Goal: Task Accomplishment & Management: Use online tool/utility

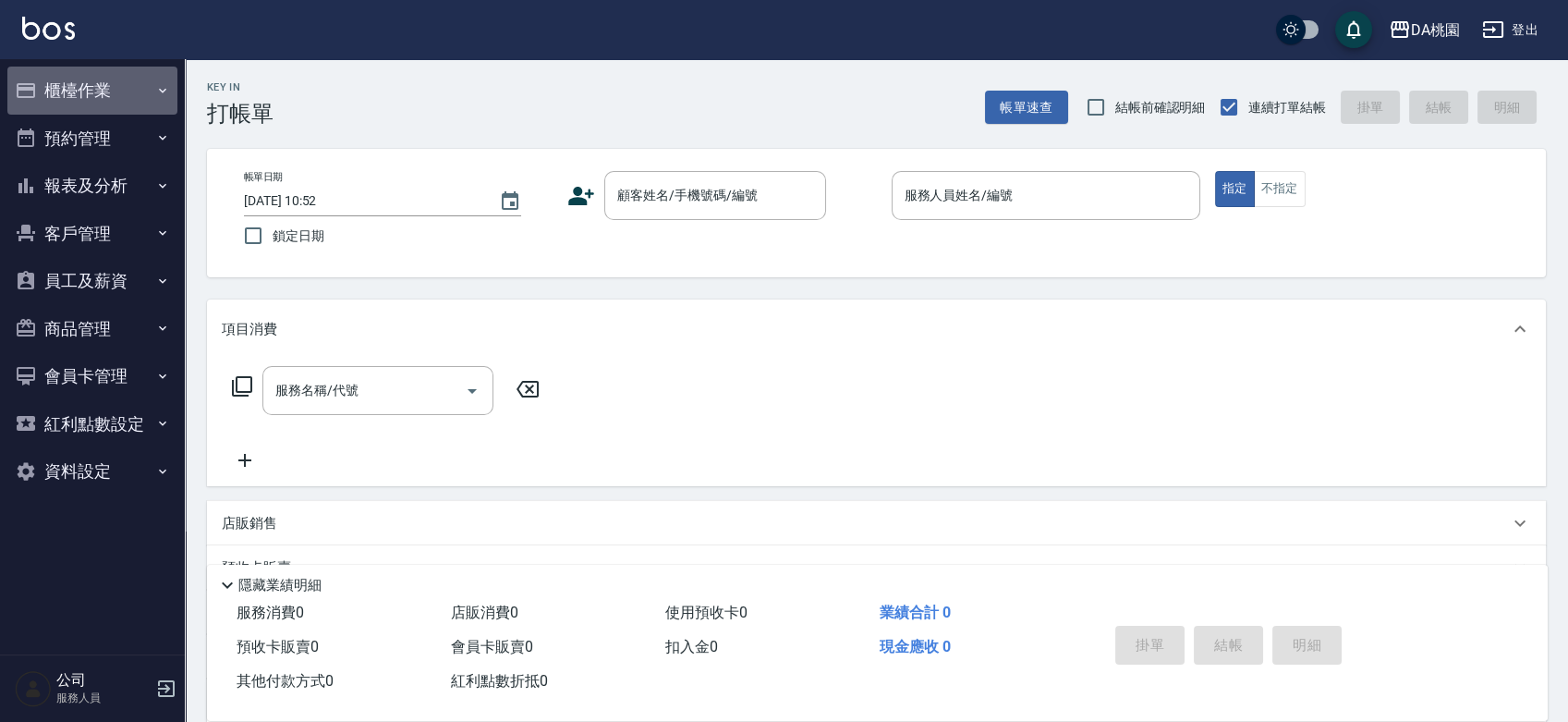
click at [36, 91] on icon "button" at bounding box center [26, 90] width 22 height 22
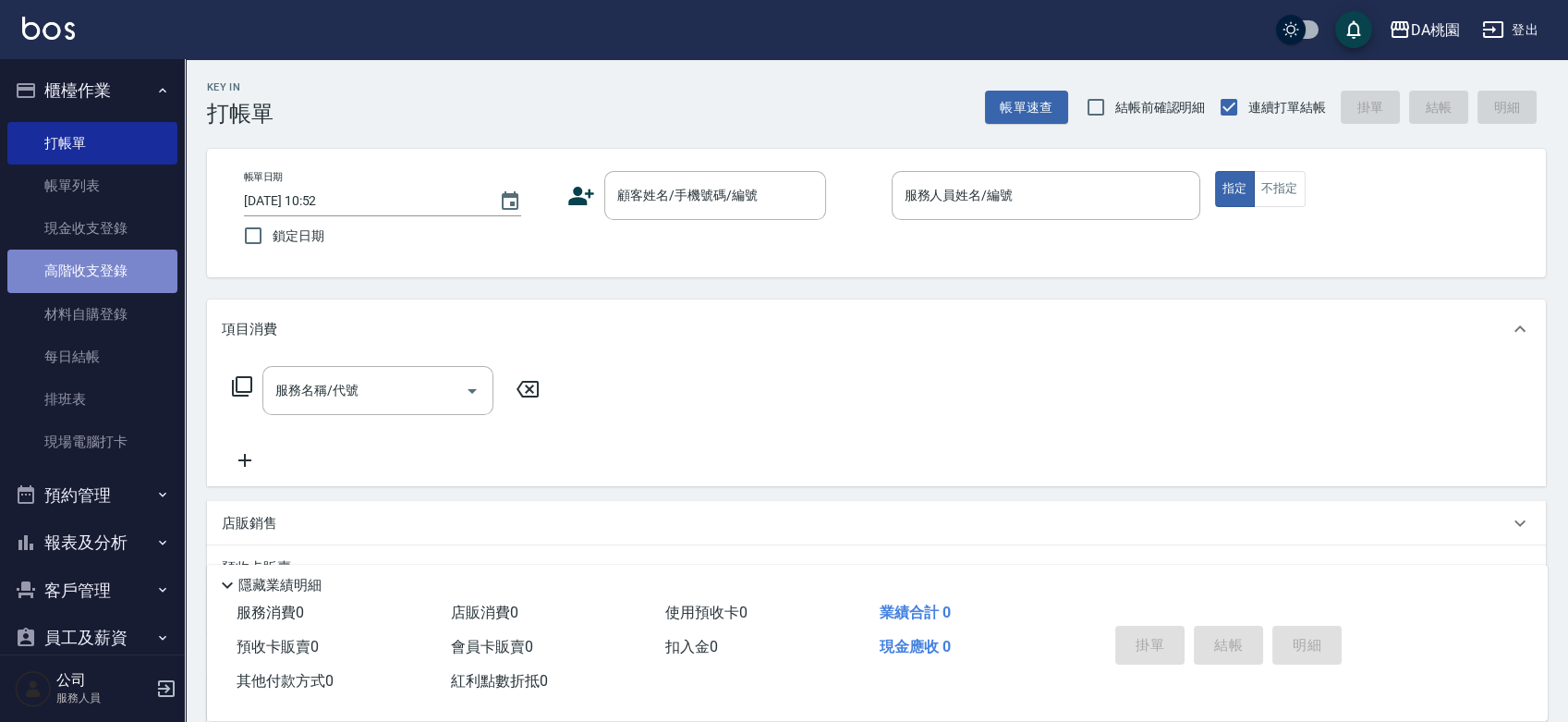
click at [116, 271] on link "高階收支登錄" at bounding box center [91, 271] width 170 height 43
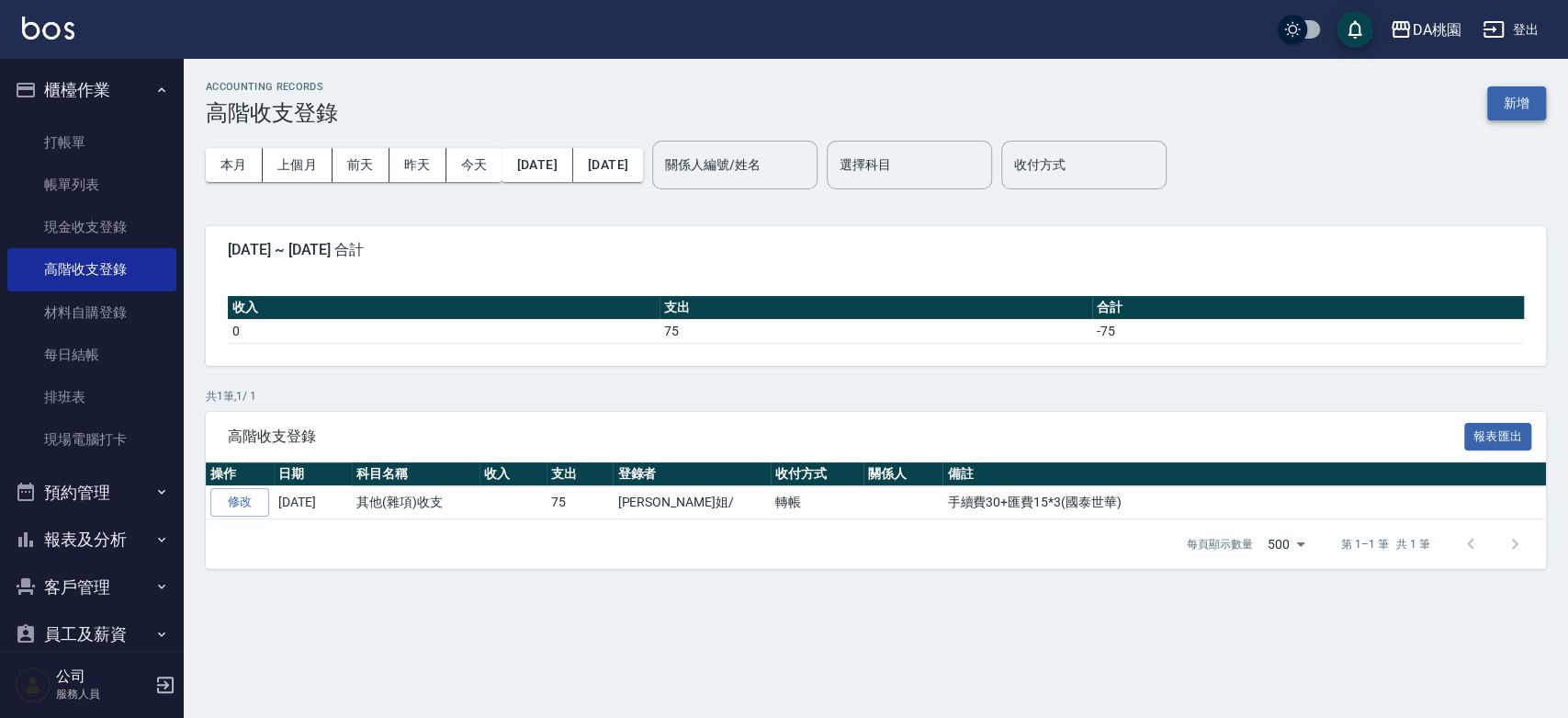
click at [1515, 108] on button "新增" at bounding box center [1517, 103] width 58 height 34
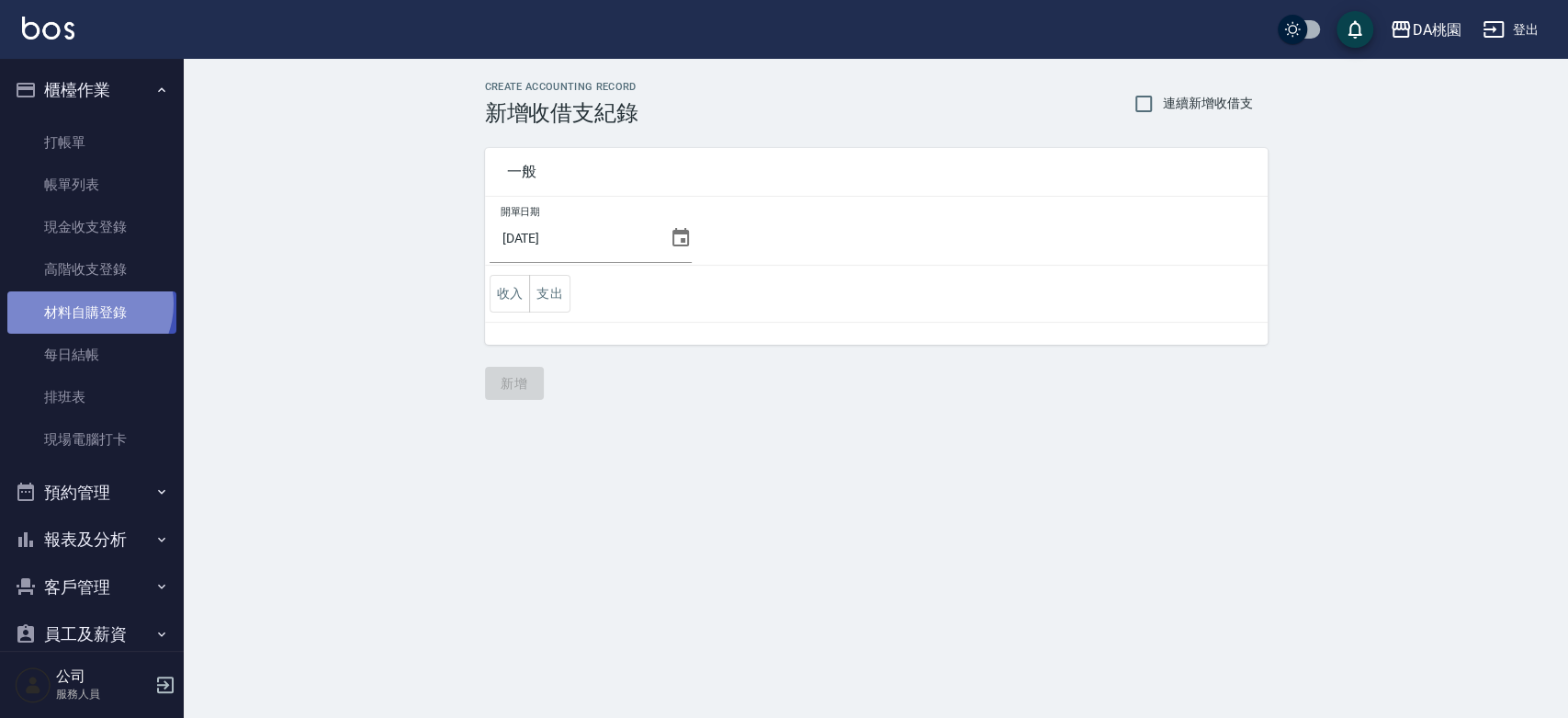
click at [84, 304] on link "材料自購登錄" at bounding box center [91, 313] width 169 height 43
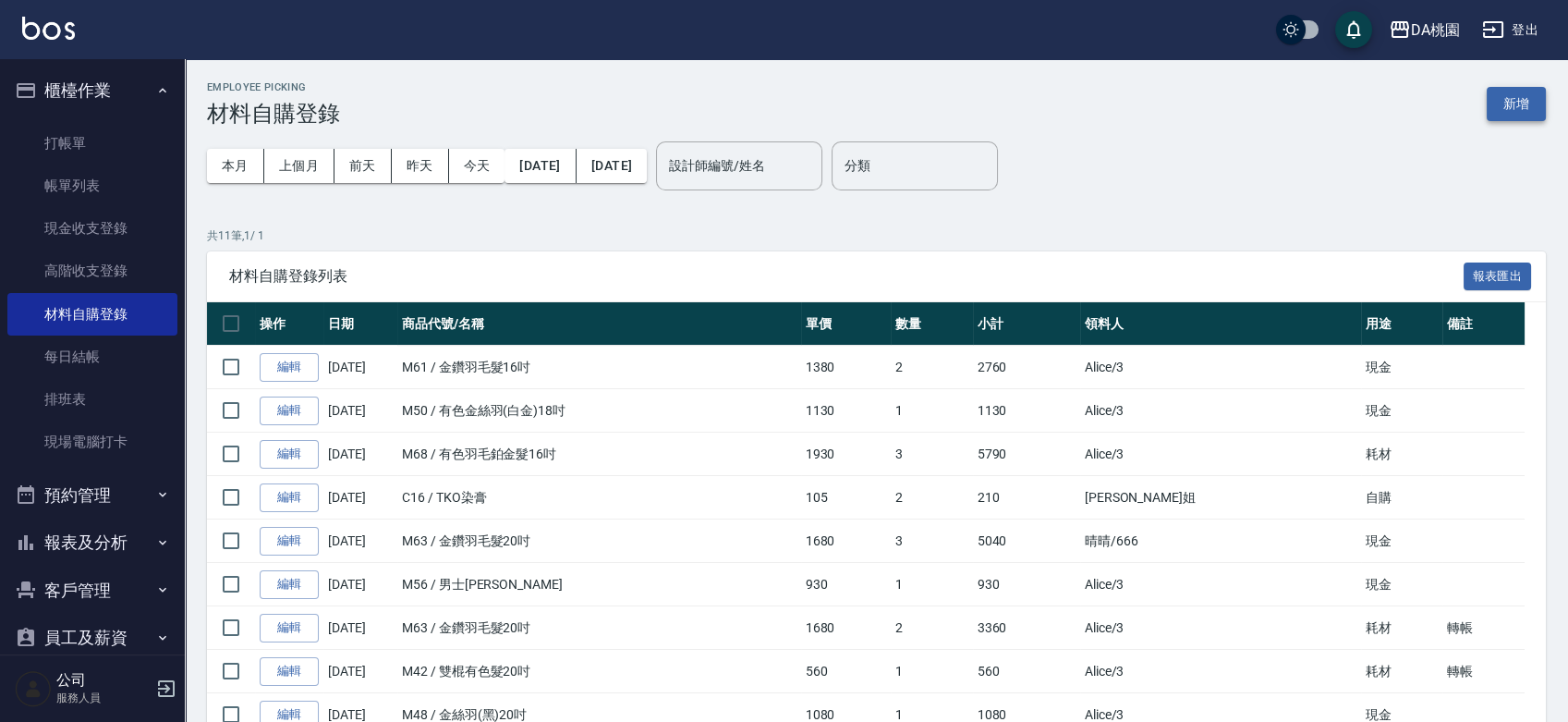
click at [1521, 99] on button "新增" at bounding box center [1515, 103] width 59 height 34
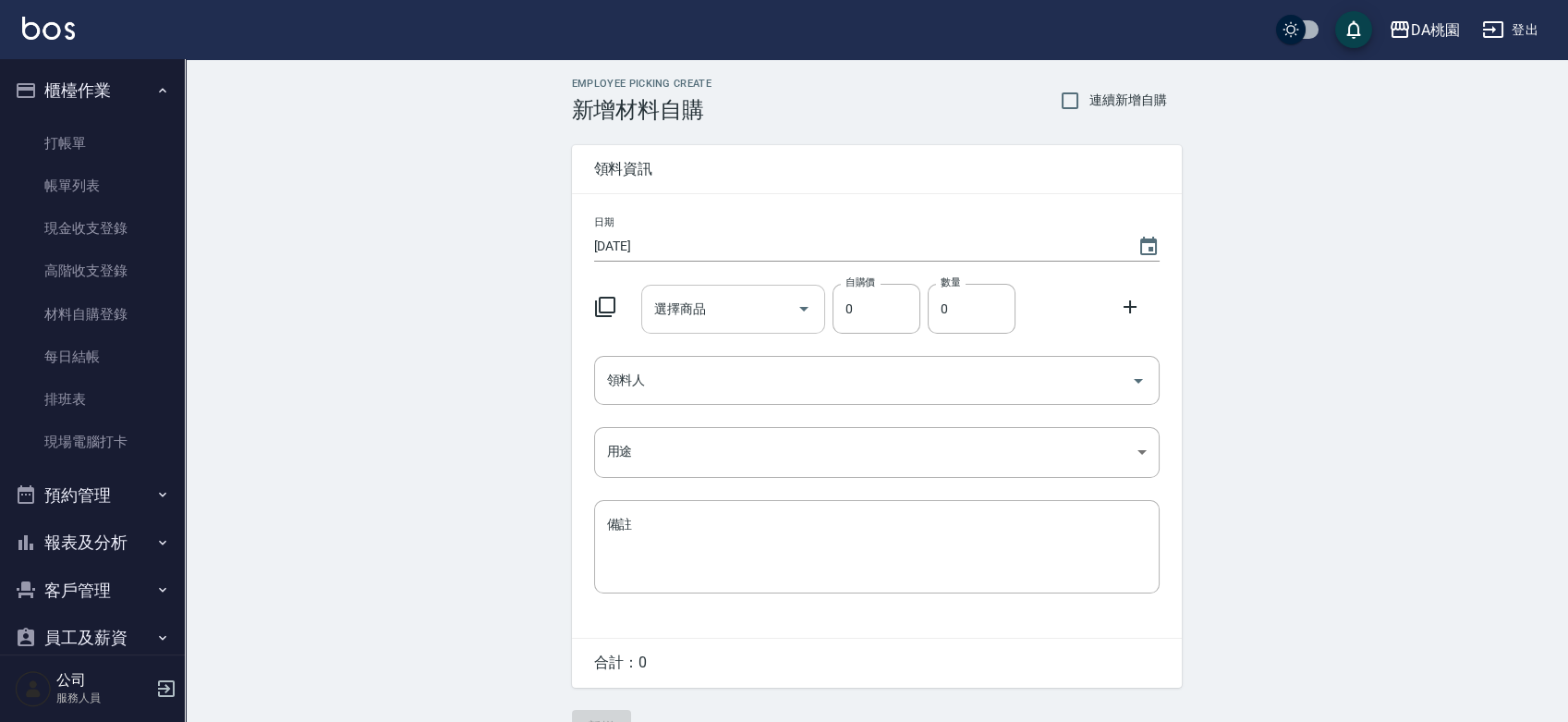
click at [708, 313] on input "選擇商品" at bounding box center [719, 309] width 139 height 33
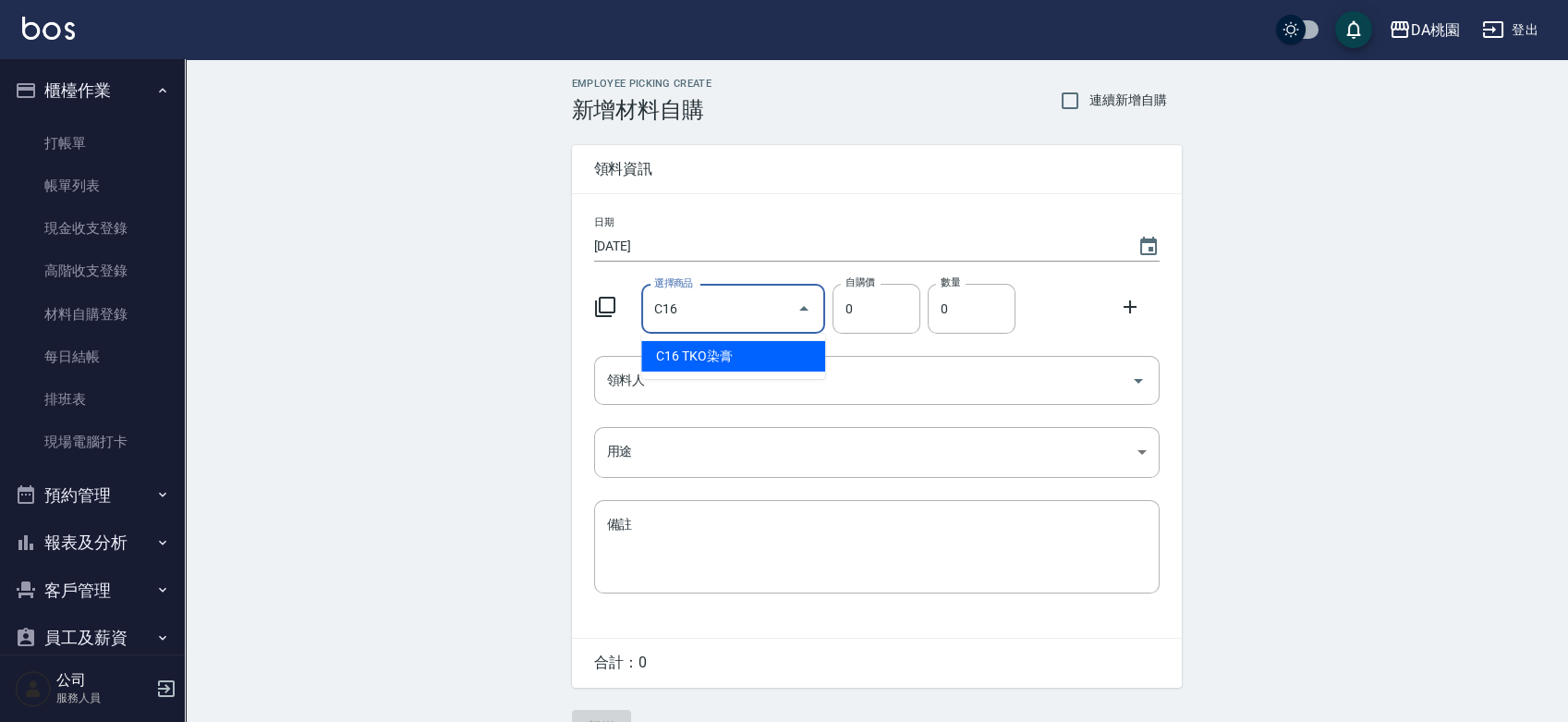
type input "TKO染膏"
type input "105"
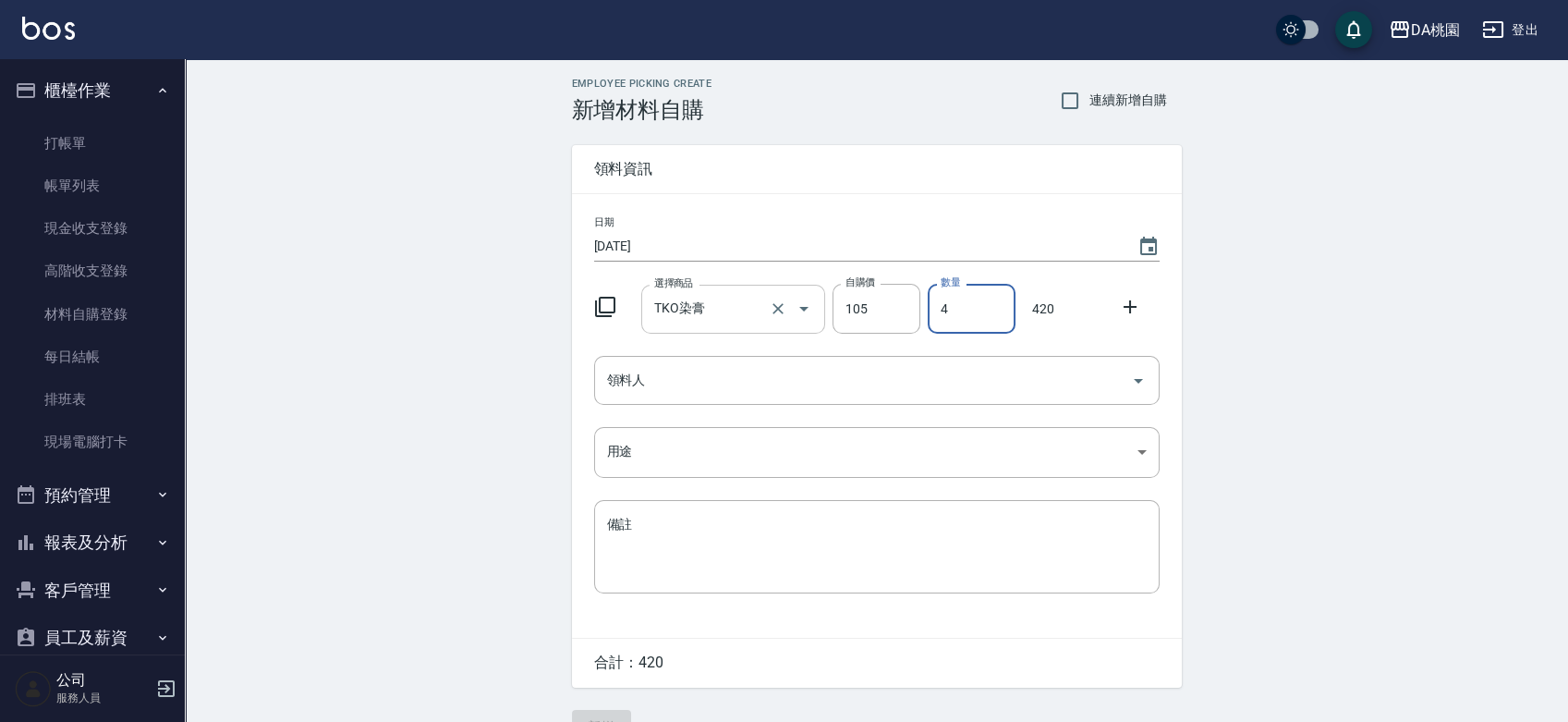
type input "4"
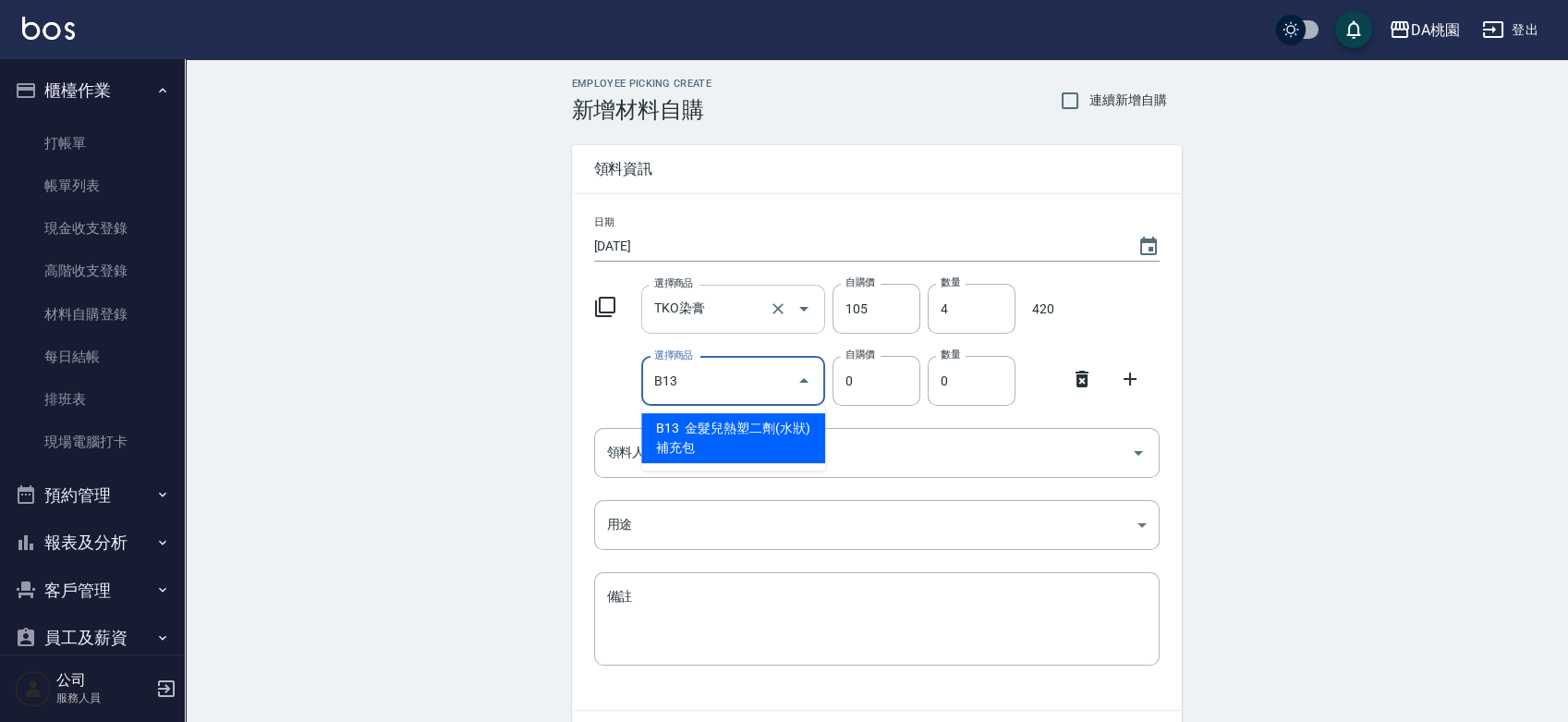
type input "金髮兒熱塑二劑(水狀)補充包"
type input "160"
type input "1"
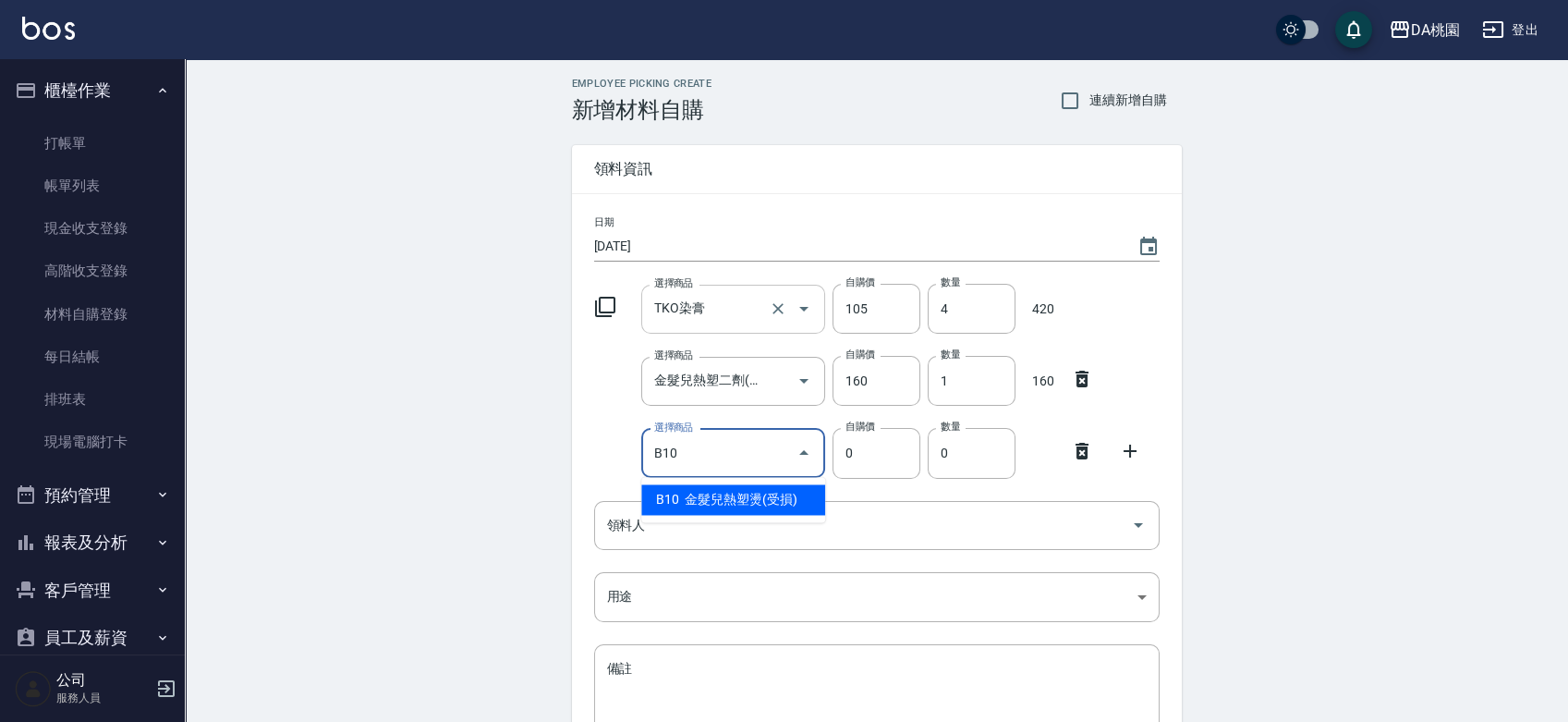
type input "金髮兒熱塑燙(受損)"
type input "200"
type input "1"
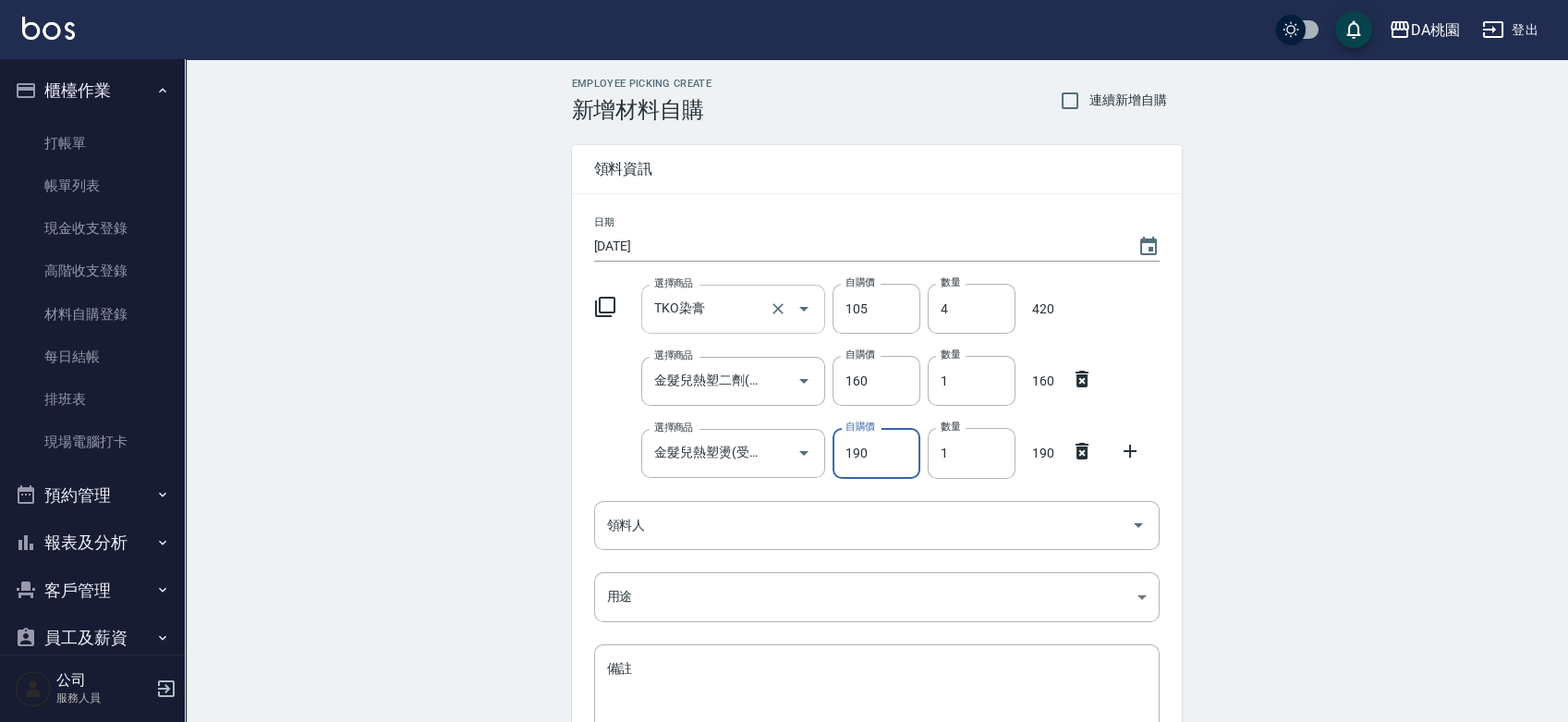
type input "190"
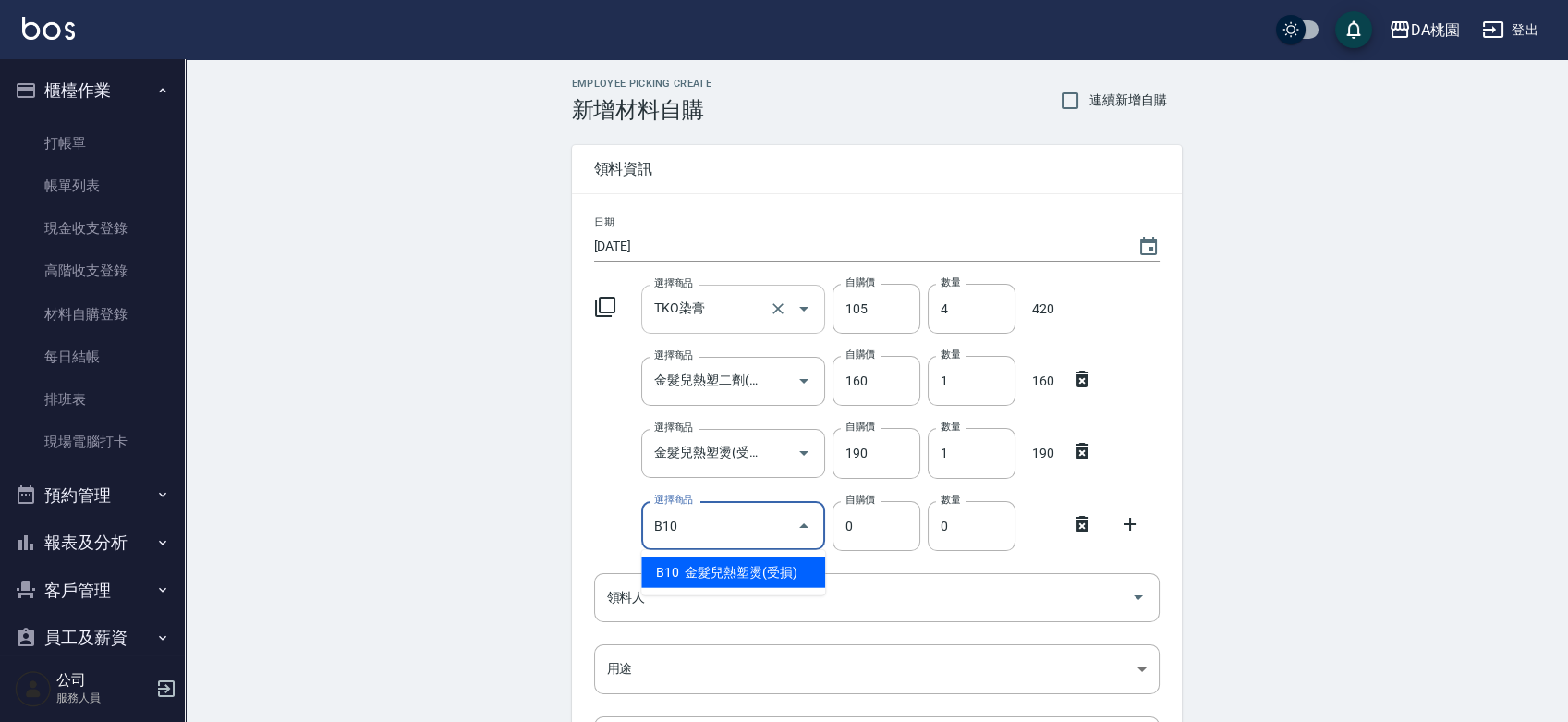
type input "金髮兒熱塑燙(受損)"
type input "200"
type input "1"
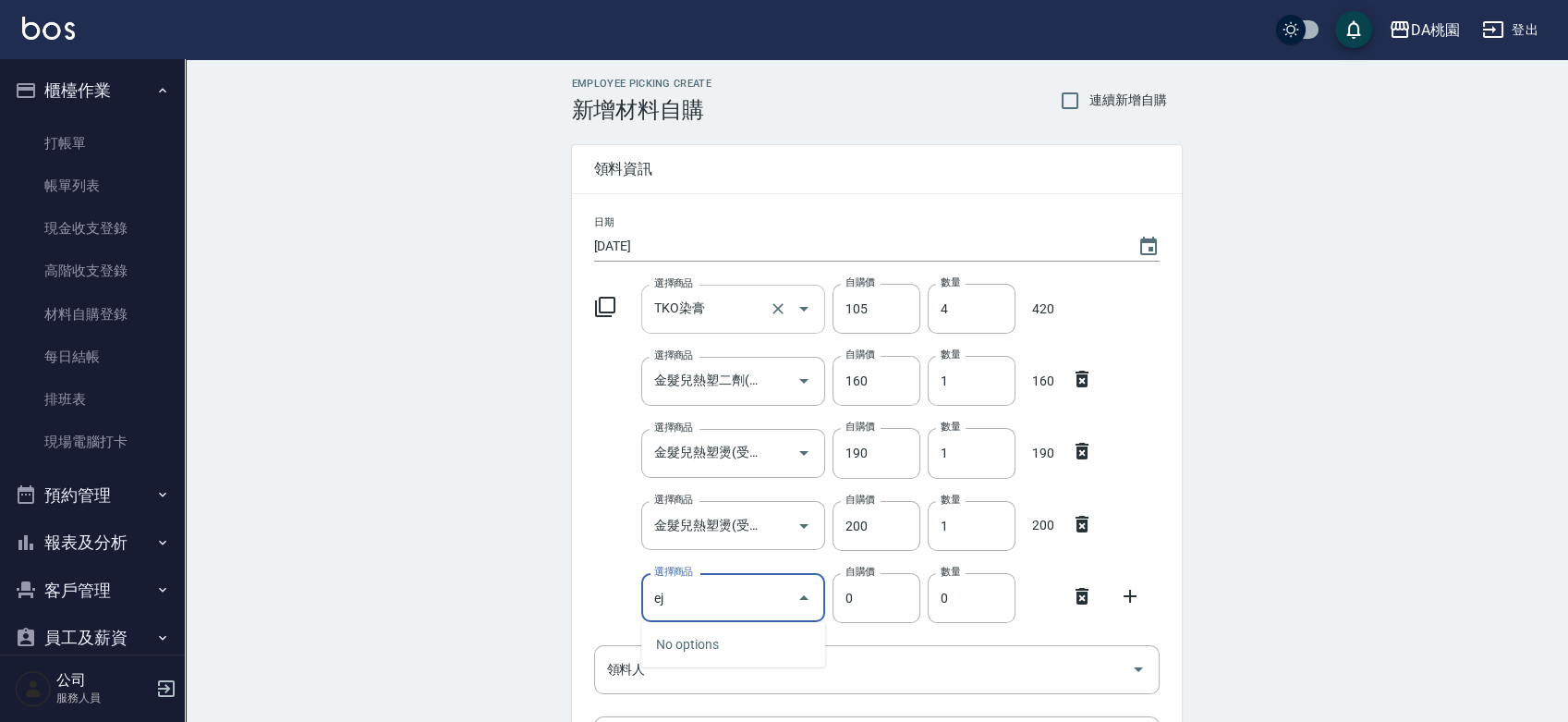
type input "e"
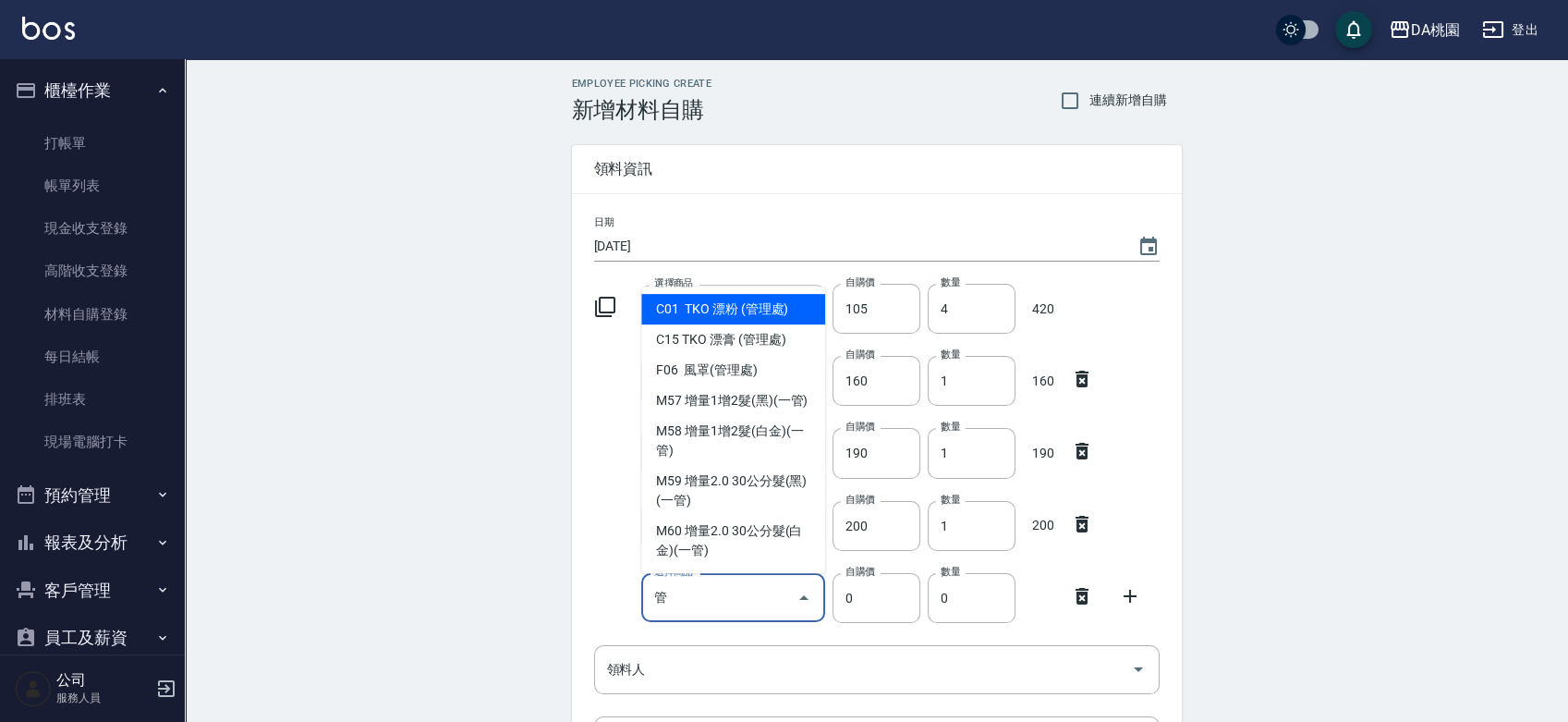
type input "管"
type input "450"
type input "TKO 漂粉 (管理處)"
type input "1"
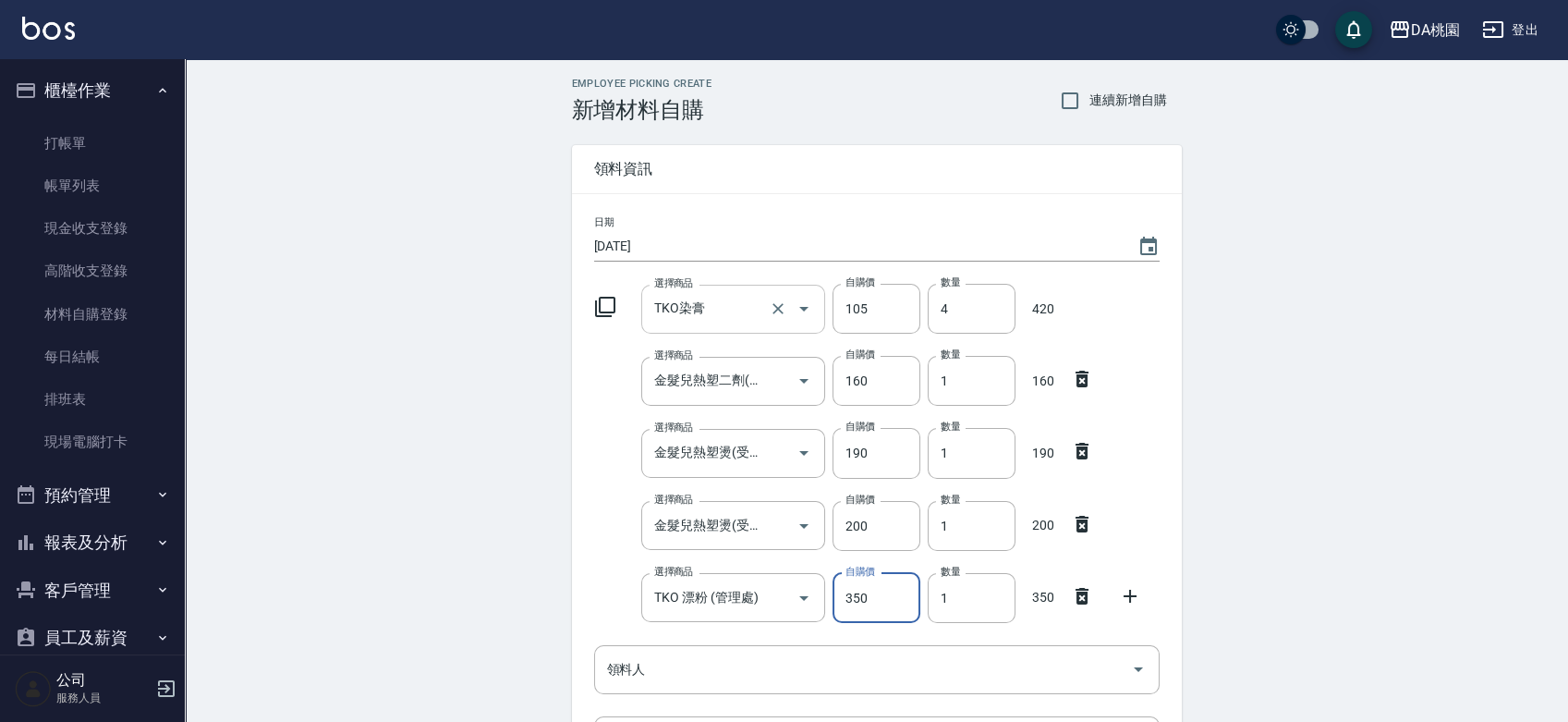
type input "350"
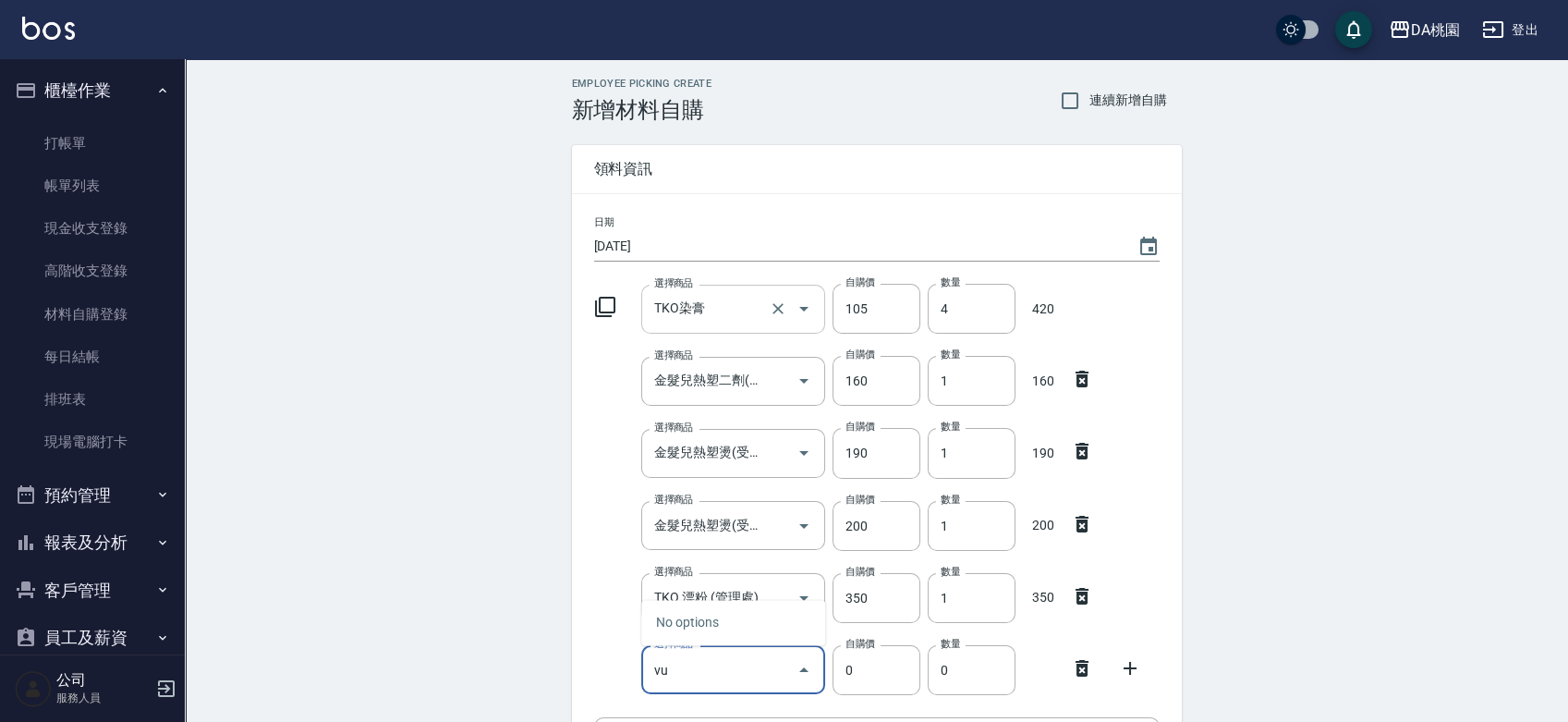
type input "v"
type input "卸"
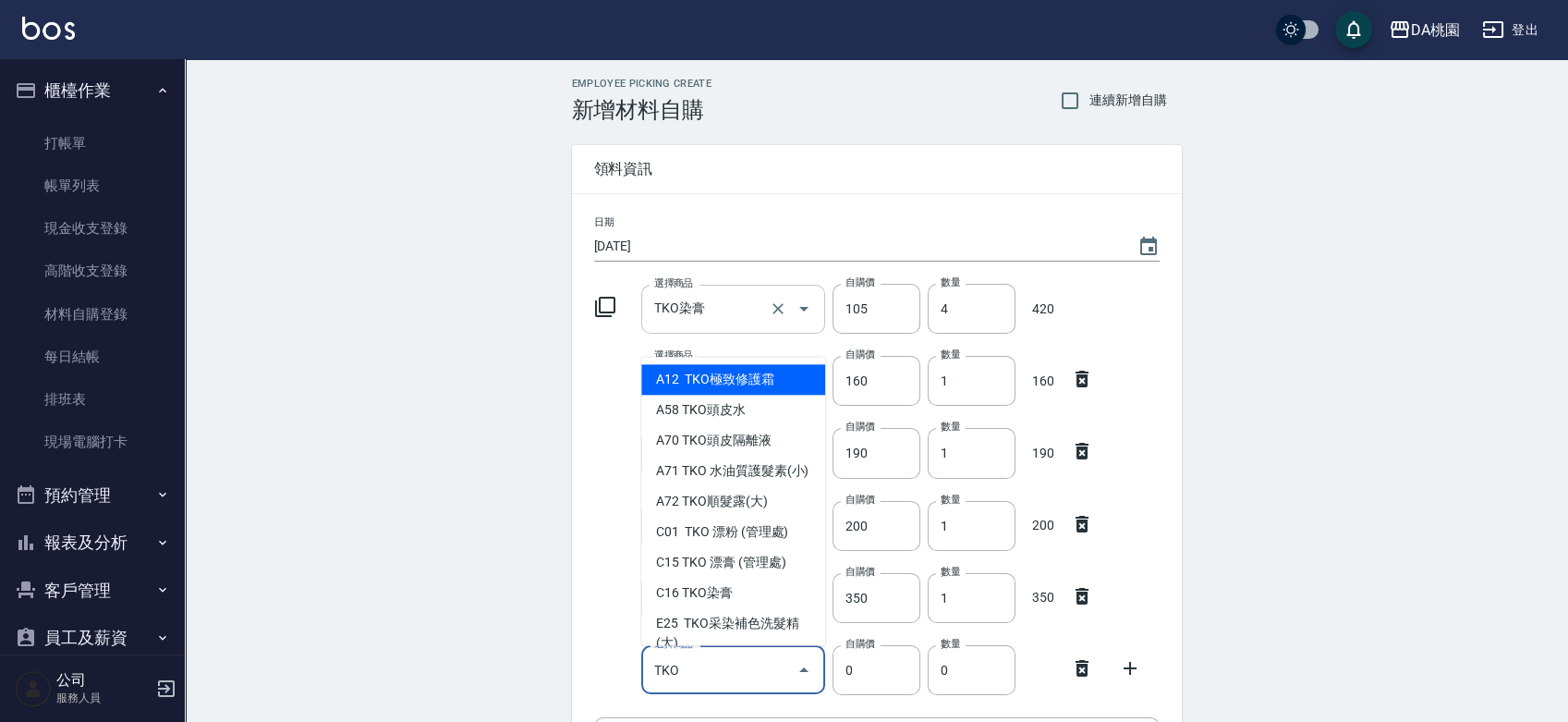
type input "TKO"
type input "407"
type input "TKO極致修護霜"
type input "1"
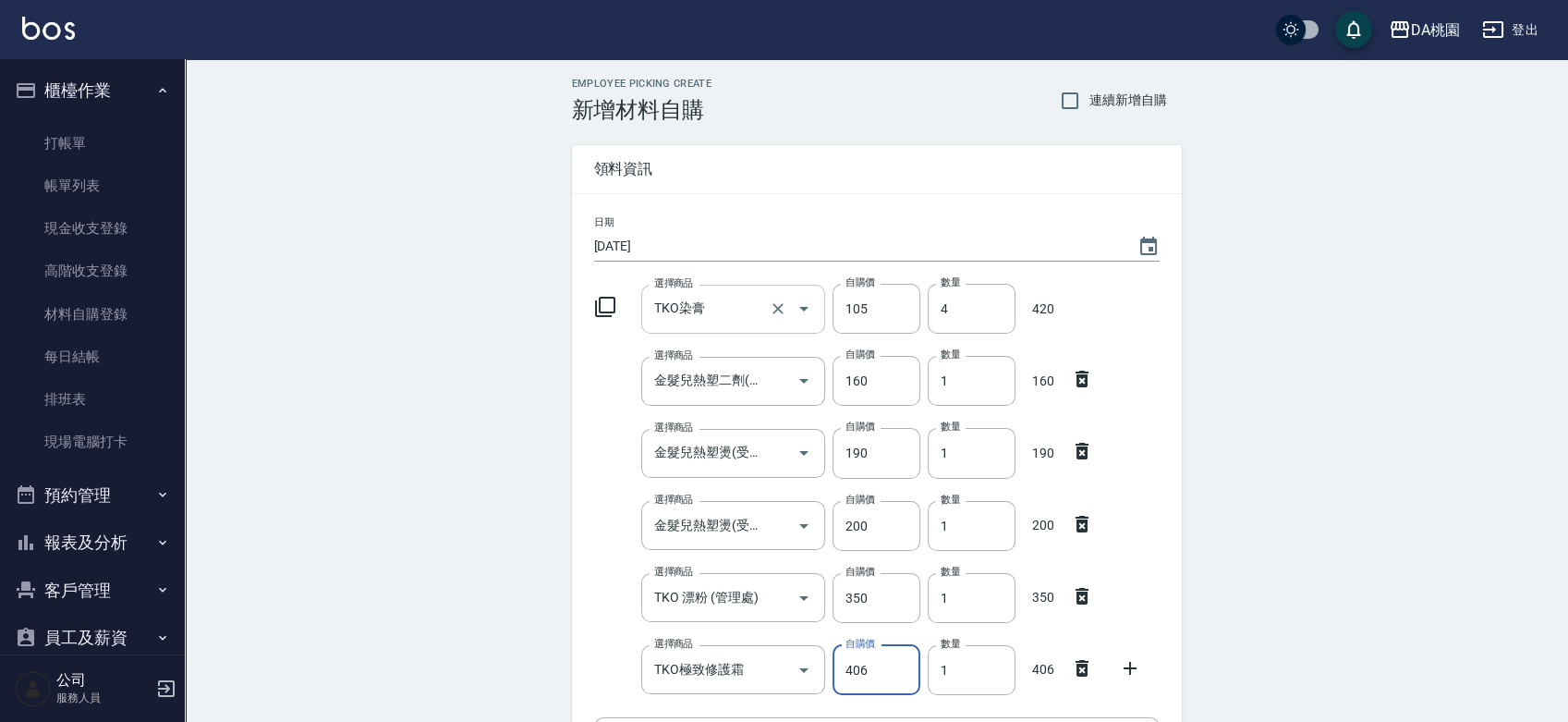
type input "406"
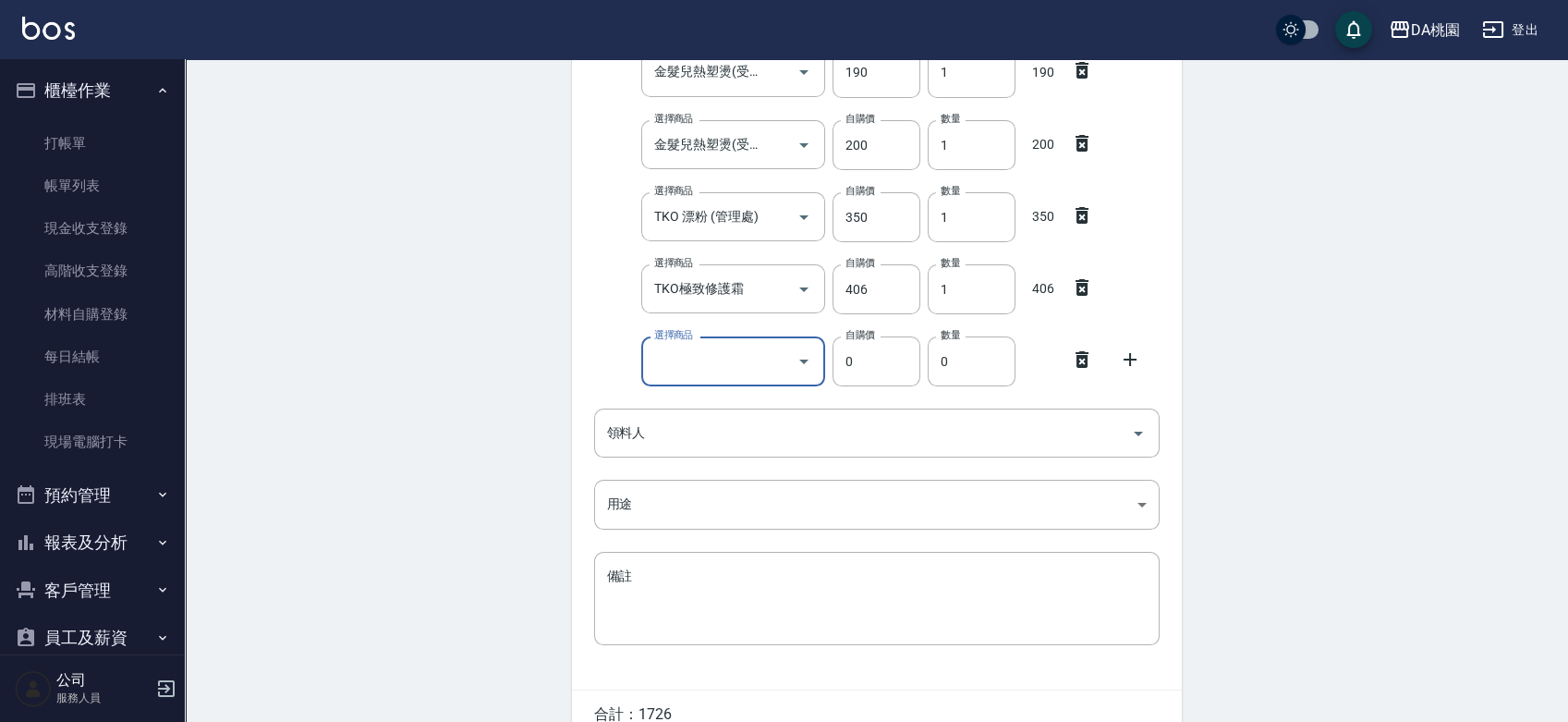
type input "q"
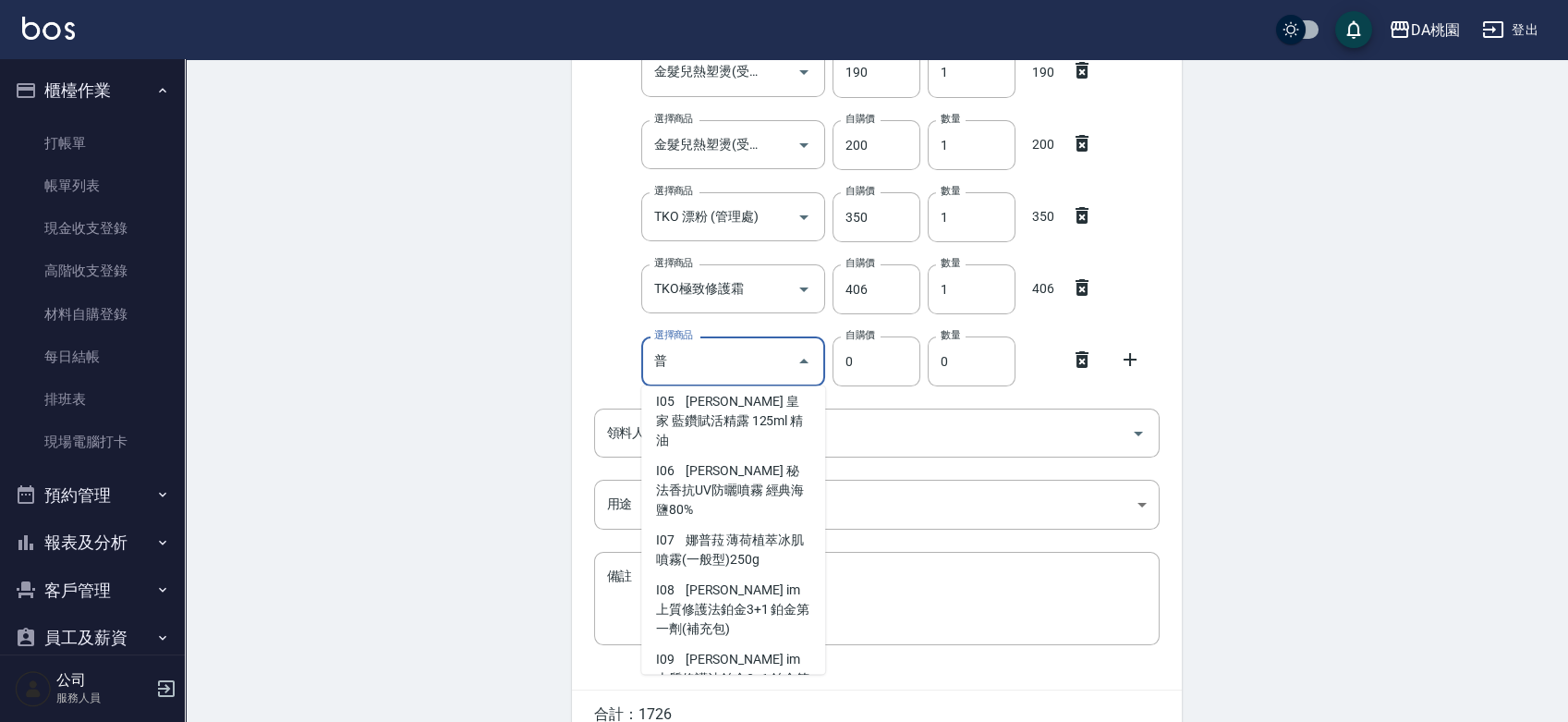
scroll to position [294, 0]
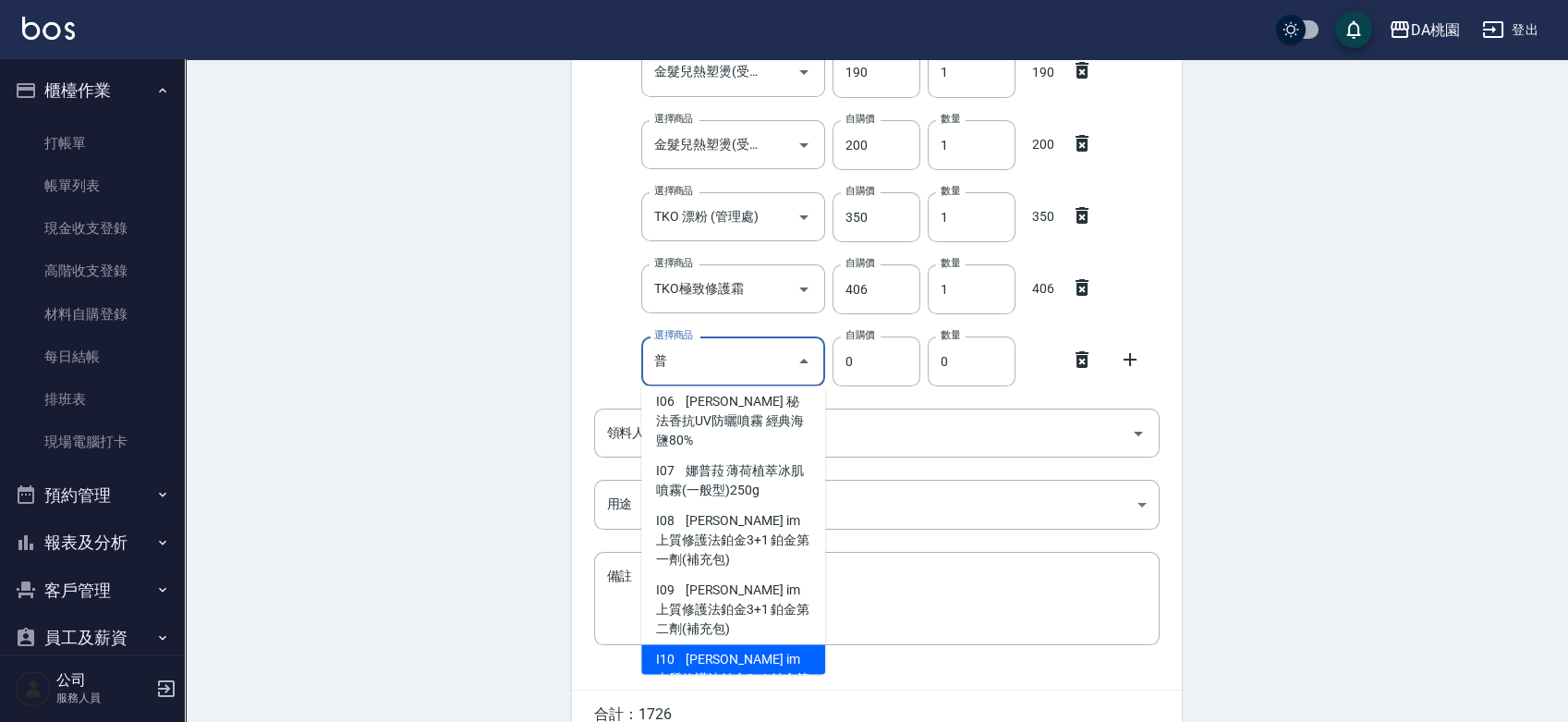
type input "娜普菈 im 上質修護法鉑金3+1 鉑金第三劑(補充包)"
type input "1170"
type input "1"
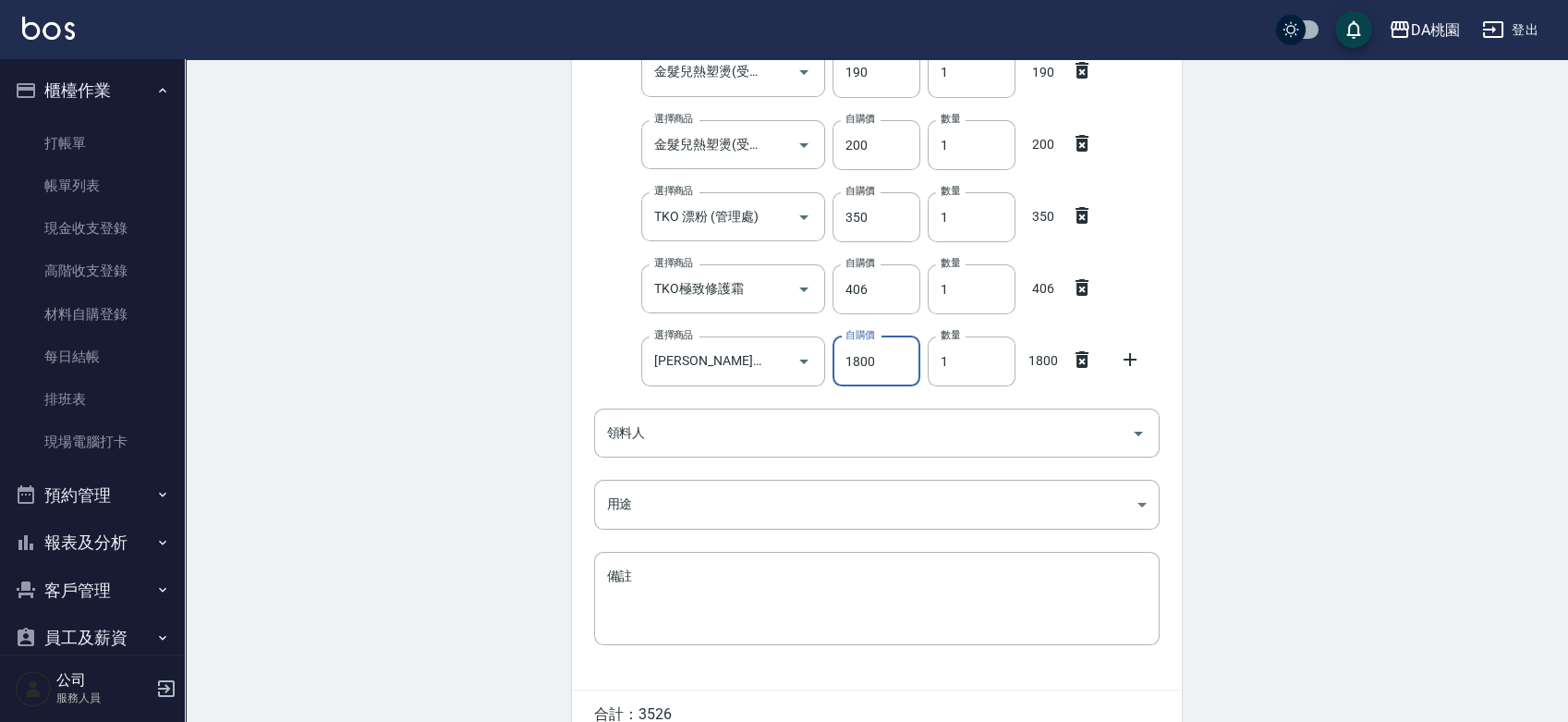
type input "1800"
click at [850, 439] on input "領料人" at bounding box center [863, 433] width 521 height 33
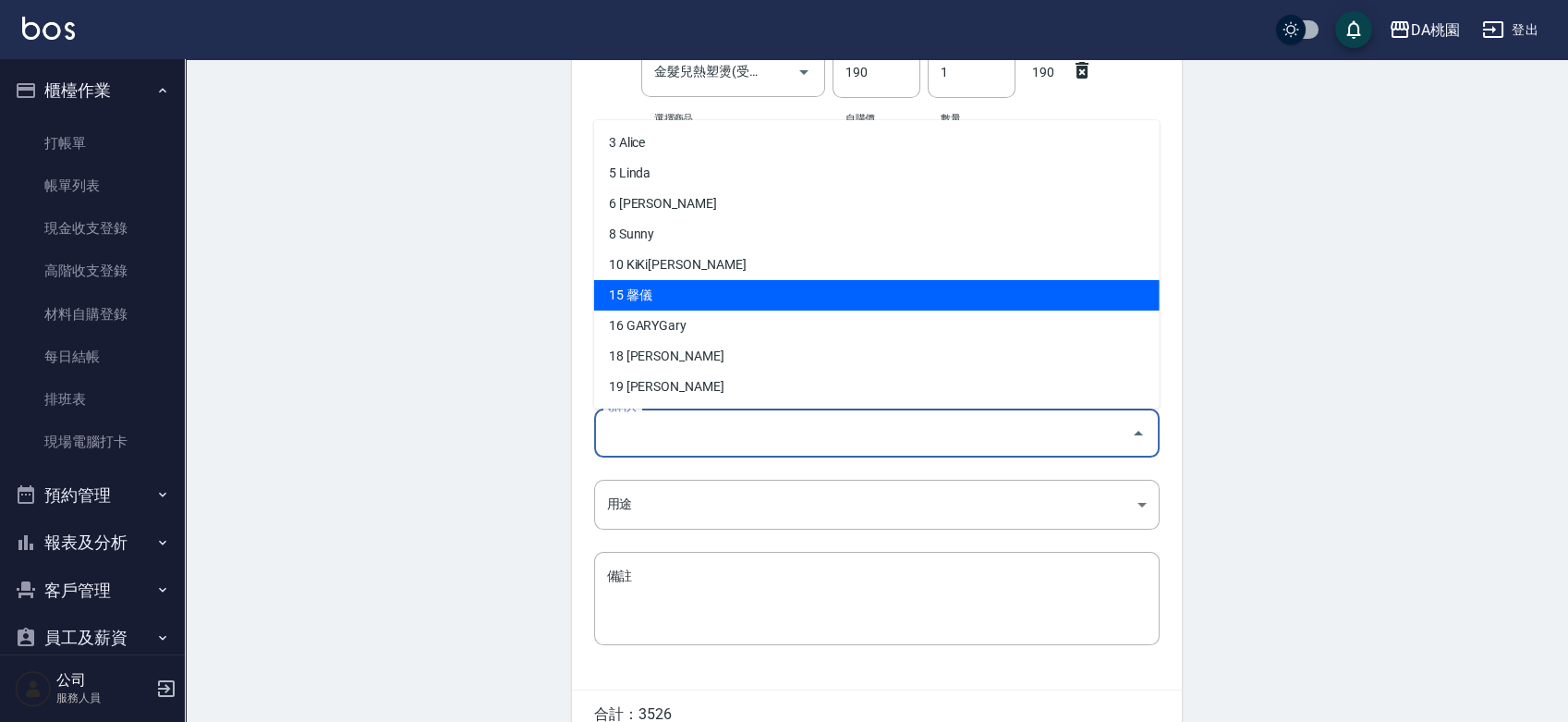
click at [804, 296] on li "15 馨儀" at bounding box center [877, 294] width 566 height 31
click at [752, 442] on input "馨儀" at bounding box center [851, 433] width 497 height 33
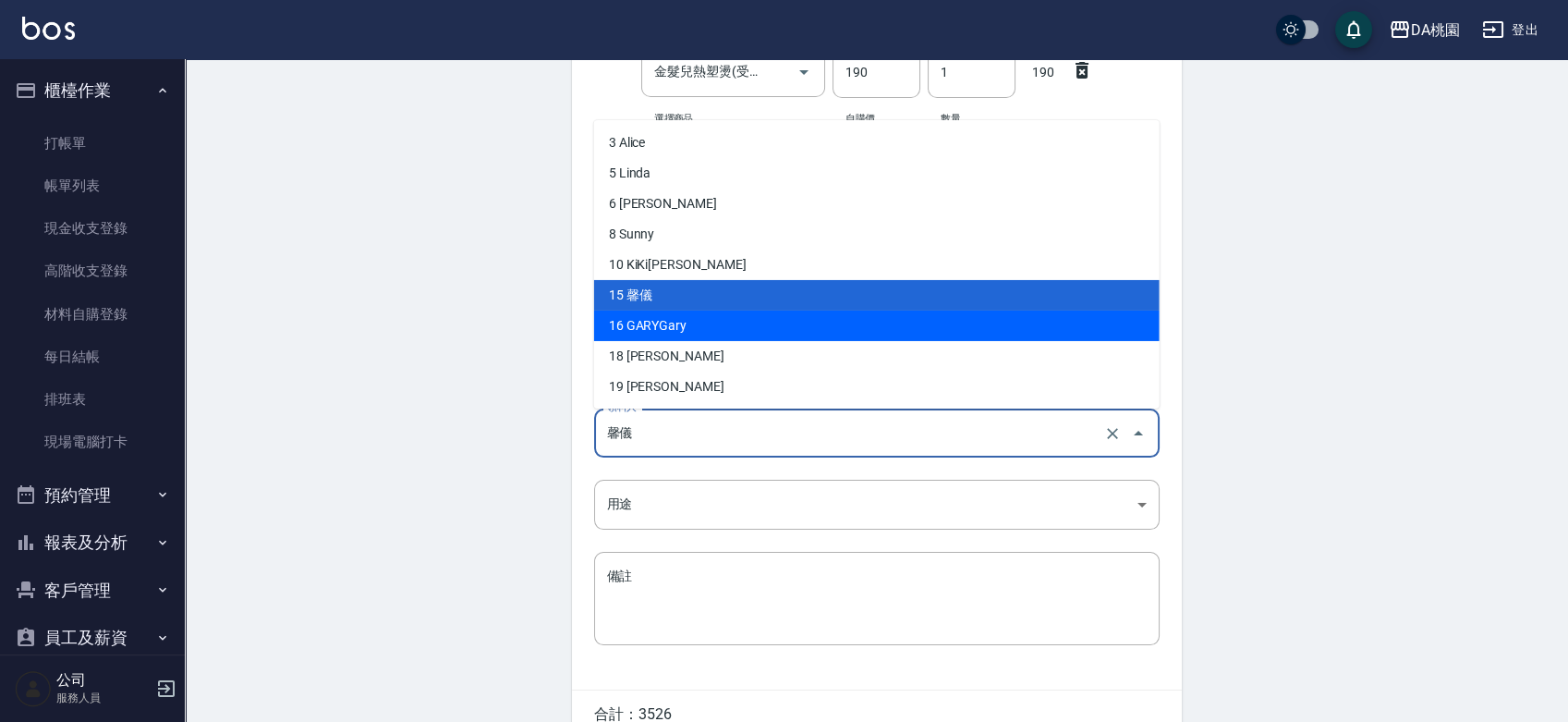
click at [741, 324] on li "16 GARYGary" at bounding box center [877, 324] width 566 height 31
type input "GARYGary"
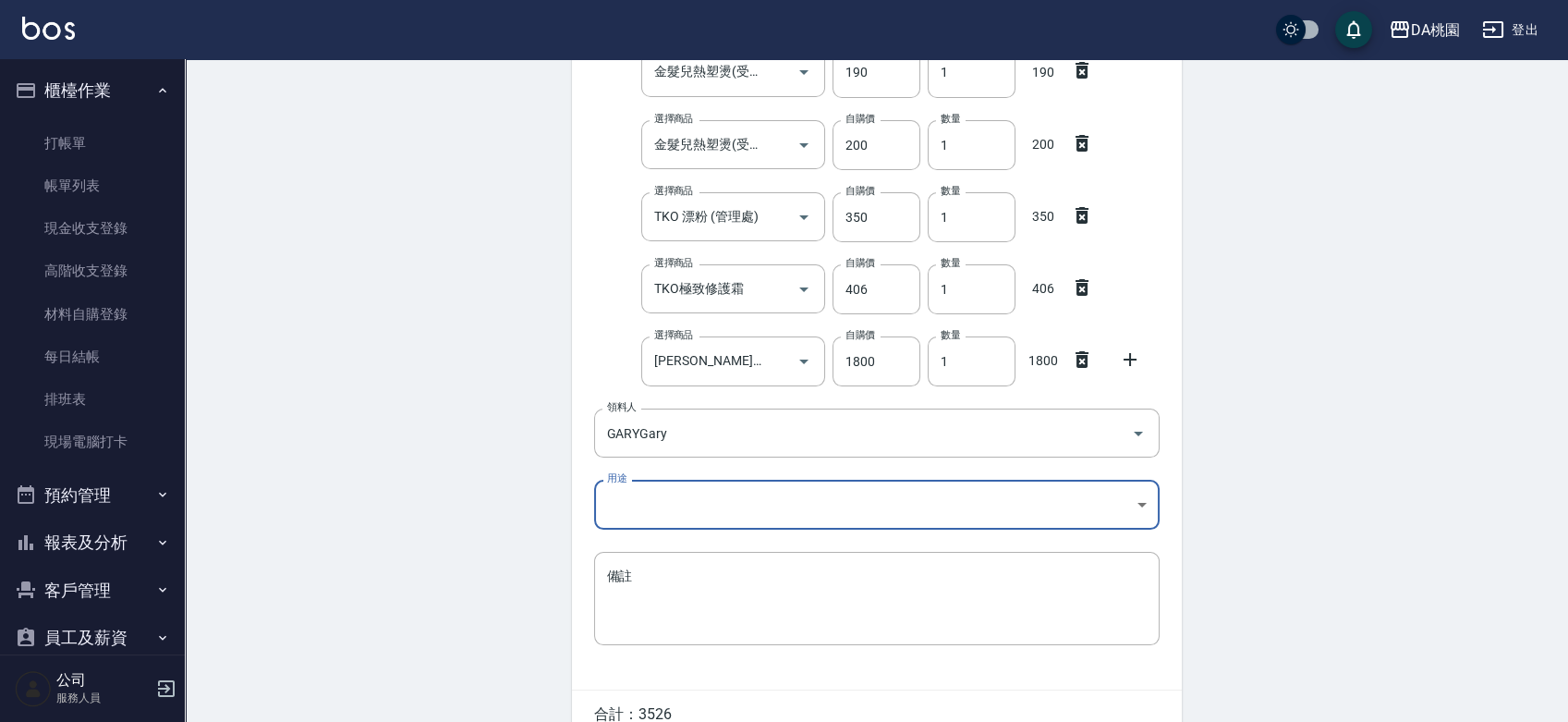
click at [699, 502] on body "DA桃園 登出 櫃檯作業 打帳單 帳單列表 現金收支登錄 高階收支登錄 材料自購登錄 每日結帳 排班表 現場電腦打卡 預約管理 預約管理 單日預約紀錄 單週預…" at bounding box center [784, 217] width 1568 height 1195
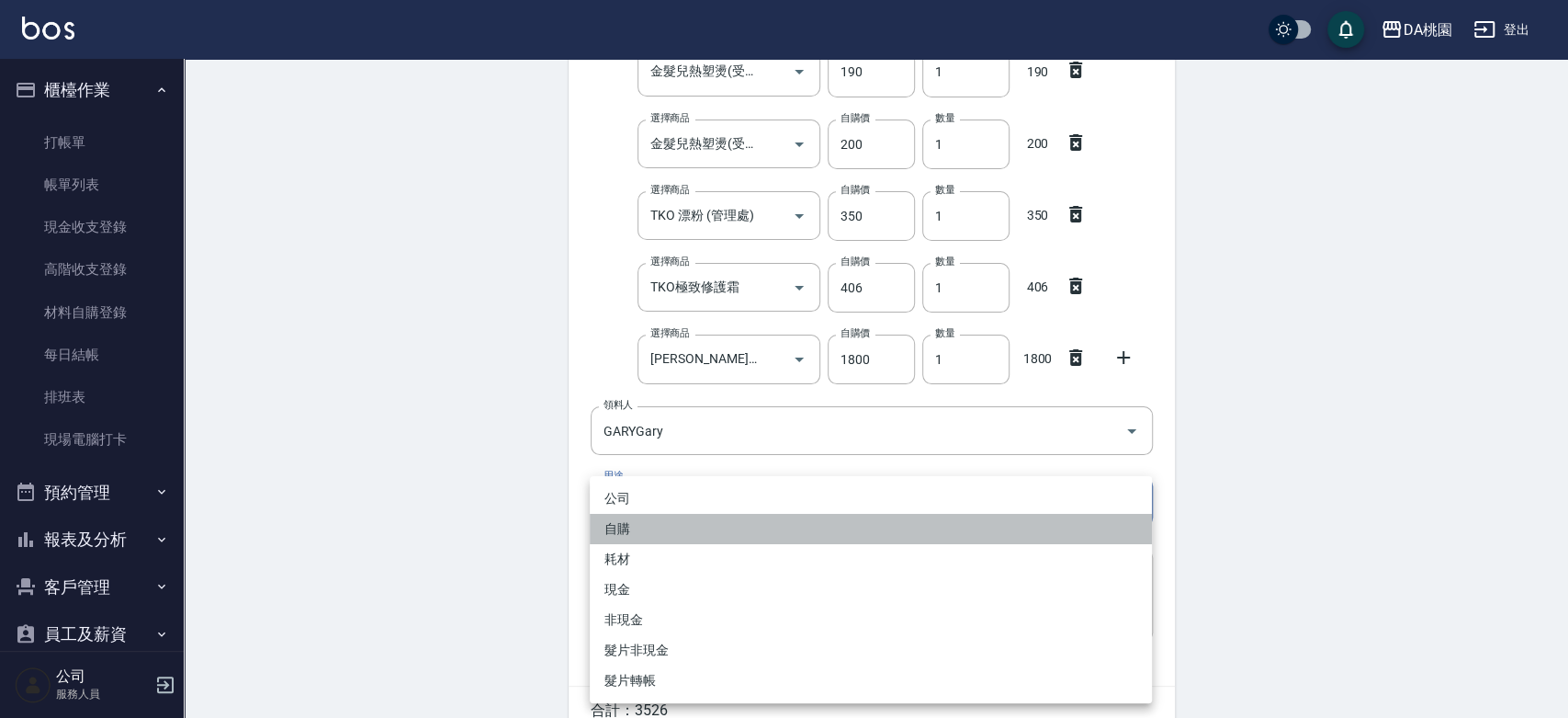
click at [718, 535] on li "自購" at bounding box center [871, 528] width 563 height 31
type input "自購"
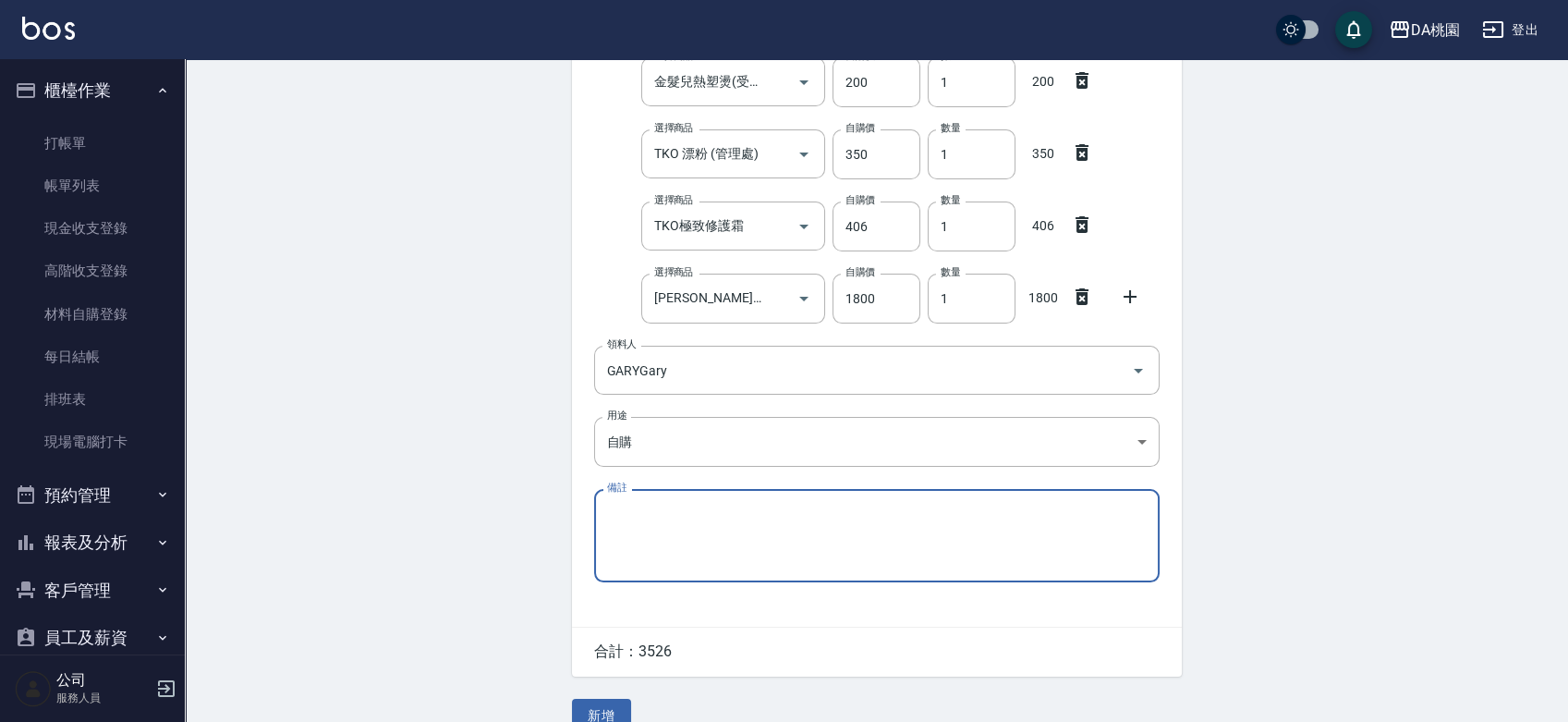
scroll to position [473, 0]
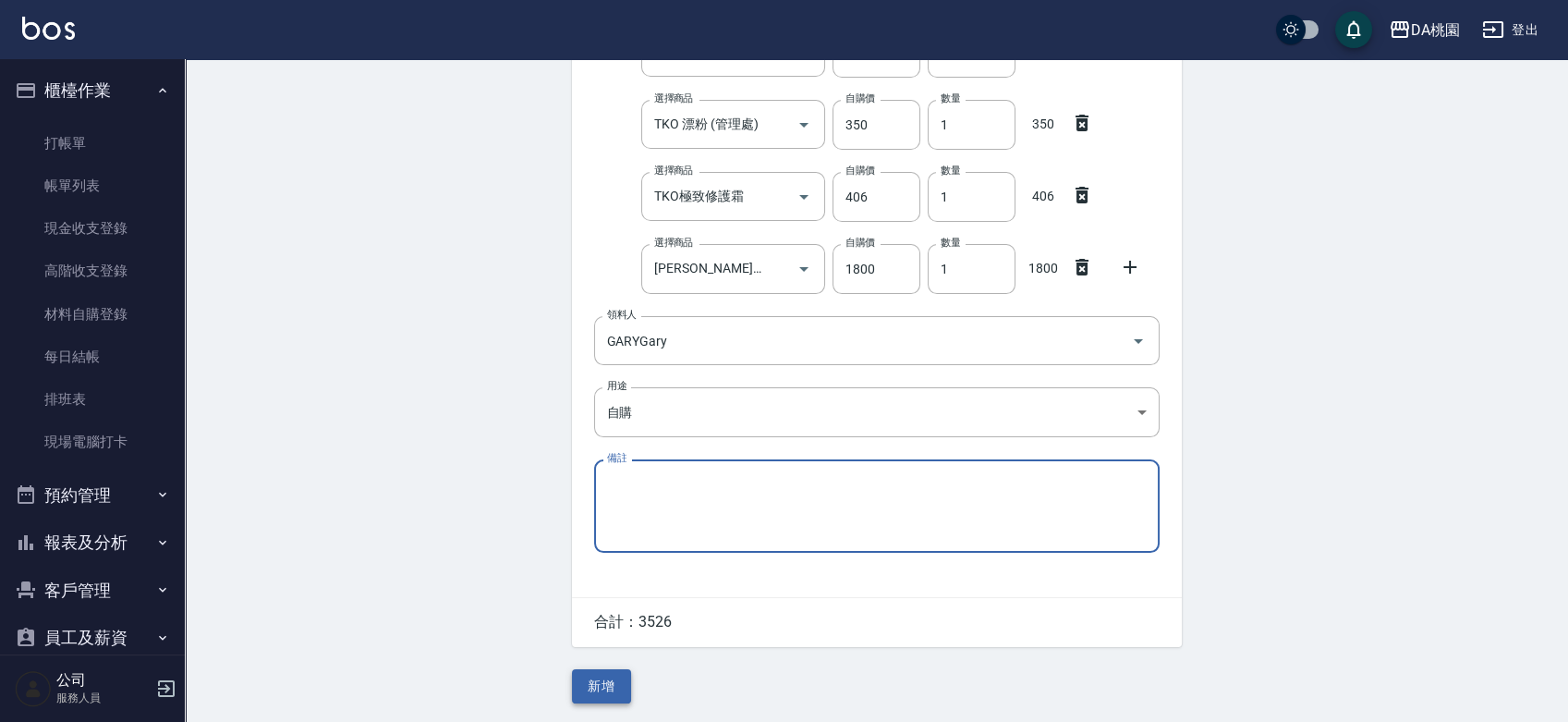
click at [602, 686] on button "新增" at bounding box center [601, 686] width 59 height 34
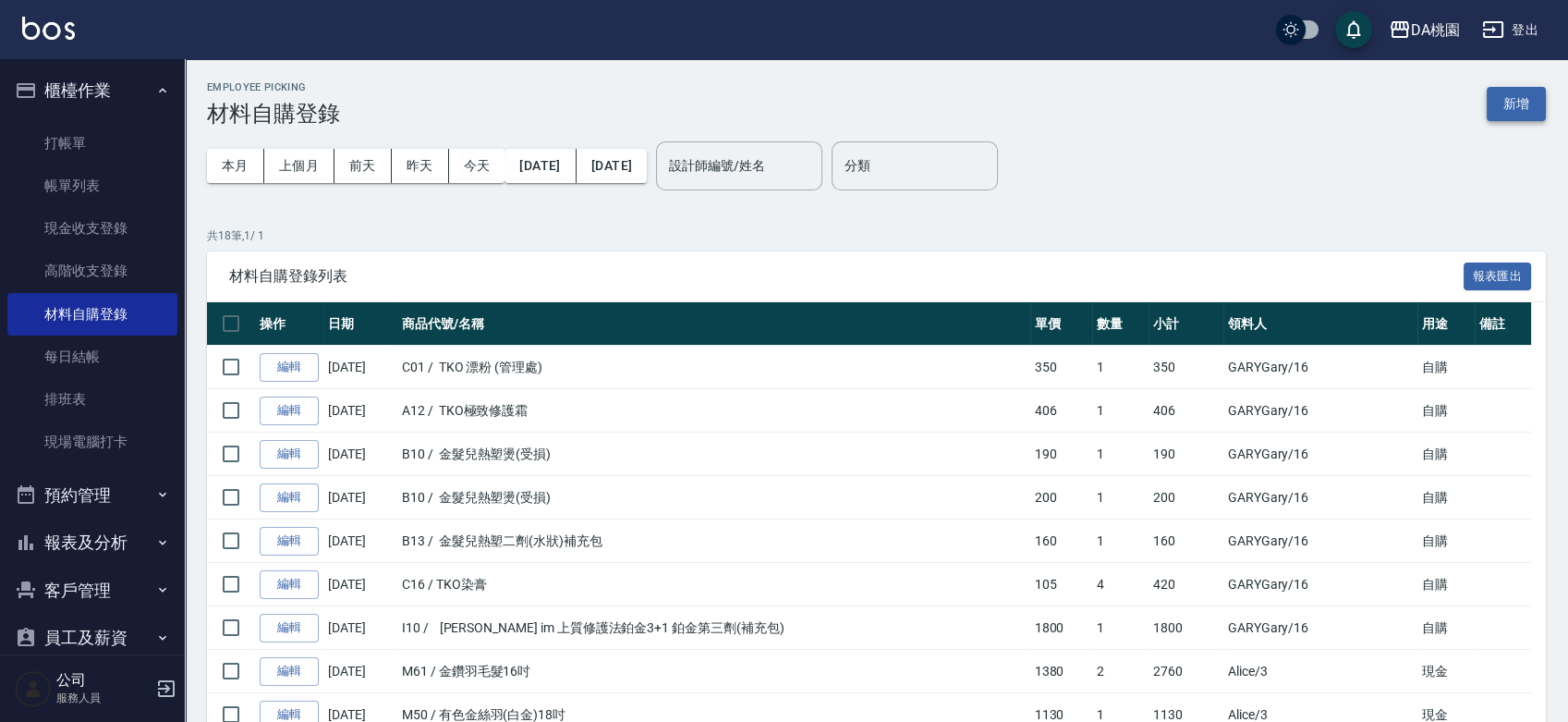
click at [1505, 101] on button "新增" at bounding box center [1515, 103] width 59 height 34
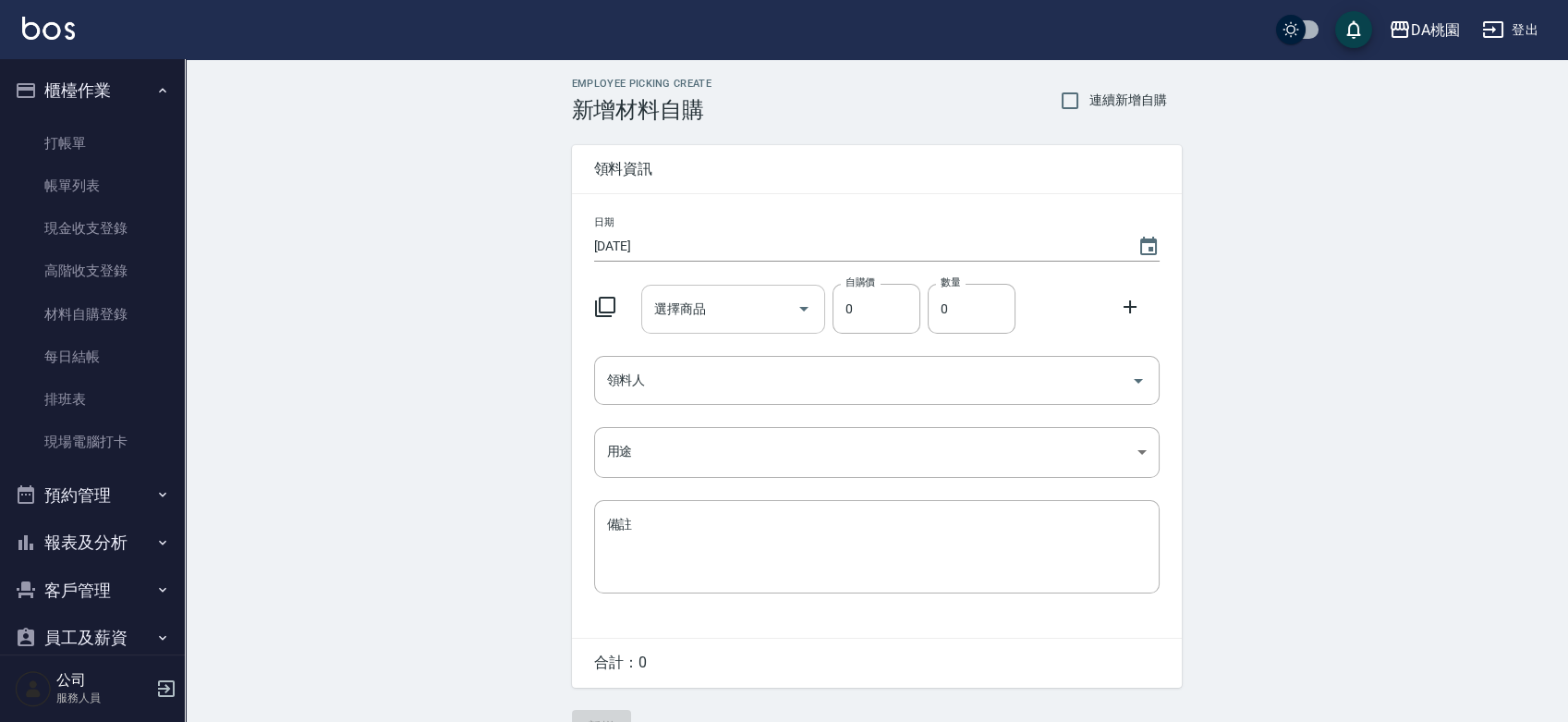
click at [724, 310] on input "選擇商品" at bounding box center [719, 309] width 139 height 33
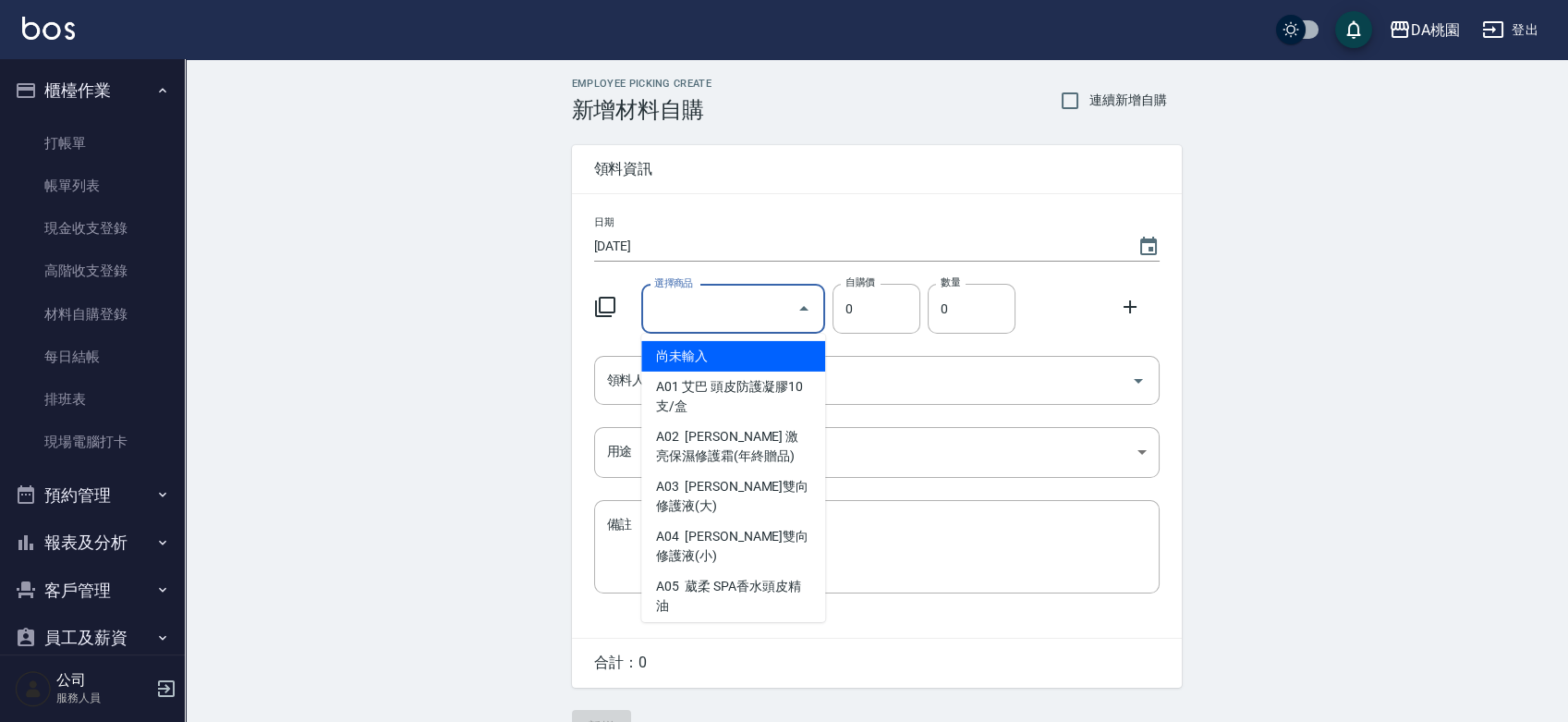
type input "金髮兒質感冷燙液(健康)2劑型"
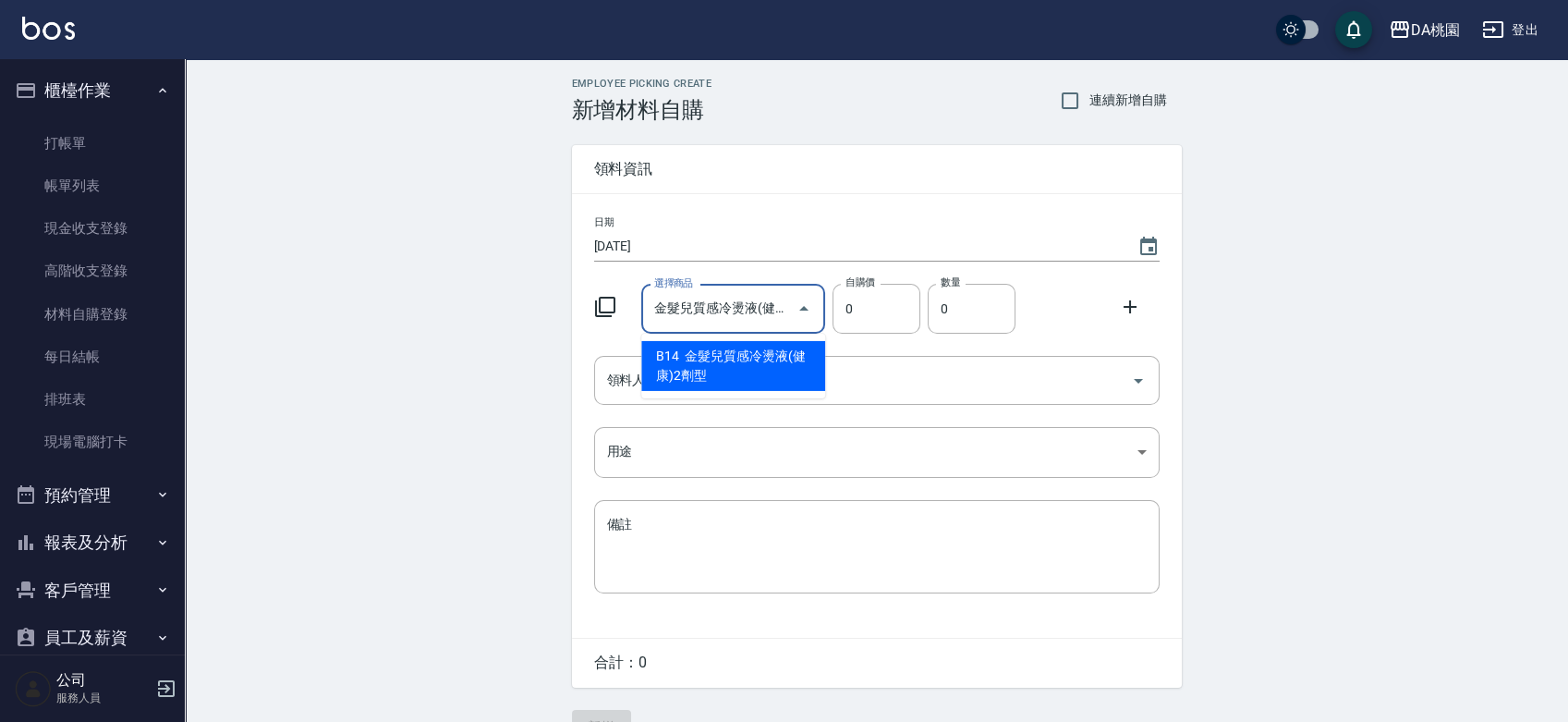
type input "45"
type input "1"
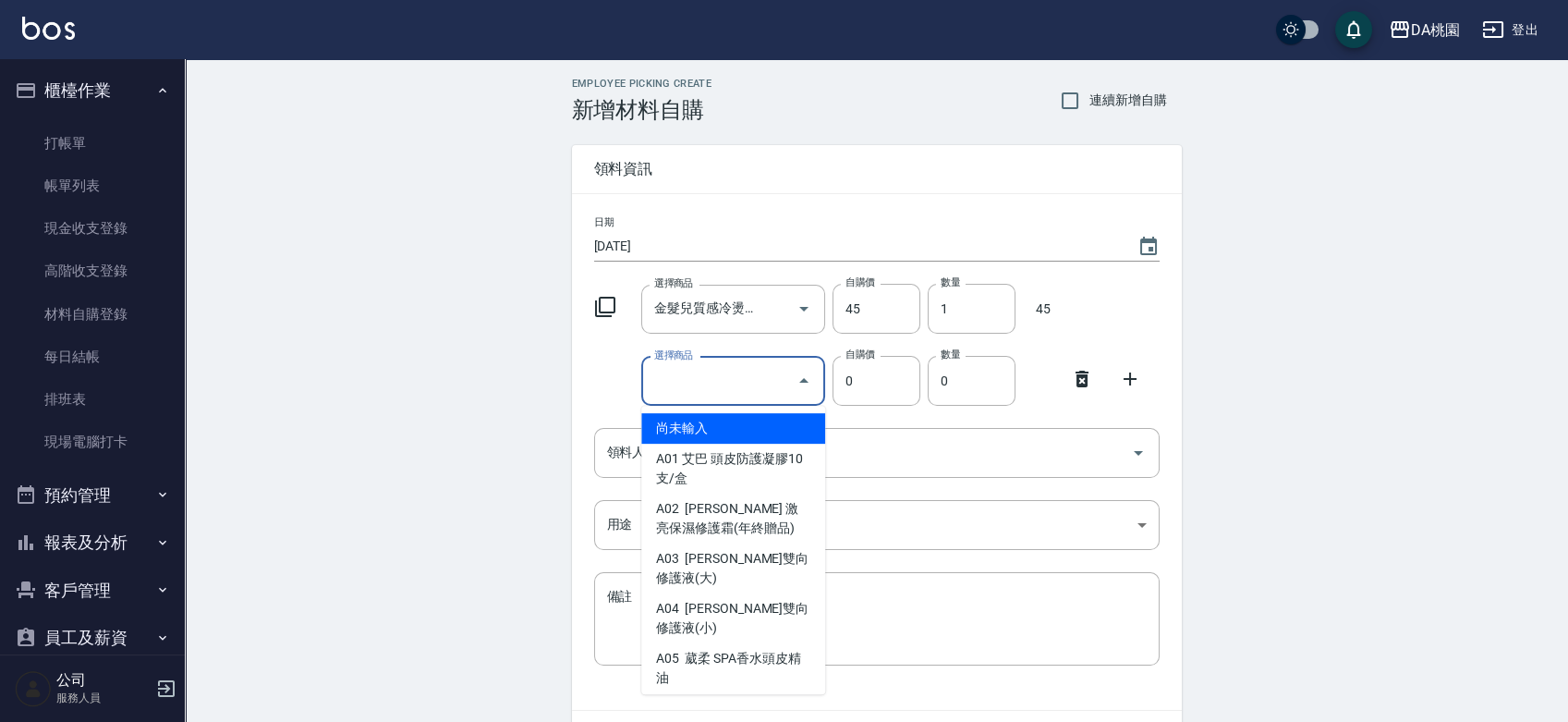
click at [749, 372] on input "選擇商品" at bounding box center [719, 381] width 139 height 33
type input "九黑護髮"
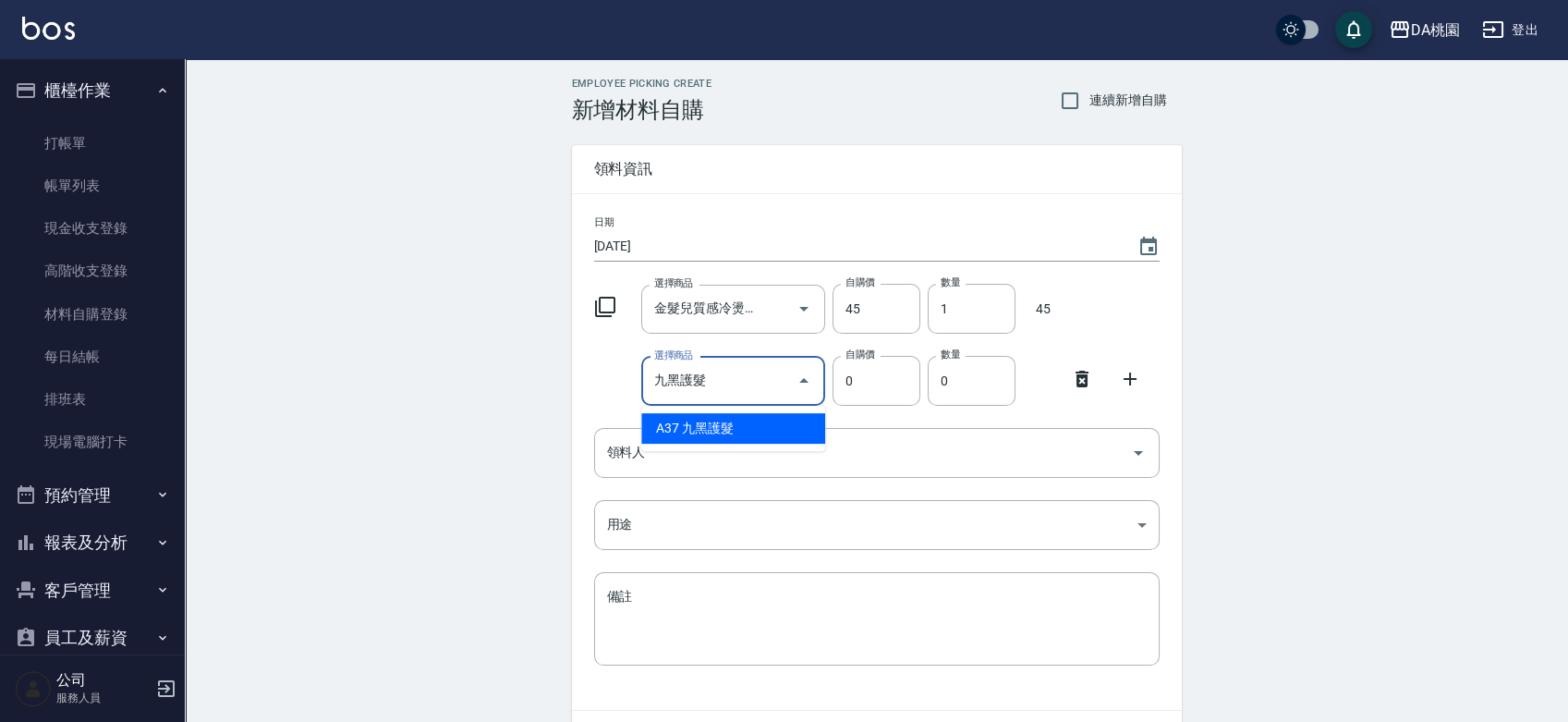
type input "80"
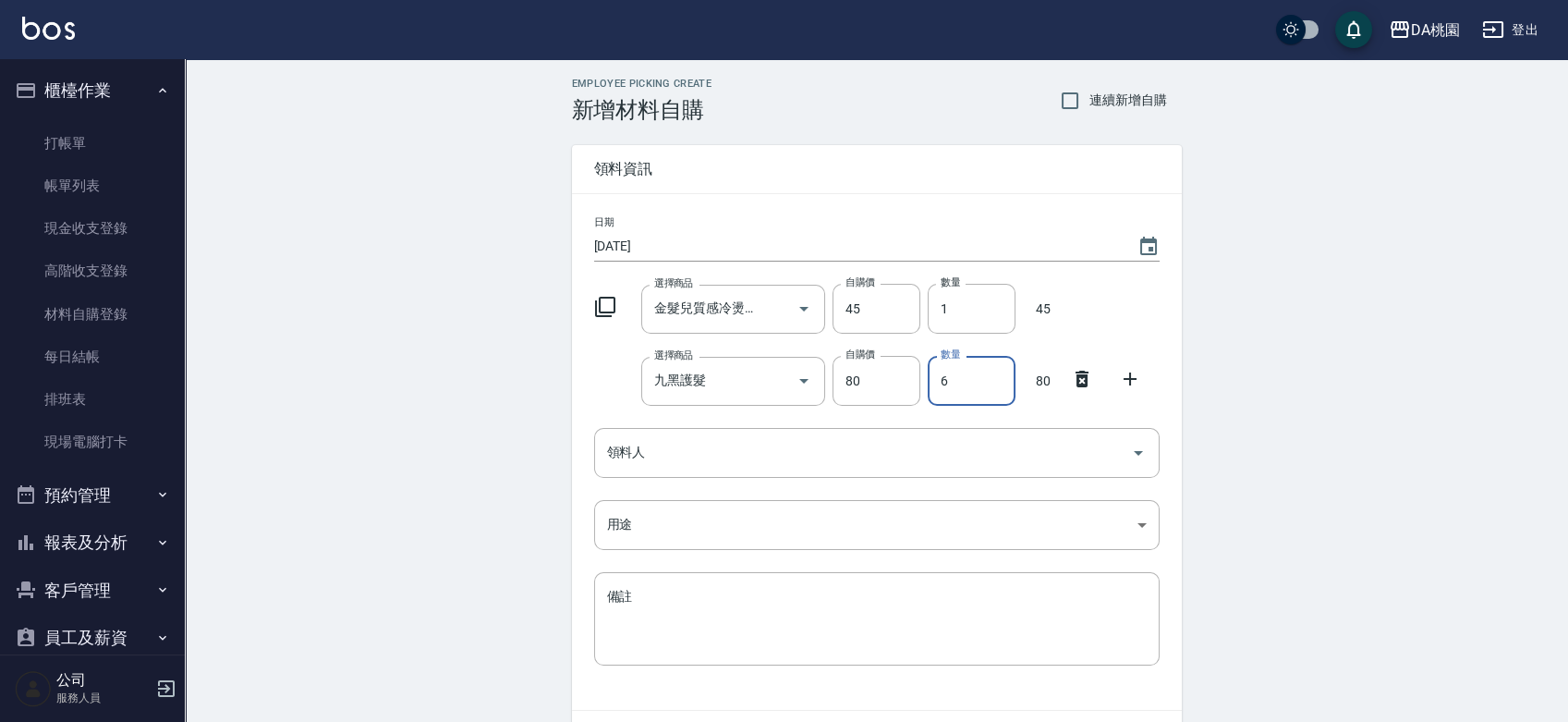
type input "6"
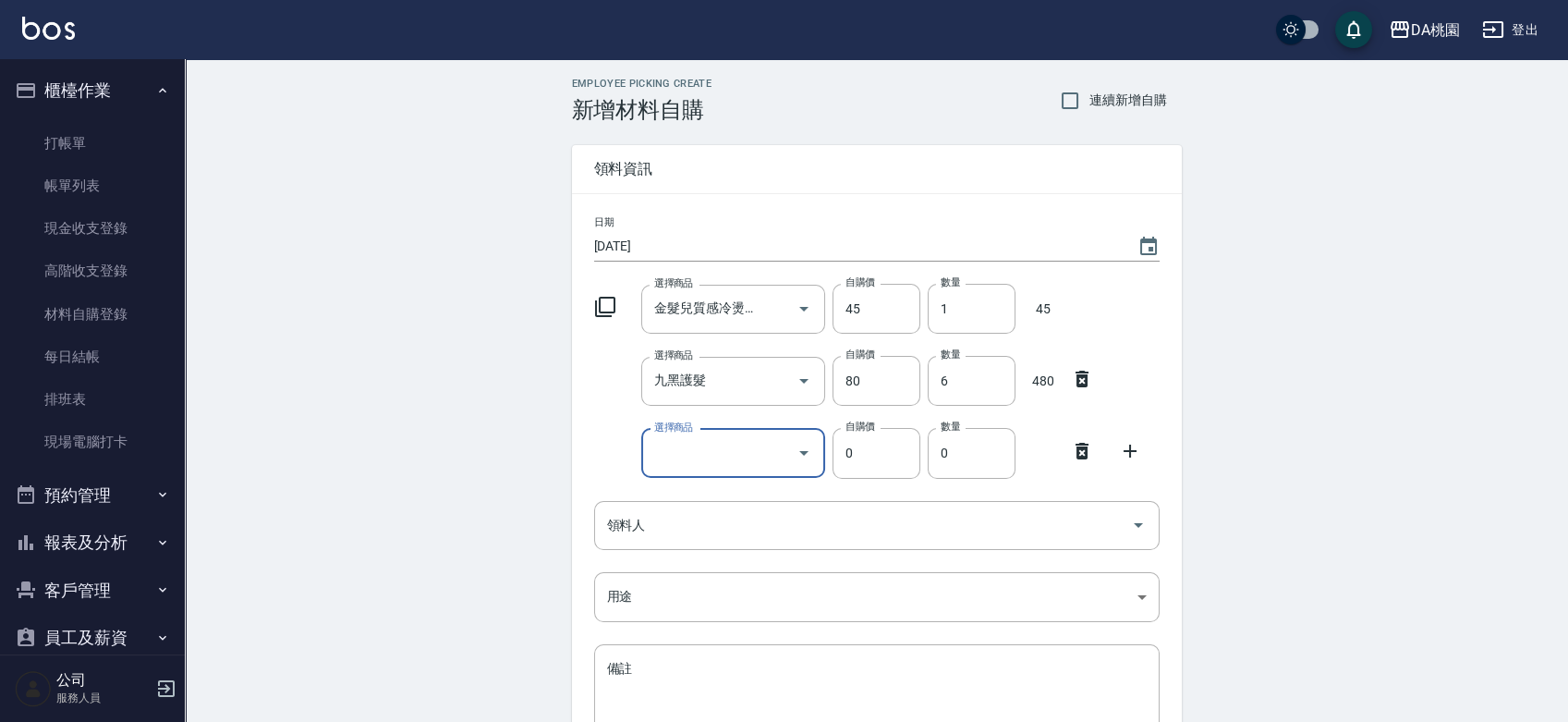
click at [720, 447] on input "選擇商品" at bounding box center [719, 453] width 139 height 33
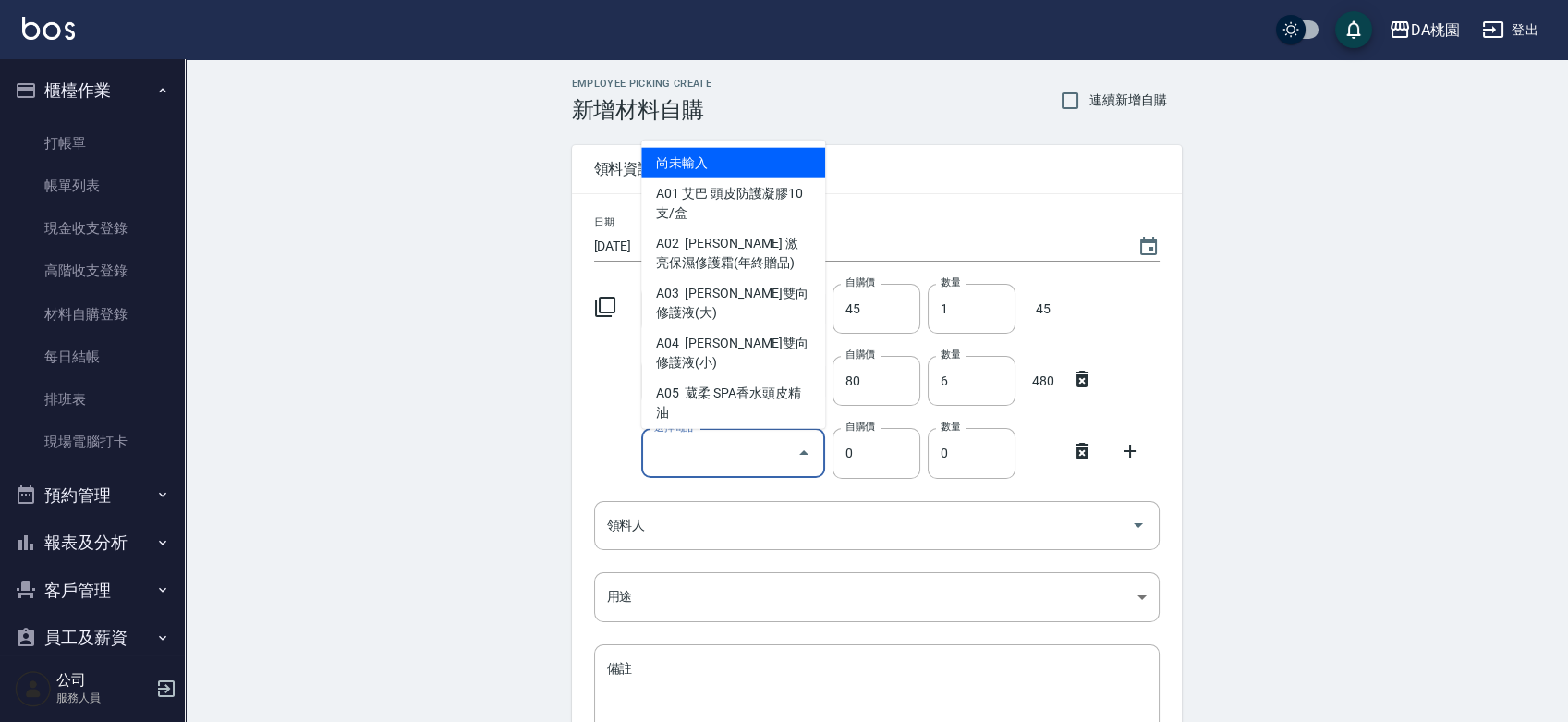
type input "Atag染膏-85"
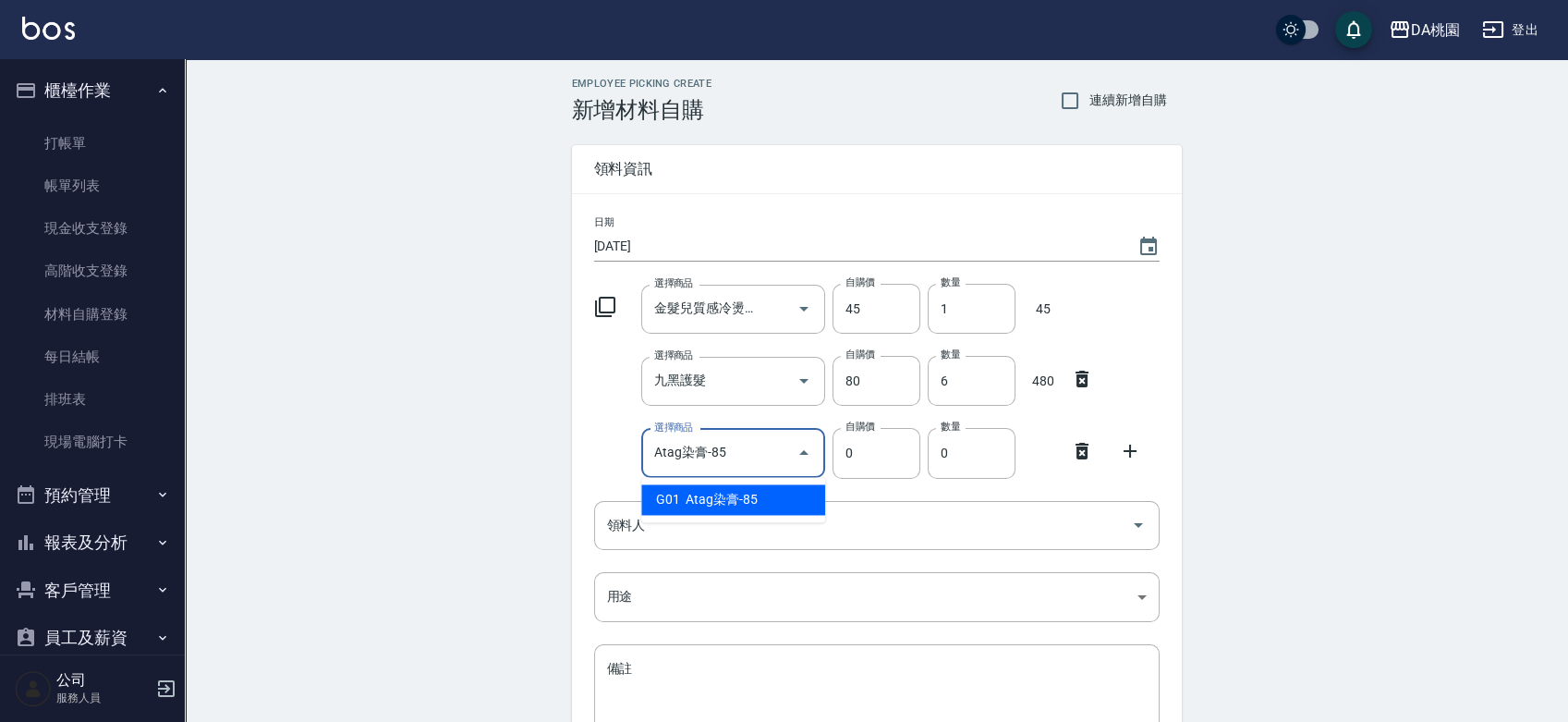
type input "85"
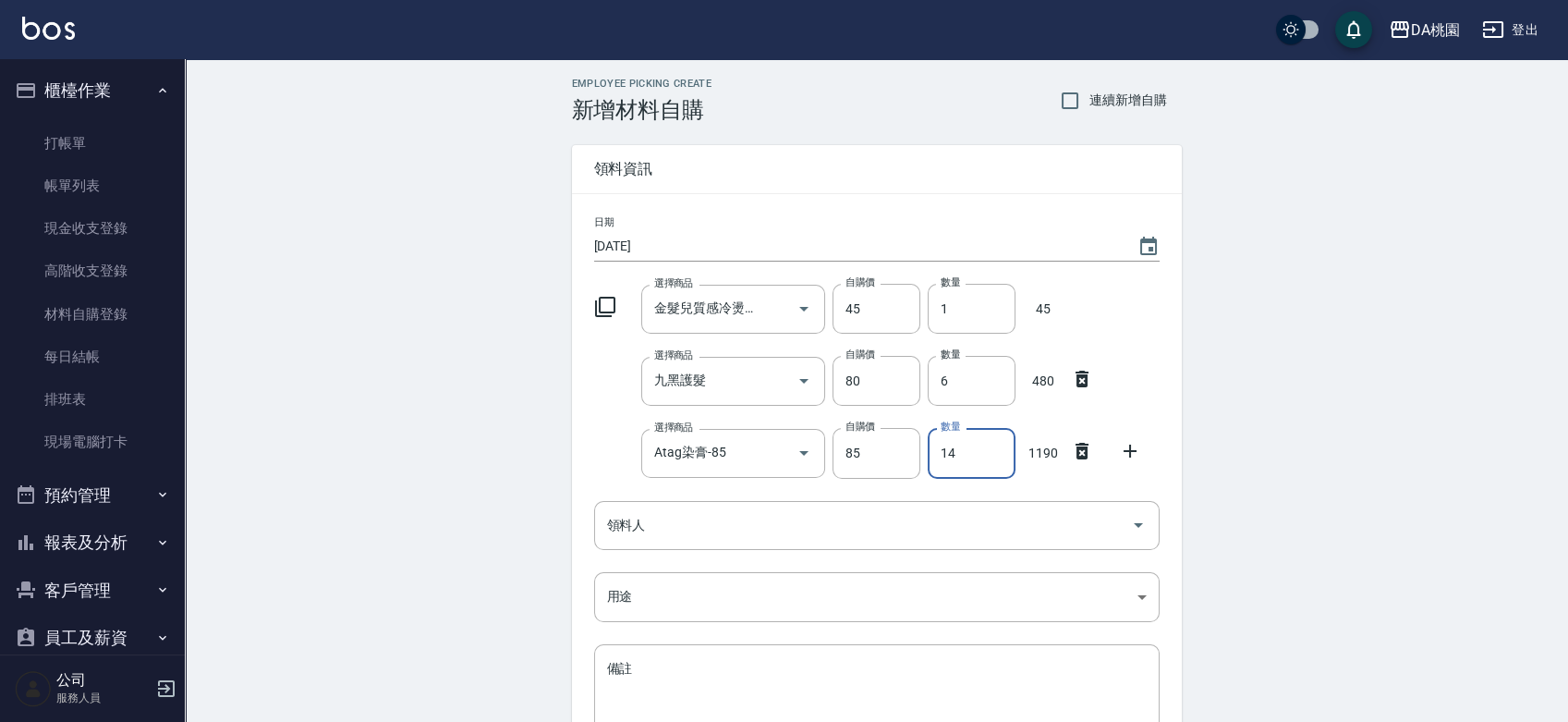
type input "14"
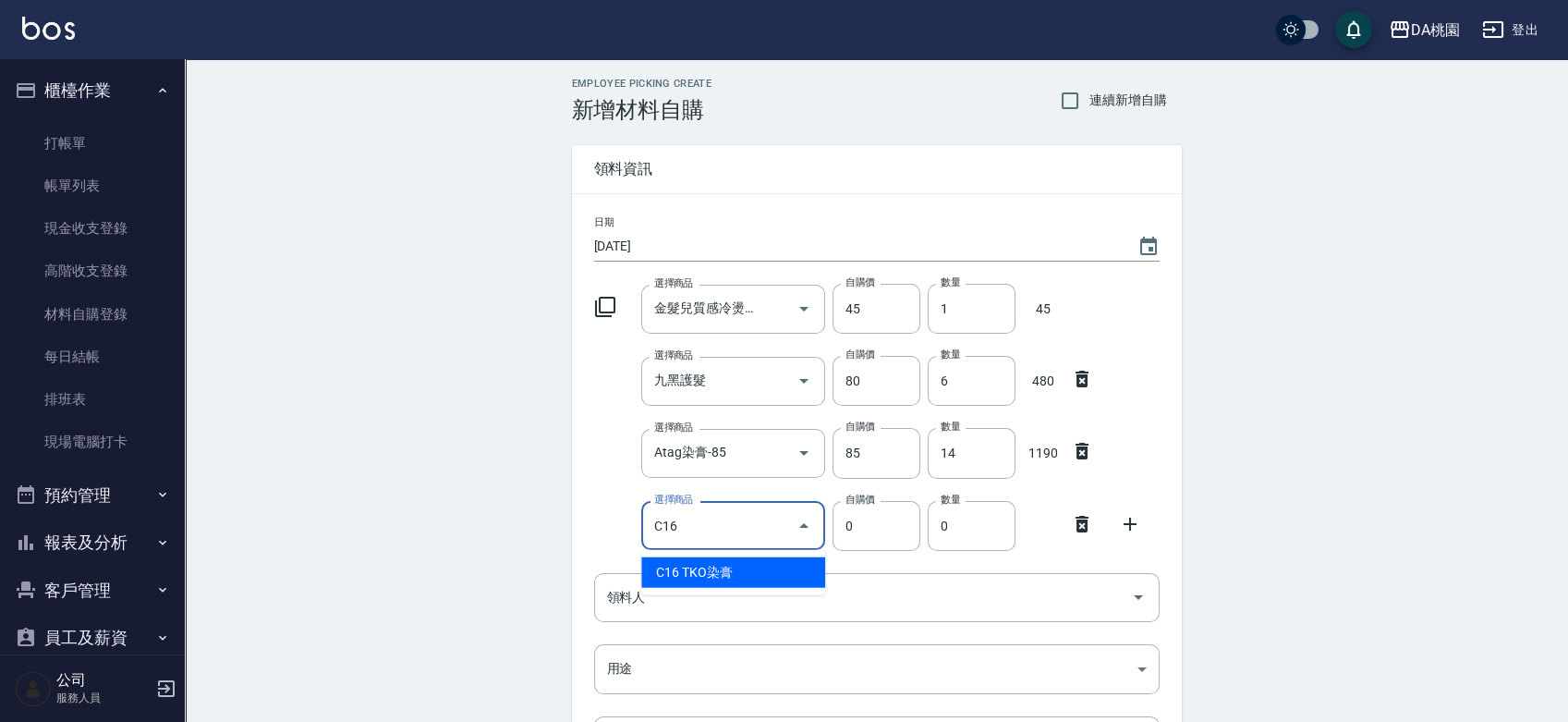
type input "TKO染膏"
type input "105"
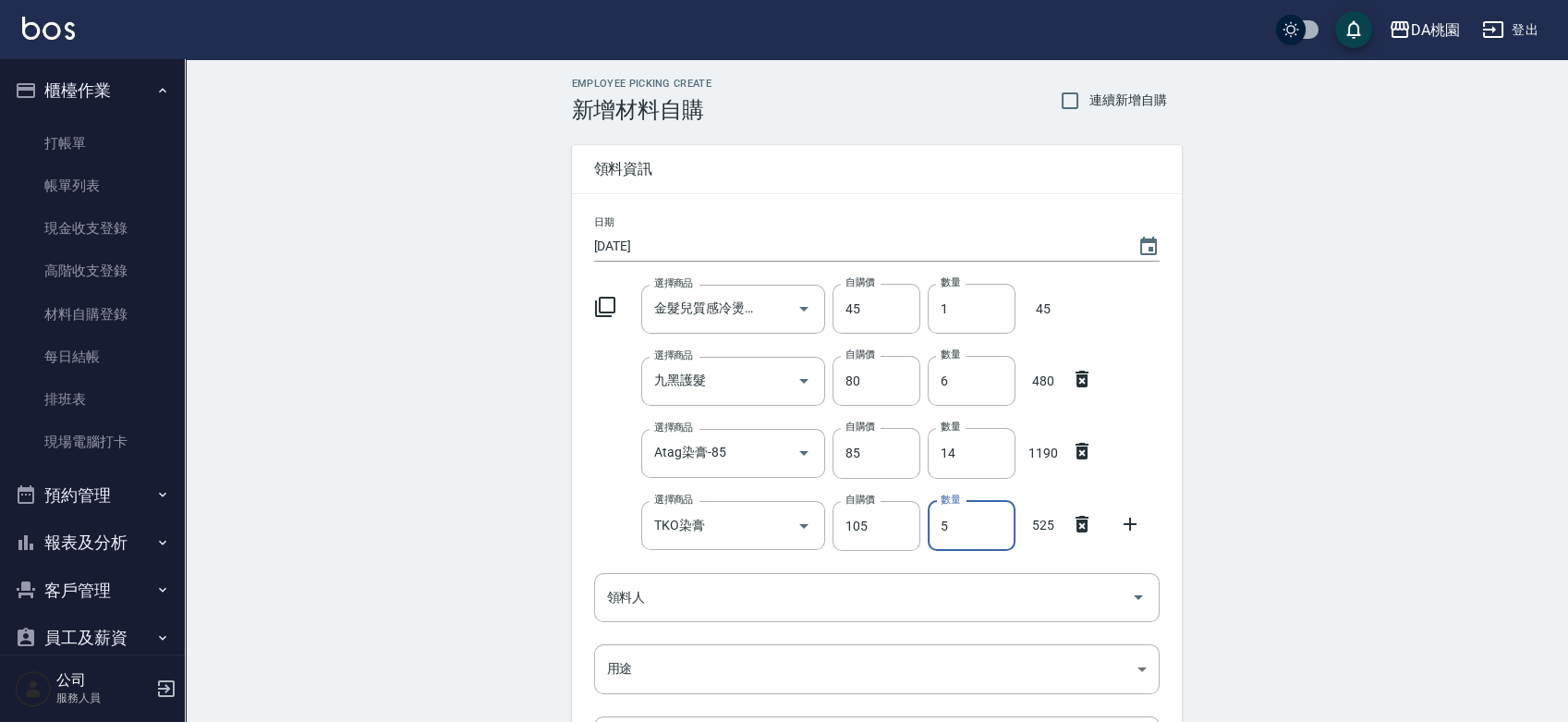
type input "5"
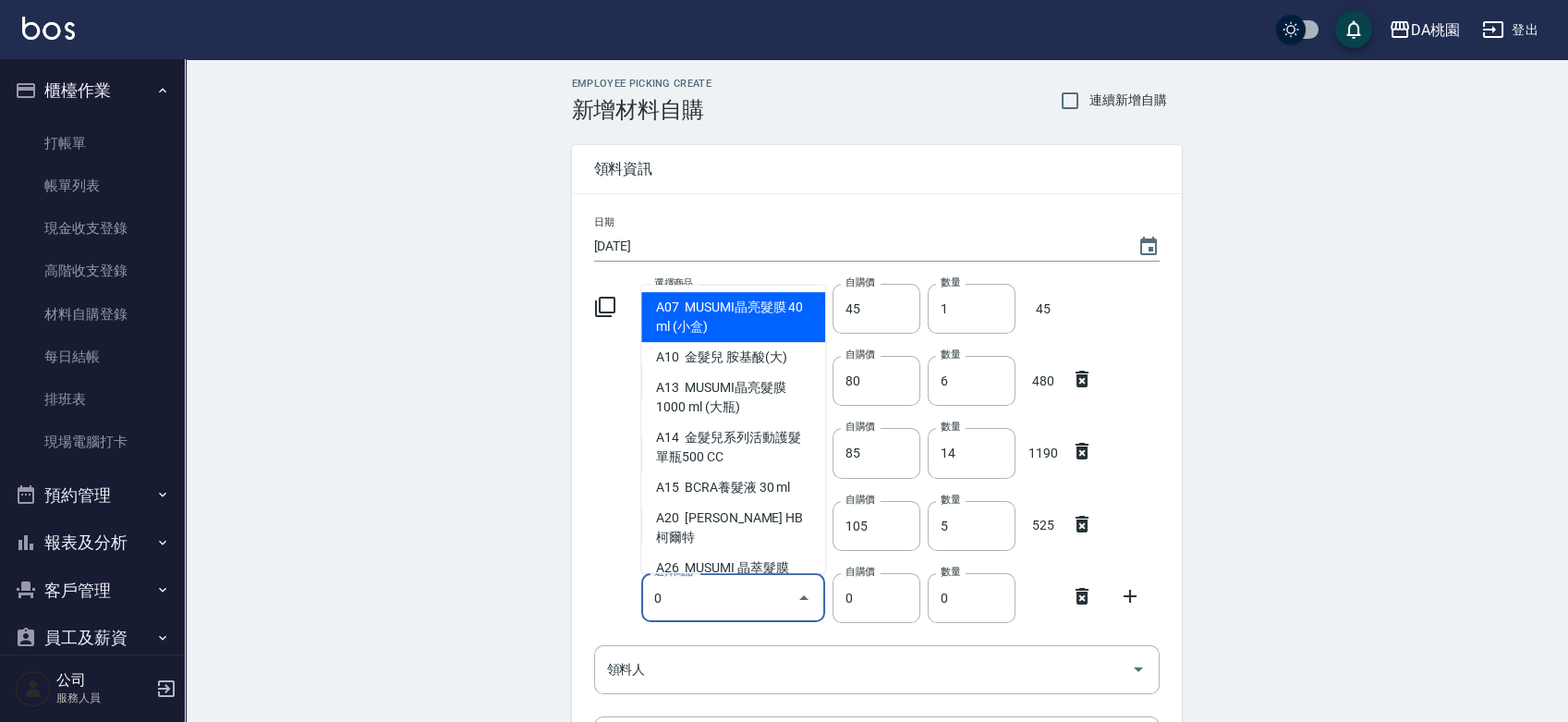
type input "0"
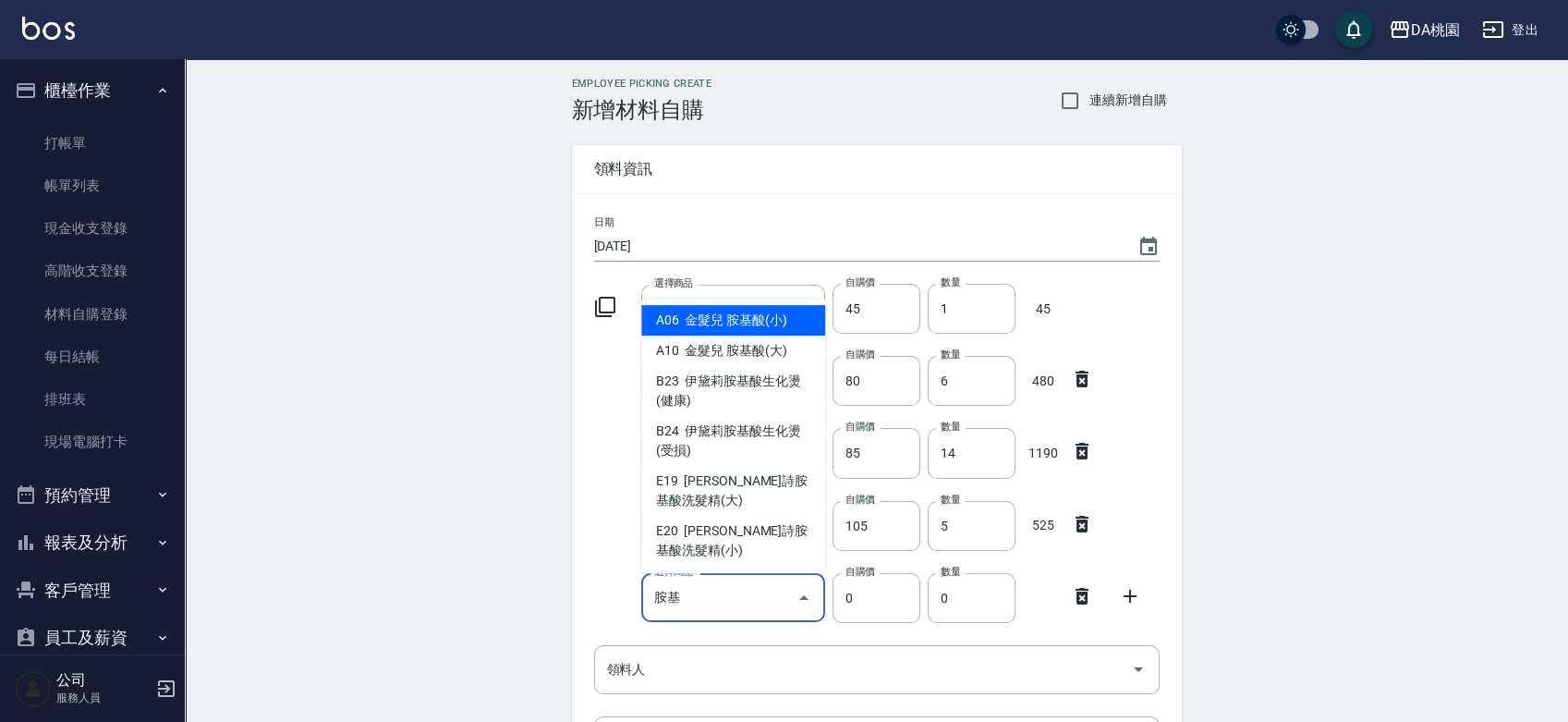
type input "金髮兒 胺基酸(小)"
type input "110"
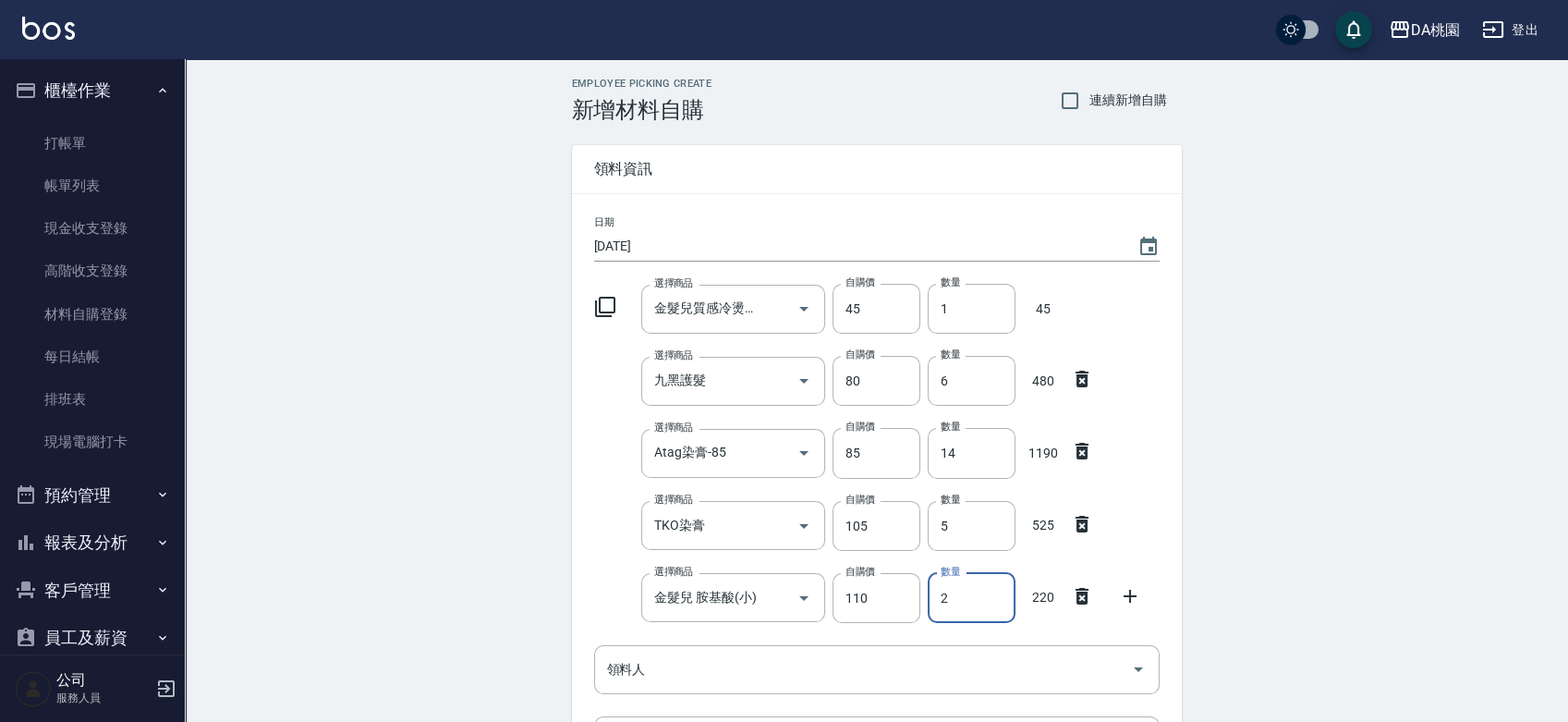
type input "2"
type input "w"
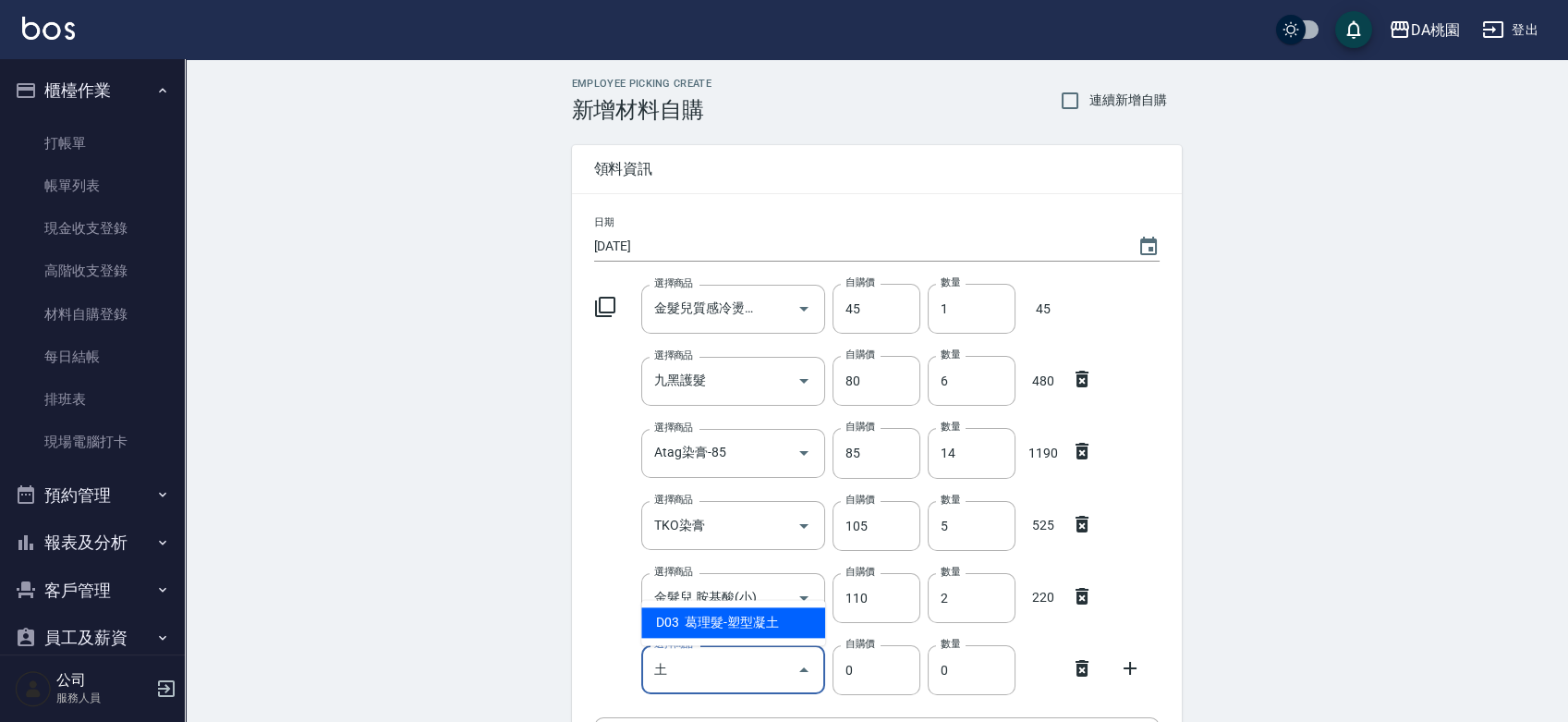
type input "葛理髮-塑型凝土"
type input "120"
type input "1"
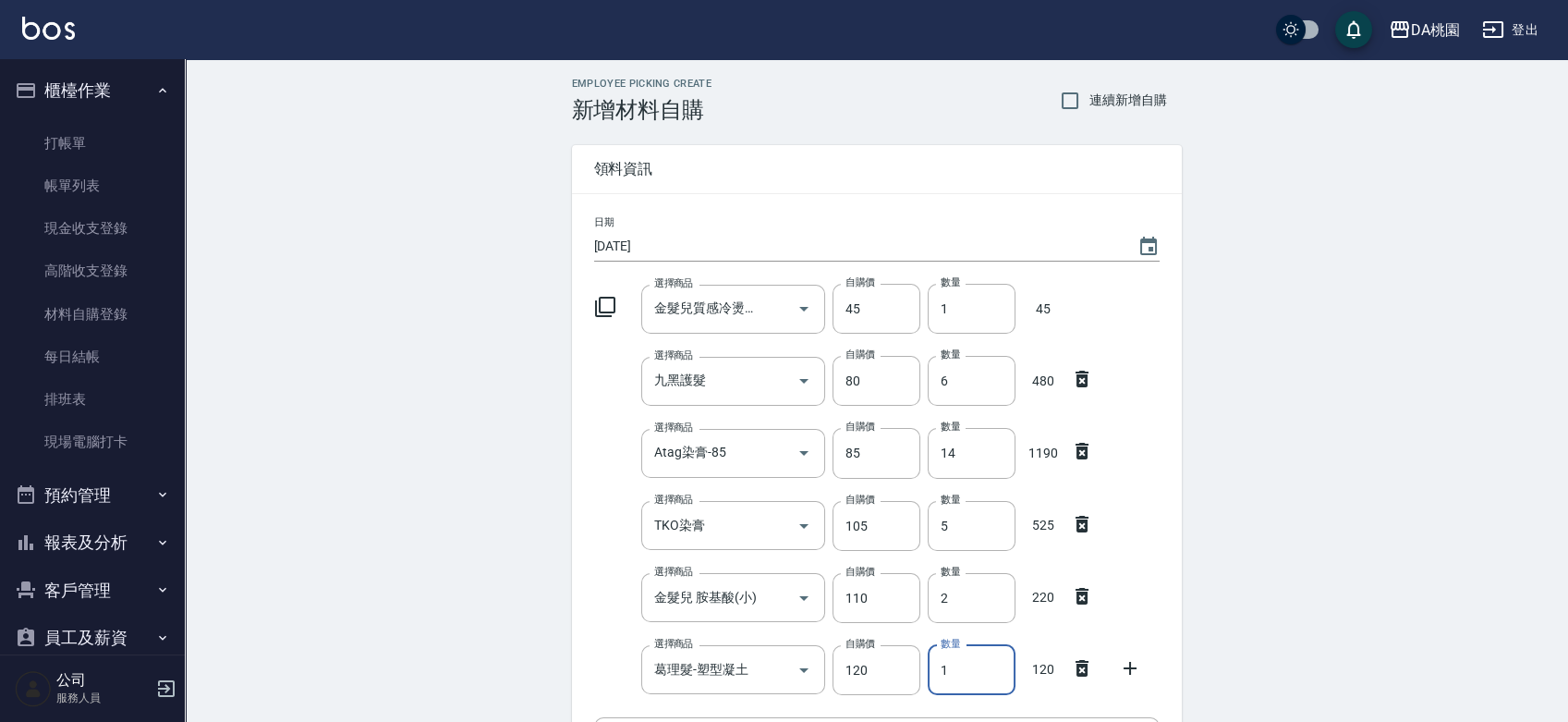
scroll to position [381, 0]
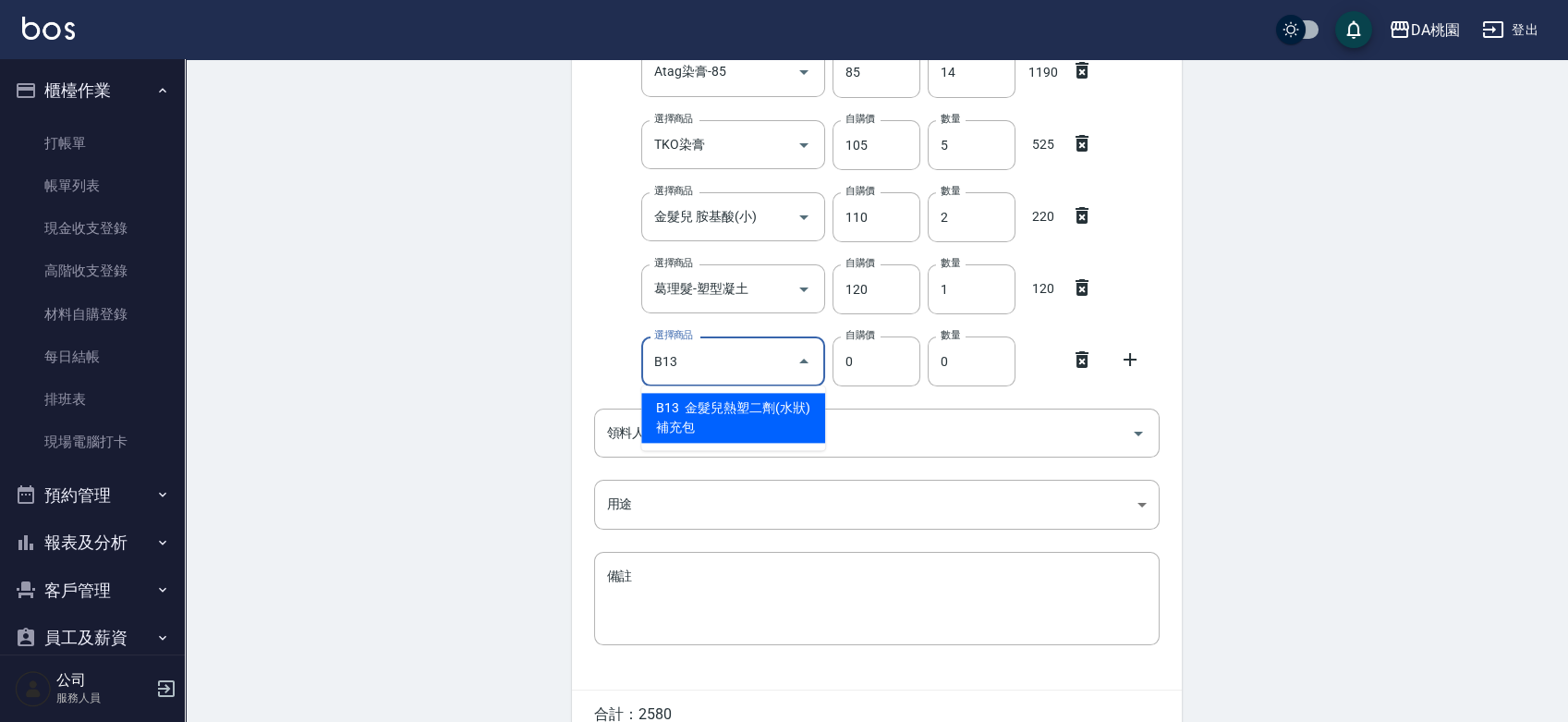
type input "B13"
type input "160"
type input "金髮兒熱塑二劑(水狀)補充包"
type input "1"
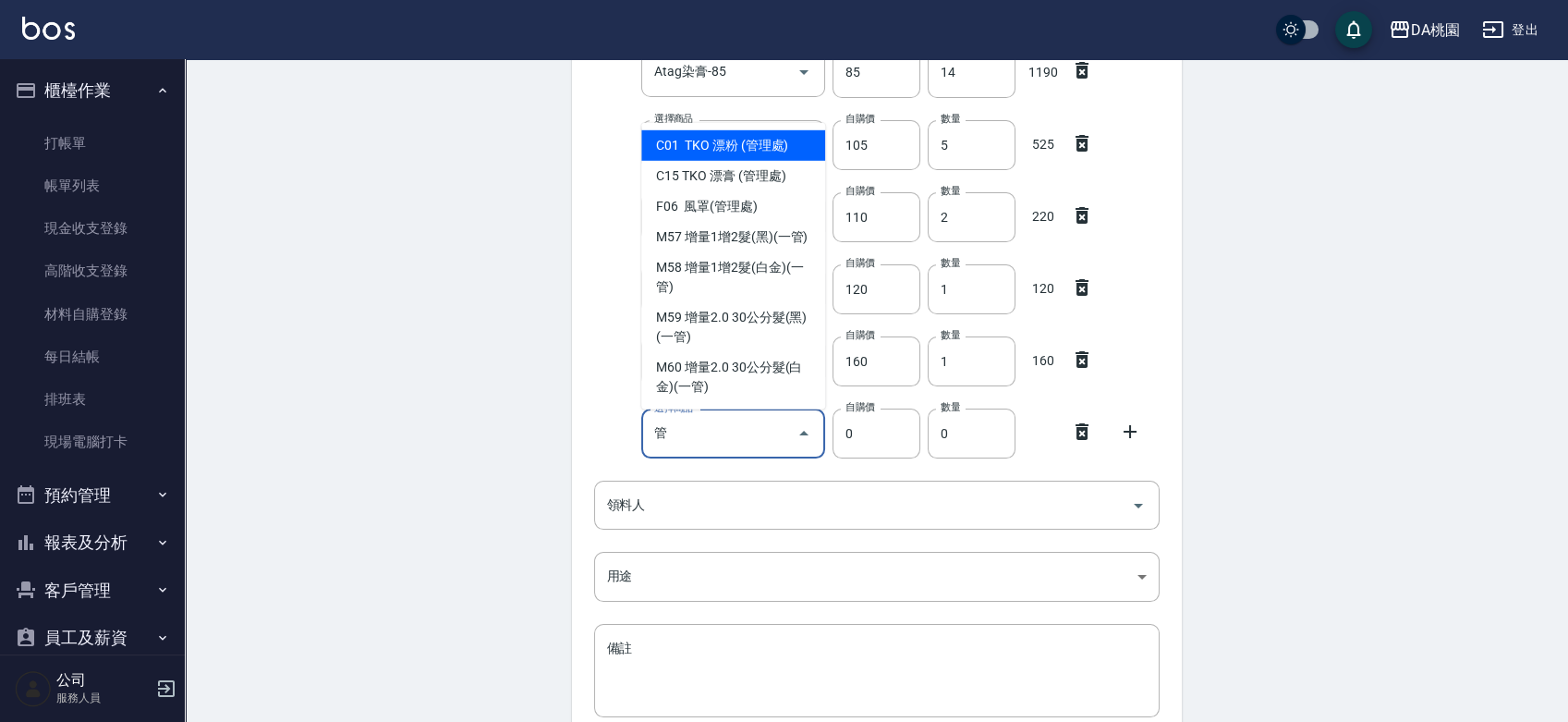
type input "管"
type input "450"
type input "TKO 漂粉 (管理處)"
type input "1"
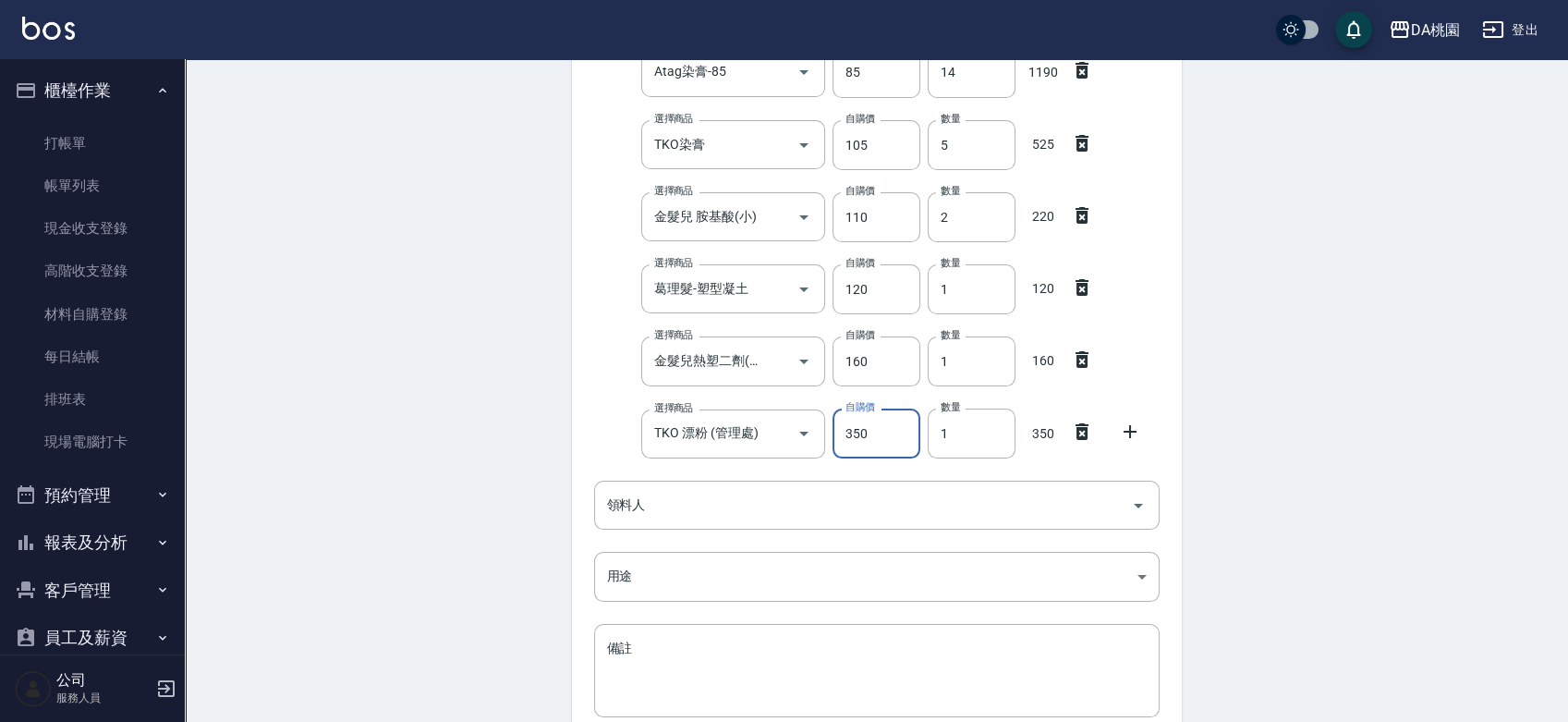
type input "350"
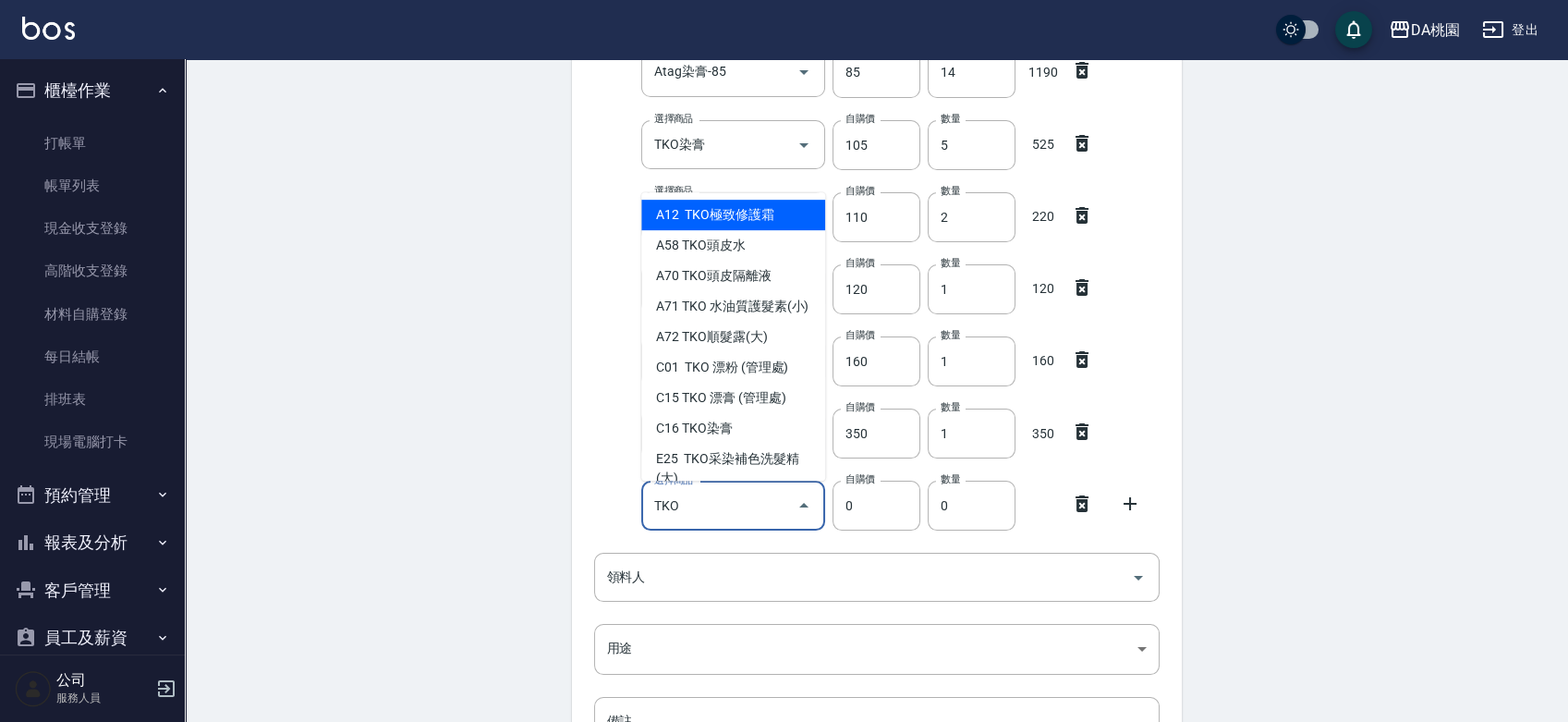
type input "TKO極致修護霜"
type input "407"
type input "1"
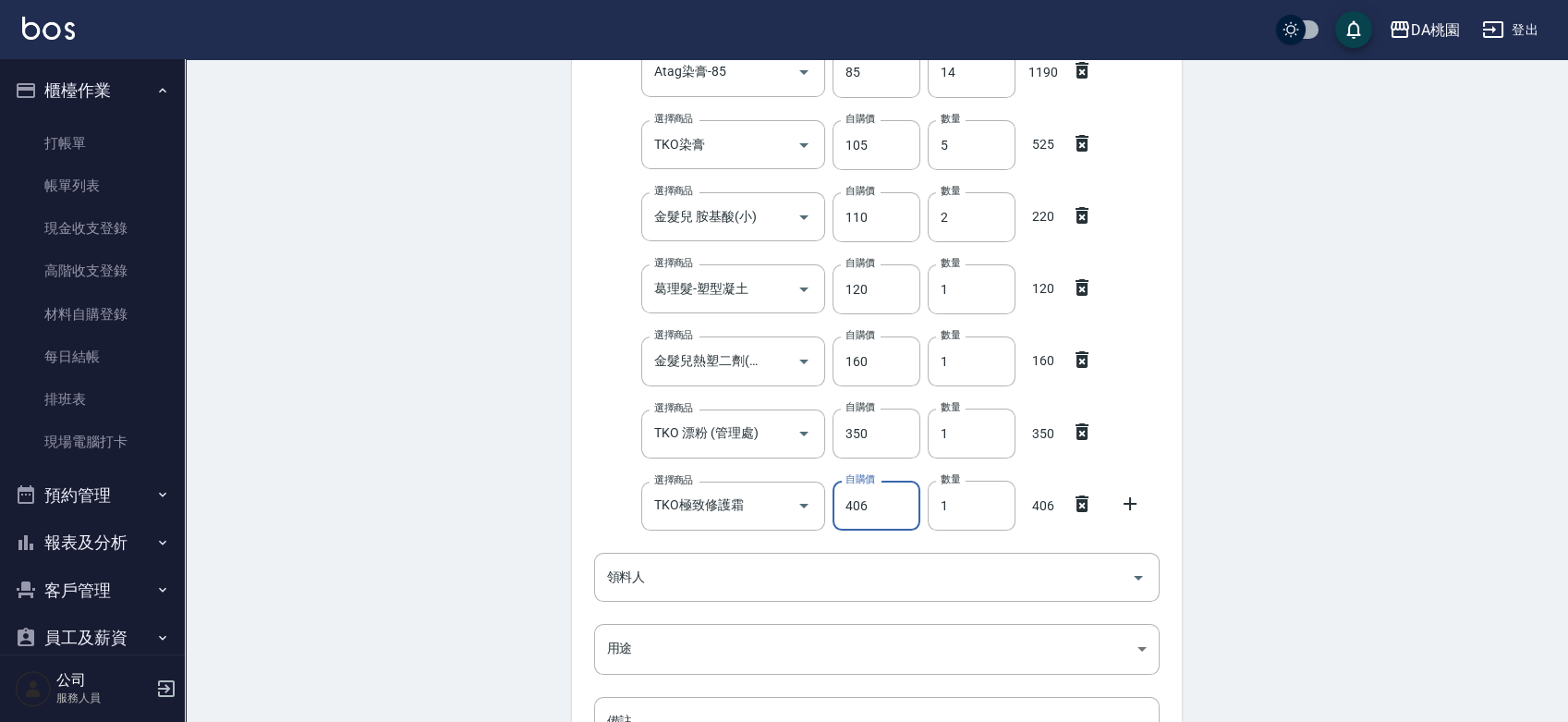
type input "406"
type input "2"
type input "q"
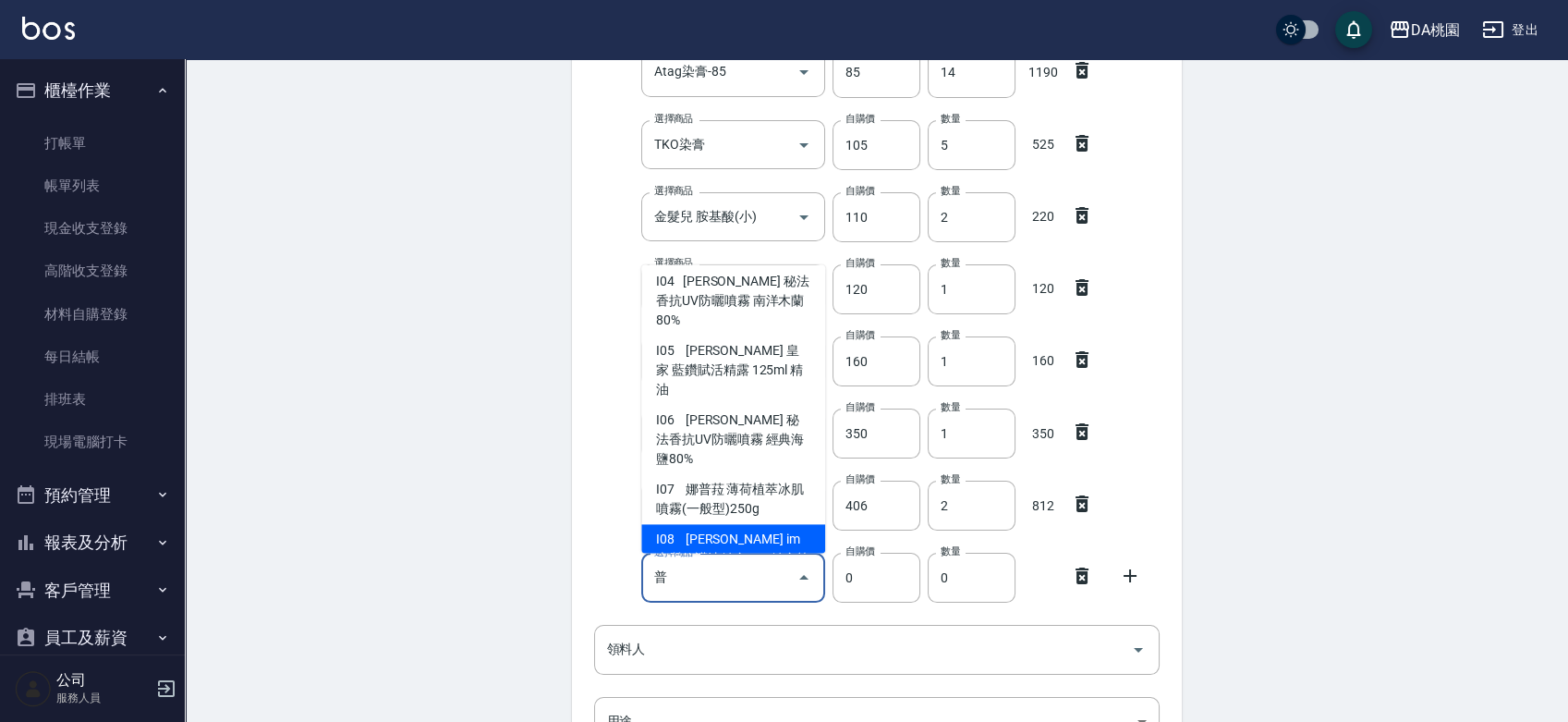
scroll to position [226, 0]
type input "普"
type input "520"
type input "娜普菈 im 上質修護法鉑金3+1 鉑金第二劑(補充包)"
type input "1"
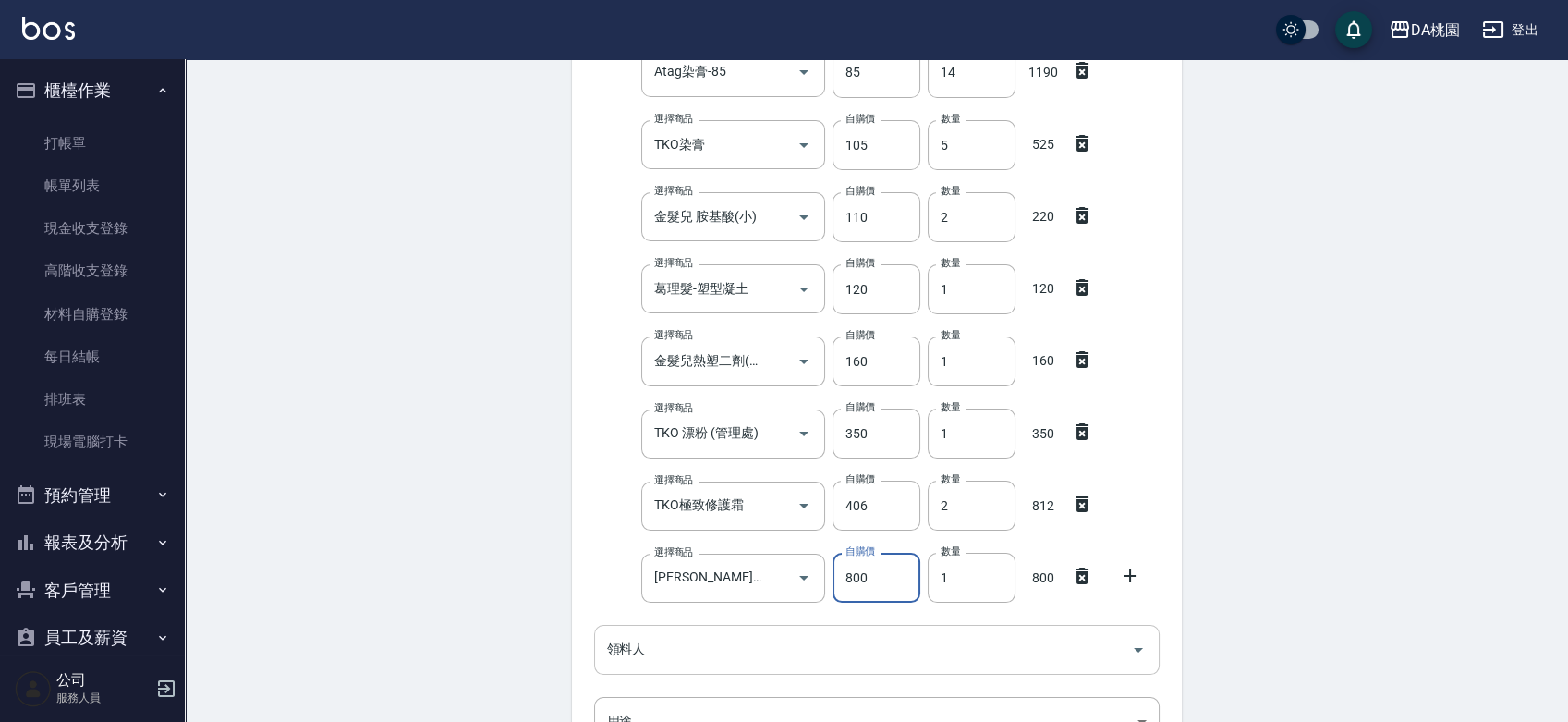
type input "800"
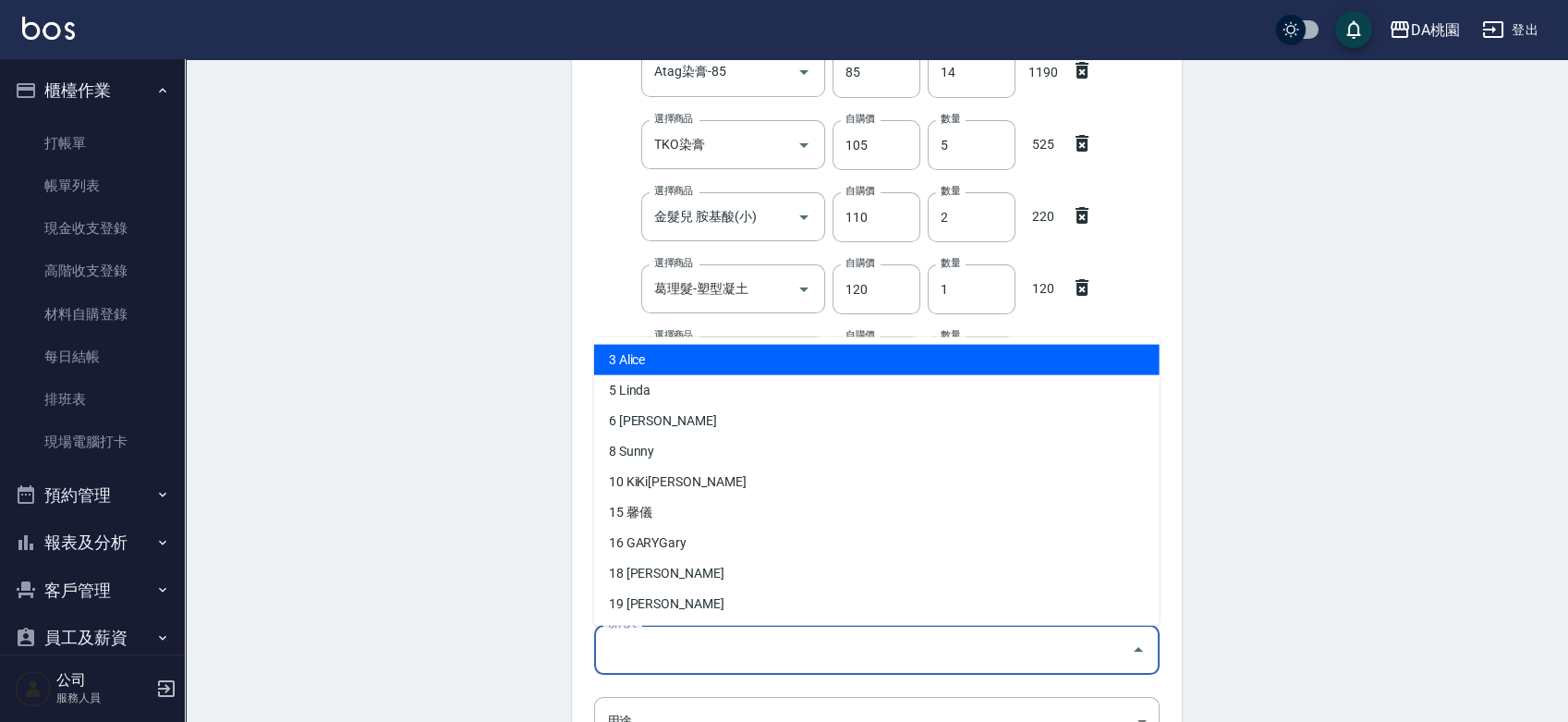
click at [673, 649] on input "領料人" at bounding box center [863, 649] width 521 height 33
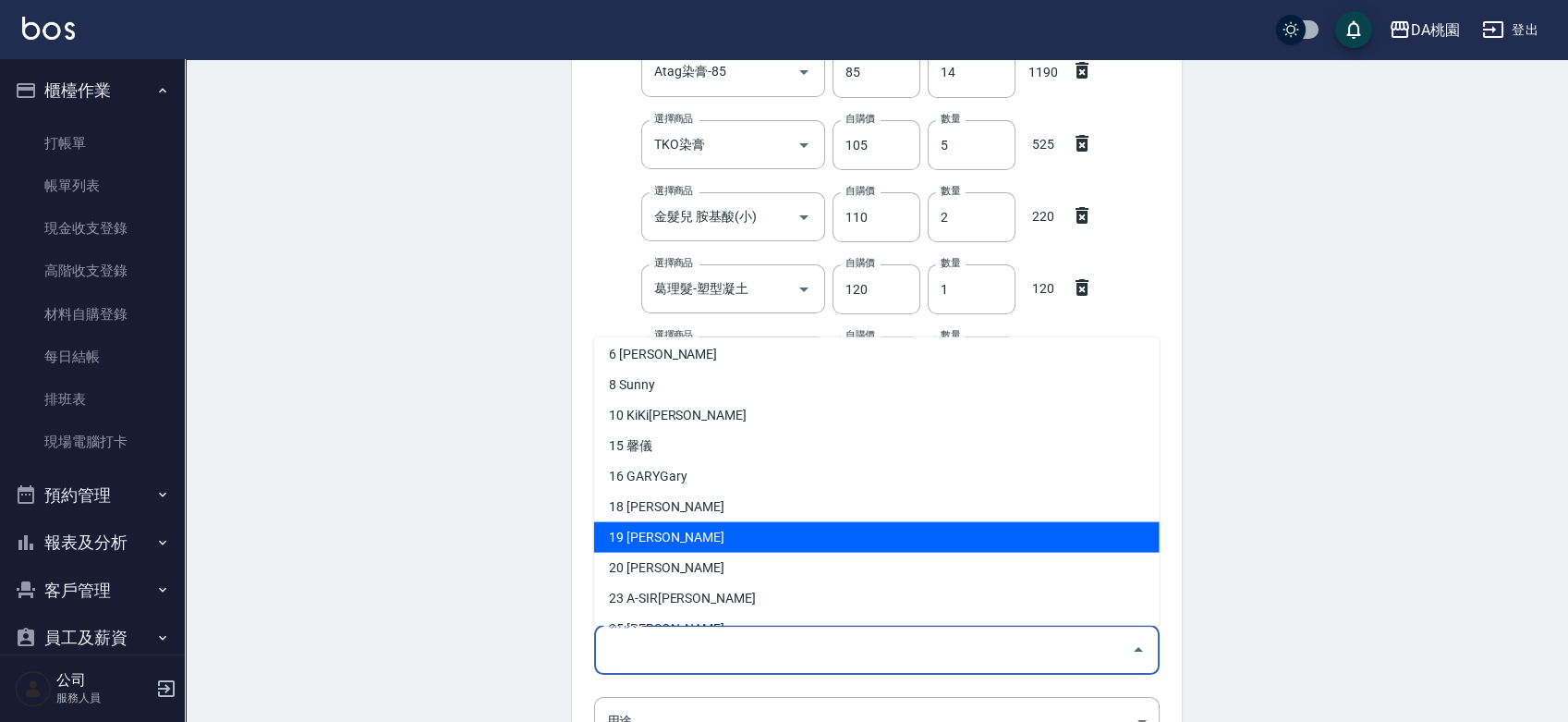
scroll to position [102, 0]
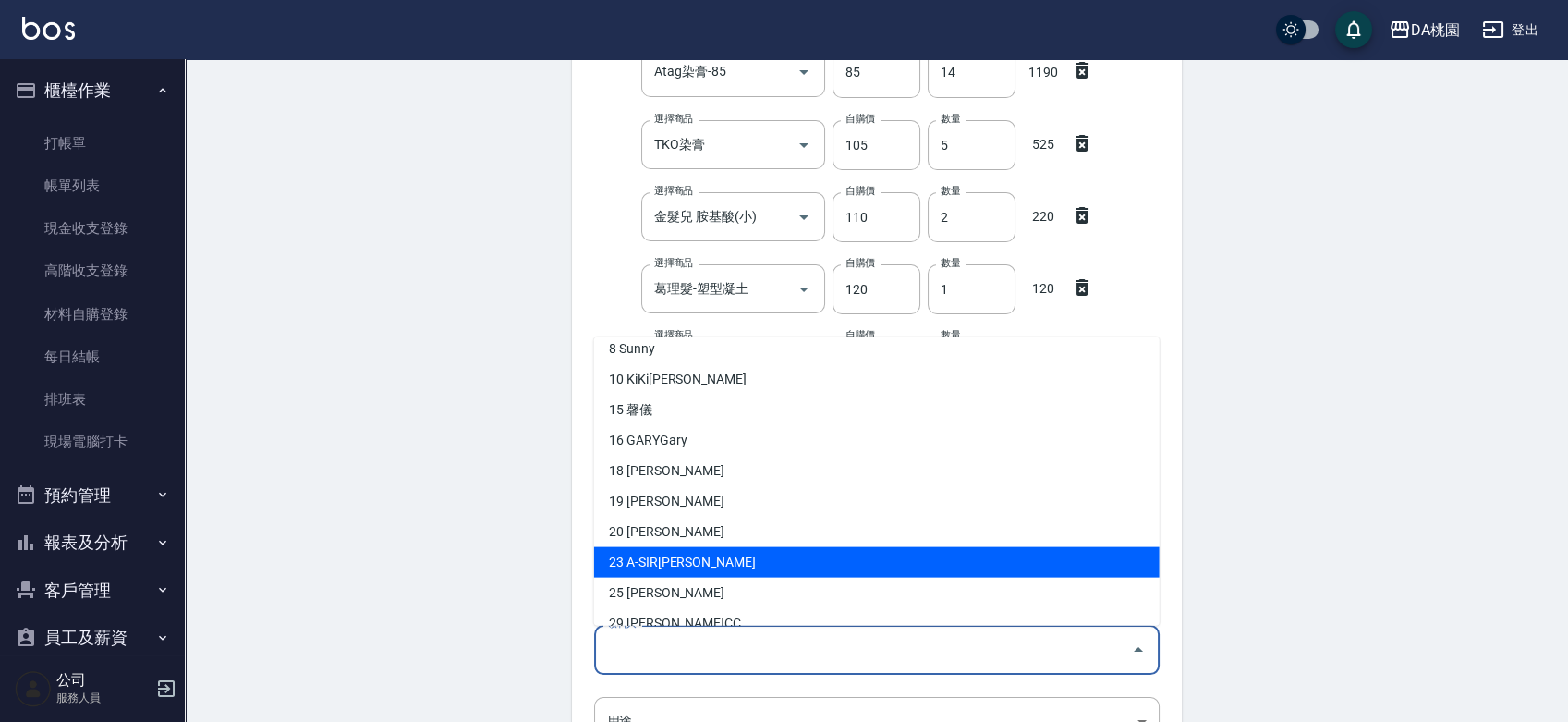
click at [657, 566] on li "23 A-SIR劉" at bounding box center [877, 561] width 566 height 31
type input "A-SIR劉"
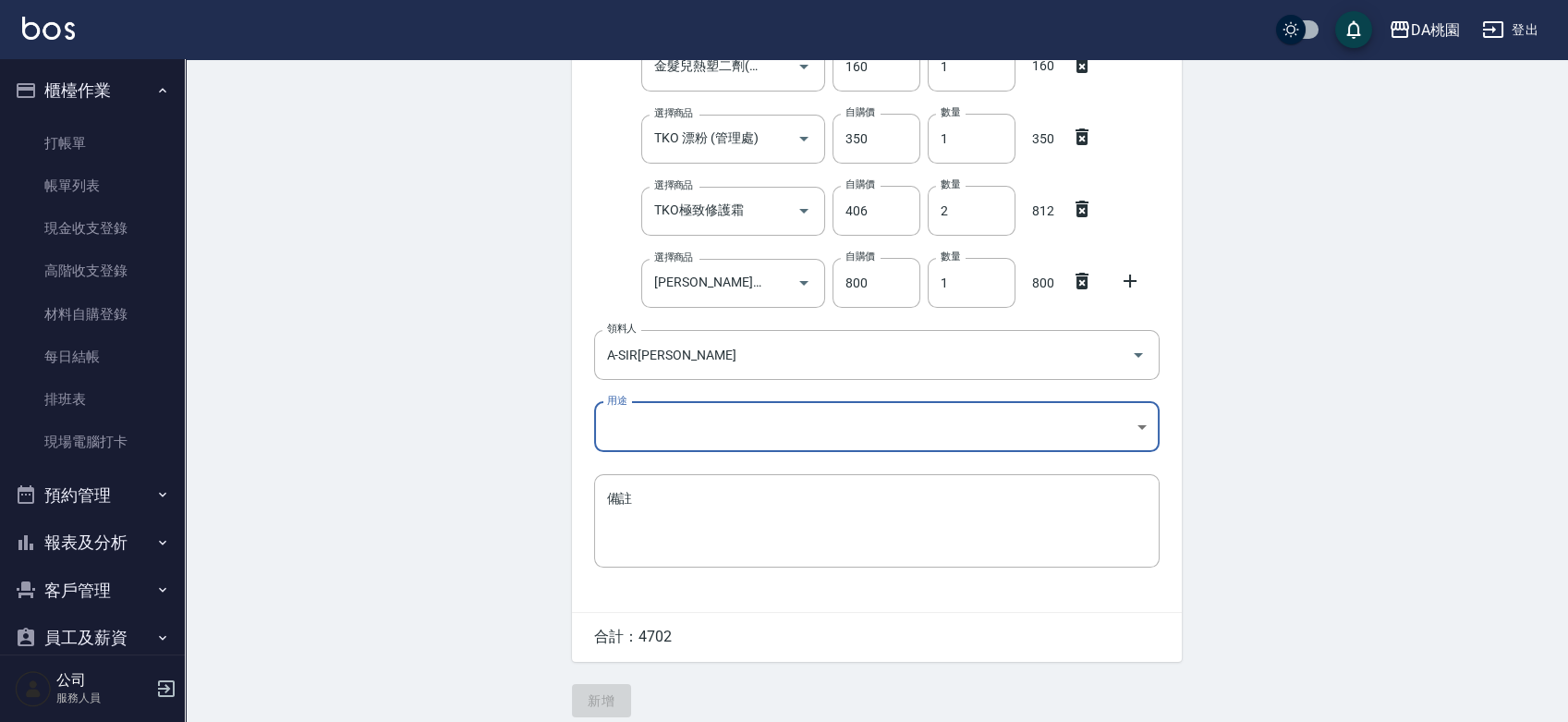
scroll to position [690, 0]
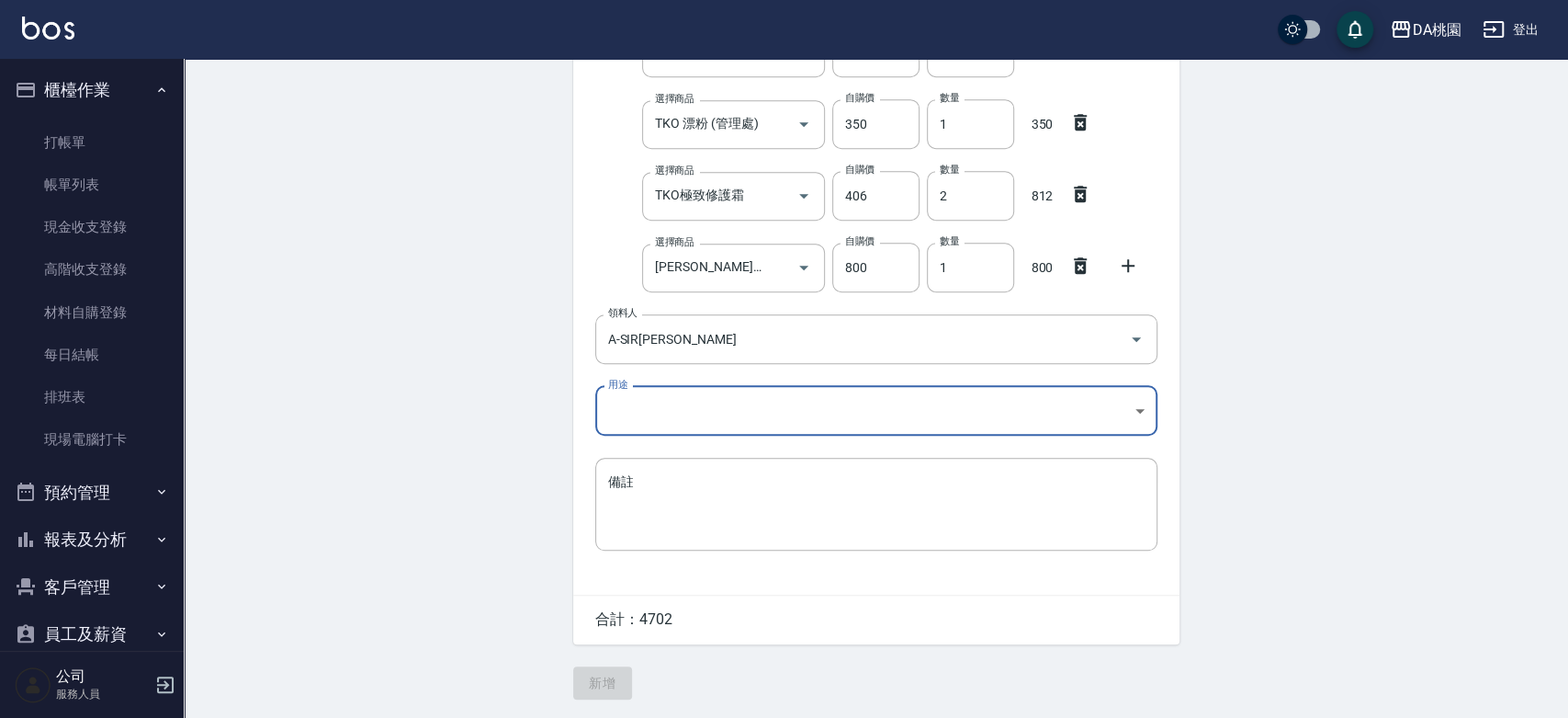
click at [691, 401] on body "DA桃園 登出 櫃檯作業 打帳單 帳單列表 現金收支登錄 高階收支登錄 材料自購登錄 每日結帳 排班表 現場電腦打卡 預約管理 預約管理 單日預約紀錄 單週預…" at bounding box center [784, 16] width 1568 height 1403
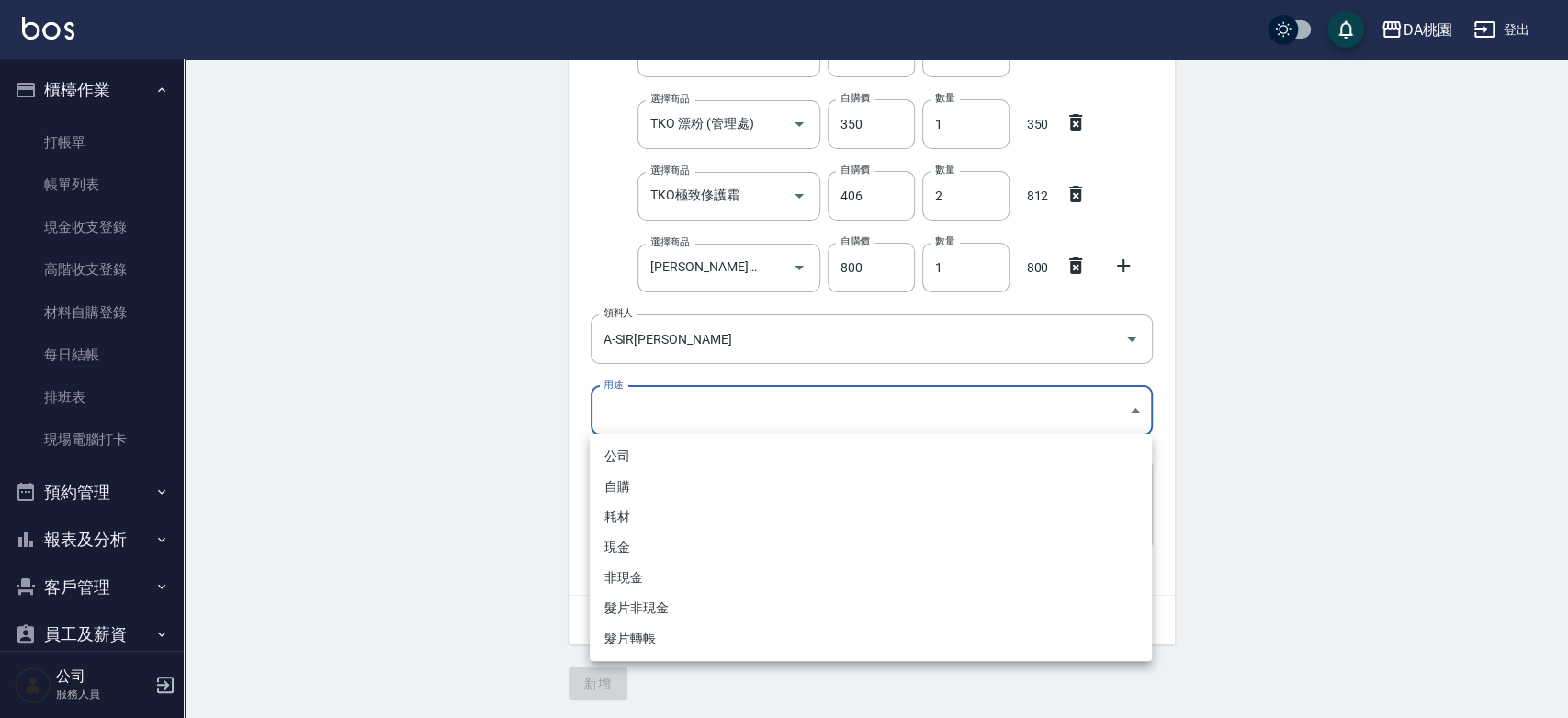
click at [659, 489] on li "自購" at bounding box center [871, 487] width 563 height 31
type input "自購"
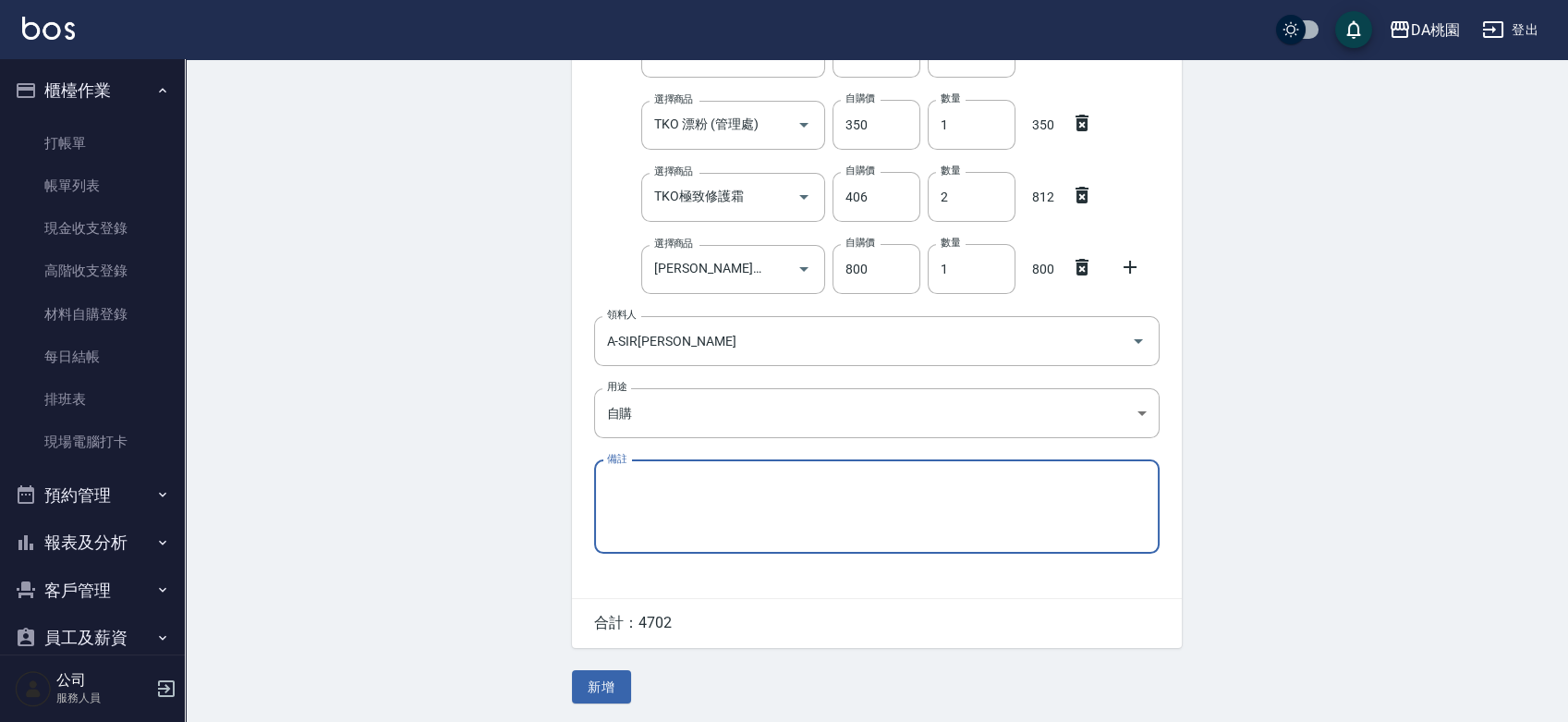
click at [613, 668] on div "Employee Picking Create 新增材料自購 連續新增自購 領料資訊 日期 2025/09/20 選擇商品 金髮兒質感冷燙液(健康)2劑型 選…" at bounding box center [877, 46] width 647 height 1353
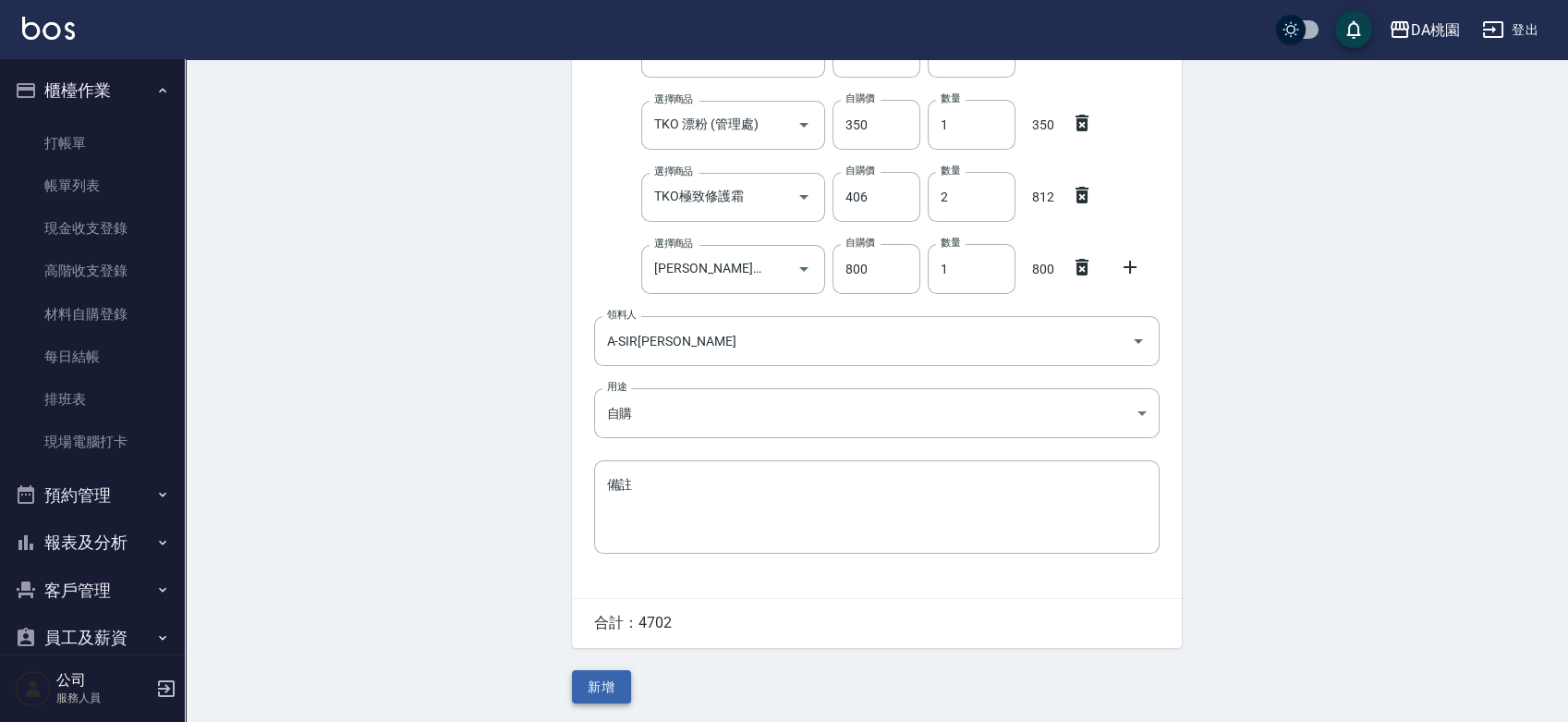
click at [607, 680] on button "新增" at bounding box center [601, 687] width 59 height 34
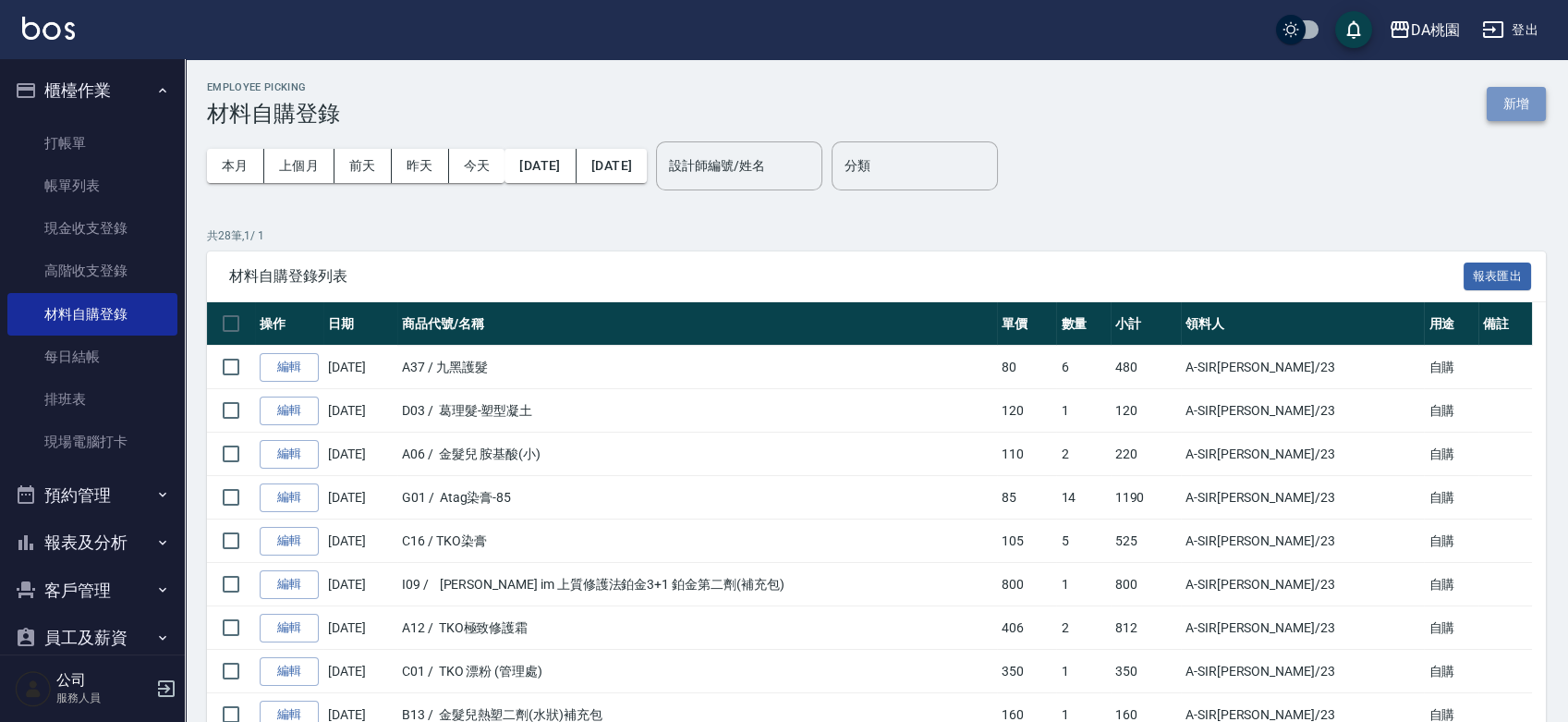
click at [1508, 111] on button "新增" at bounding box center [1515, 103] width 59 height 34
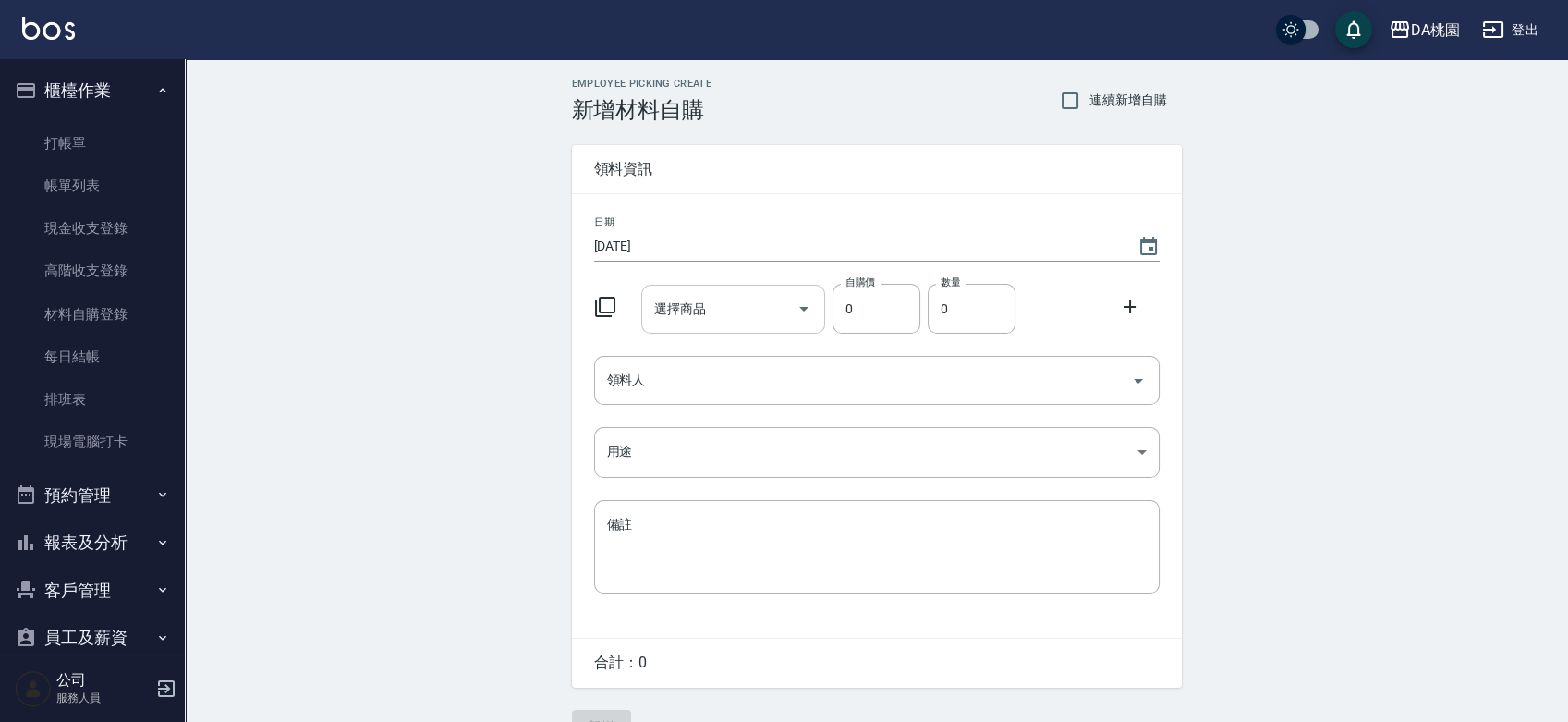
click at [689, 312] on input "選擇商品" at bounding box center [719, 309] width 139 height 33
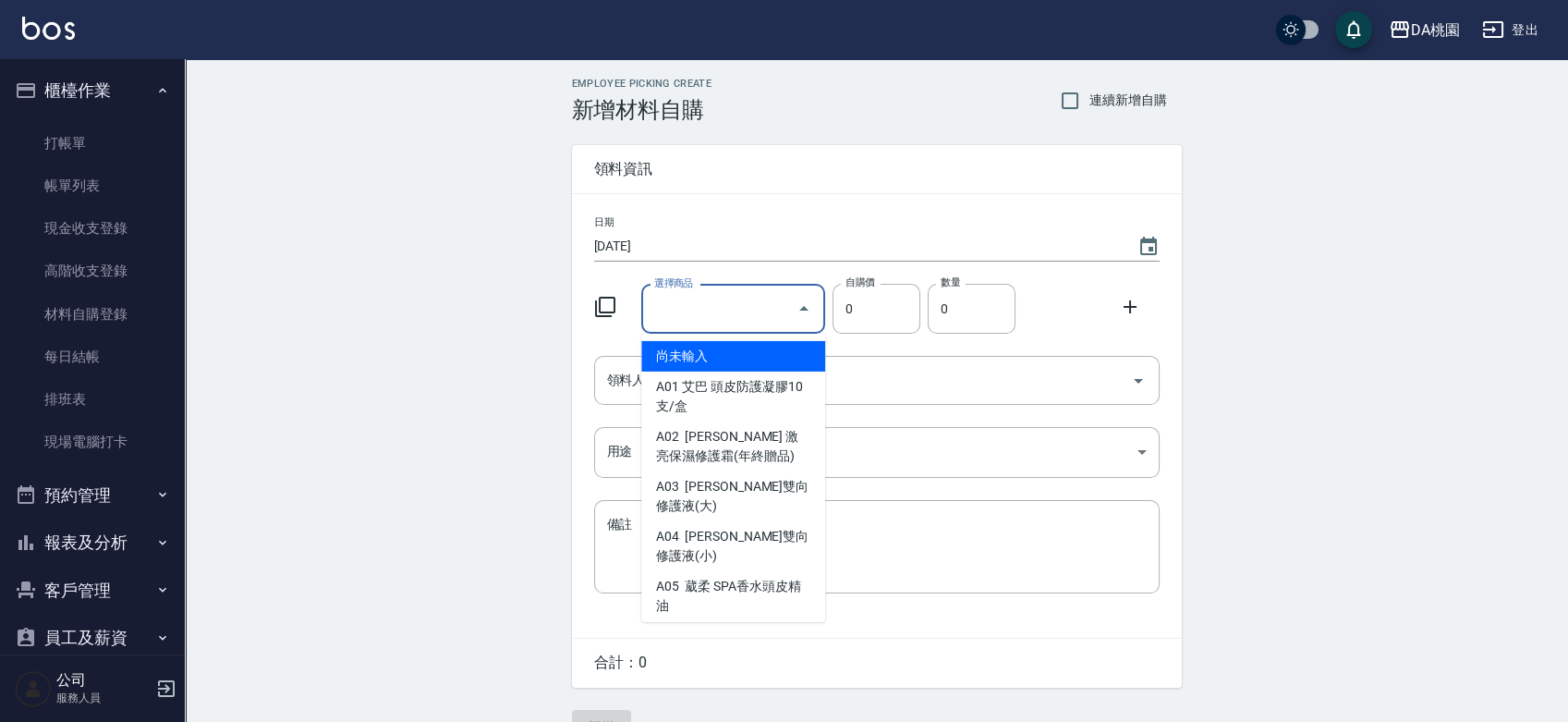
type input "金髮兒質感冷燙液(健康)2劑型"
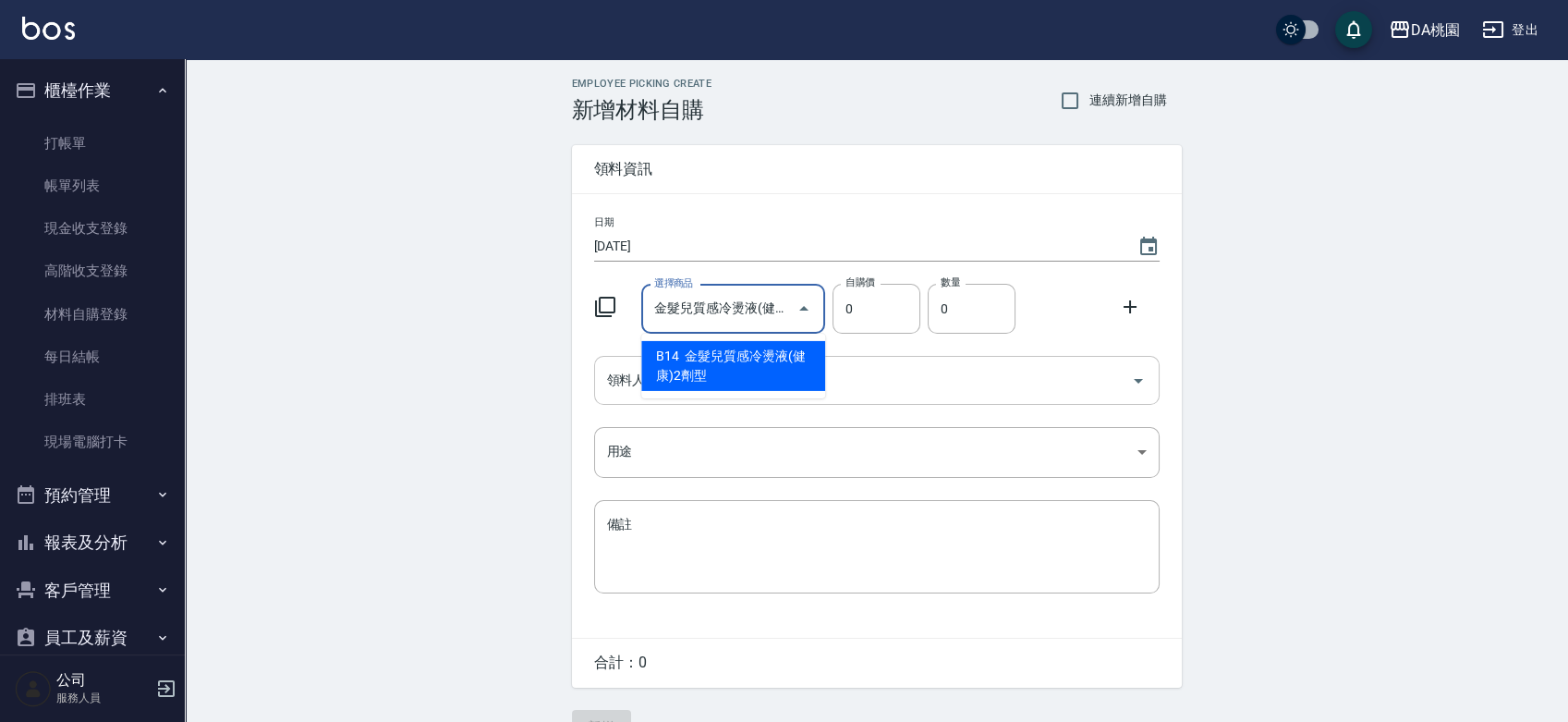
type input "45"
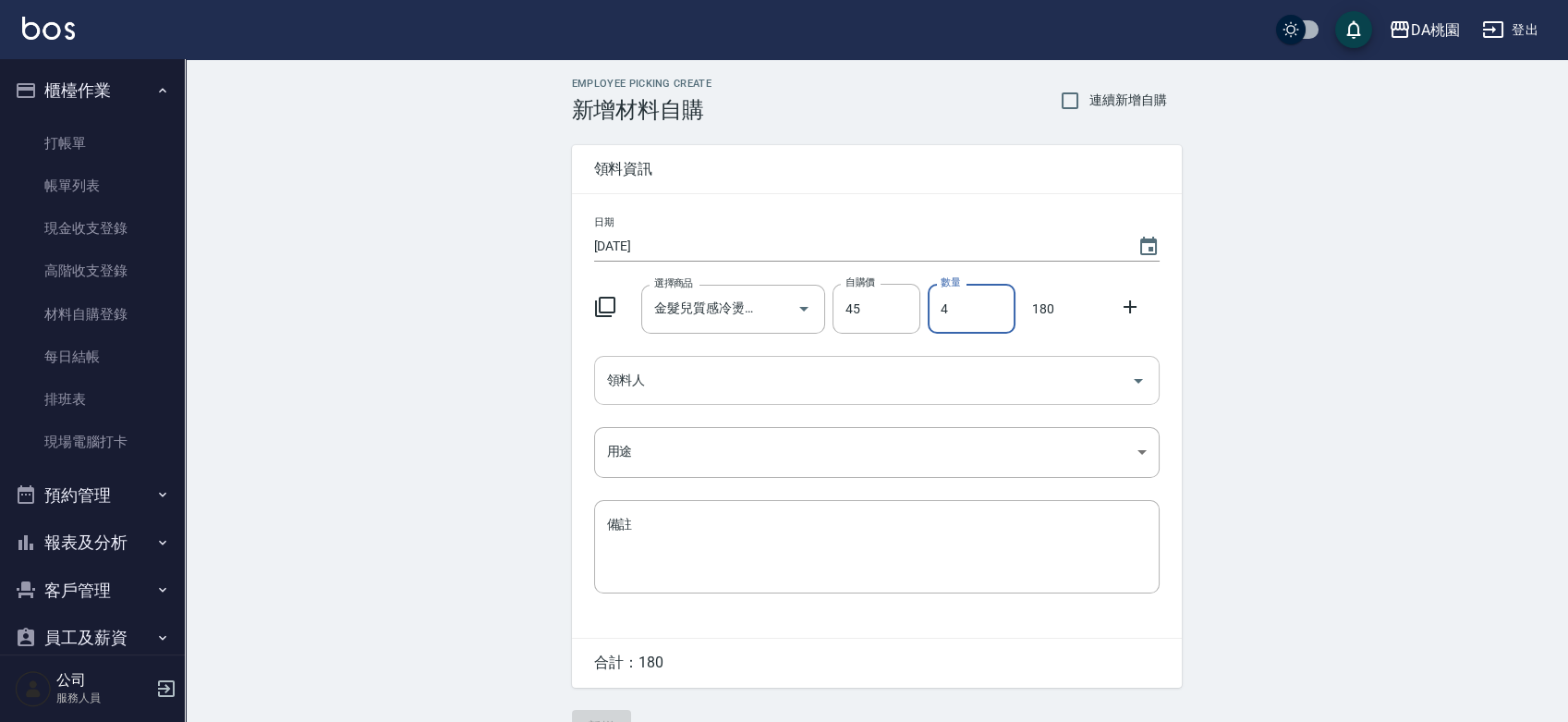
type input "4"
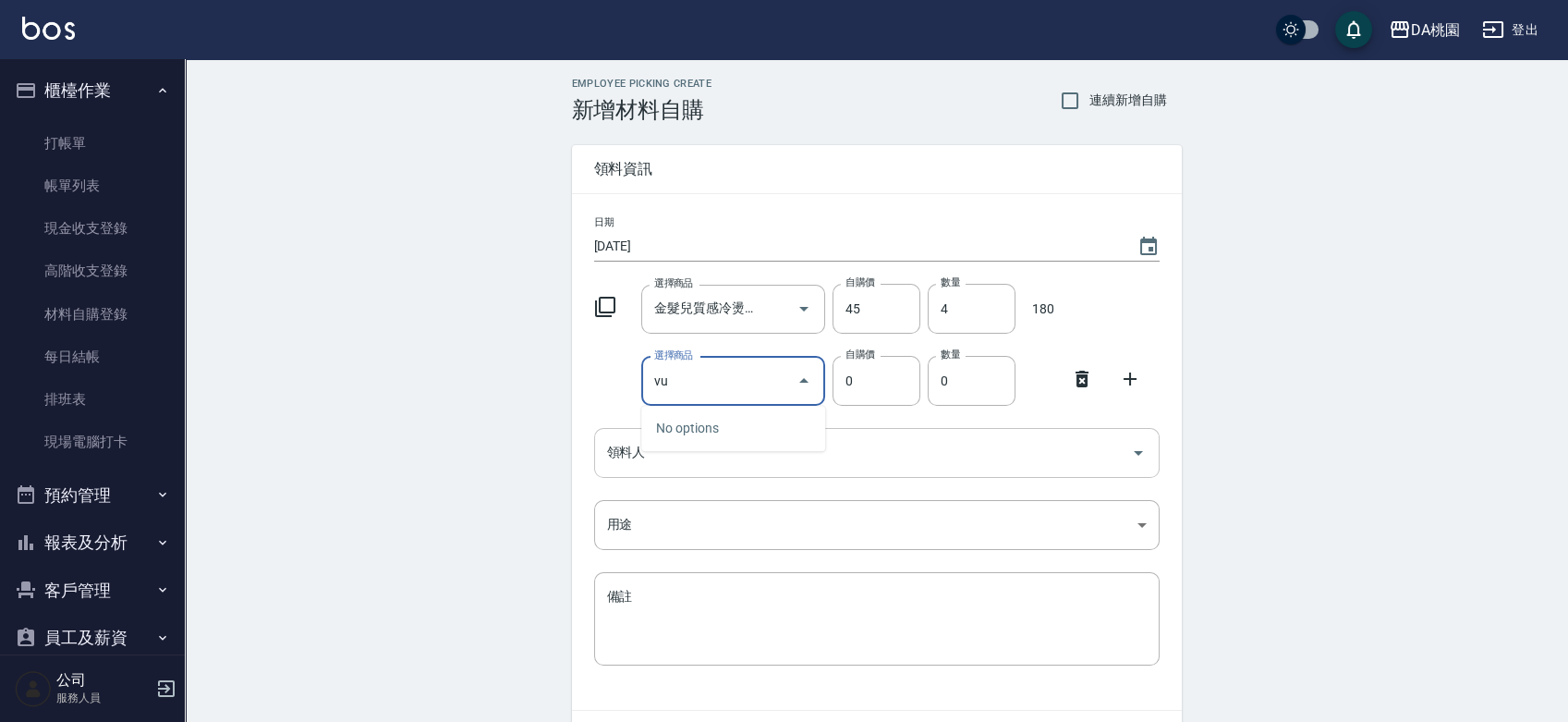
type input "v"
type input "小粉鑽、綠意 養髮液"
type input "53"
type input "2"
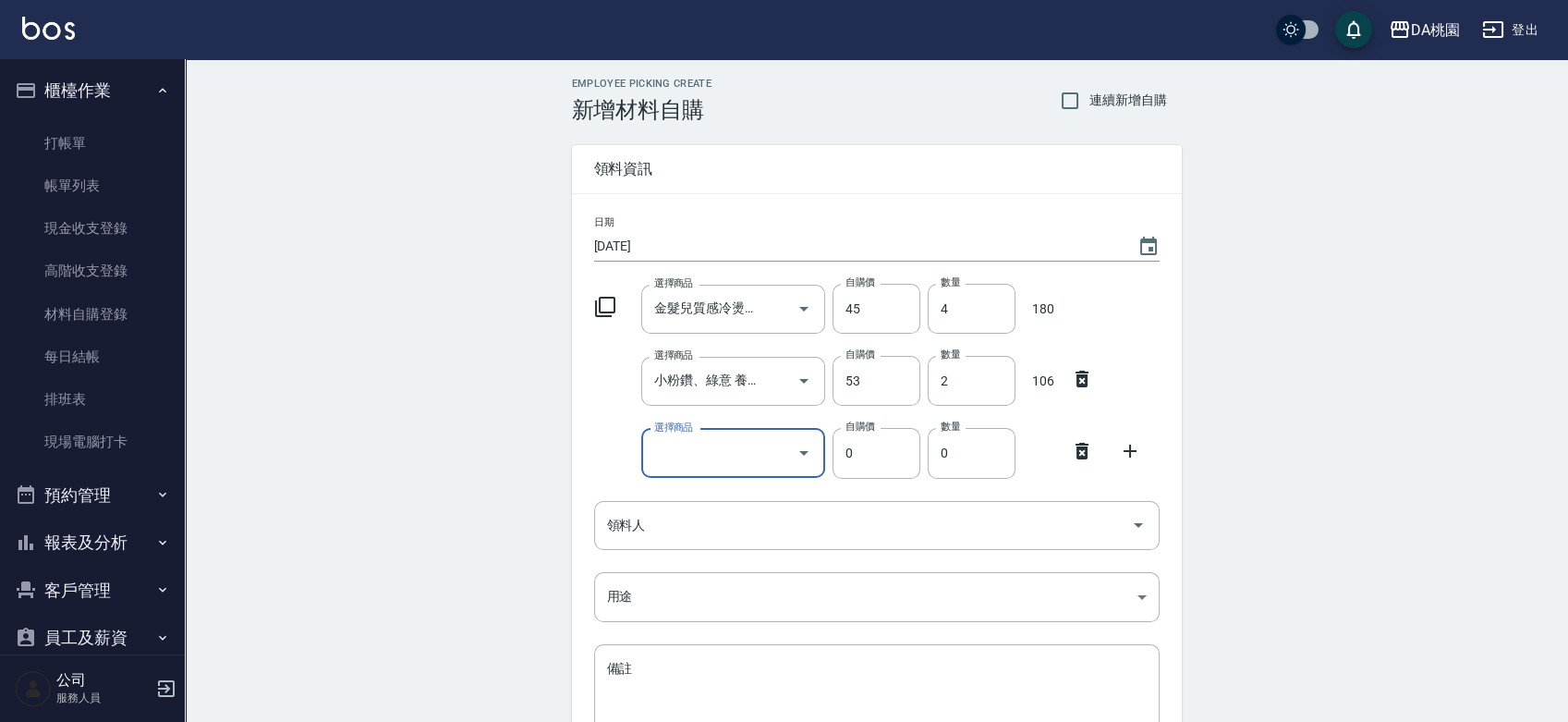
click at [740, 451] on input "選擇商品" at bounding box center [719, 453] width 139 height 33
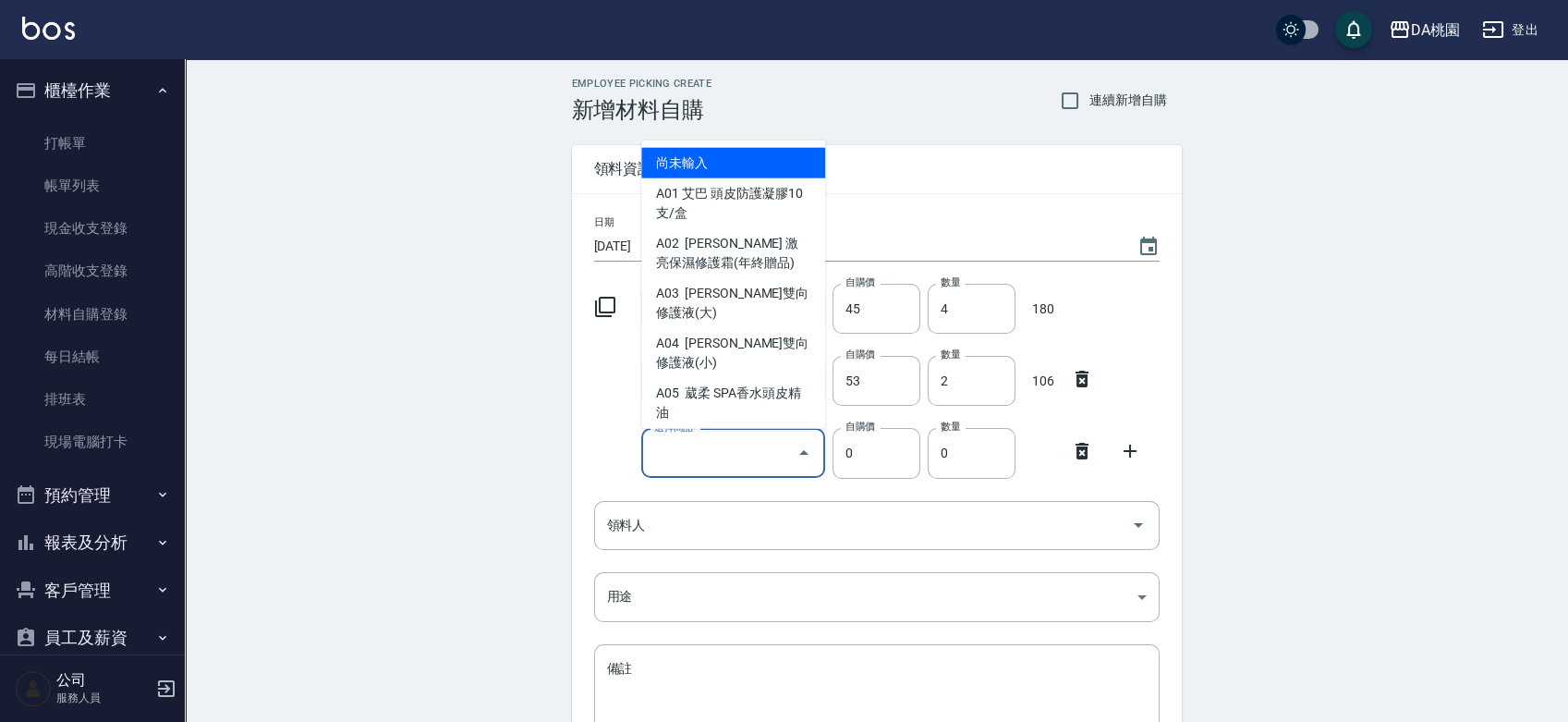
type input "Atag染膏-85"
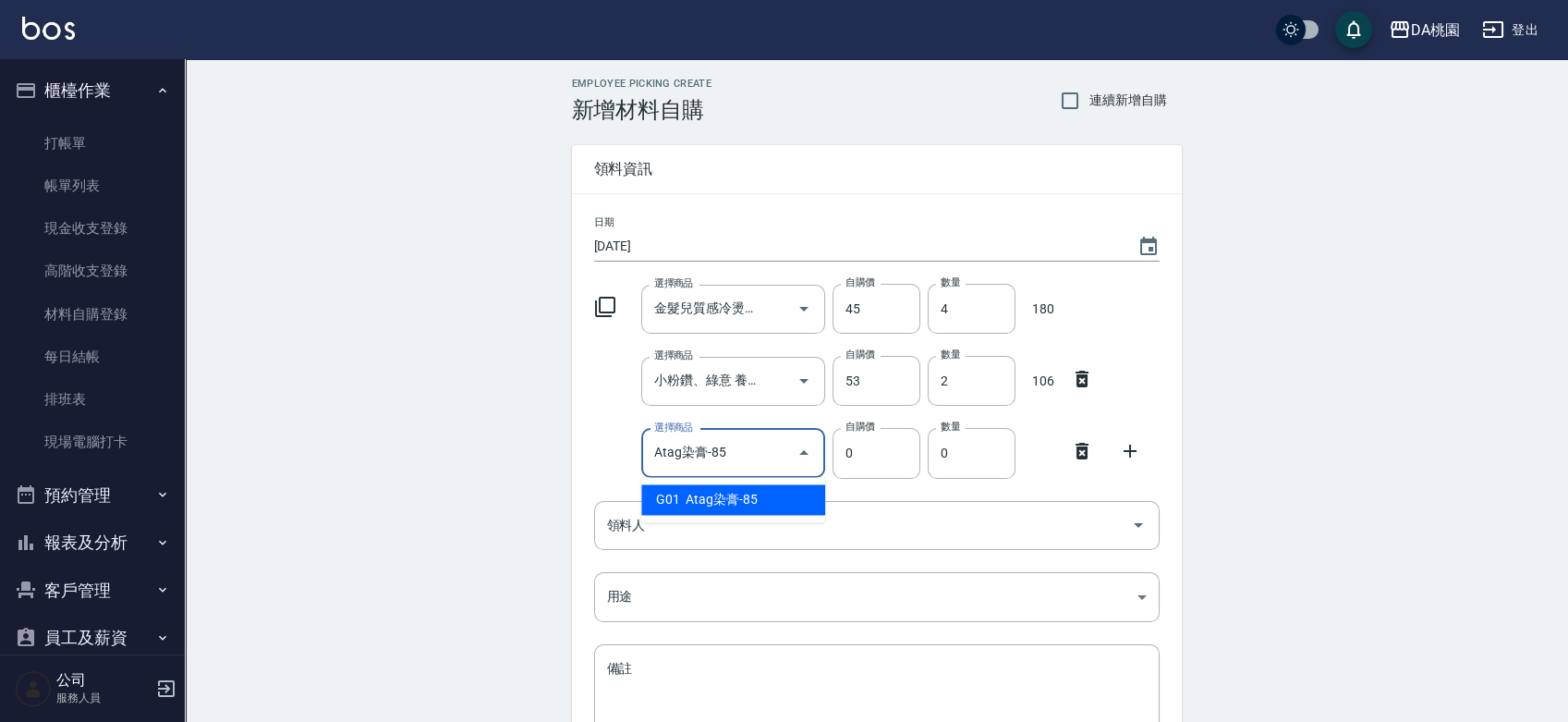
type input "85"
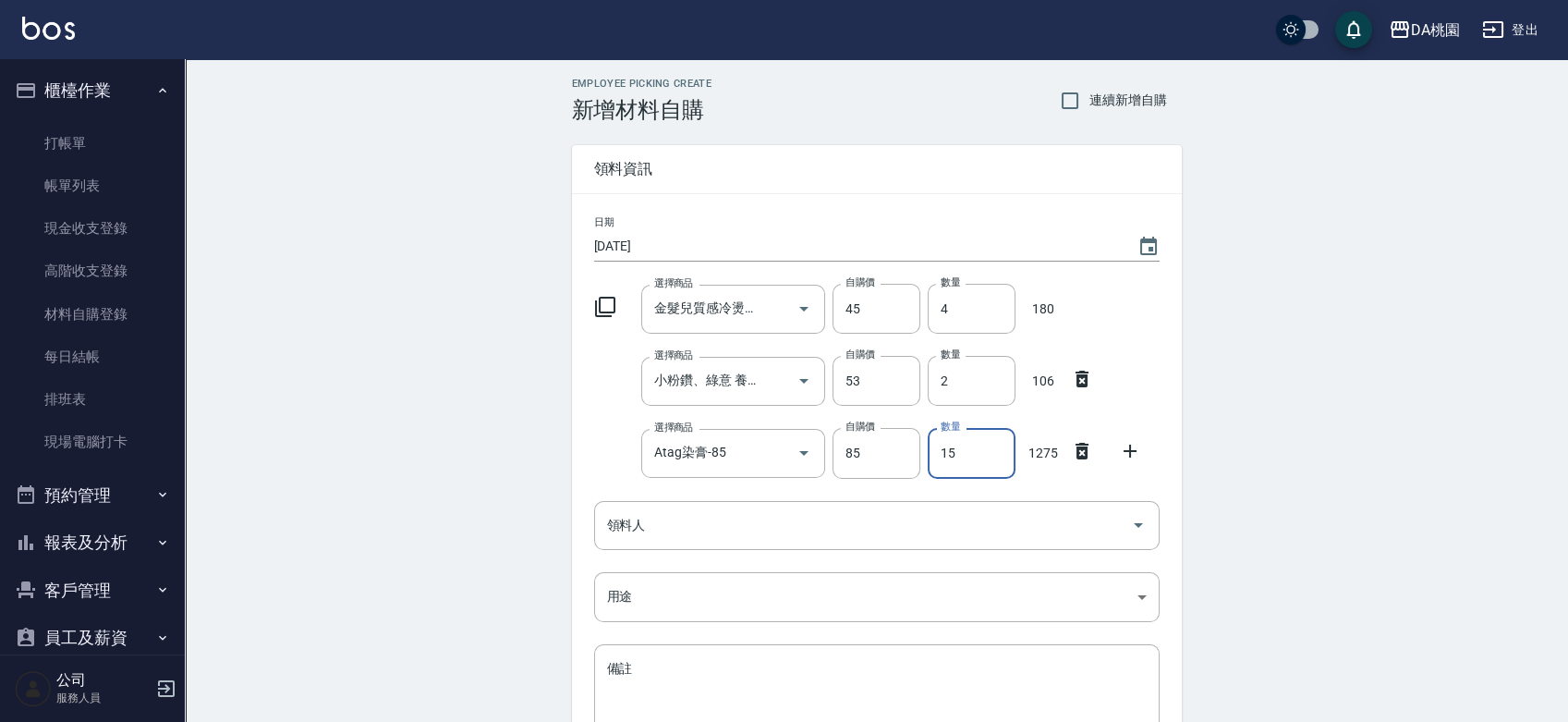
type input "15"
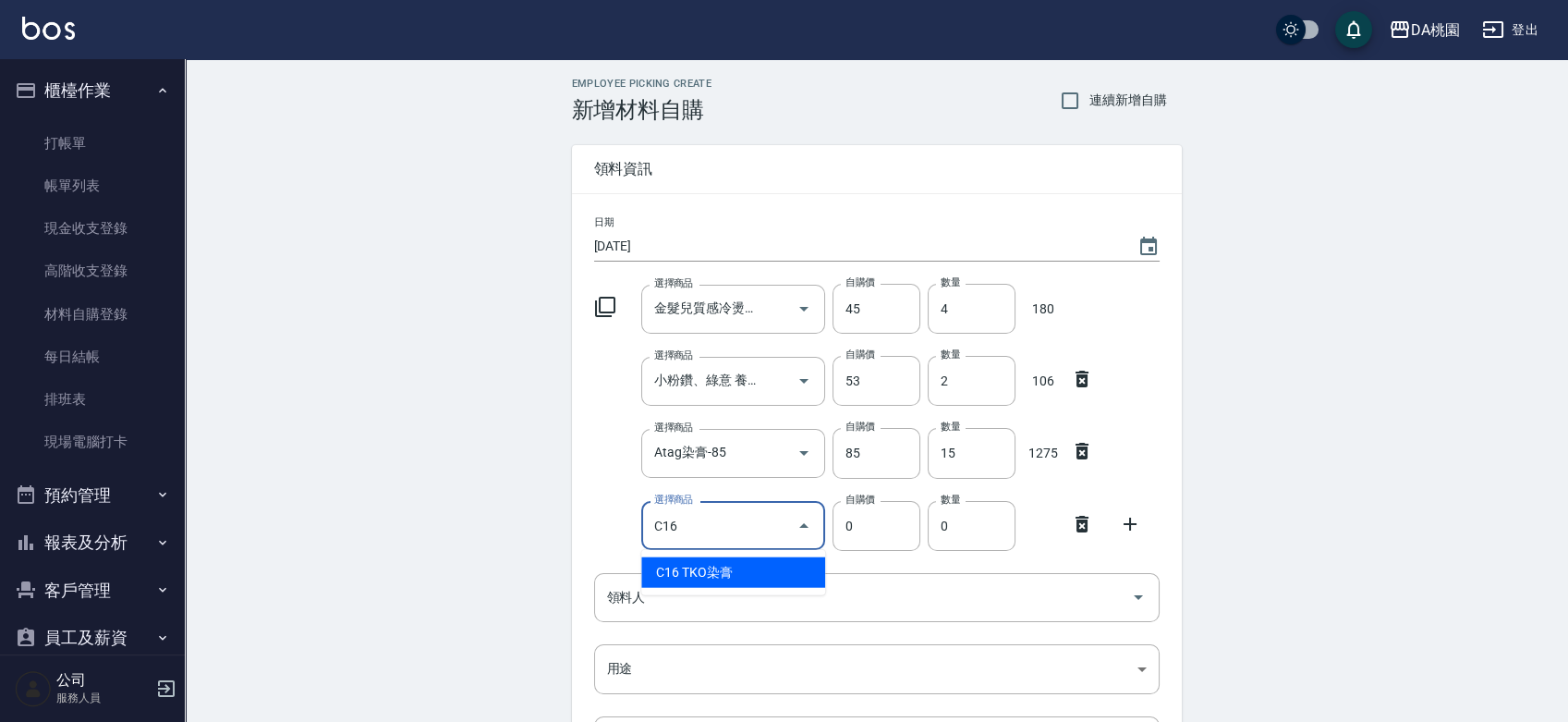
type input "TKO染膏"
type input "105"
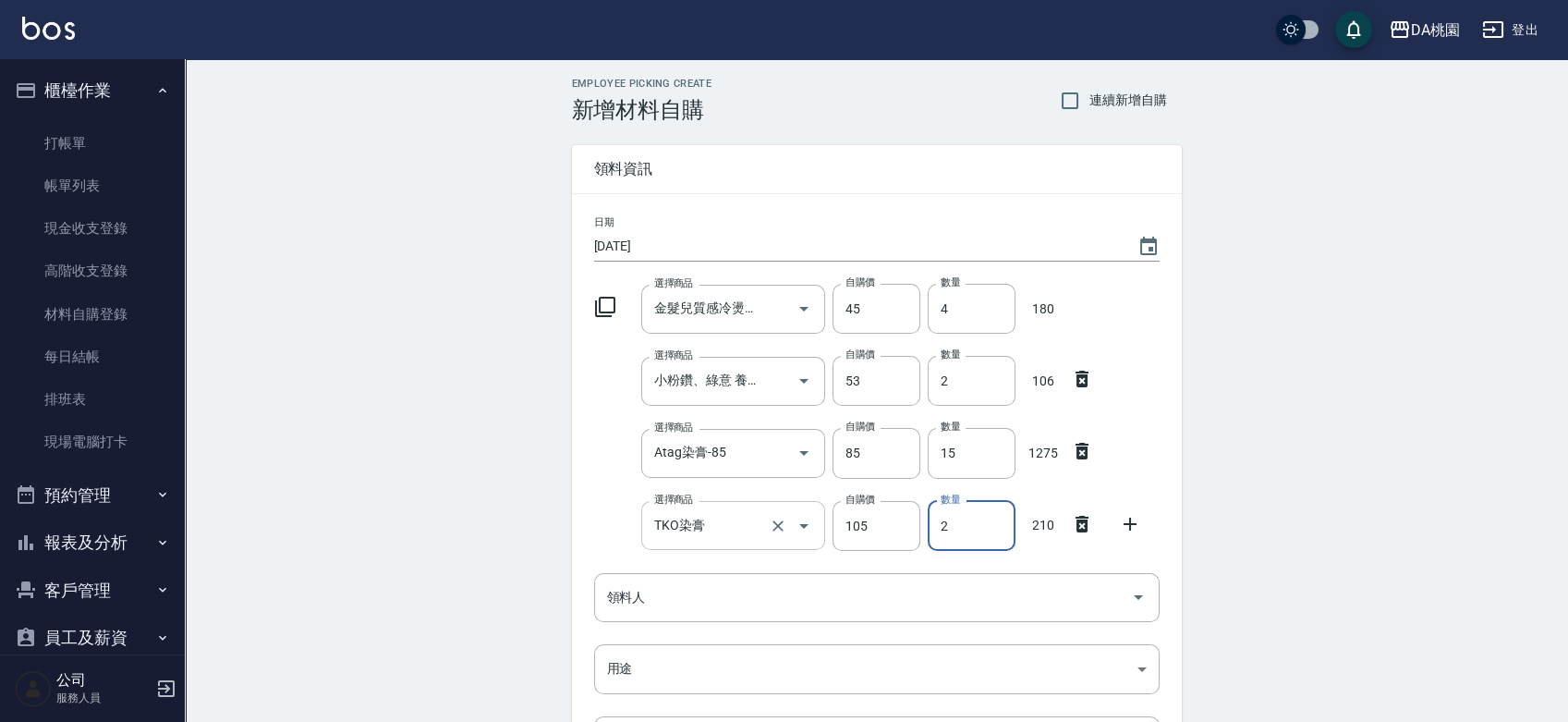
type input "2"
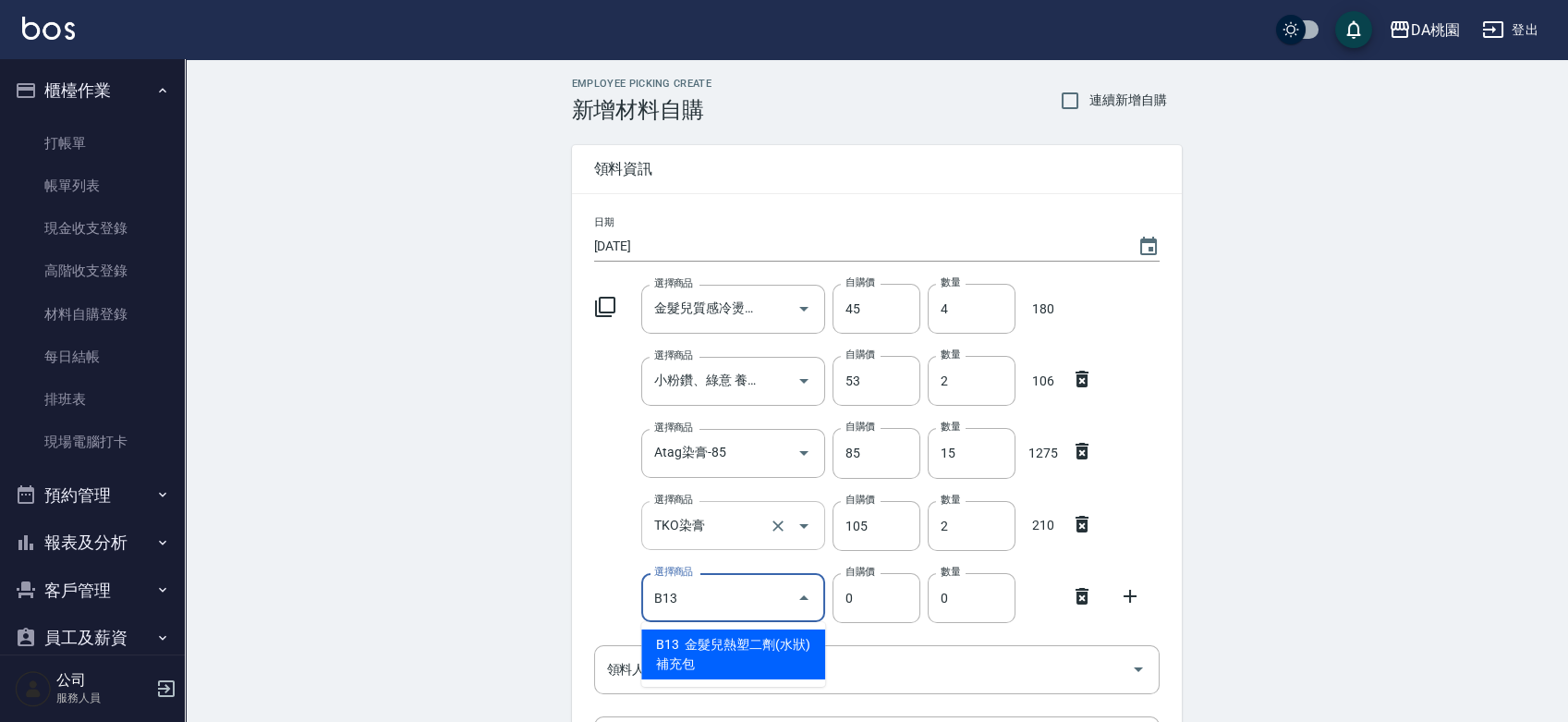
type input "B13"
type input "160"
type input "金髮兒熱塑二劑(水狀)補充包"
type input "1"
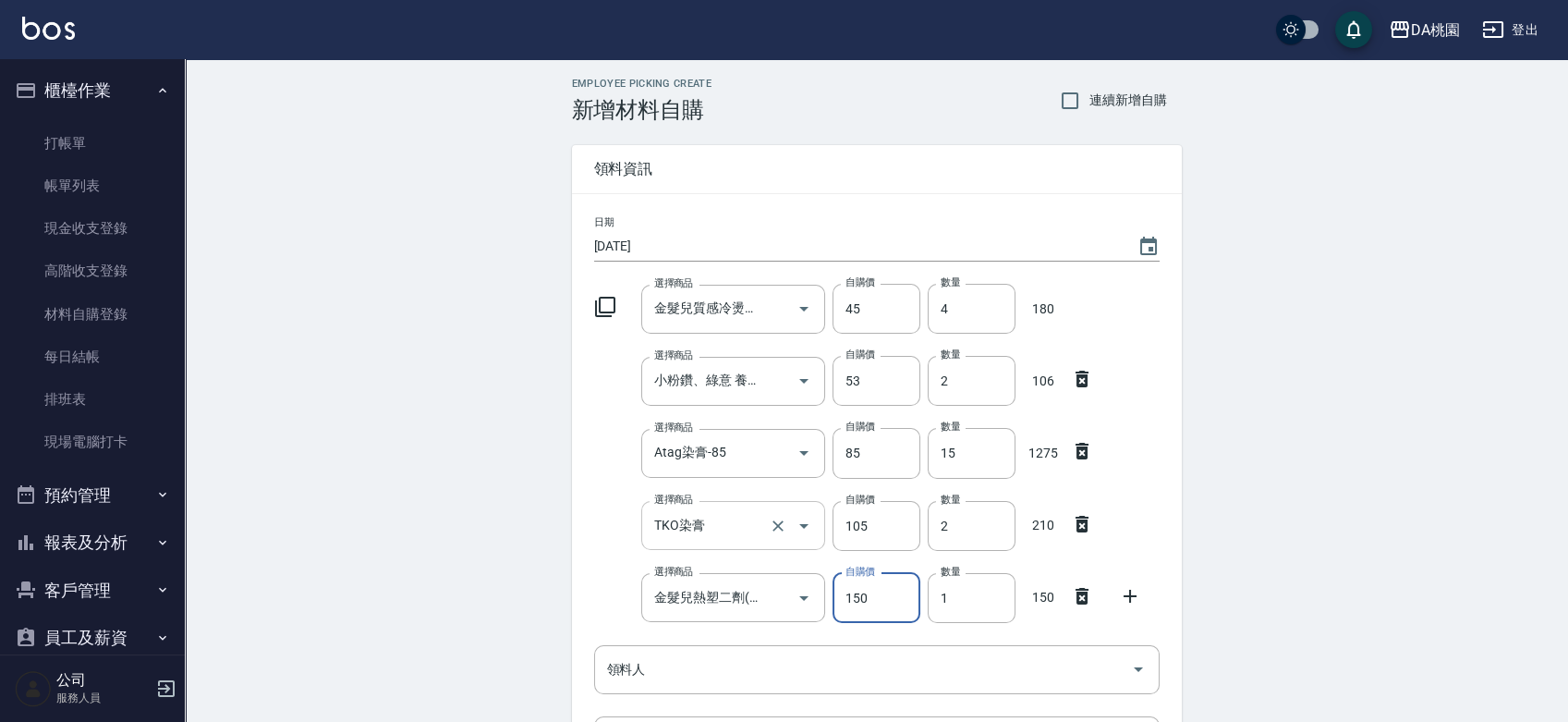
type input "150"
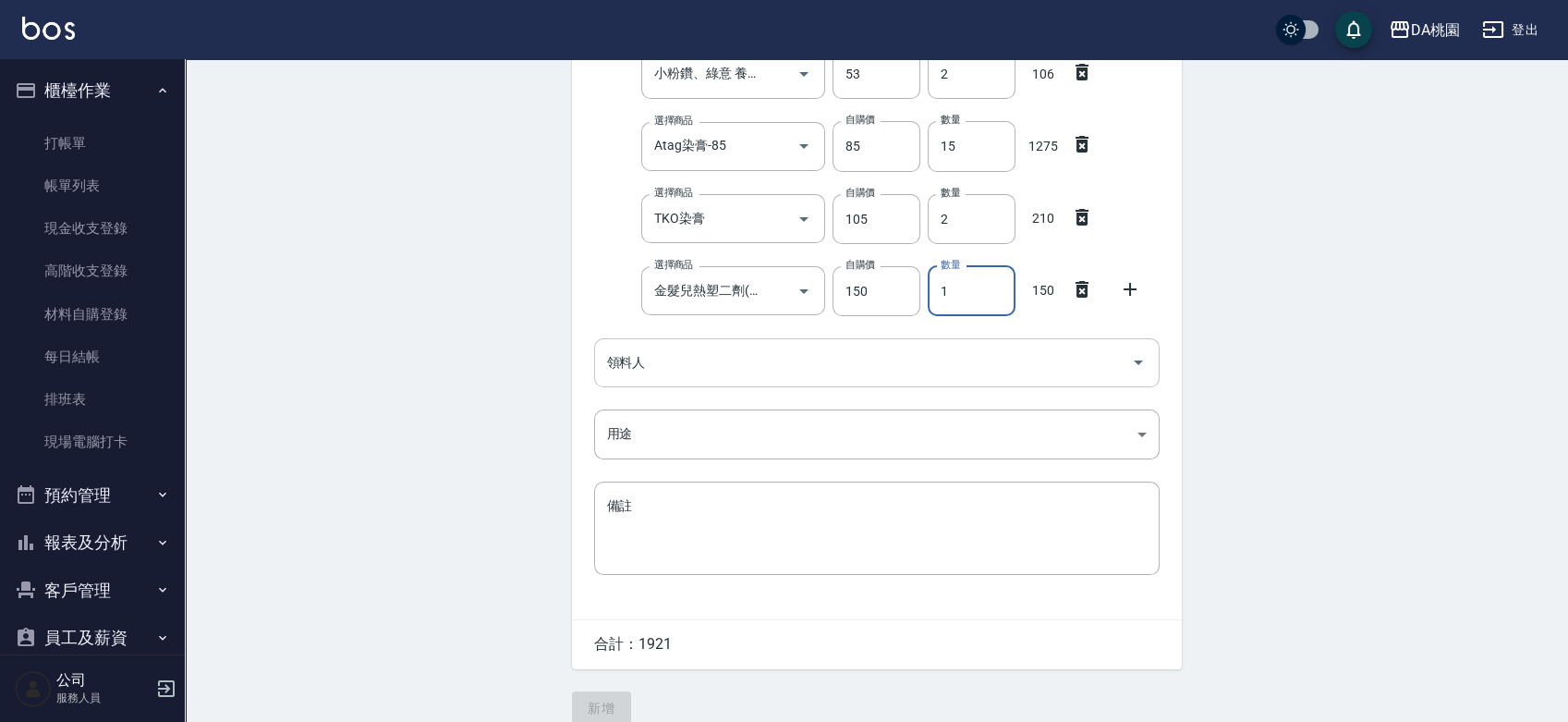
scroll to position [330, 0]
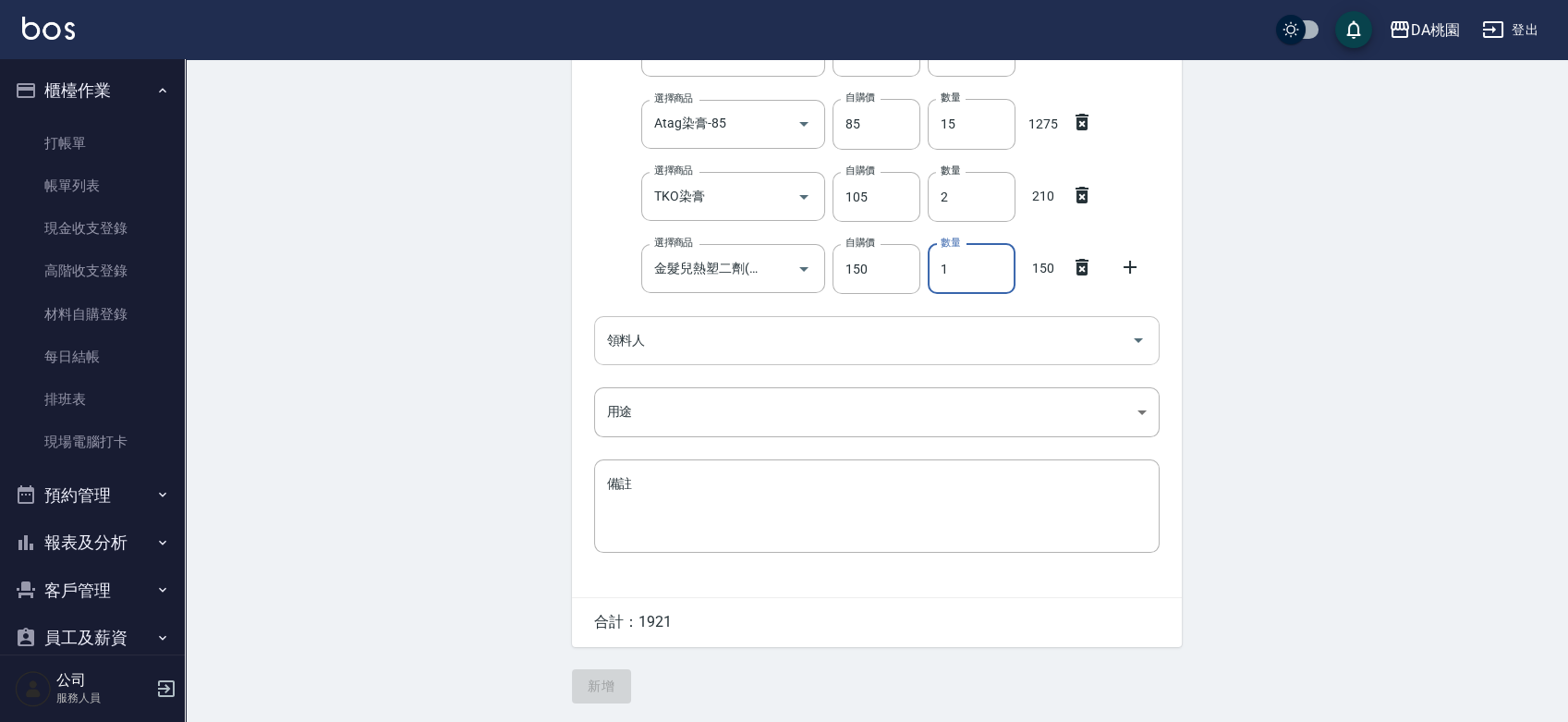
click at [728, 339] on input "領料人" at bounding box center [863, 340] width 521 height 33
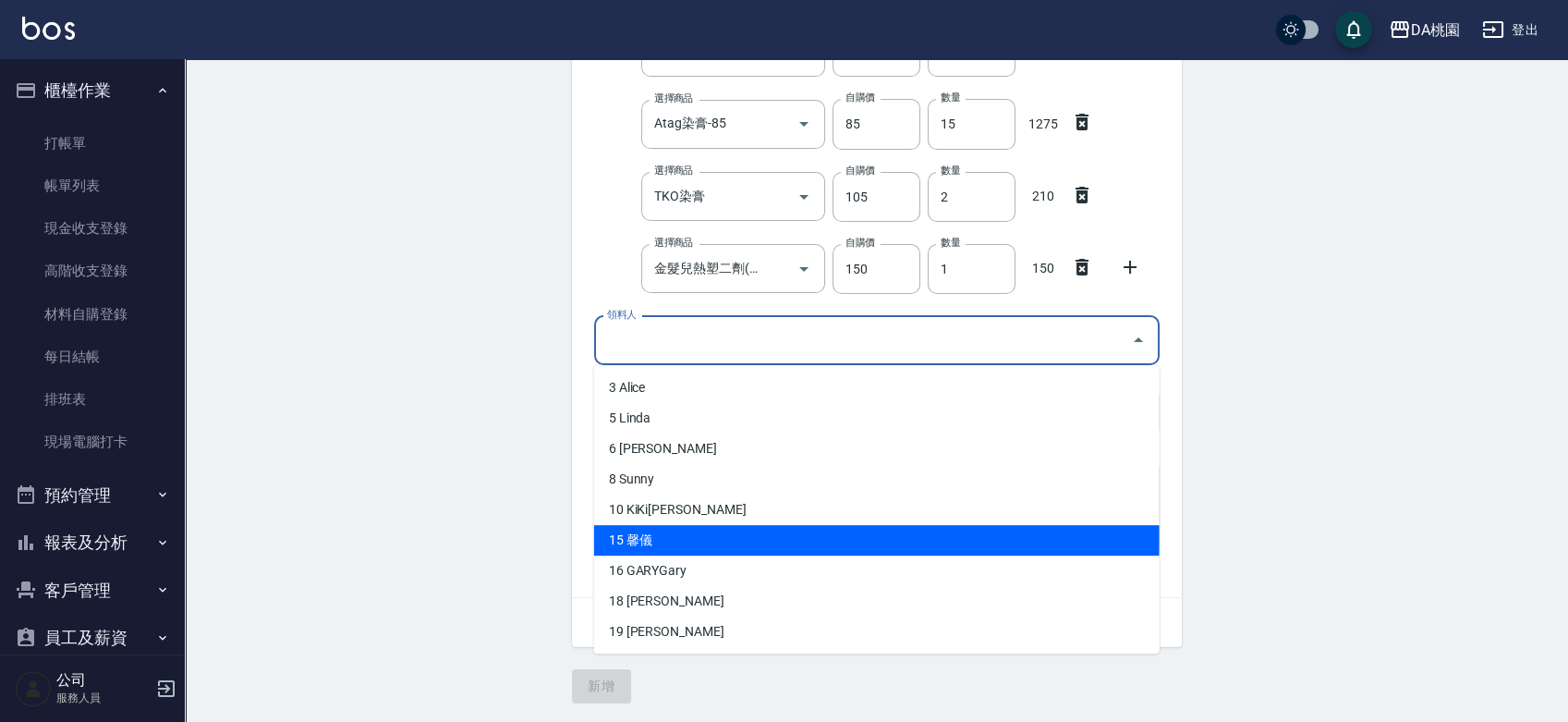
click at [631, 542] on li "15 馨儀" at bounding box center [877, 540] width 566 height 31
type input "馨儀"
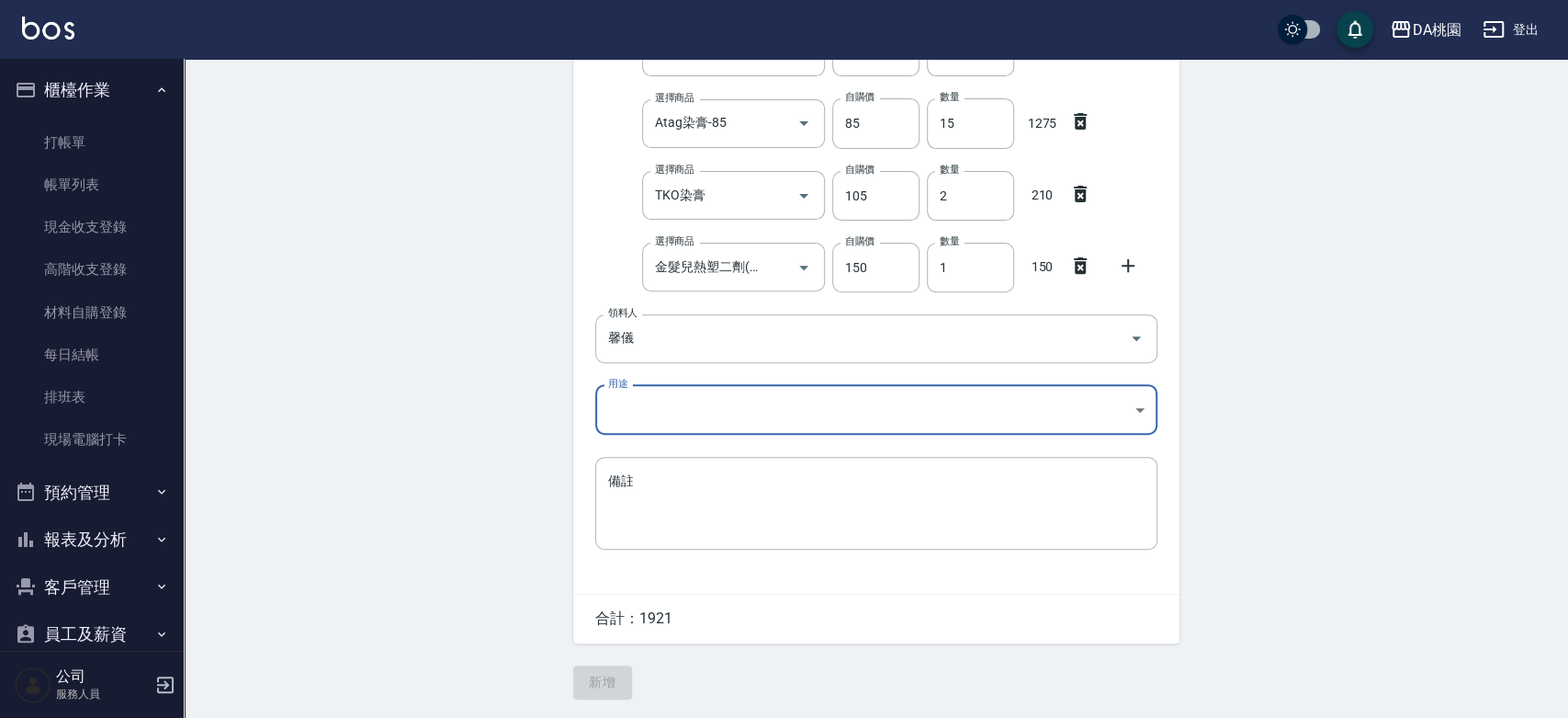
click at [657, 404] on body "DA桃園 登出 櫃檯作業 打帳單 帳單列表 現金收支登錄 高階收支登錄 材料自購登錄 每日結帳 排班表 現場電腦打卡 預約管理 預約管理 單日預約紀錄 單週預…" at bounding box center [784, 195] width 1568 height 1045
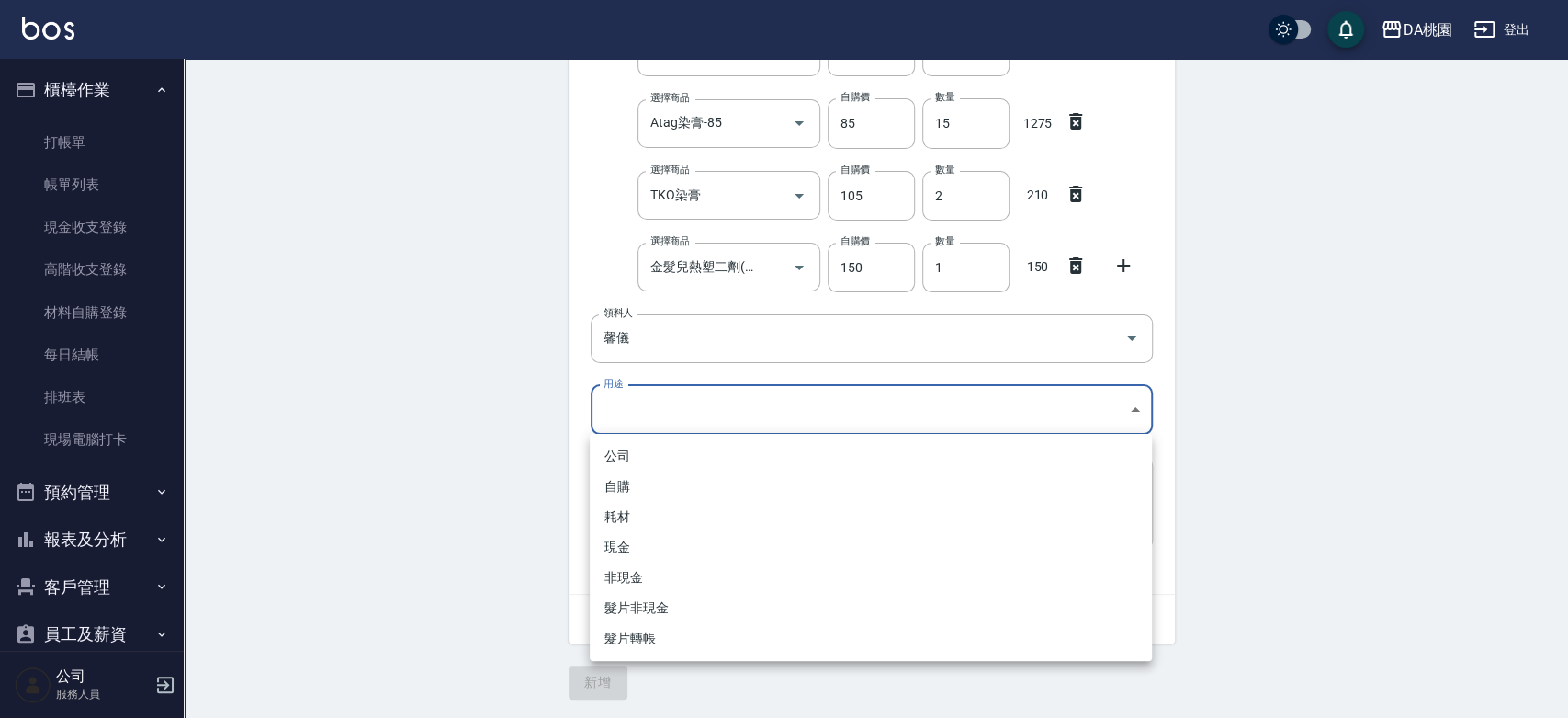
click at [647, 490] on li "自購" at bounding box center [871, 487] width 563 height 31
type input "自購"
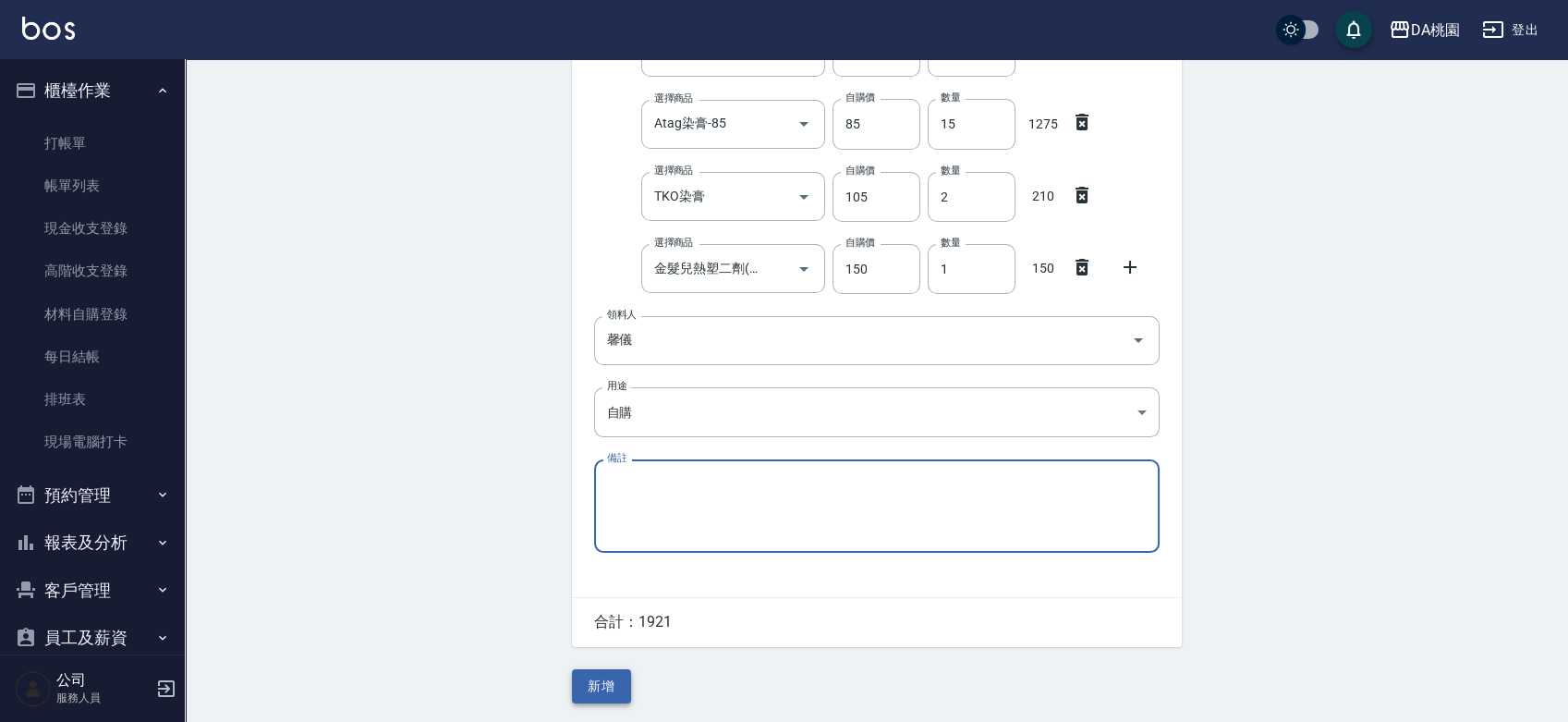
click at [599, 690] on button "新增" at bounding box center [601, 686] width 59 height 34
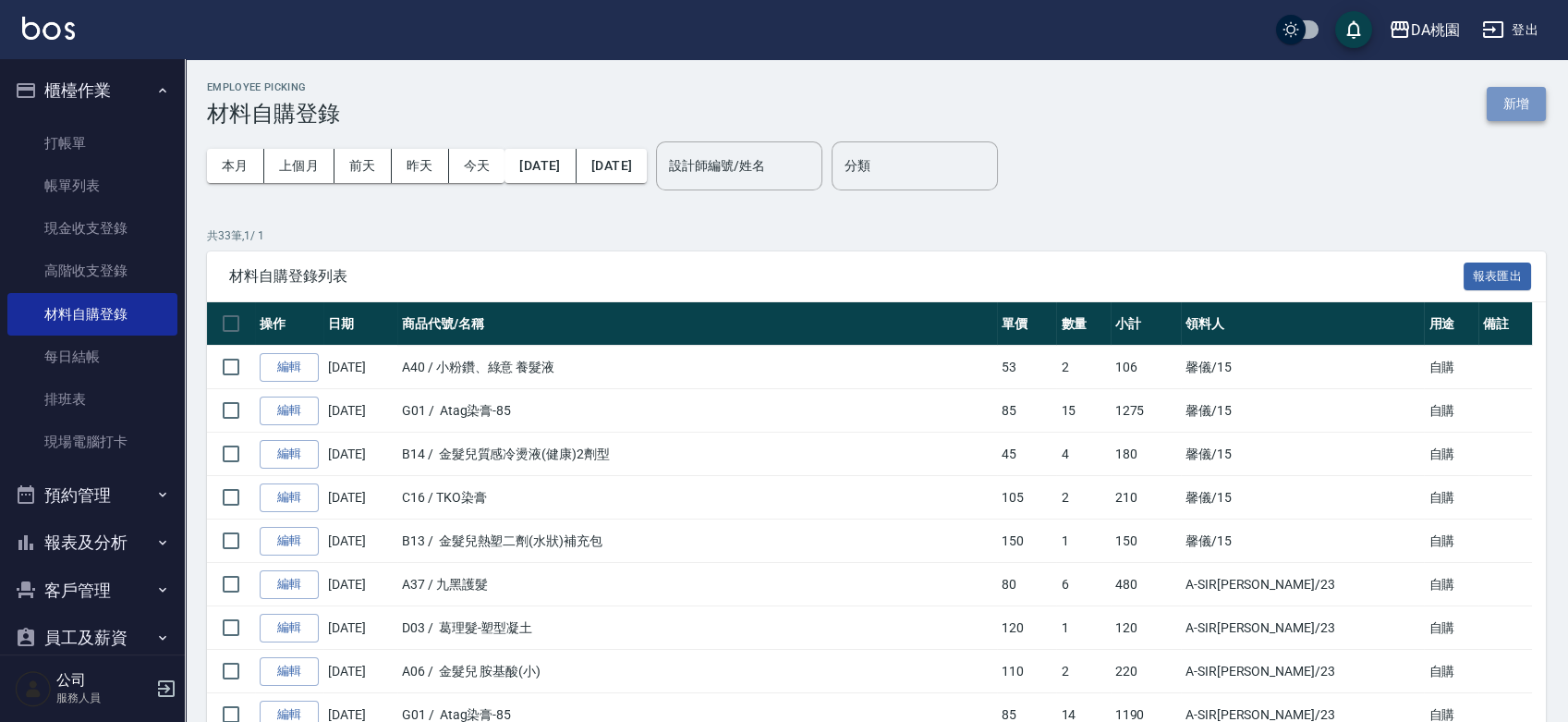
click at [1525, 100] on button "新增" at bounding box center [1515, 103] width 59 height 34
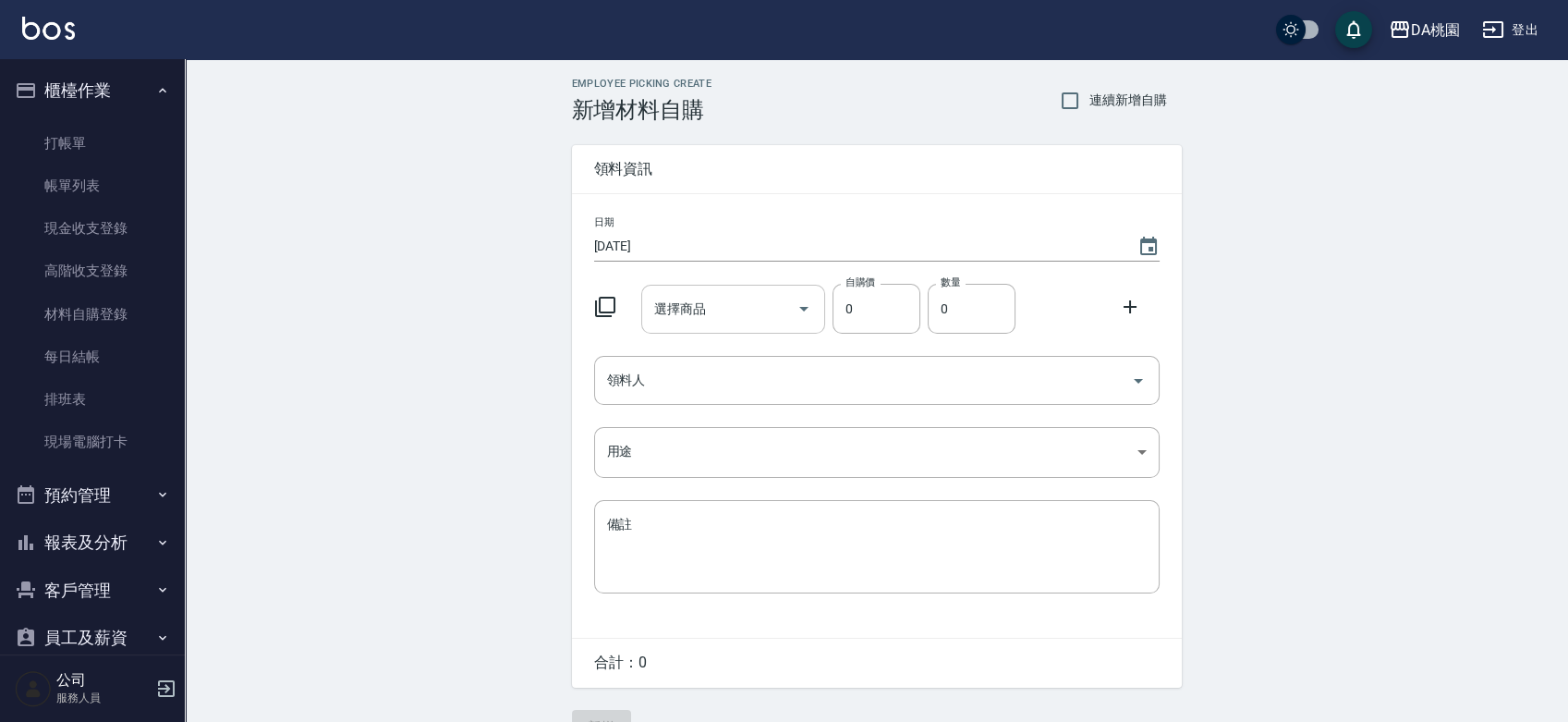
click at [734, 304] on input "選擇商品" at bounding box center [719, 309] width 139 height 33
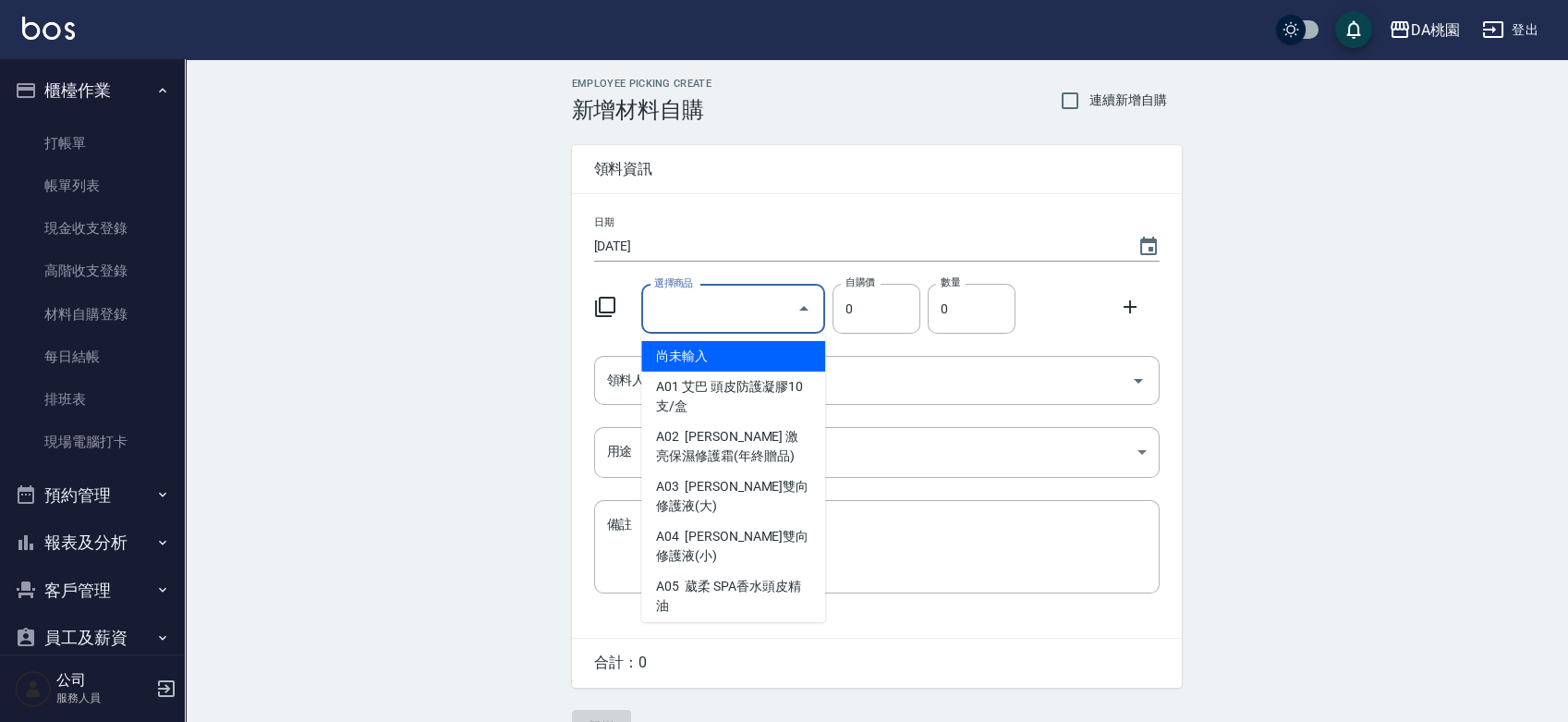
type input "金髮兒質感冷燙液(健康)2劑型"
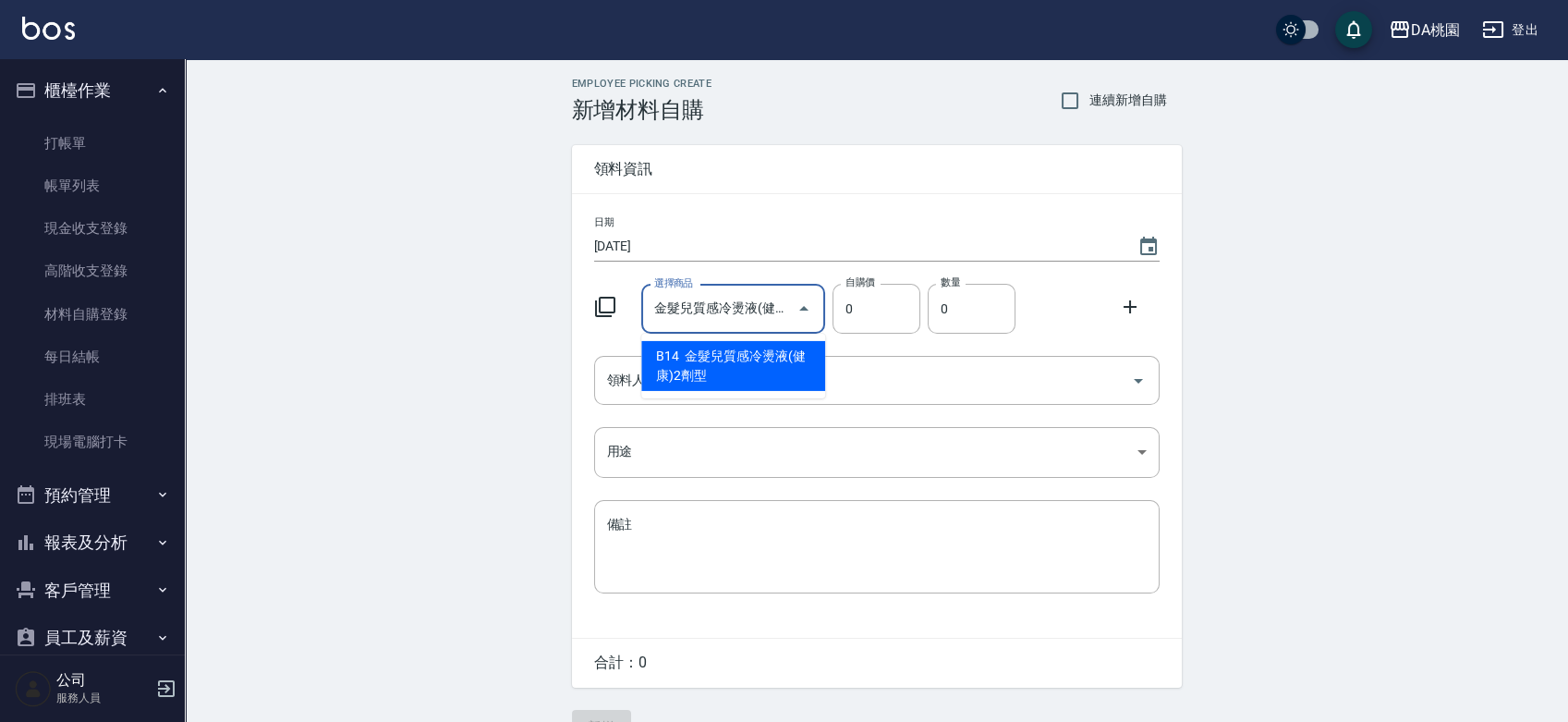
type input "45"
type input "1"
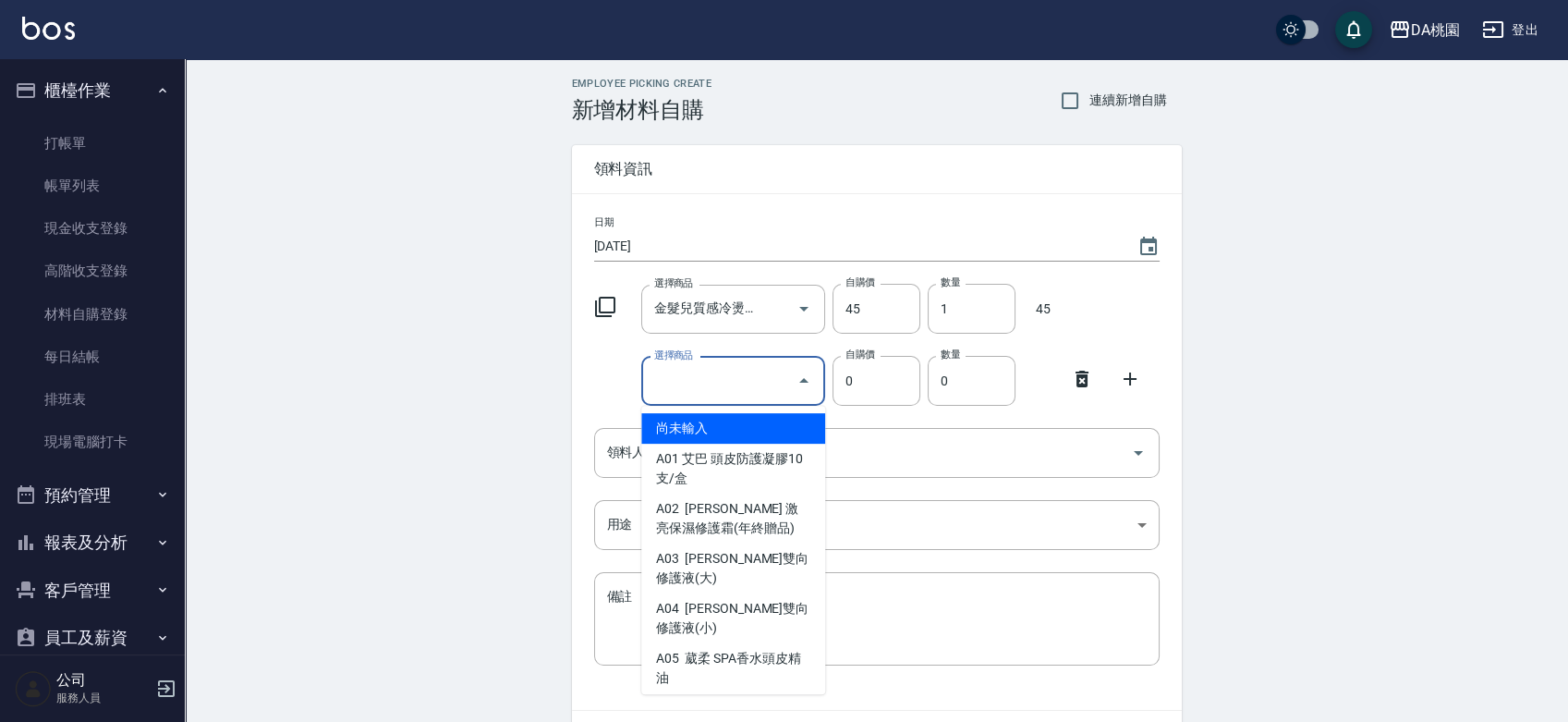
click at [747, 387] on input "選擇商品" at bounding box center [719, 381] width 139 height 33
type input "艾巴 頭皮防護凝膠10支/盒"
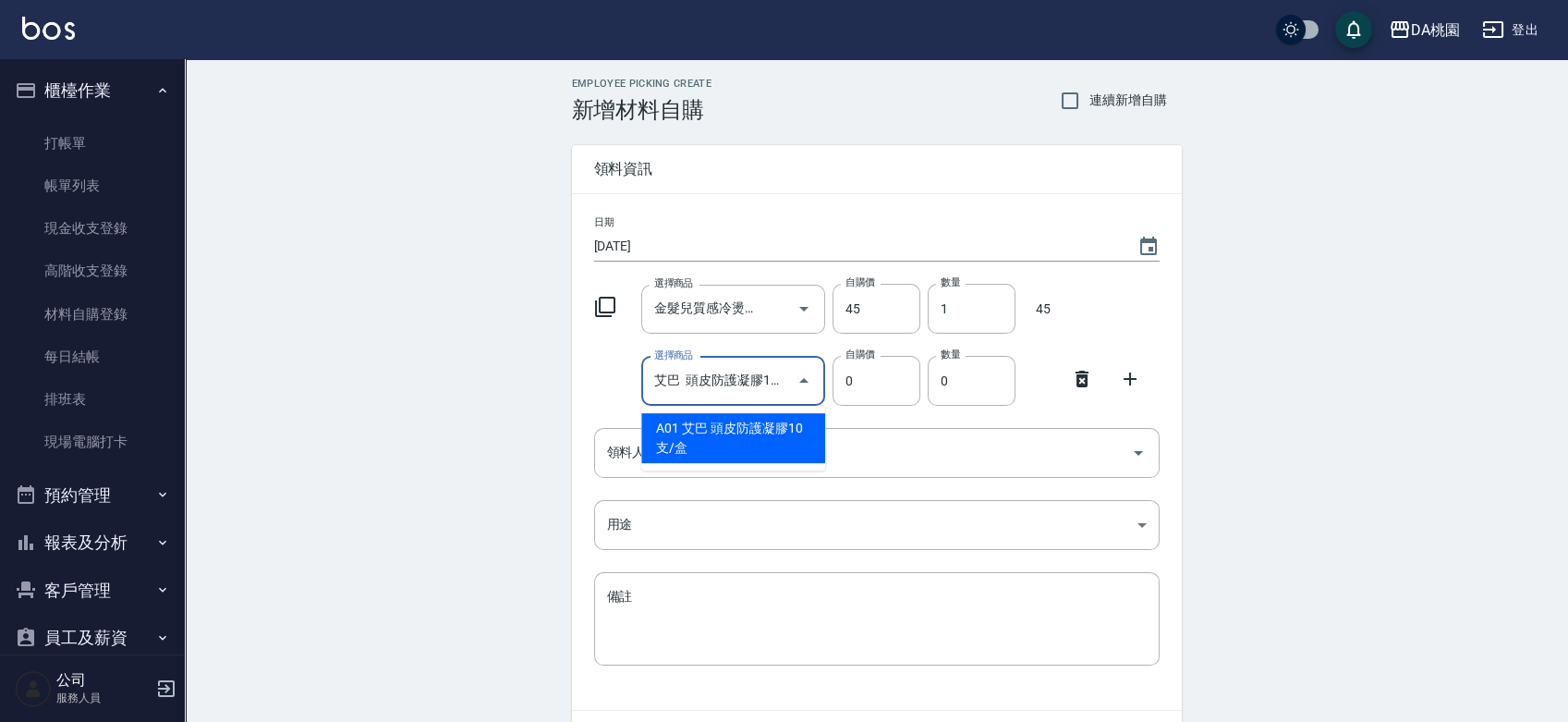
type input "50"
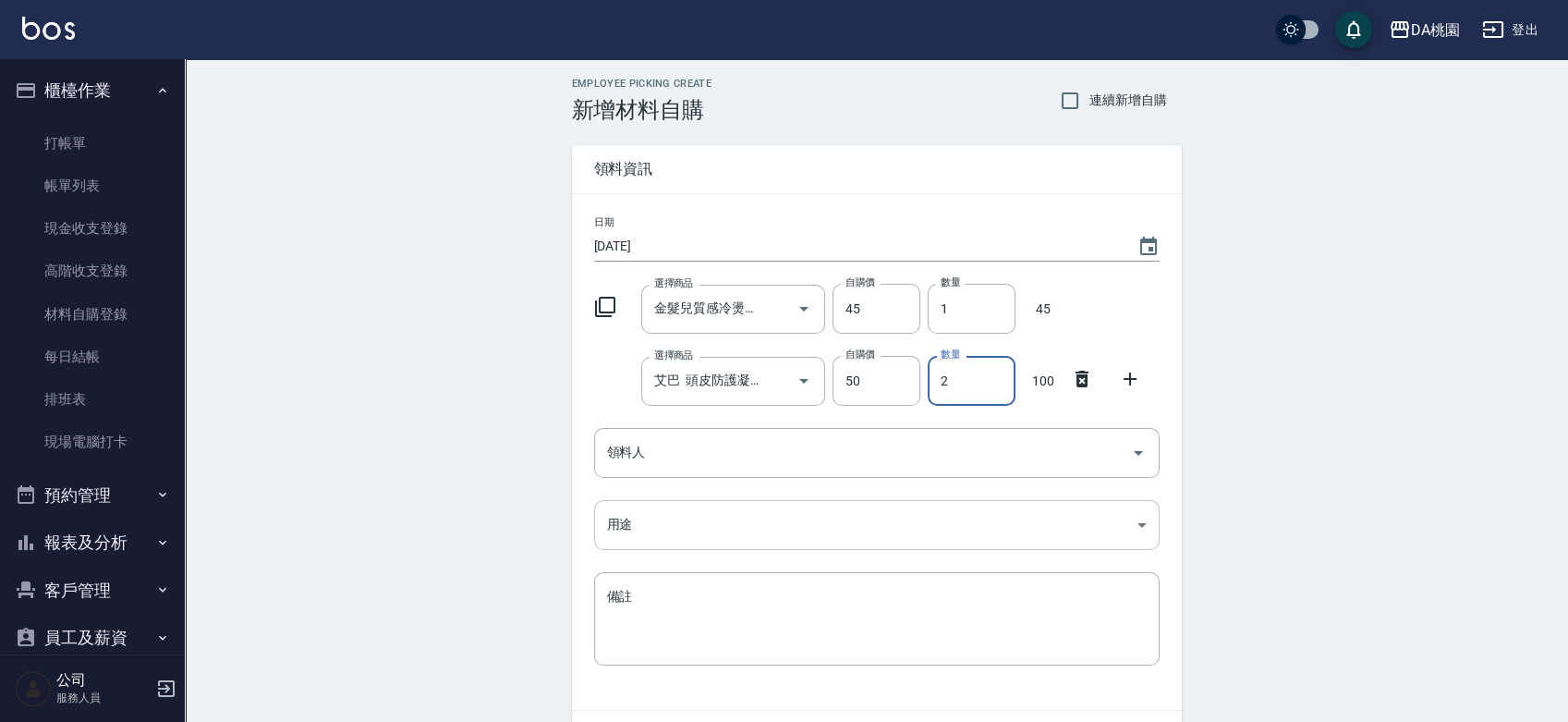
type input "2"
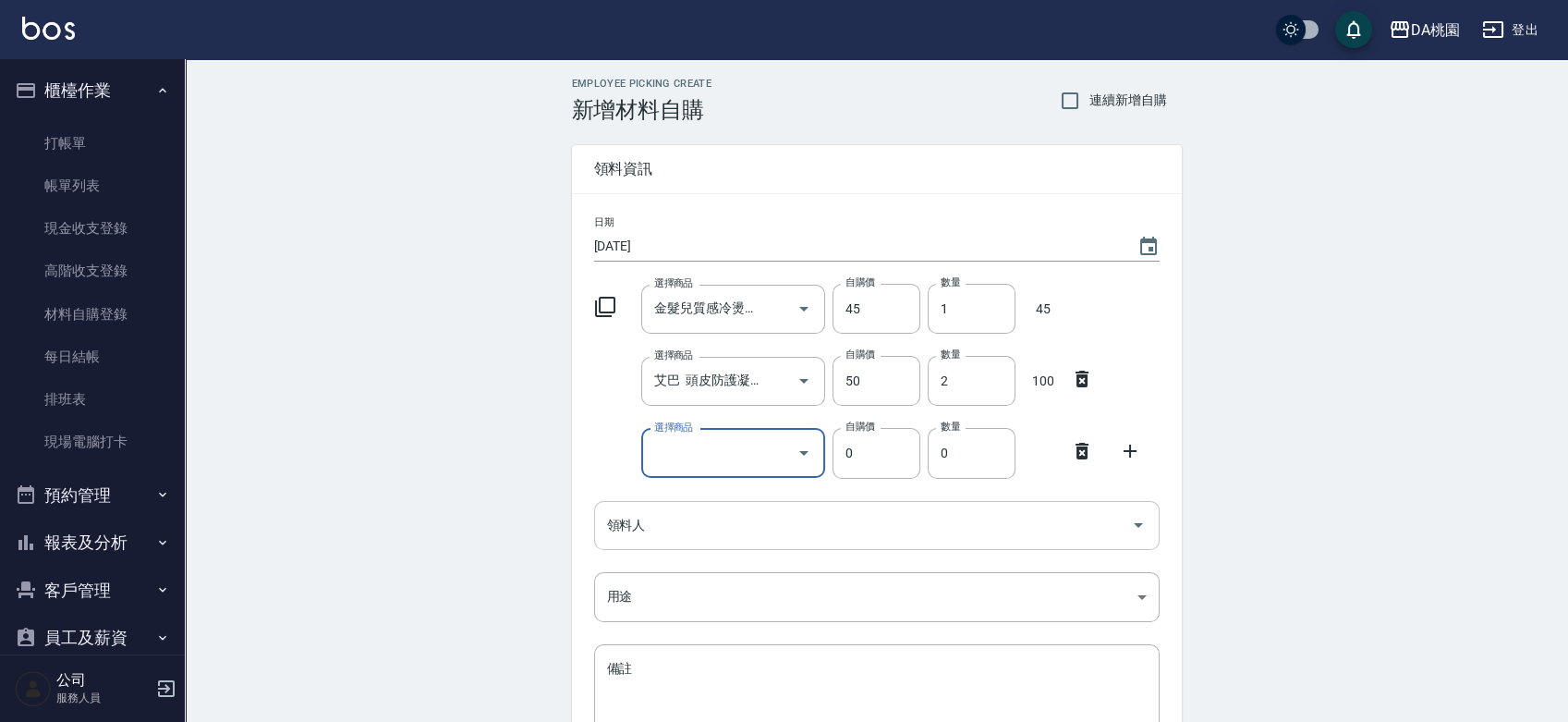
type input "v"
type input "小粉鑽、綠意 養髮液"
type input "53"
type input "5"
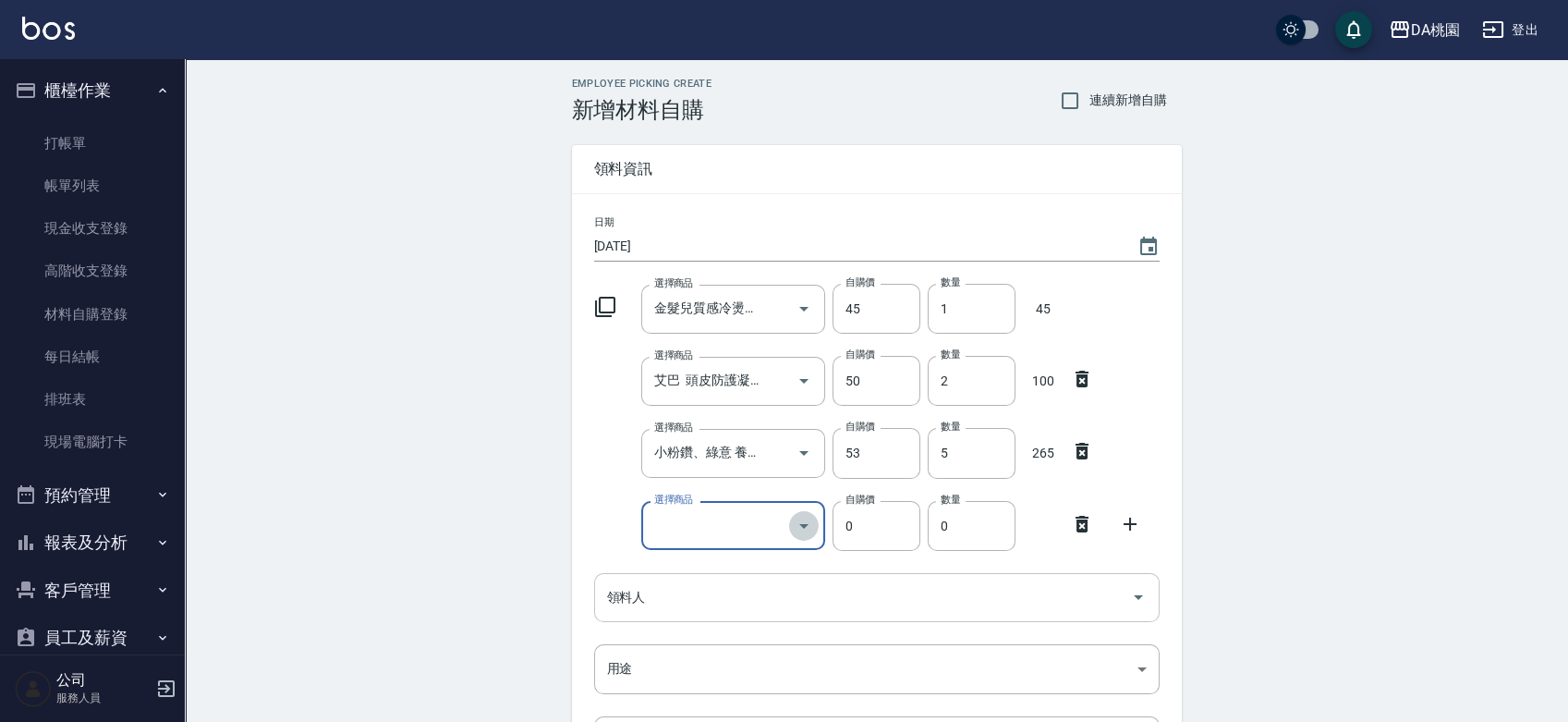
click at [798, 516] on icon "Open" at bounding box center [803, 526] width 22 height 22
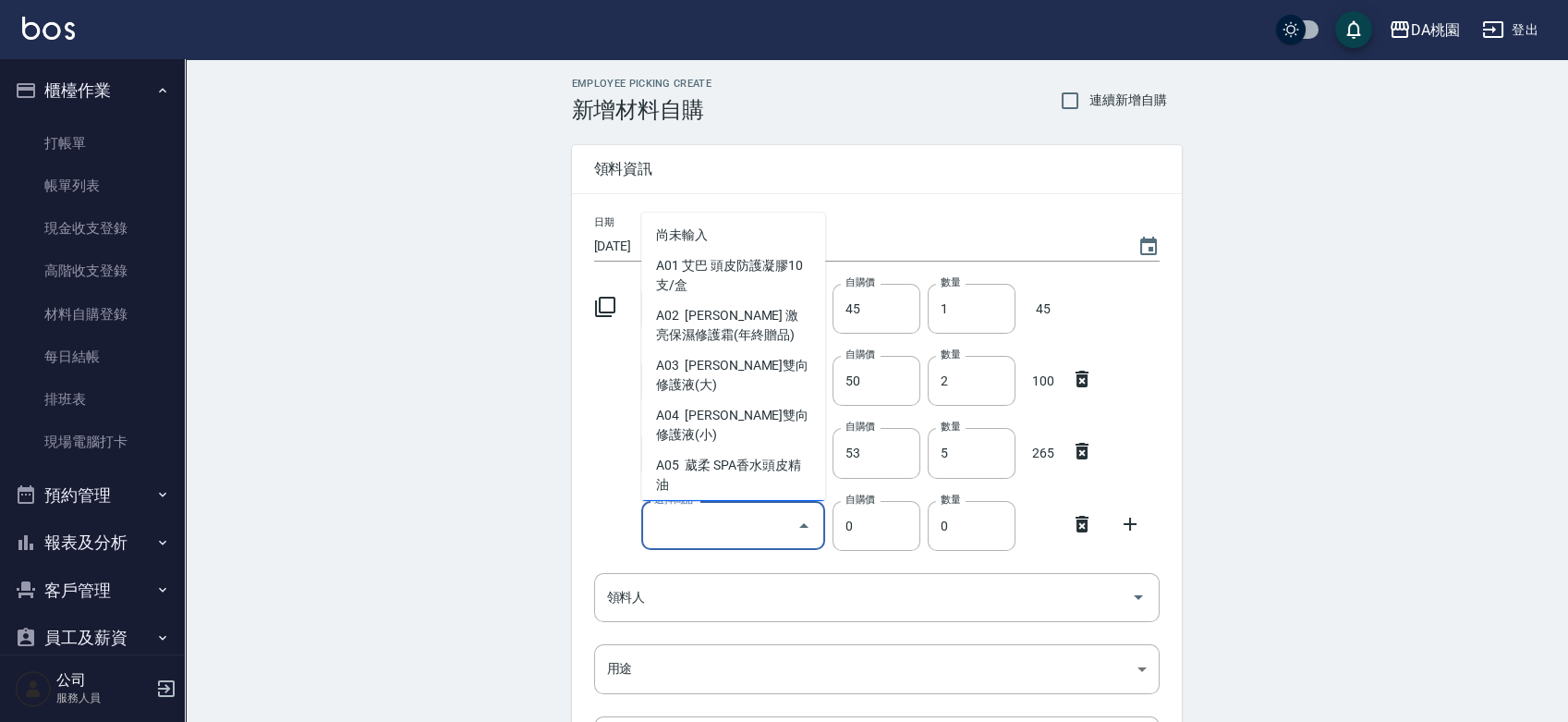
click at [708, 507] on div "選擇商品" at bounding box center [733, 525] width 184 height 49
click at [712, 519] on input "選擇商品" at bounding box center [719, 525] width 139 height 33
type input "九黑護髮"
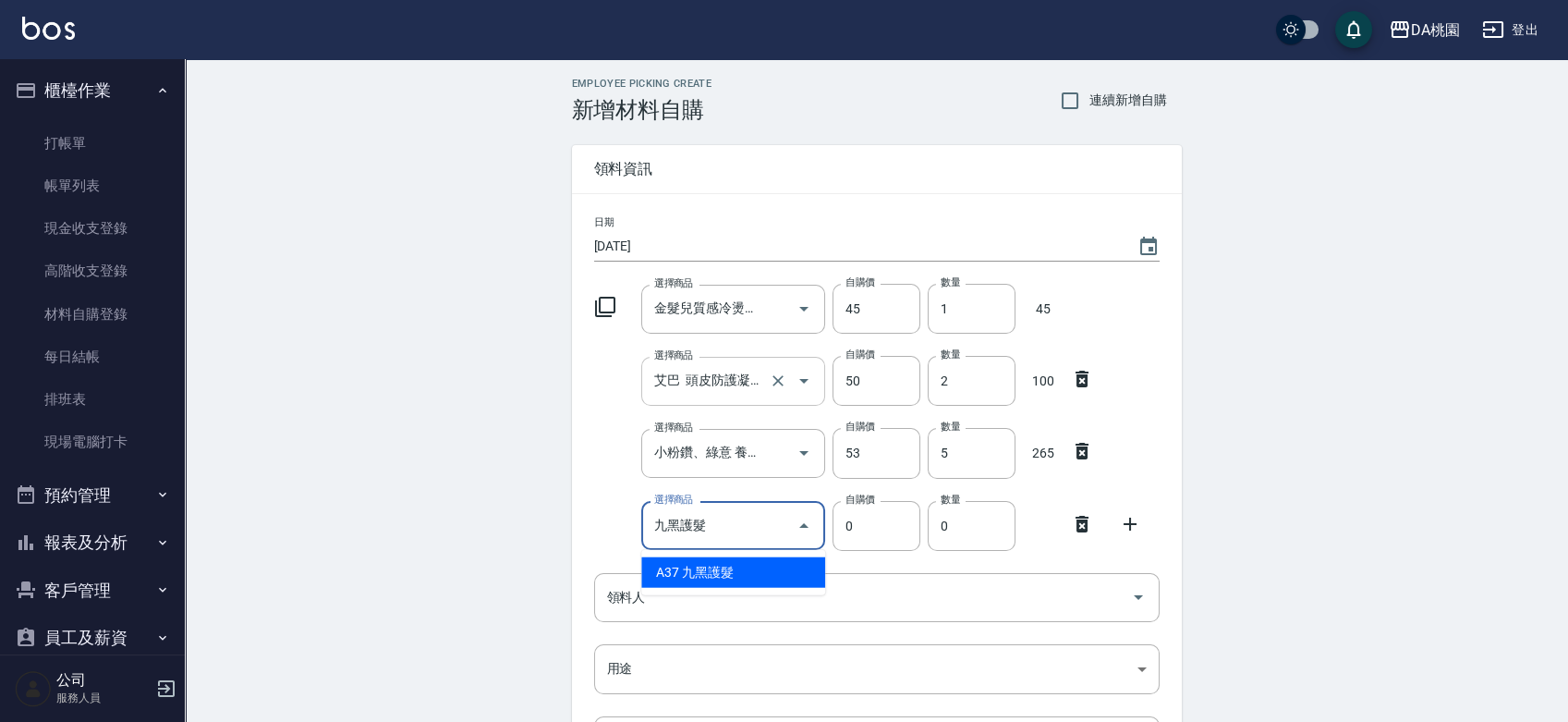
type input "80"
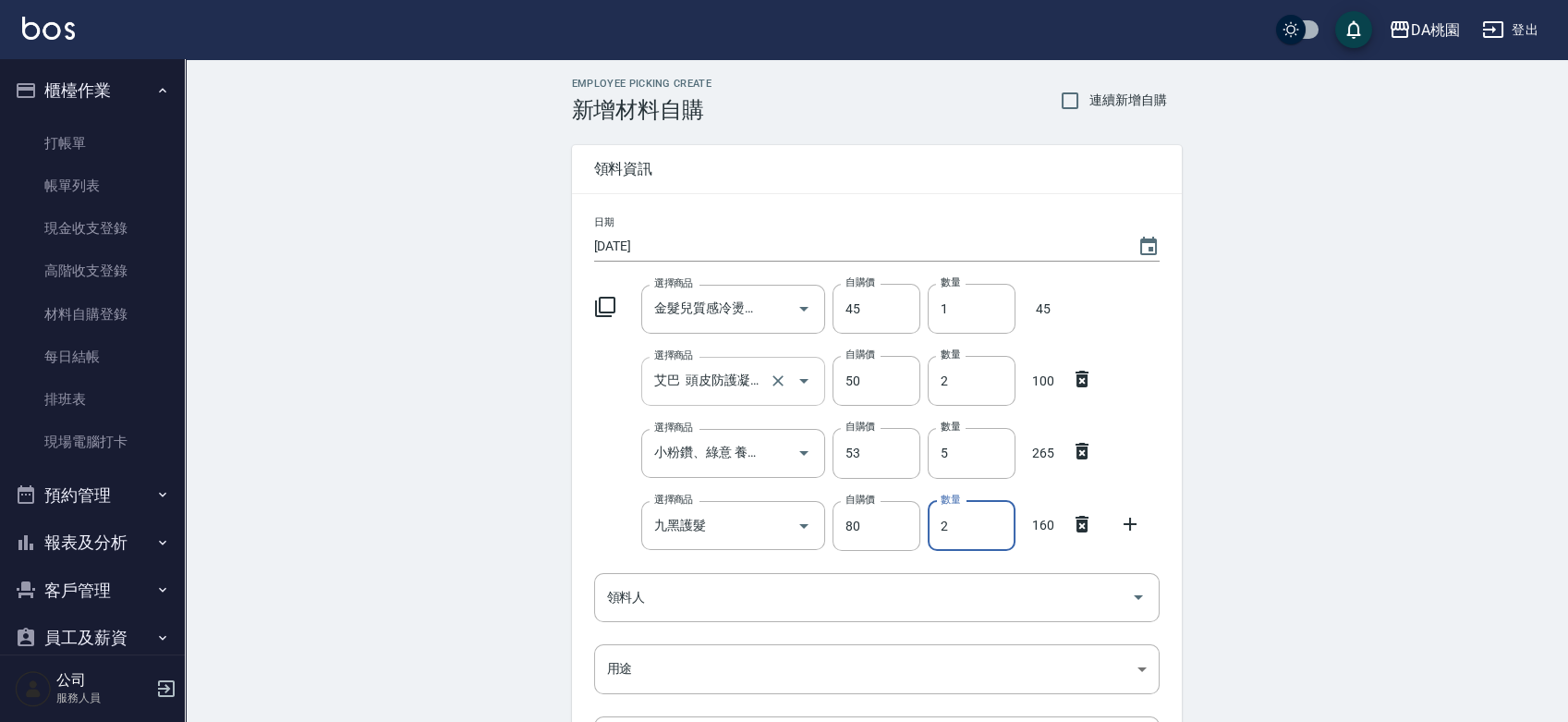
type input "2"
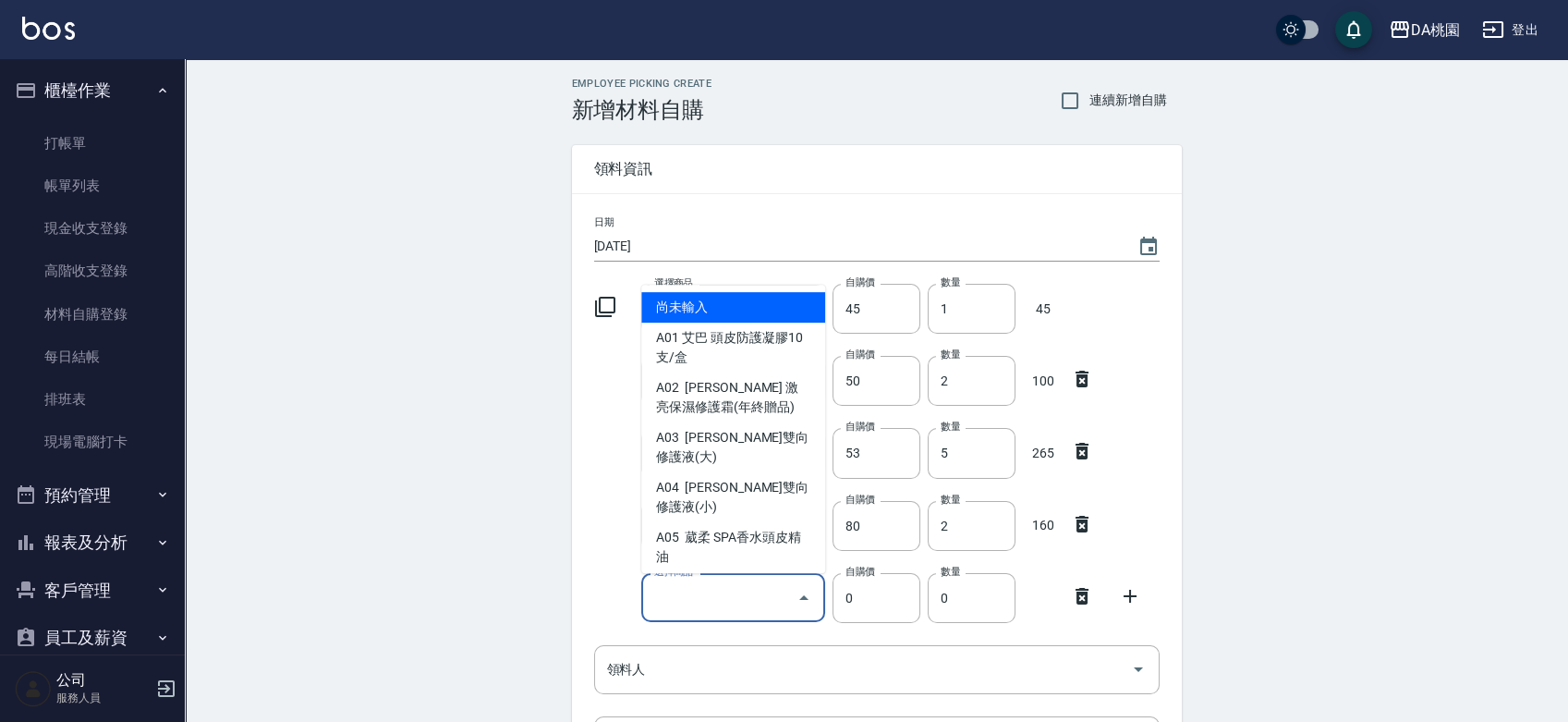
click at [720, 608] on input "選擇商品" at bounding box center [719, 598] width 139 height 33
type input "Atag染膏-85"
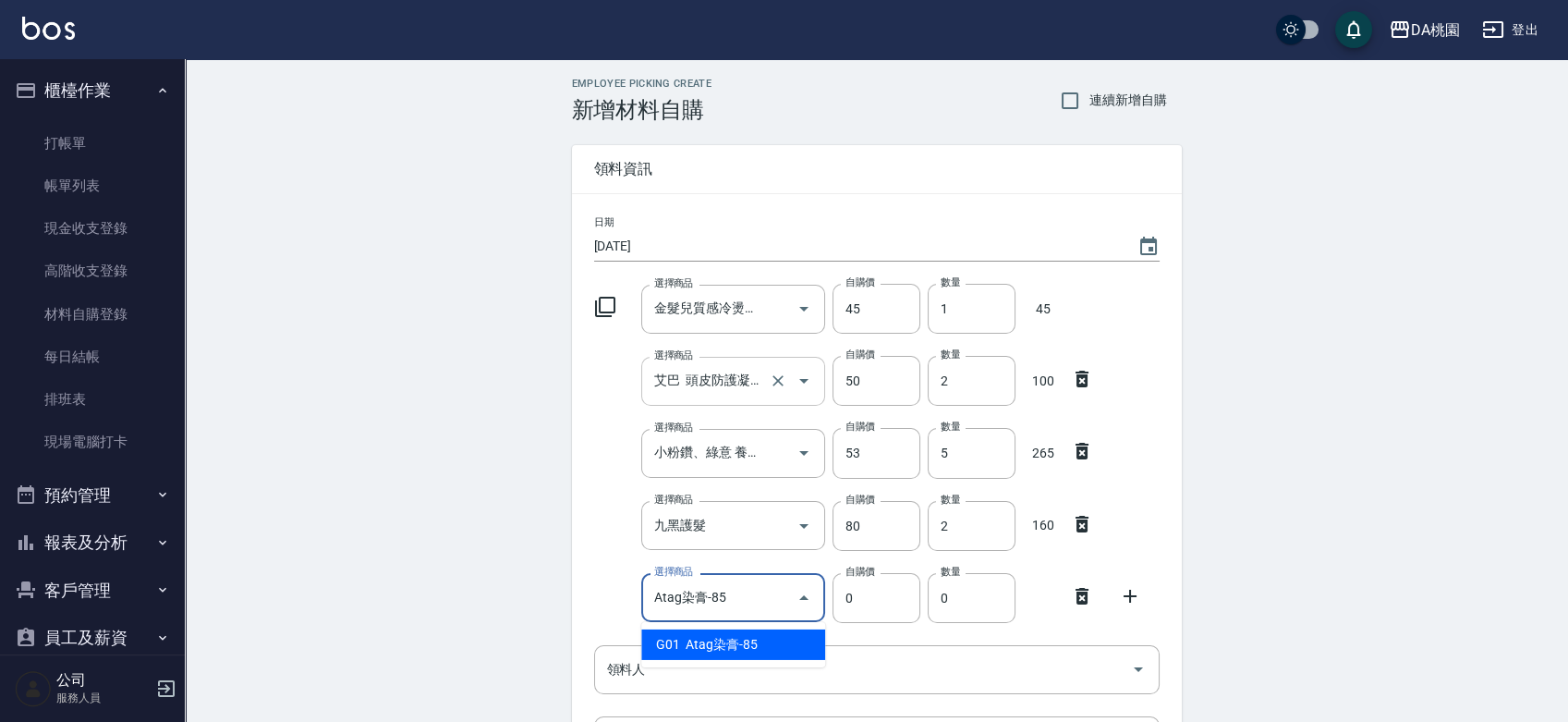
type input "85"
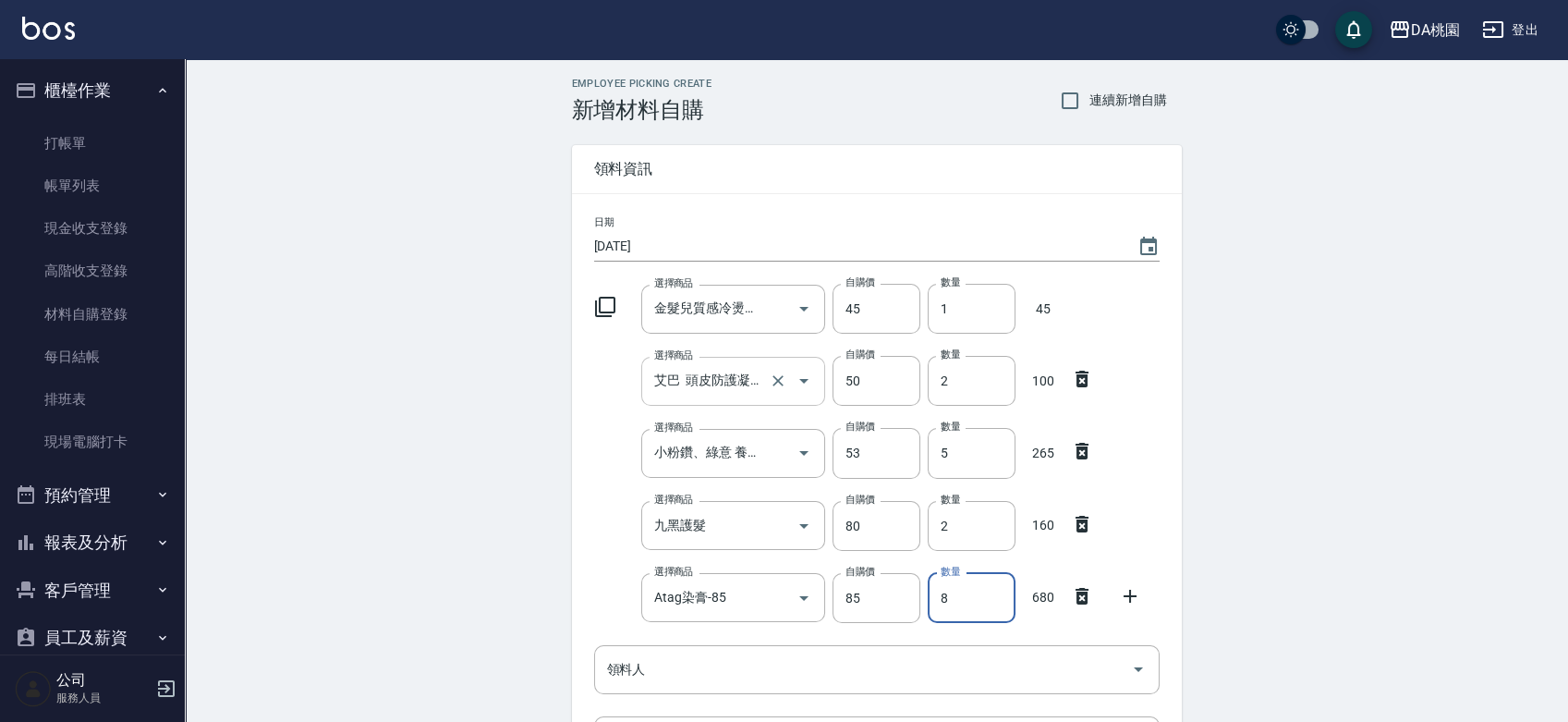
type input "8"
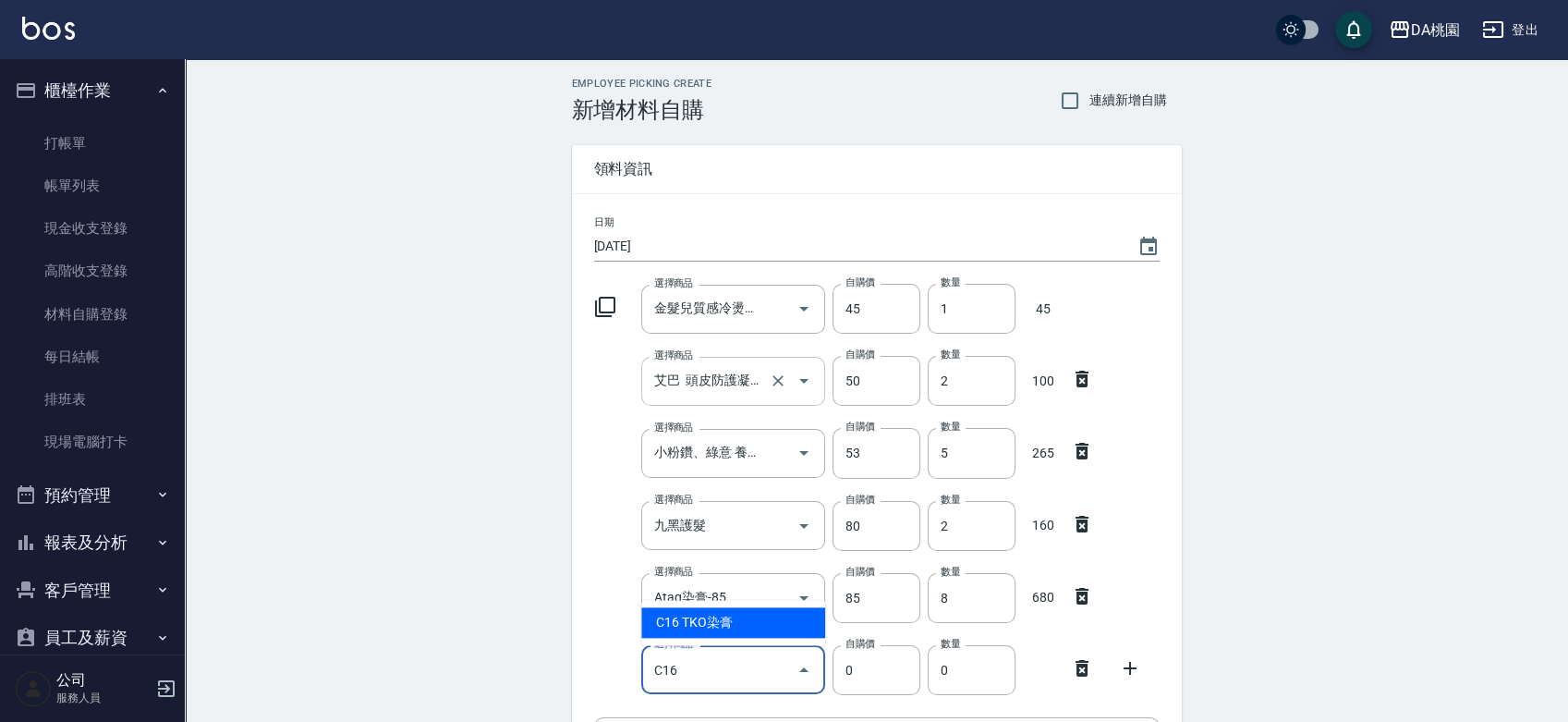
type input "C16"
type input "105"
type input "TKO染膏"
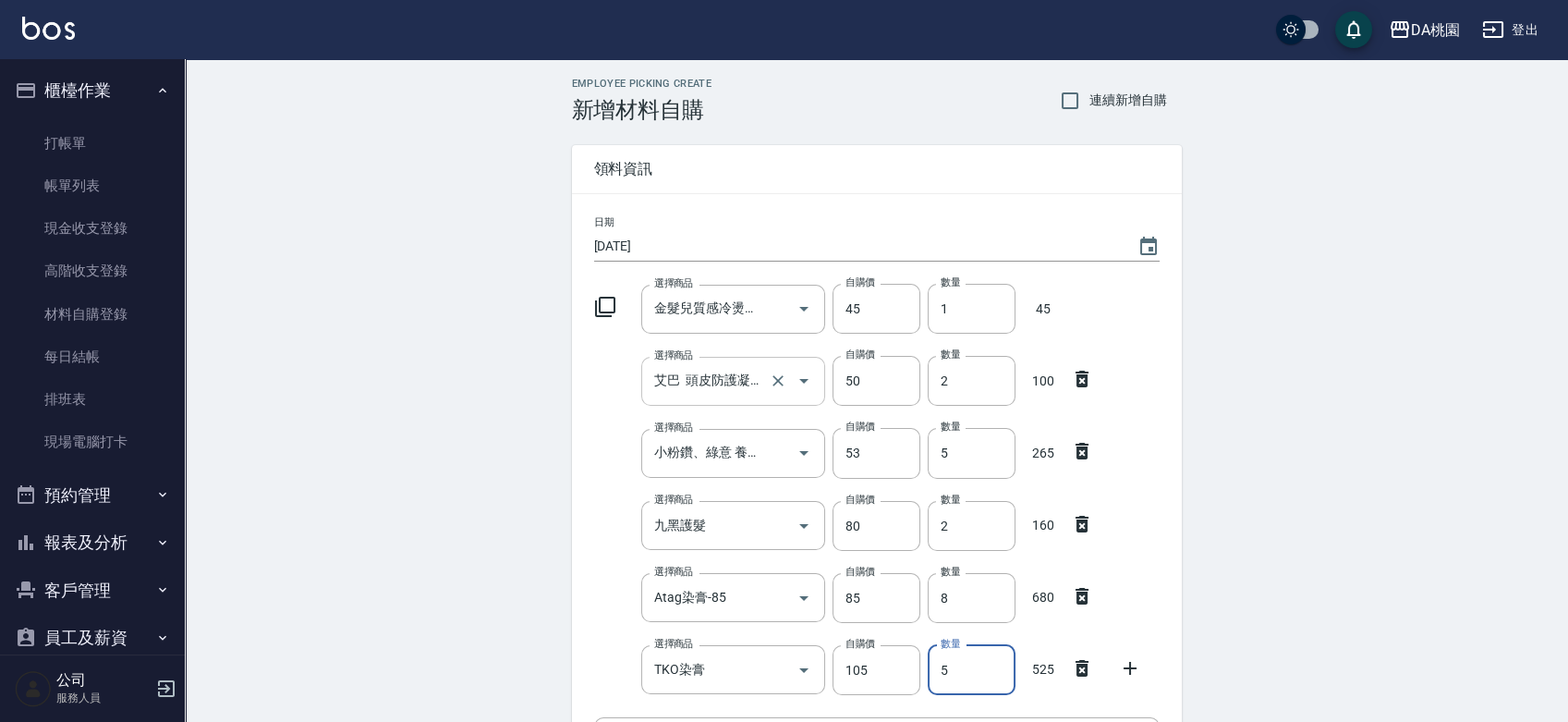
type input "5"
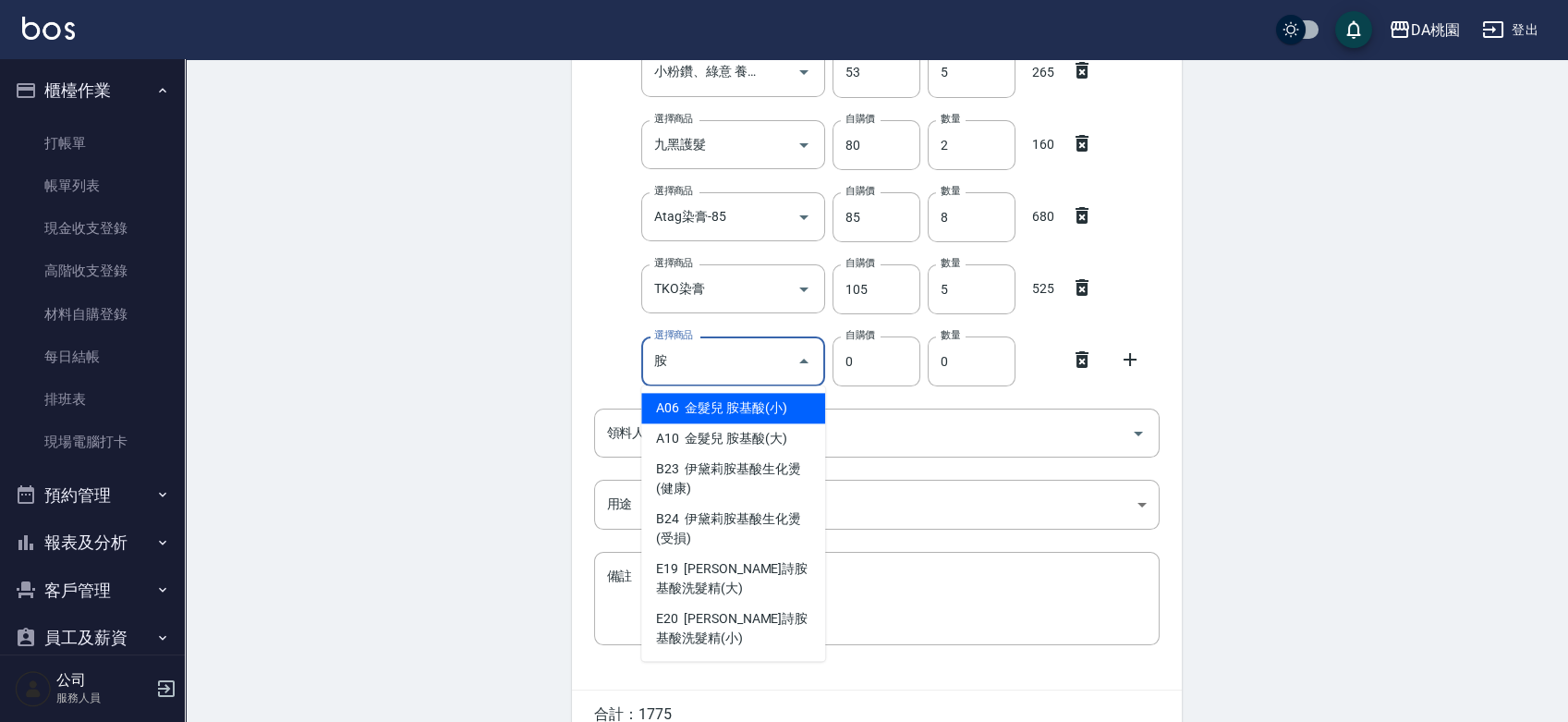
type input "胺"
type input "110"
type input "金髮兒 胺基酸(小)"
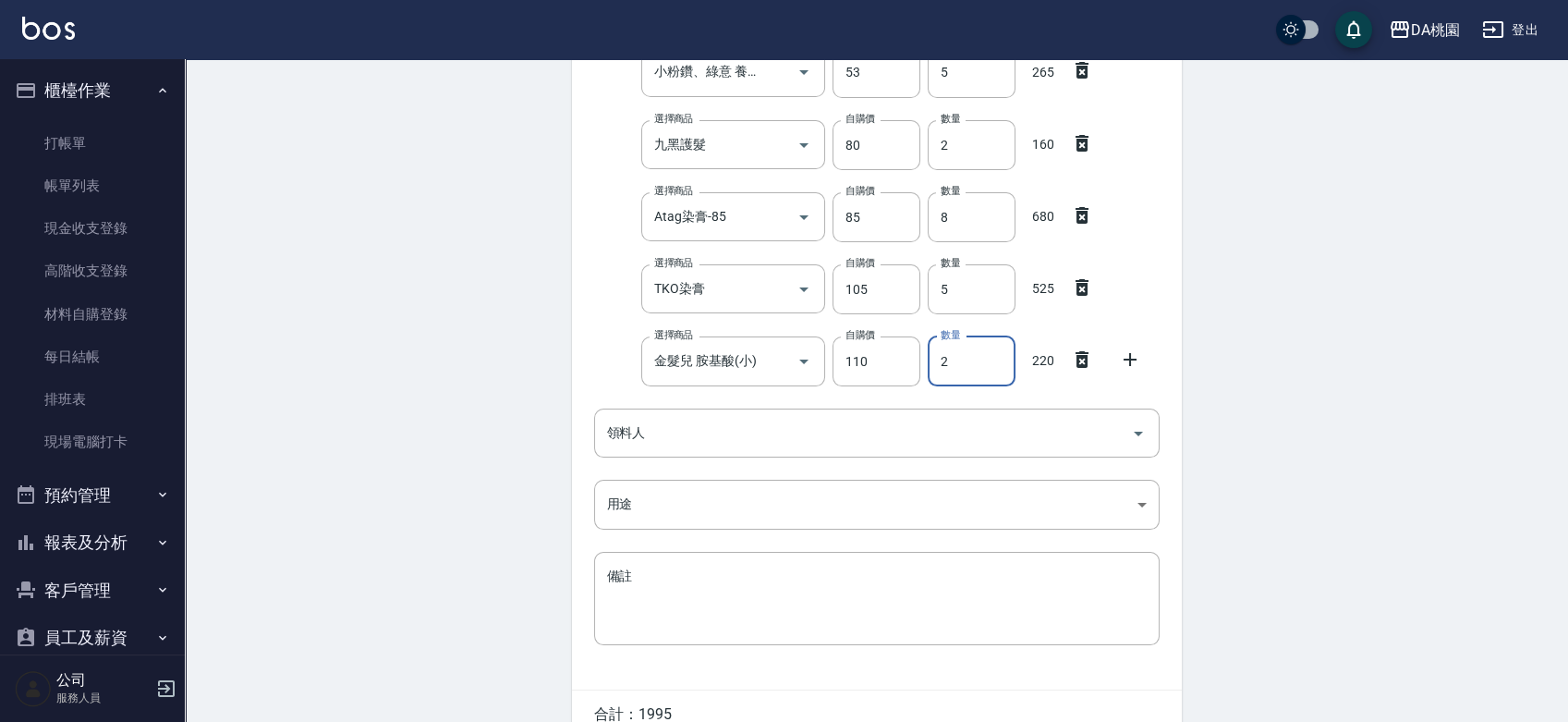
type input "2"
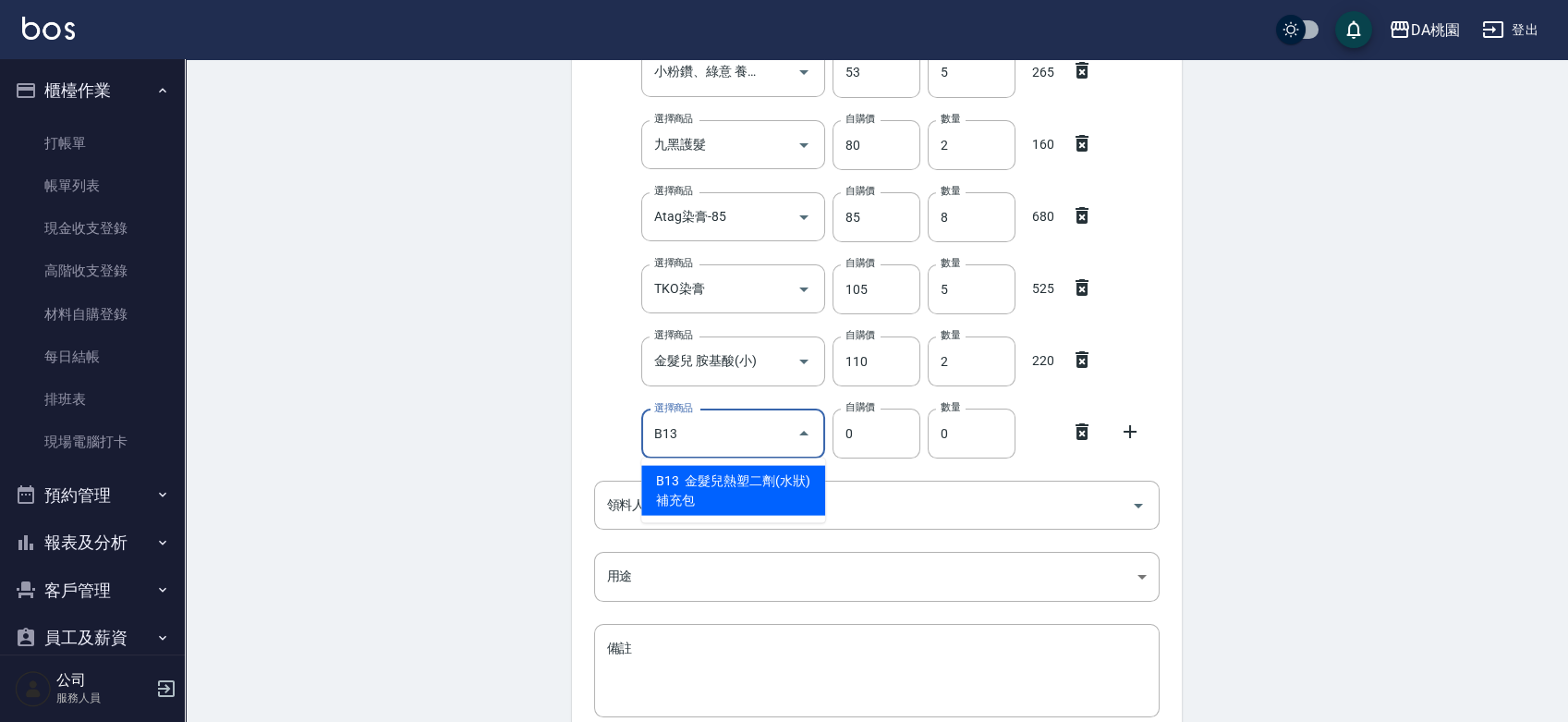
type input "B13"
type input "160"
type input "金髮兒熱塑二劑(水狀)補充包"
type input "1"
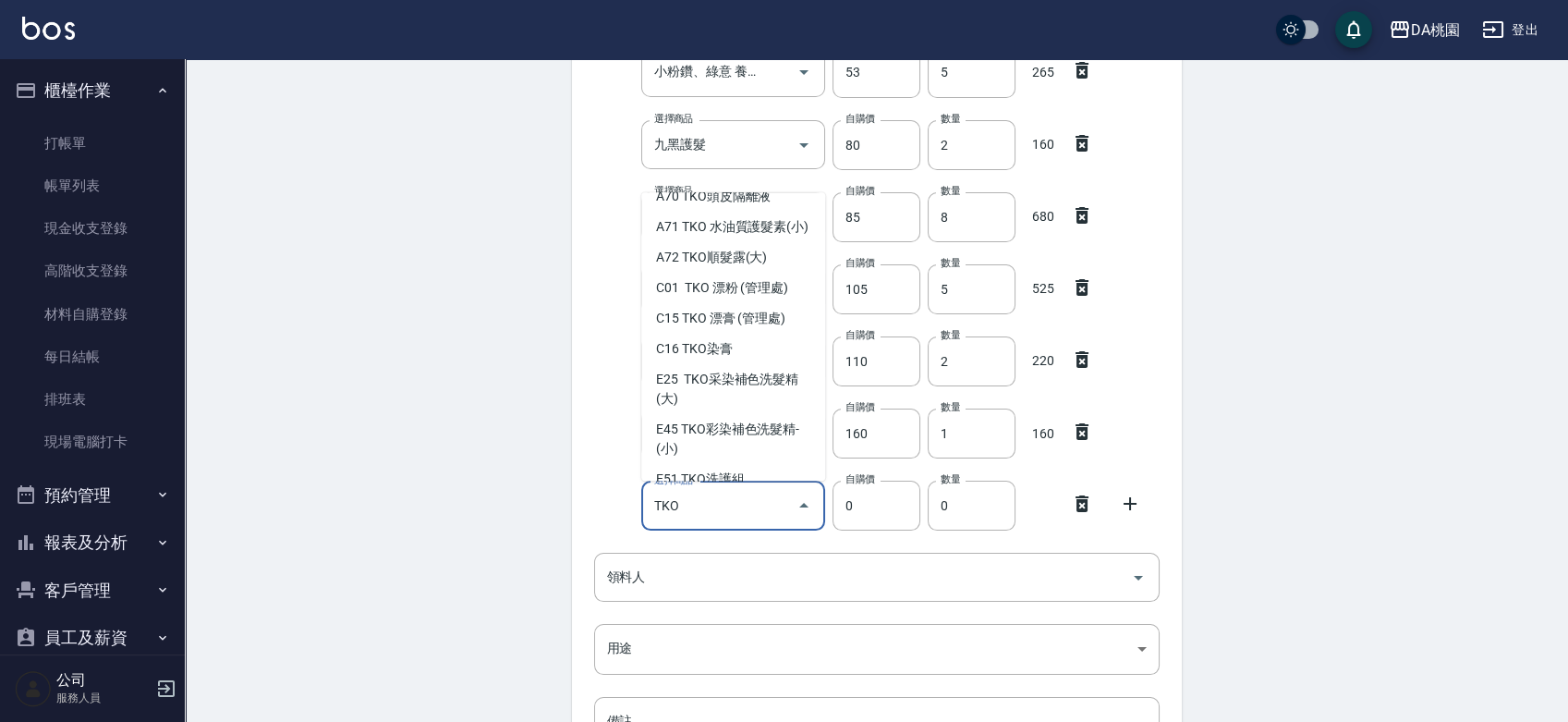
scroll to position [169, 0]
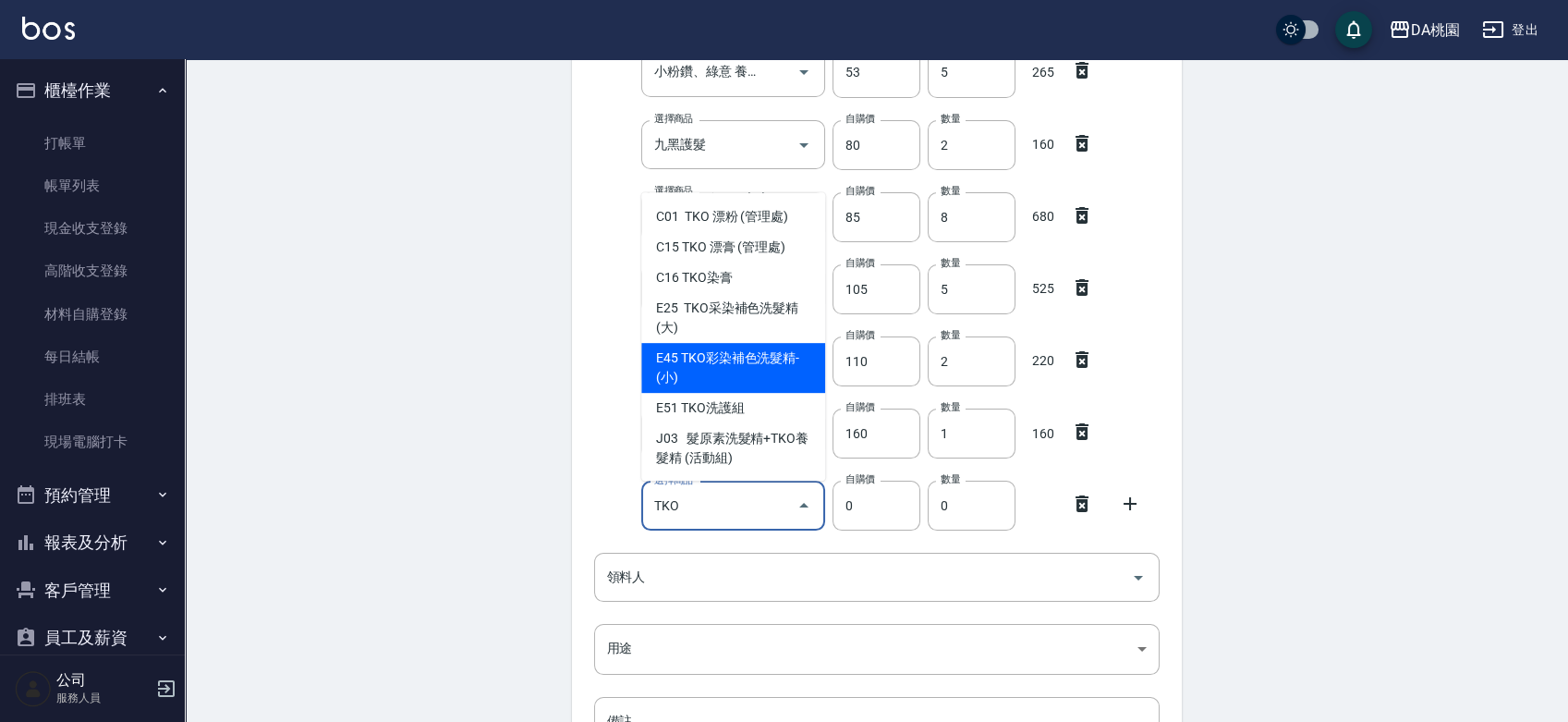
click at [732, 382] on li "E45 TKO彩染補色洗髮精-(小)" at bounding box center [733, 368] width 184 height 50
type input "TKO彩染補色洗髮精-(小)"
type input "200"
type input "1"
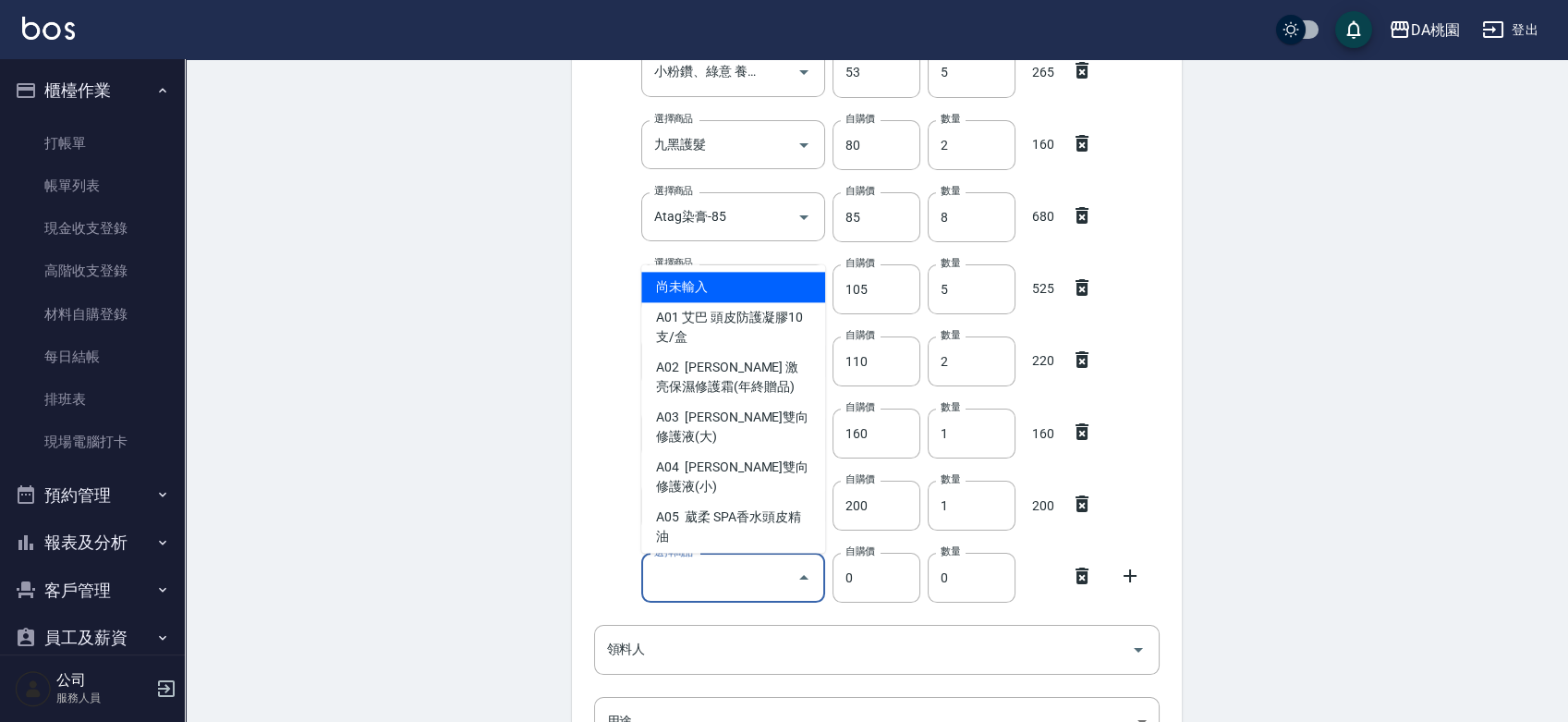
click at [698, 578] on input "選擇商品" at bounding box center [719, 578] width 139 height 33
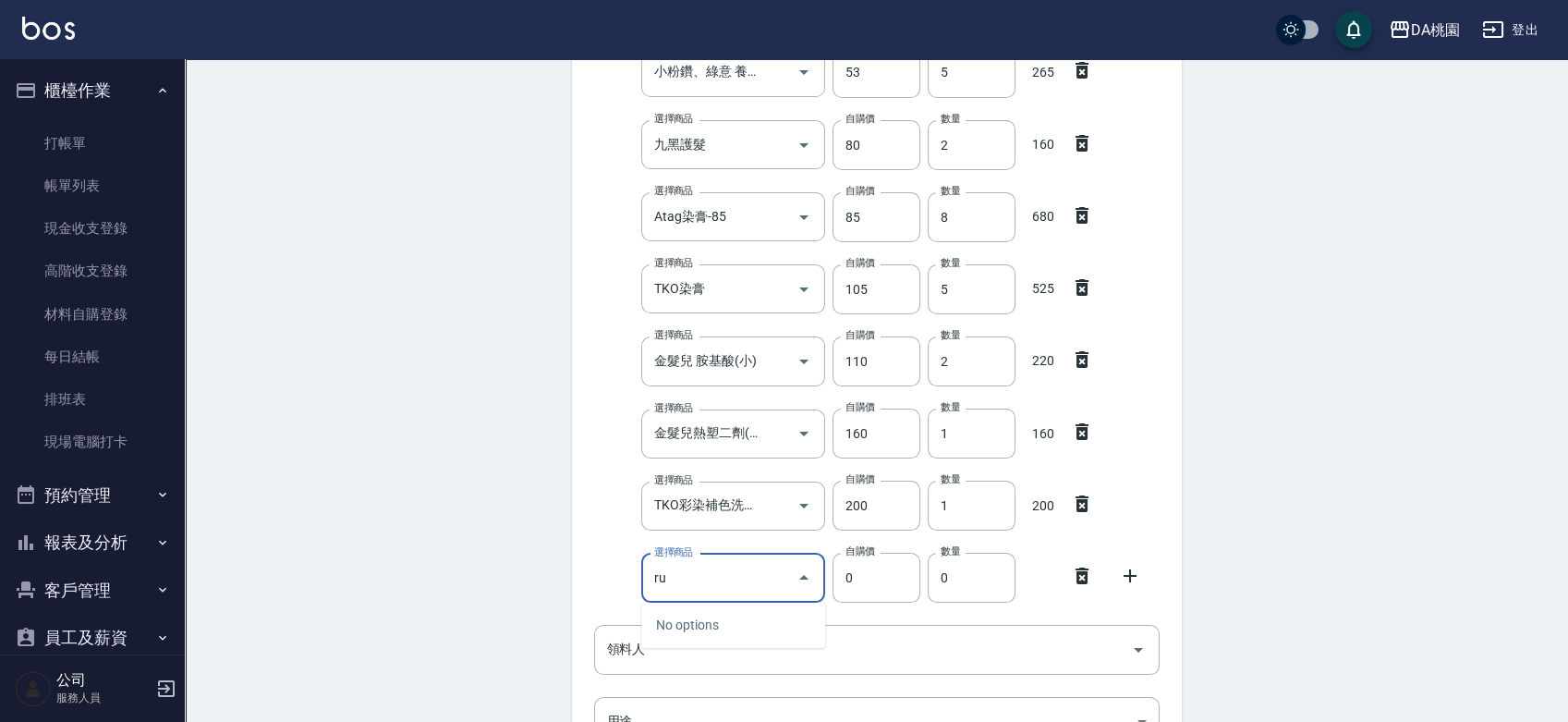
type input "r"
type input "鍵"
type input "539"
type input "華旭 鏈鍵蛋白 1000ML"
type input "1"
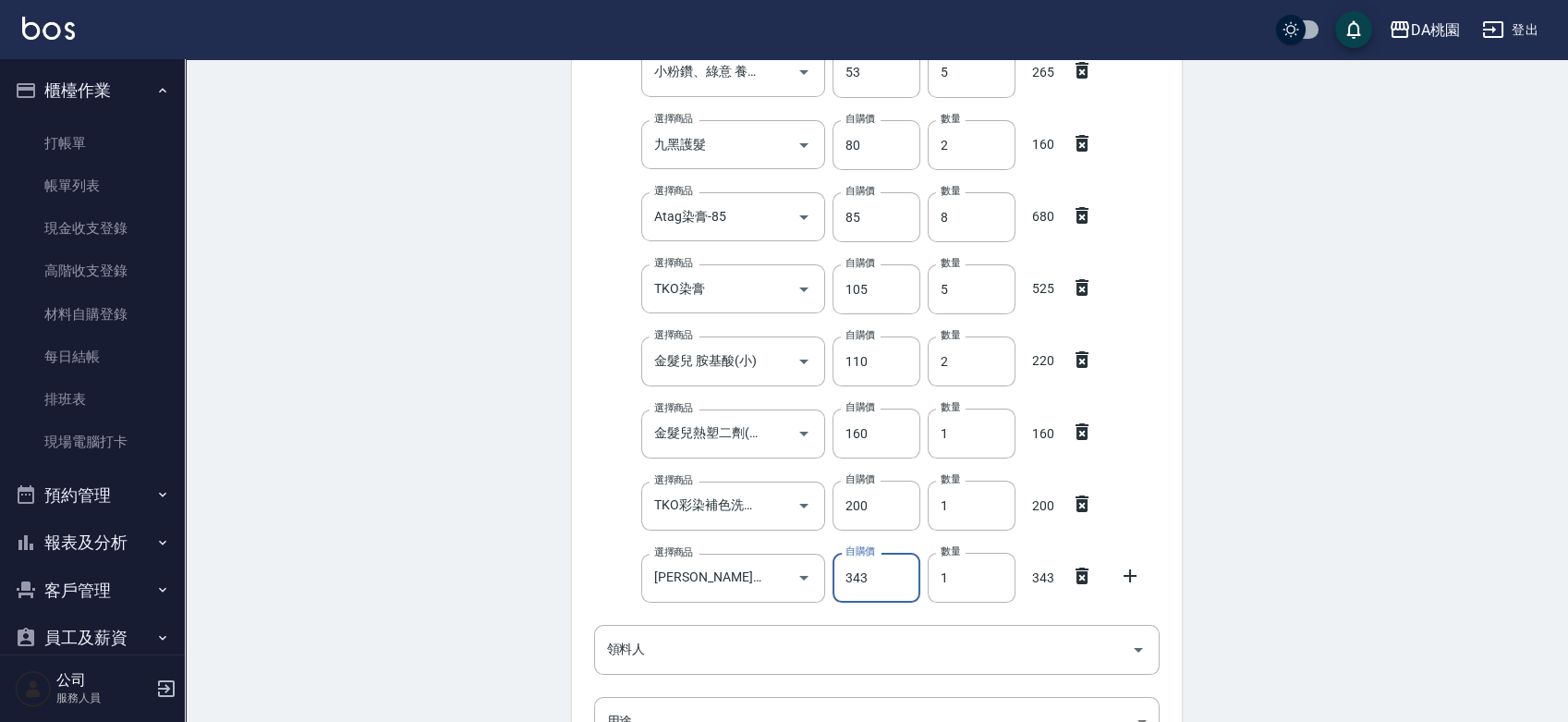
type input "343"
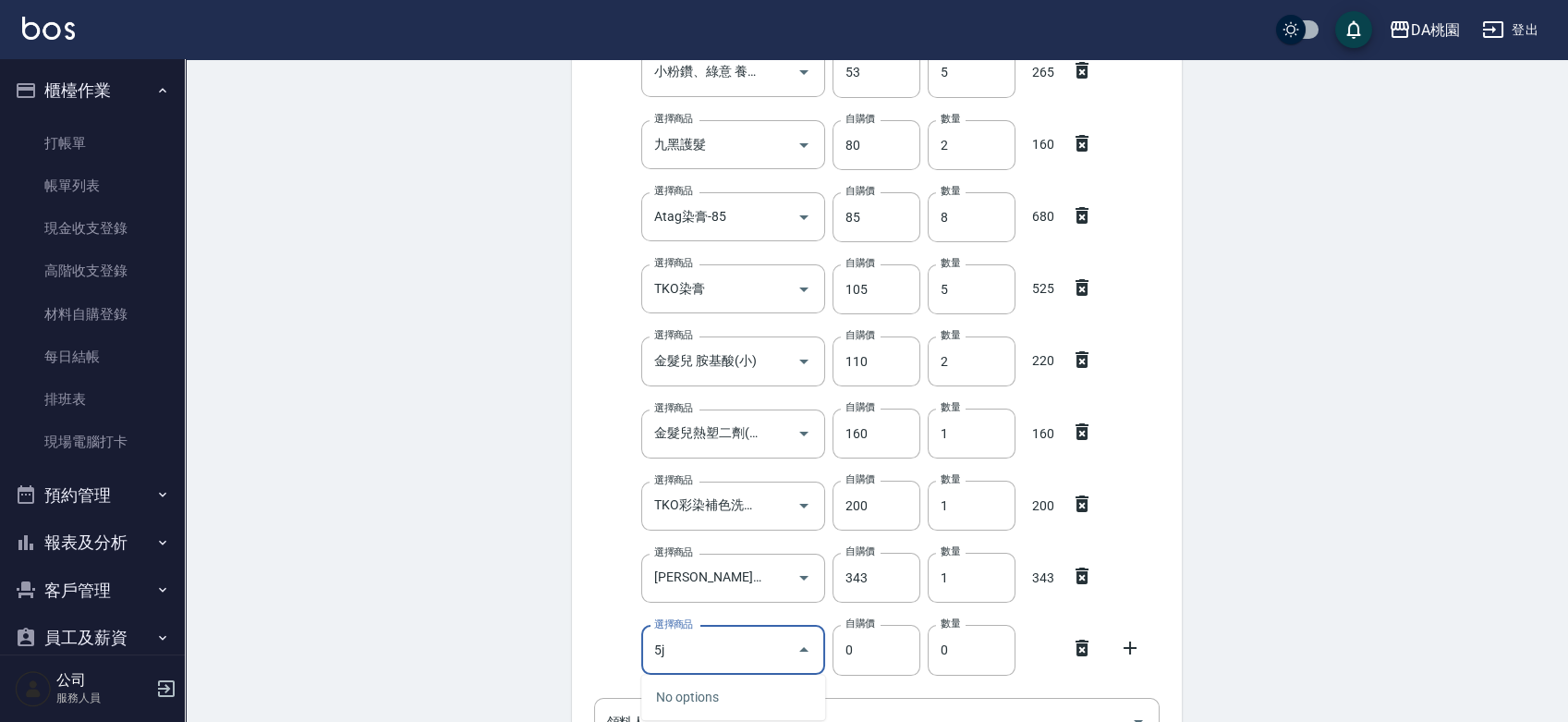
type input "5"
type input "珠"
type input "400"
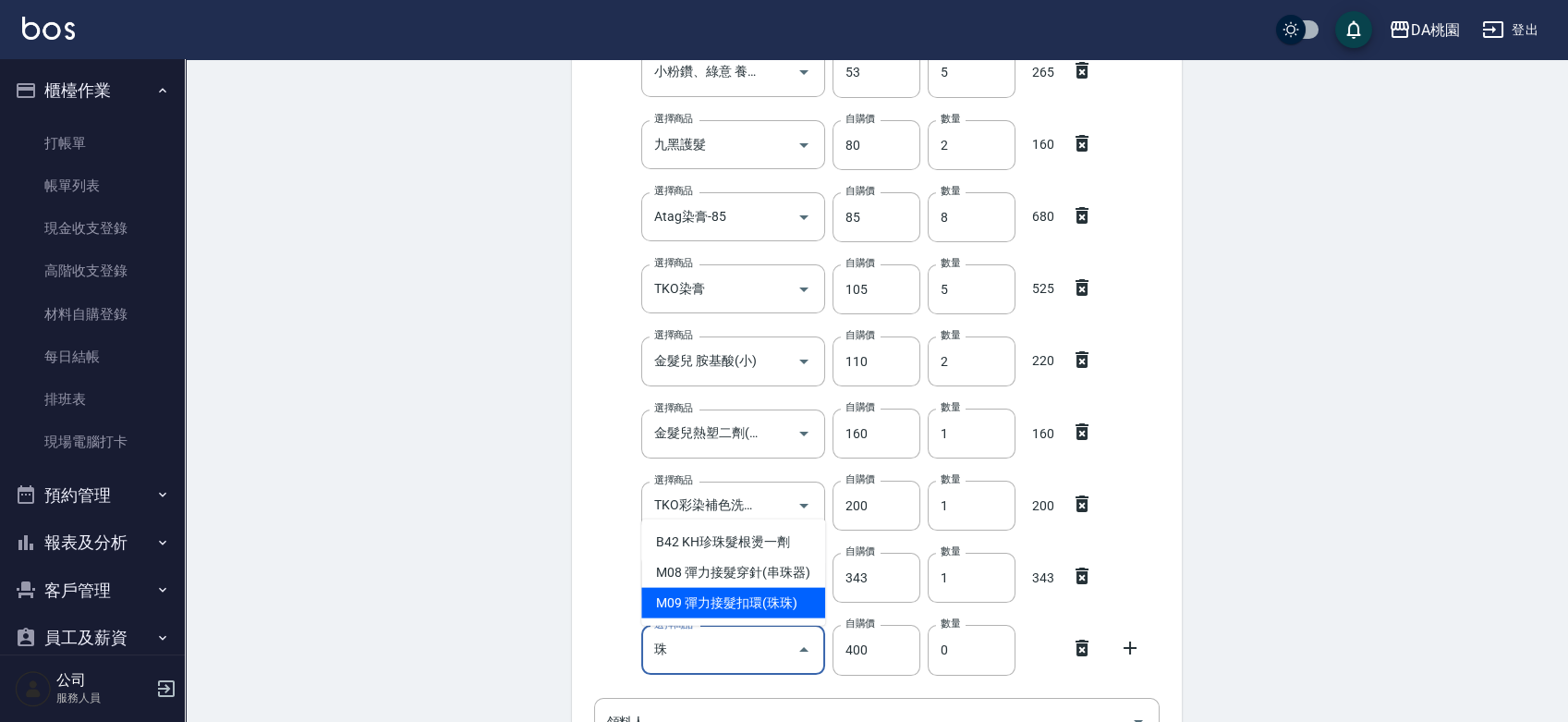
type input "彈力接髮扣環(珠珠)"
type input "1"
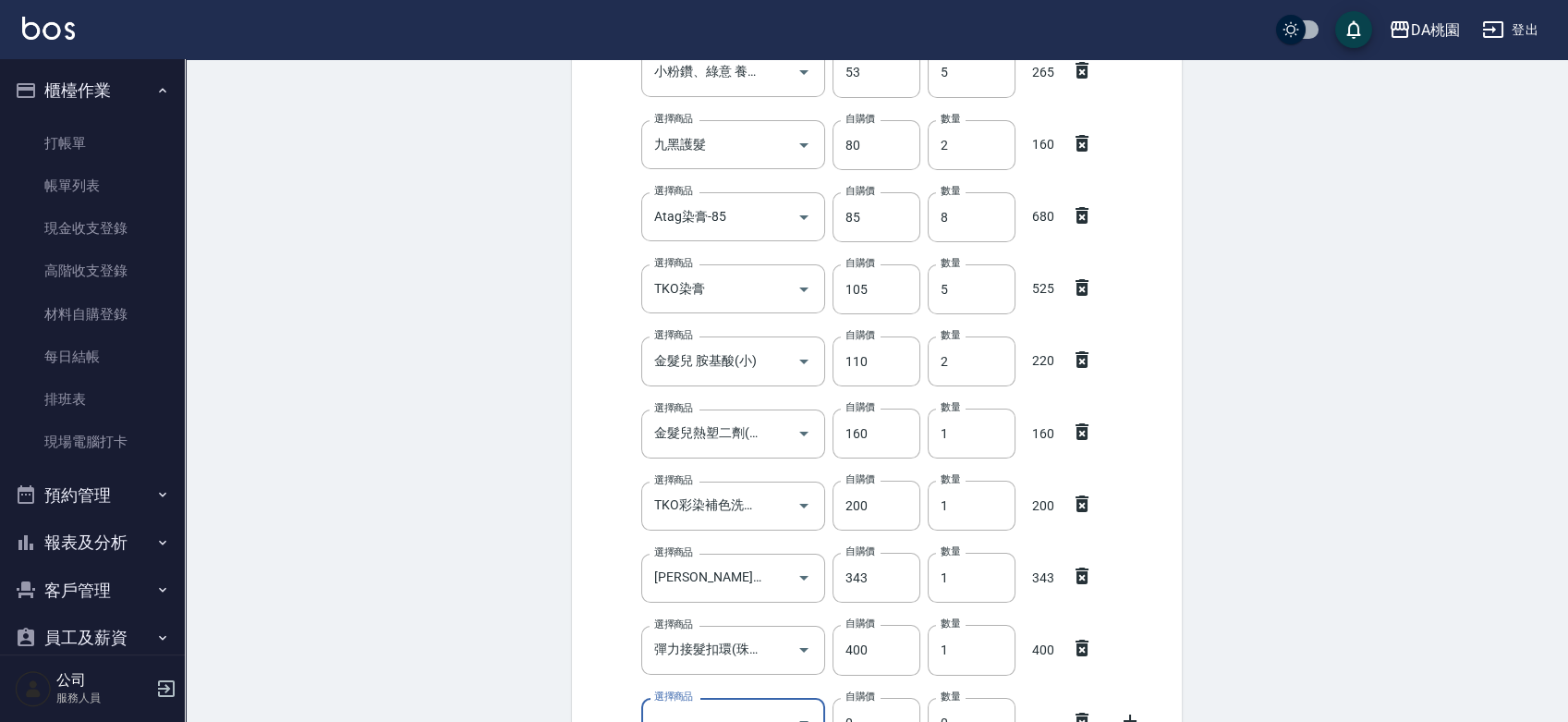
scroll to position [397, 0]
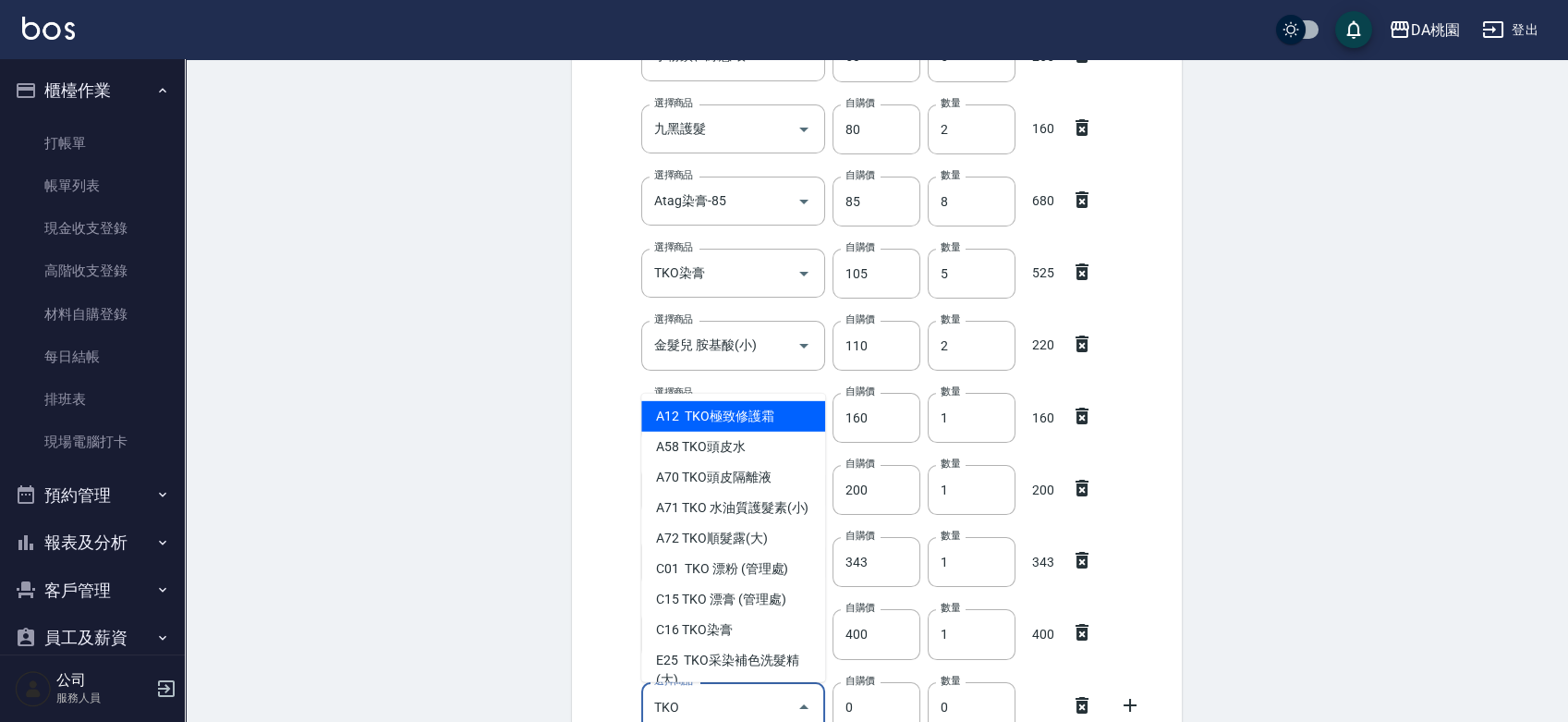
type input "TKO"
type input "407"
type input "TKO極致修護霜"
type input "1"
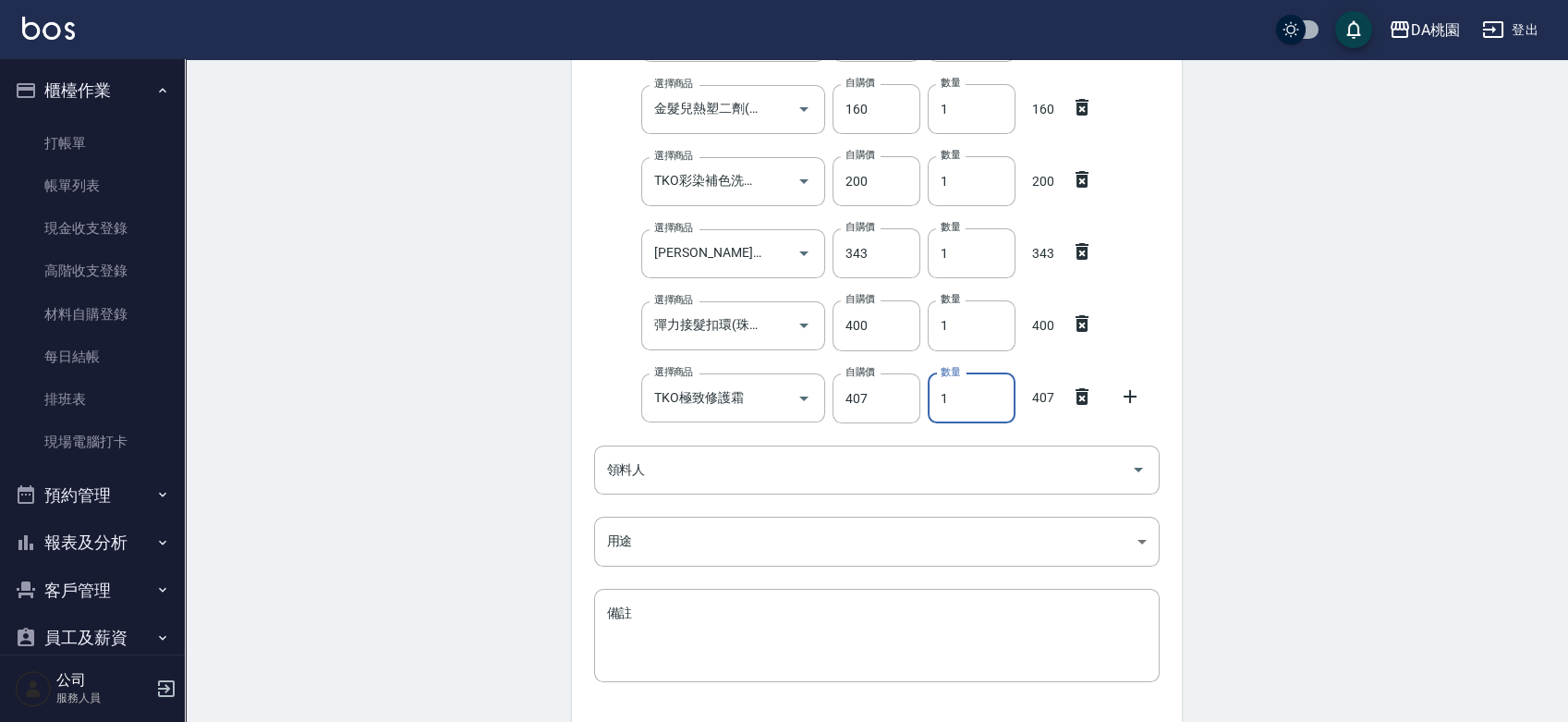
scroll to position [713, 0]
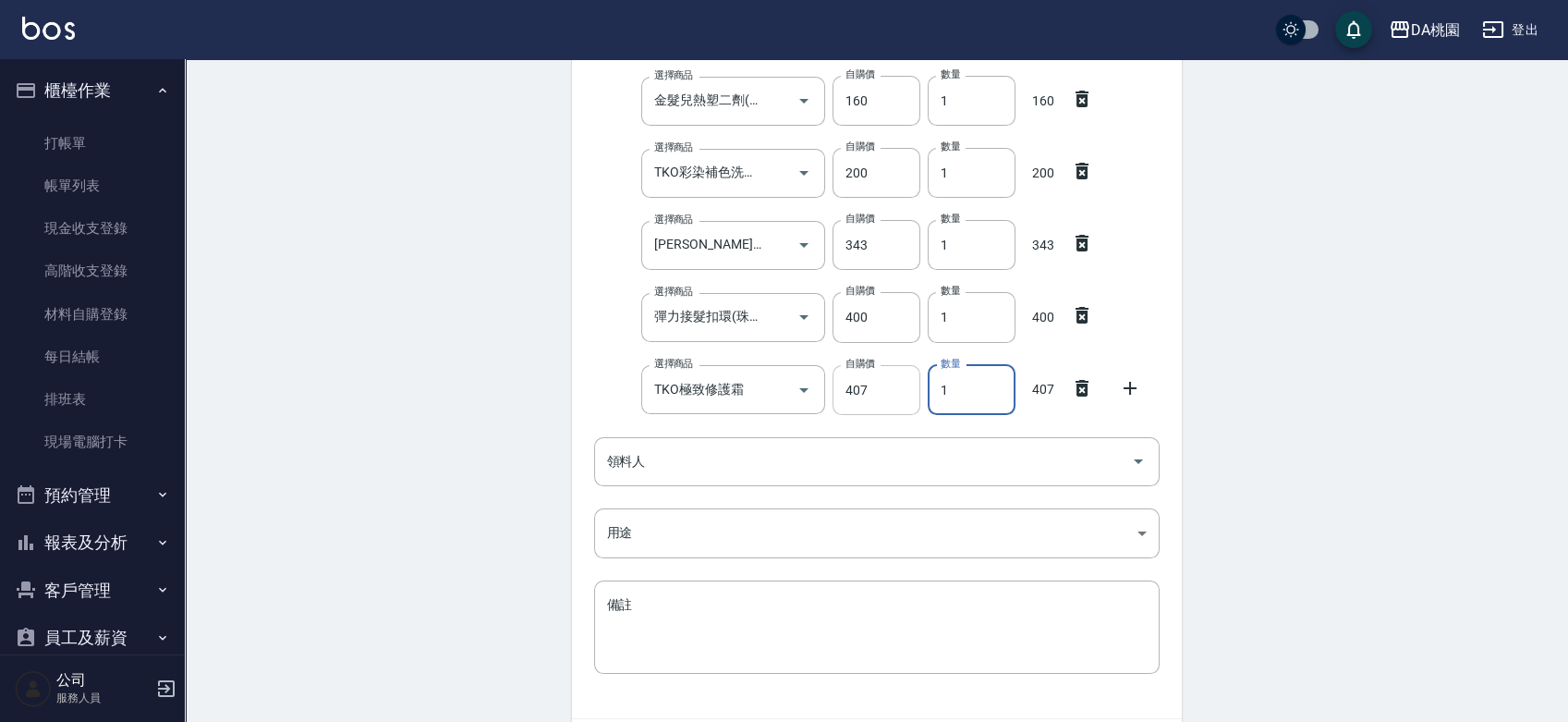
click at [876, 389] on input "407" at bounding box center [876, 390] width 87 height 50
type input "406"
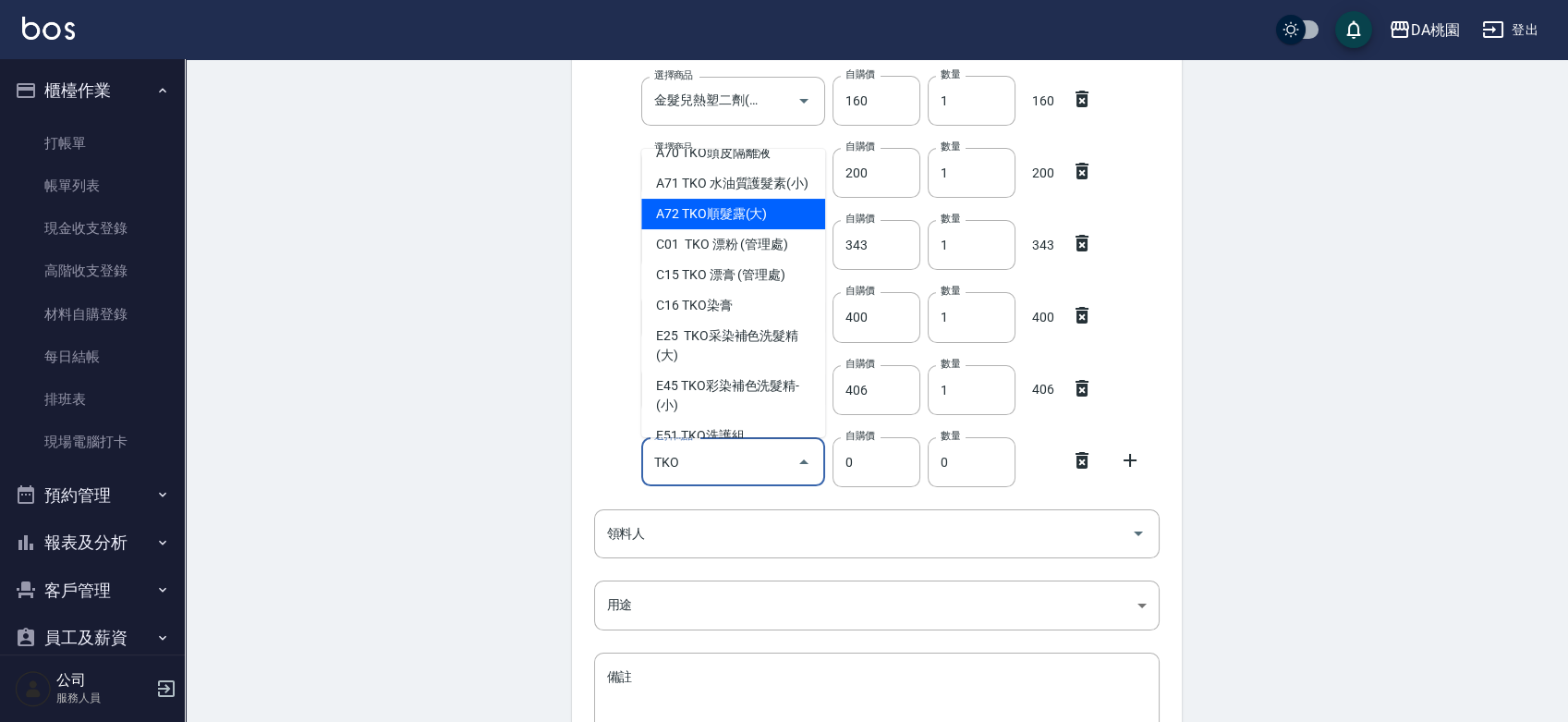
scroll to position [169, 0]
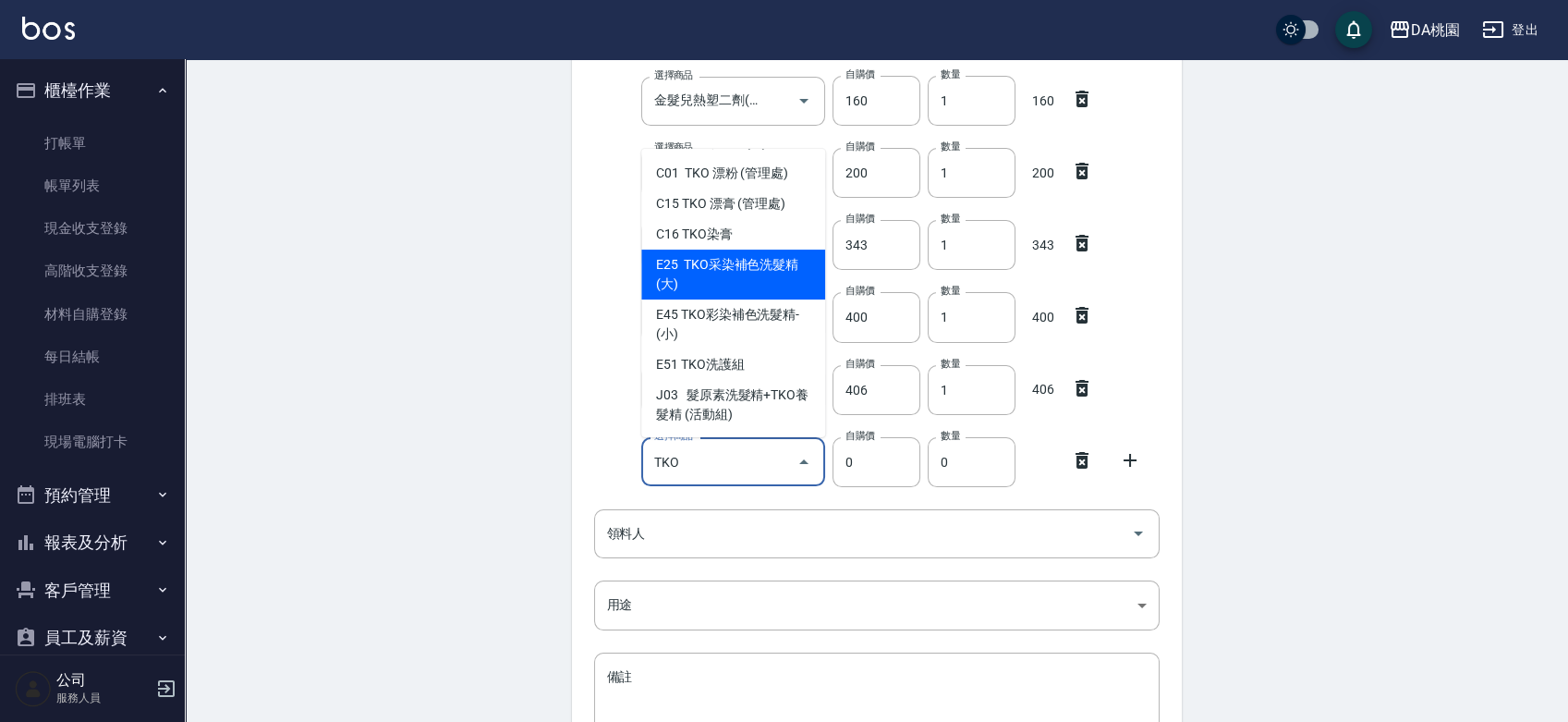
click at [731, 271] on li "E25 TKO采染補色洗髮精(大)" at bounding box center [733, 274] width 184 height 50
type input "TKO采染補色洗髮精(大)"
type input "420"
type input "1"
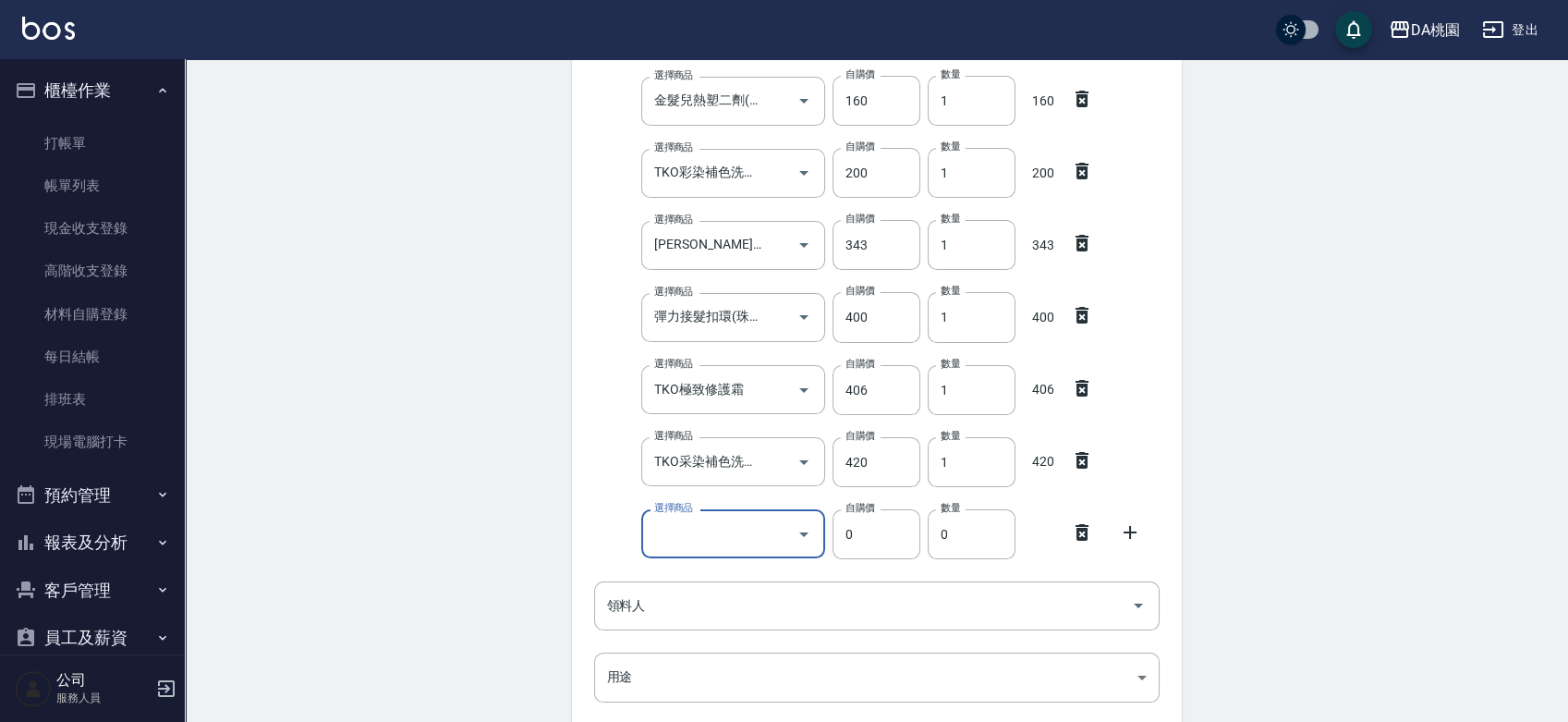
type input "e"
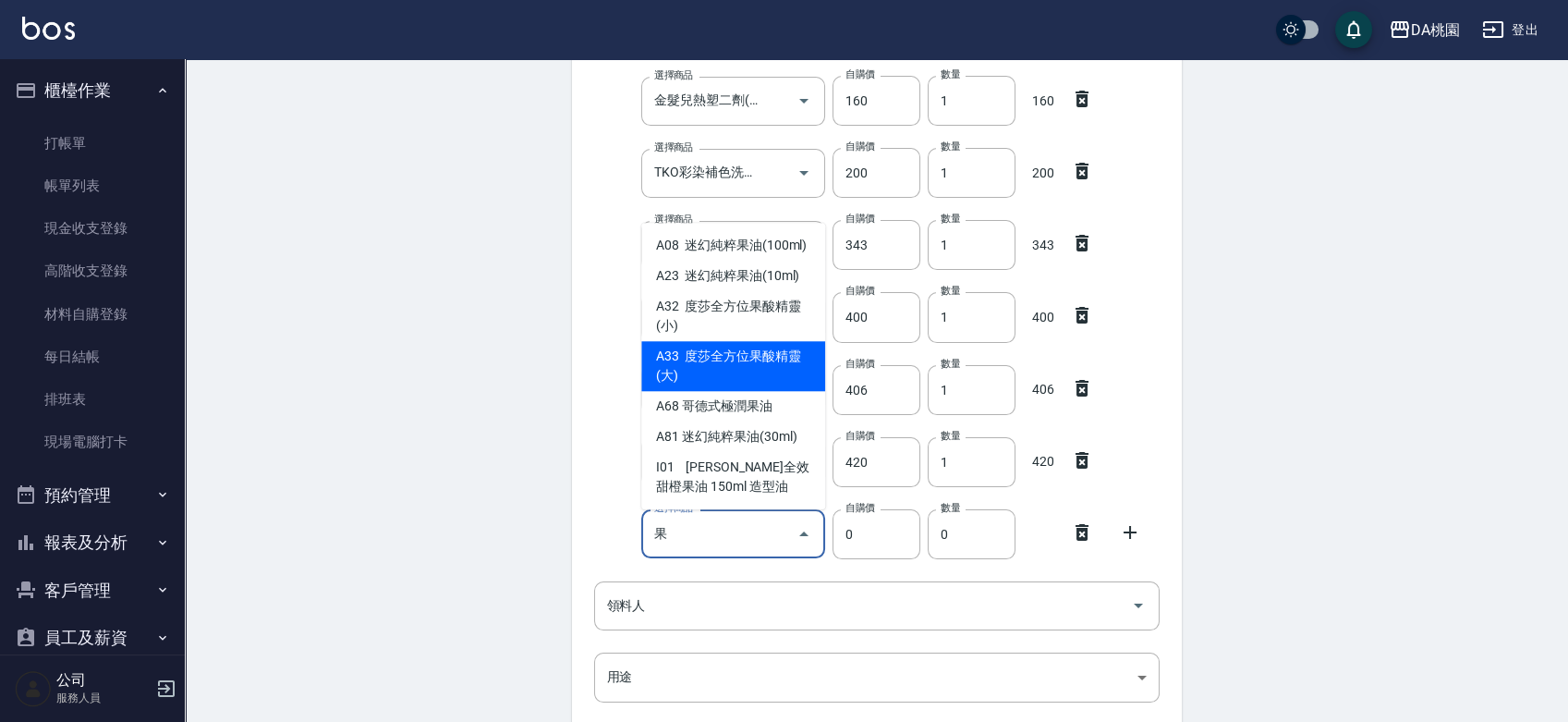
type input "果"
type input "600"
type input "度莎全方位果酸精靈(大)"
type input "1"
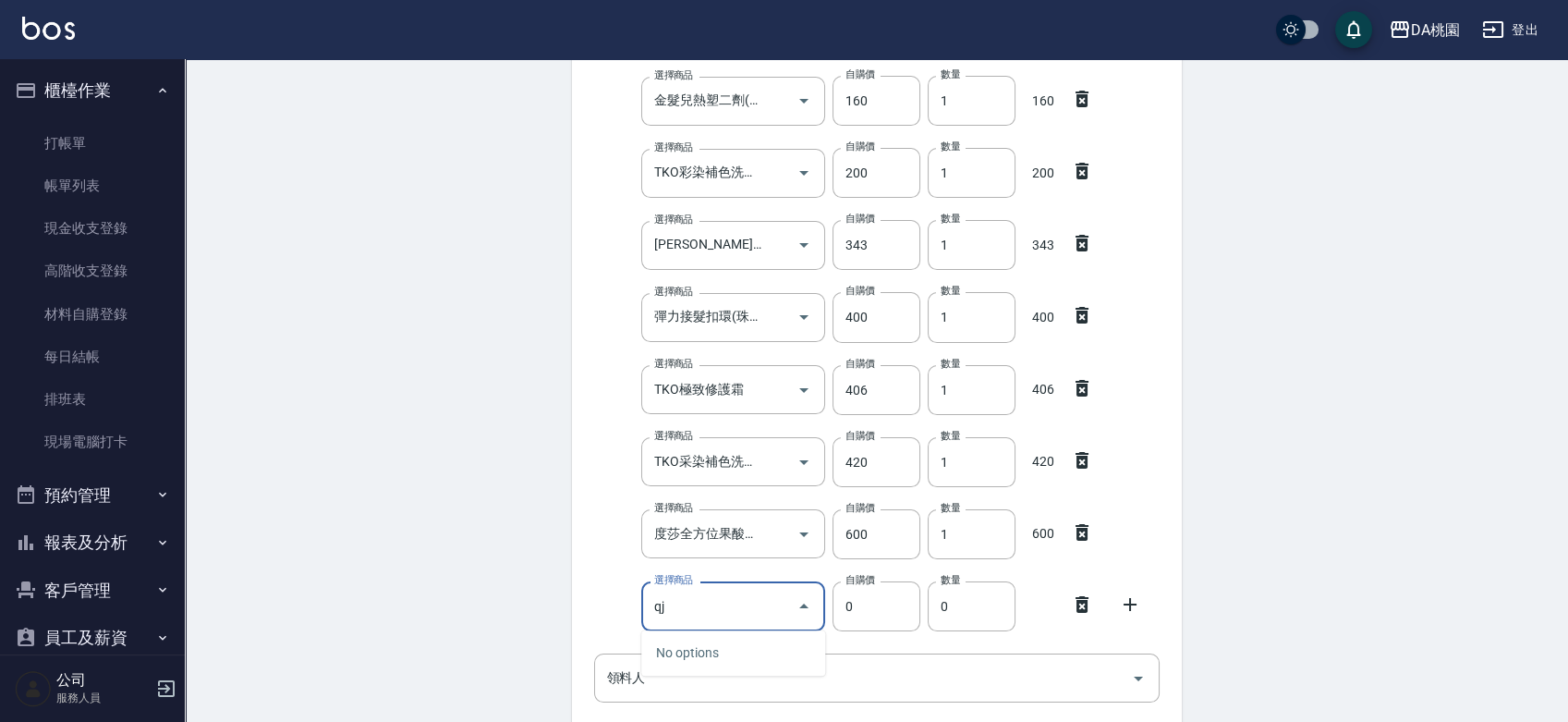
type input "q"
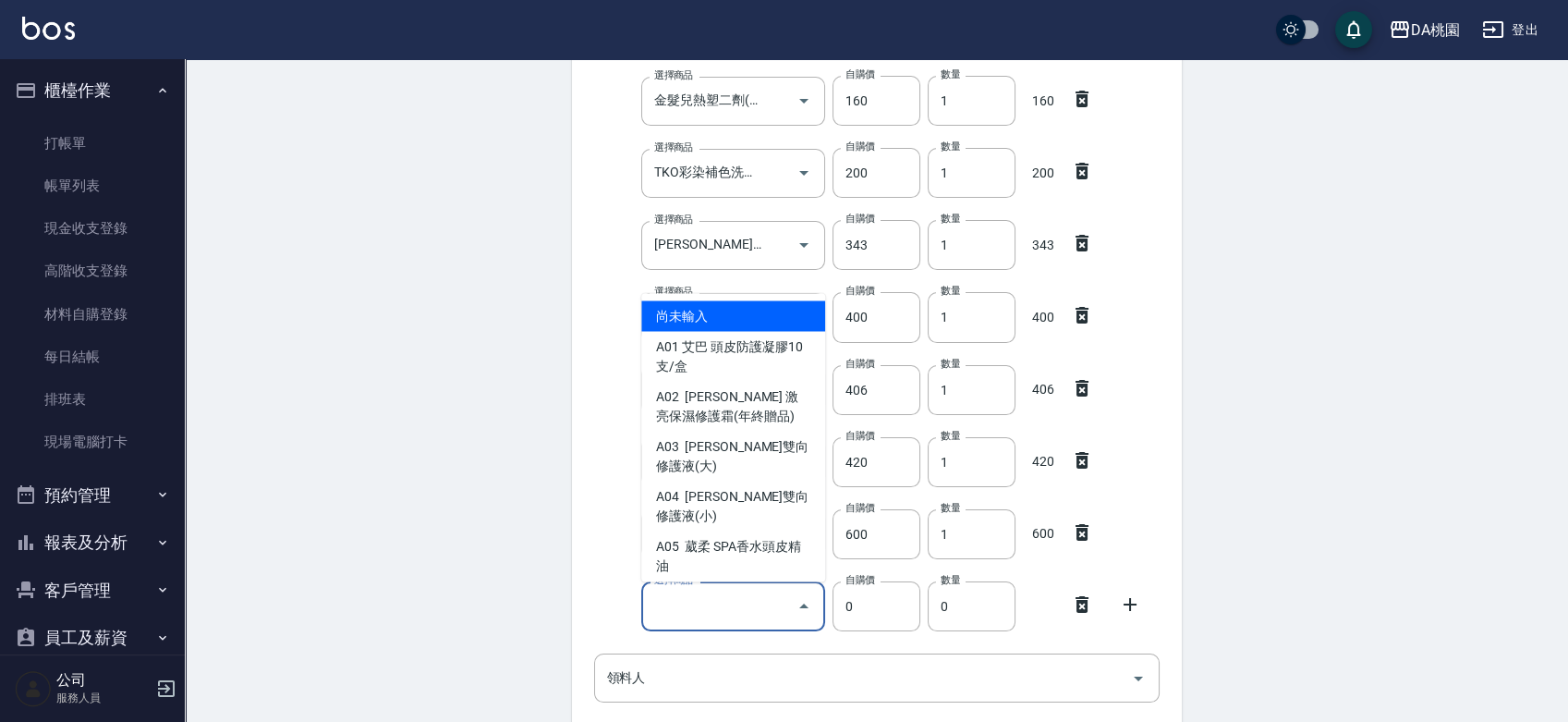
type input "q"
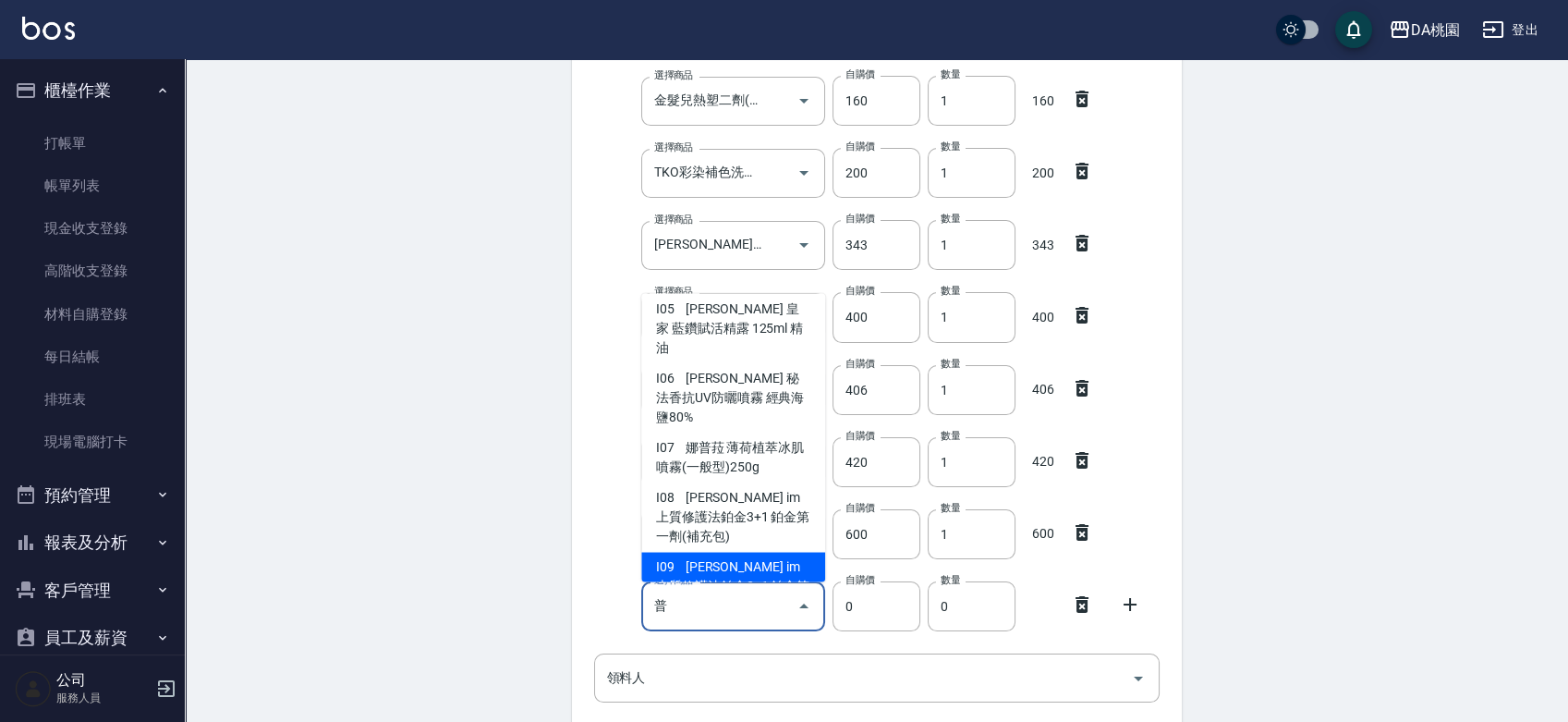
scroll to position [294, 0]
type input "普"
type input "1170"
type input "娜普菈 im 上質修護法鉑金3+1 鉑金第三劑(補充包)"
type input "1"
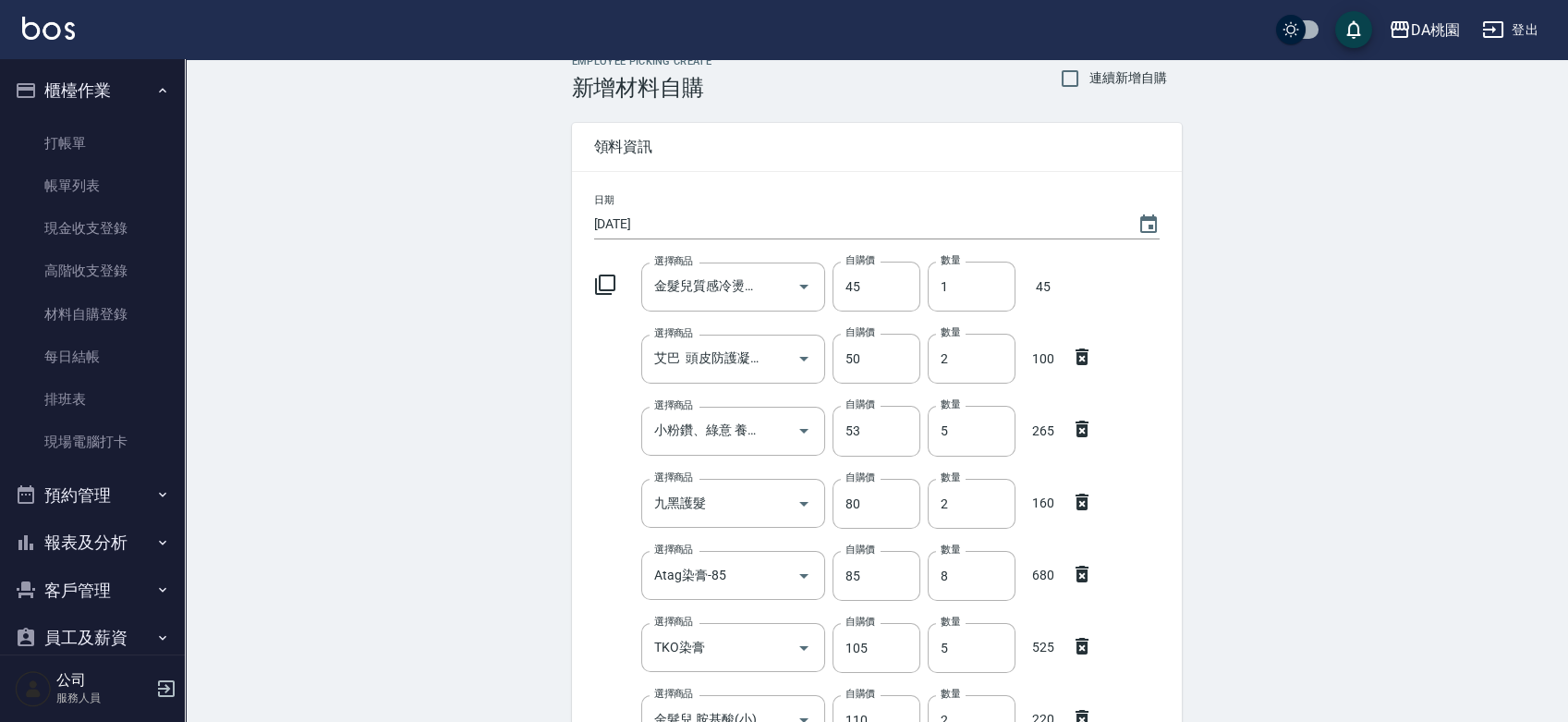
scroll to position [0, 0]
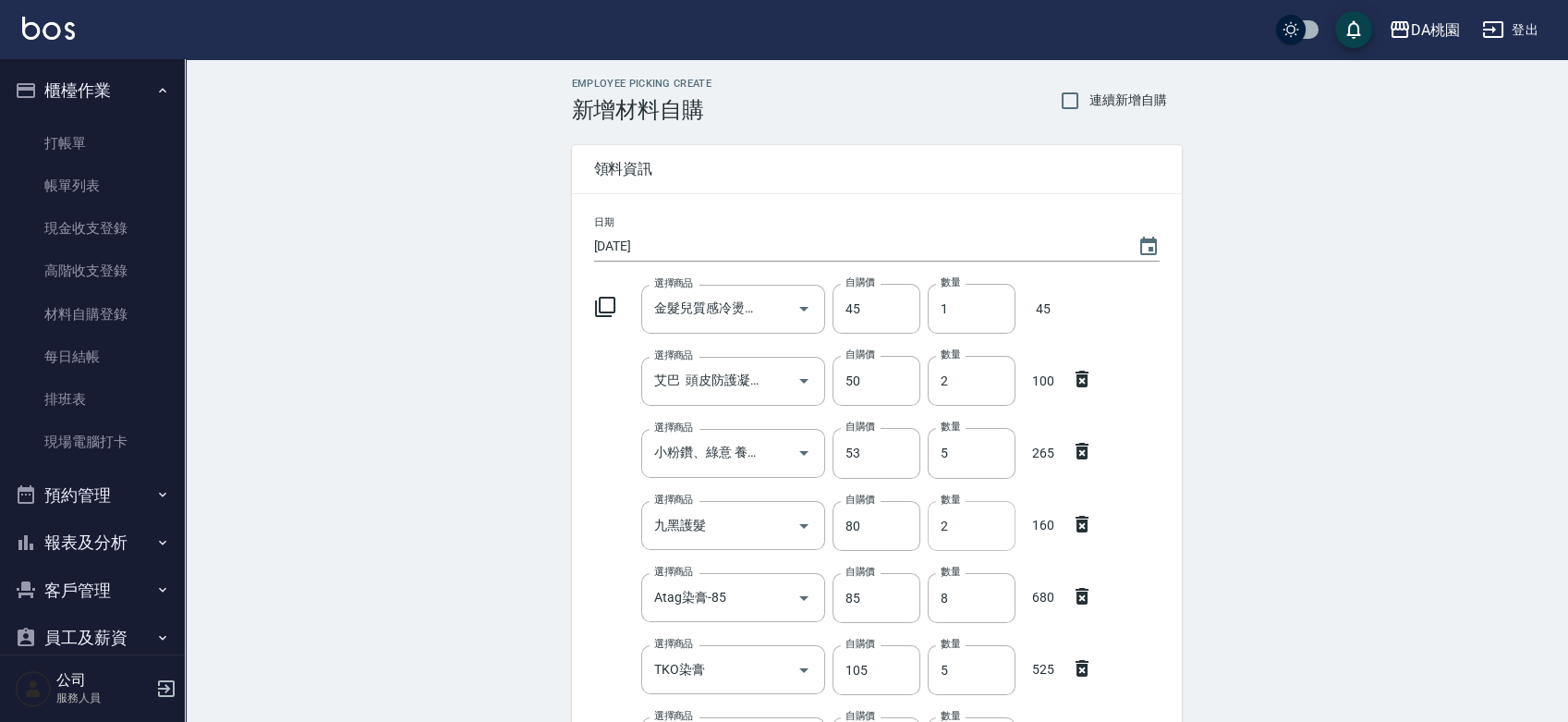
type input "1400"
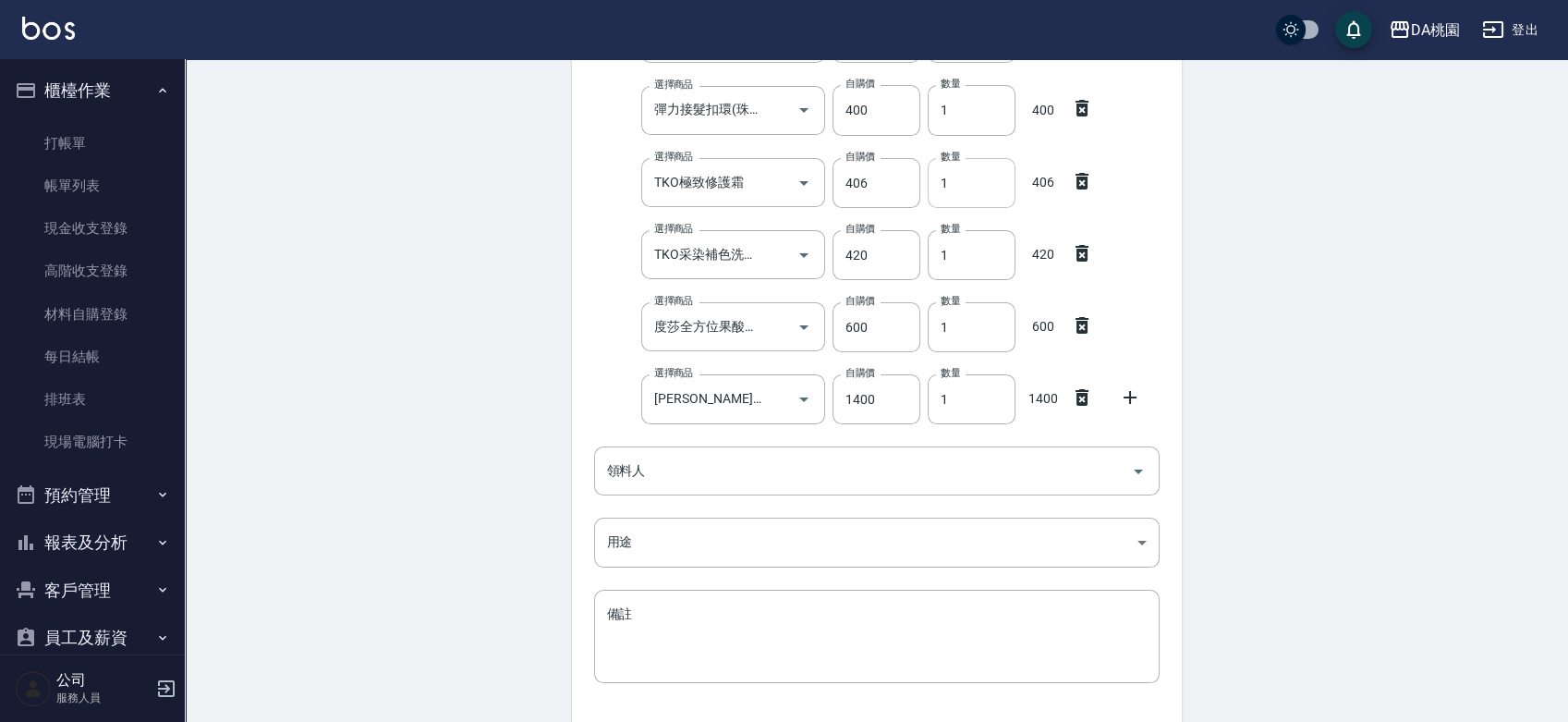
scroll to position [1026, 0]
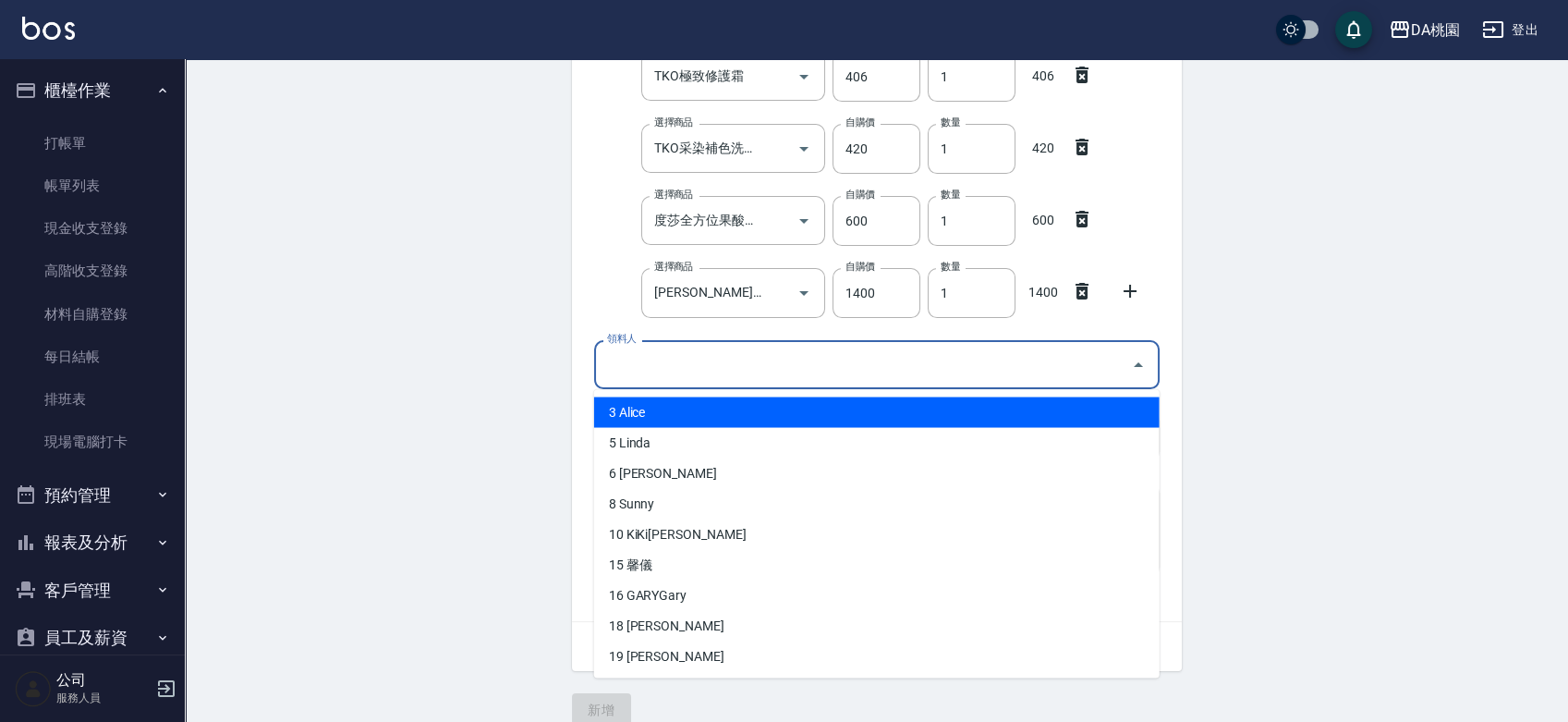
click at [805, 379] on input "領料人" at bounding box center [863, 364] width 521 height 33
click at [673, 408] on li "3 Alice" at bounding box center [877, 412] width 566 height 31
type input "Alice"
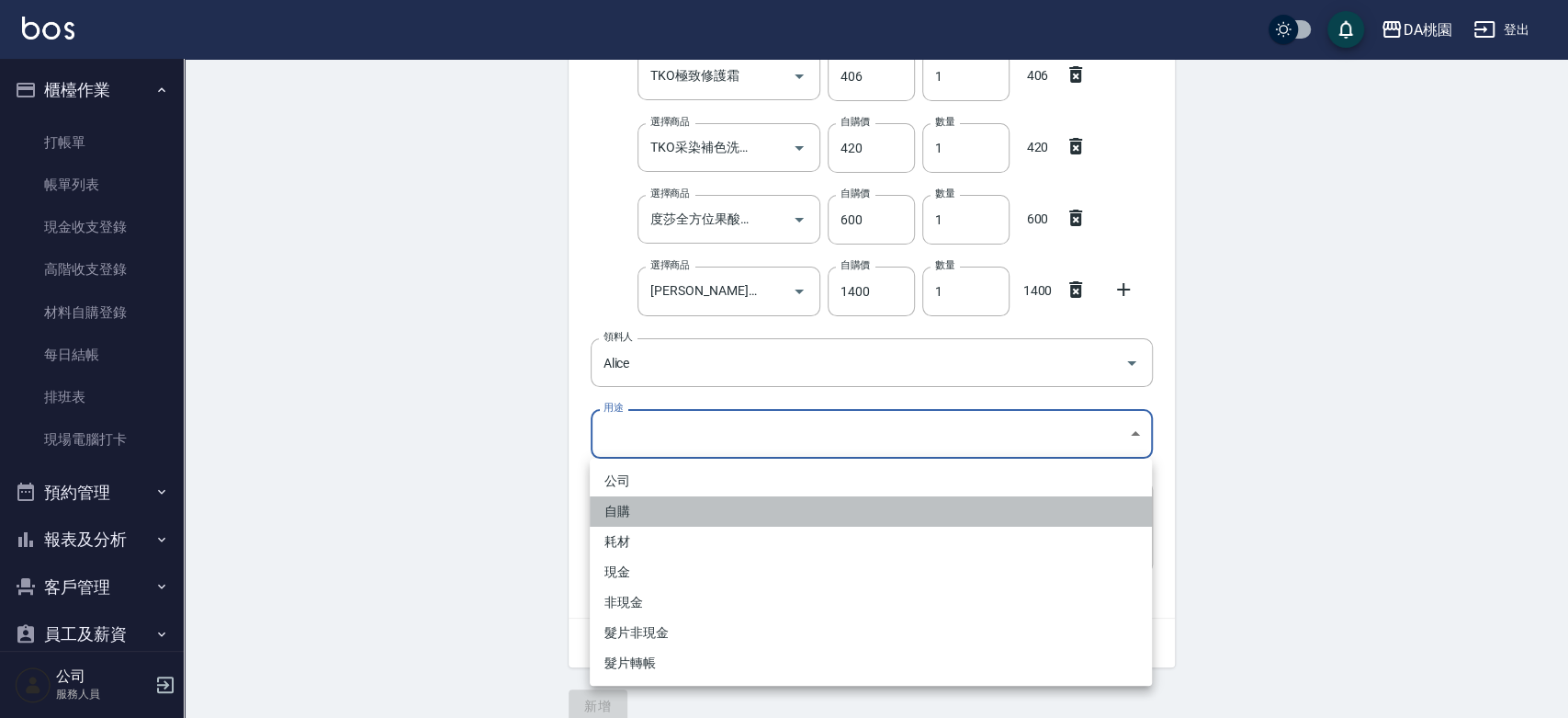
click at [651, 509] on li "自購" at bounding box center [871, 511] width 563 height 31
type input "自購"
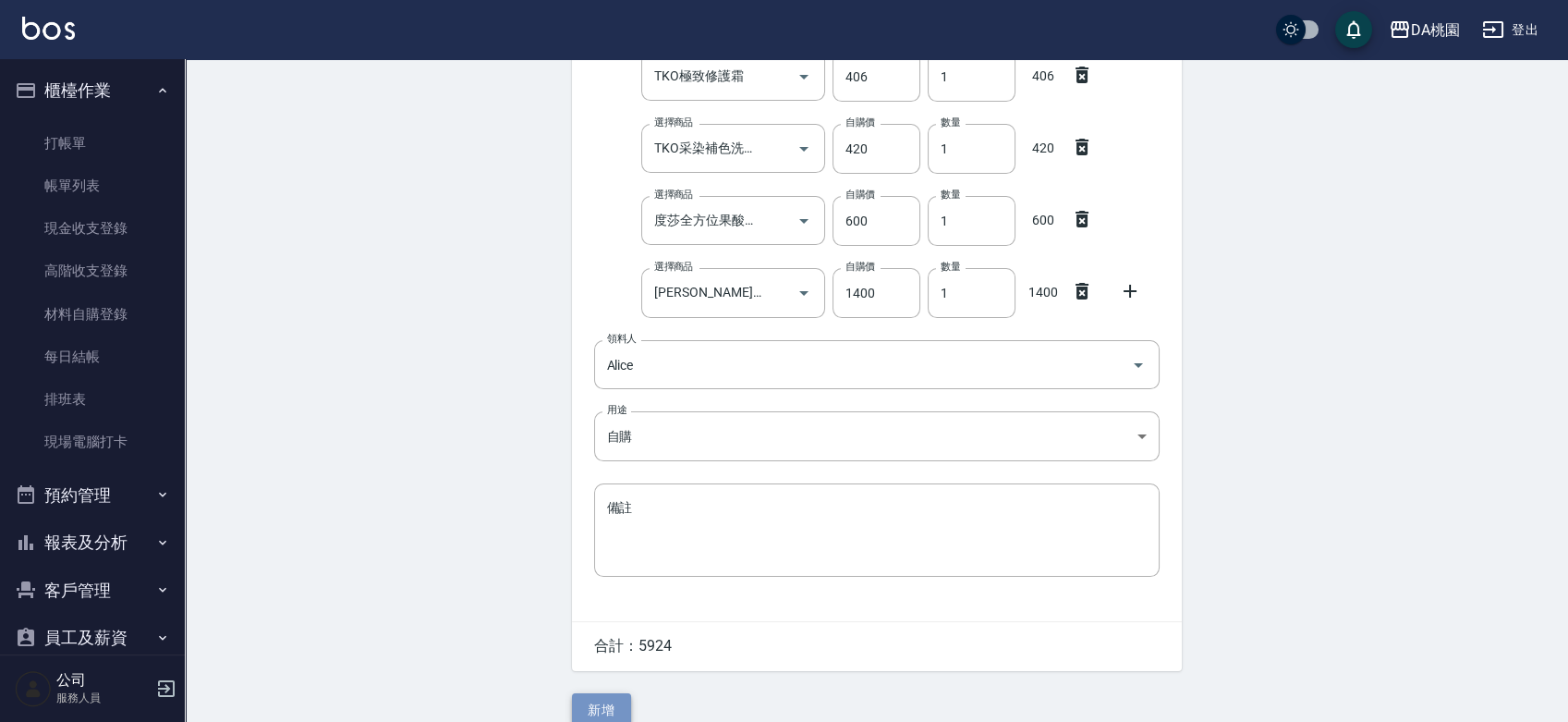
click at [617, 711] on button "新增" at bounding box center [601, 710] width 59 height 34
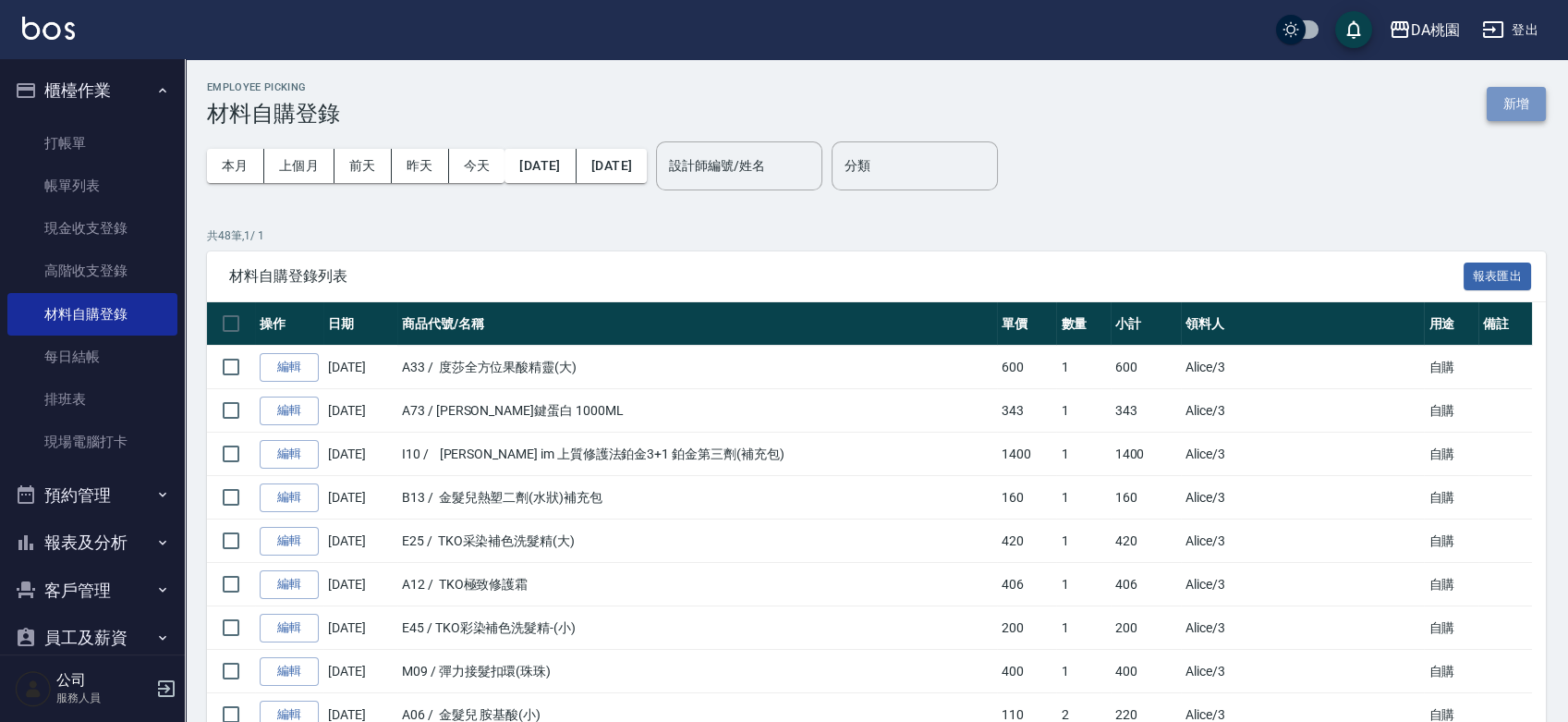
click at [1500, 106] on button "新增" at bounding box center [1515, 103] width 59 height 34
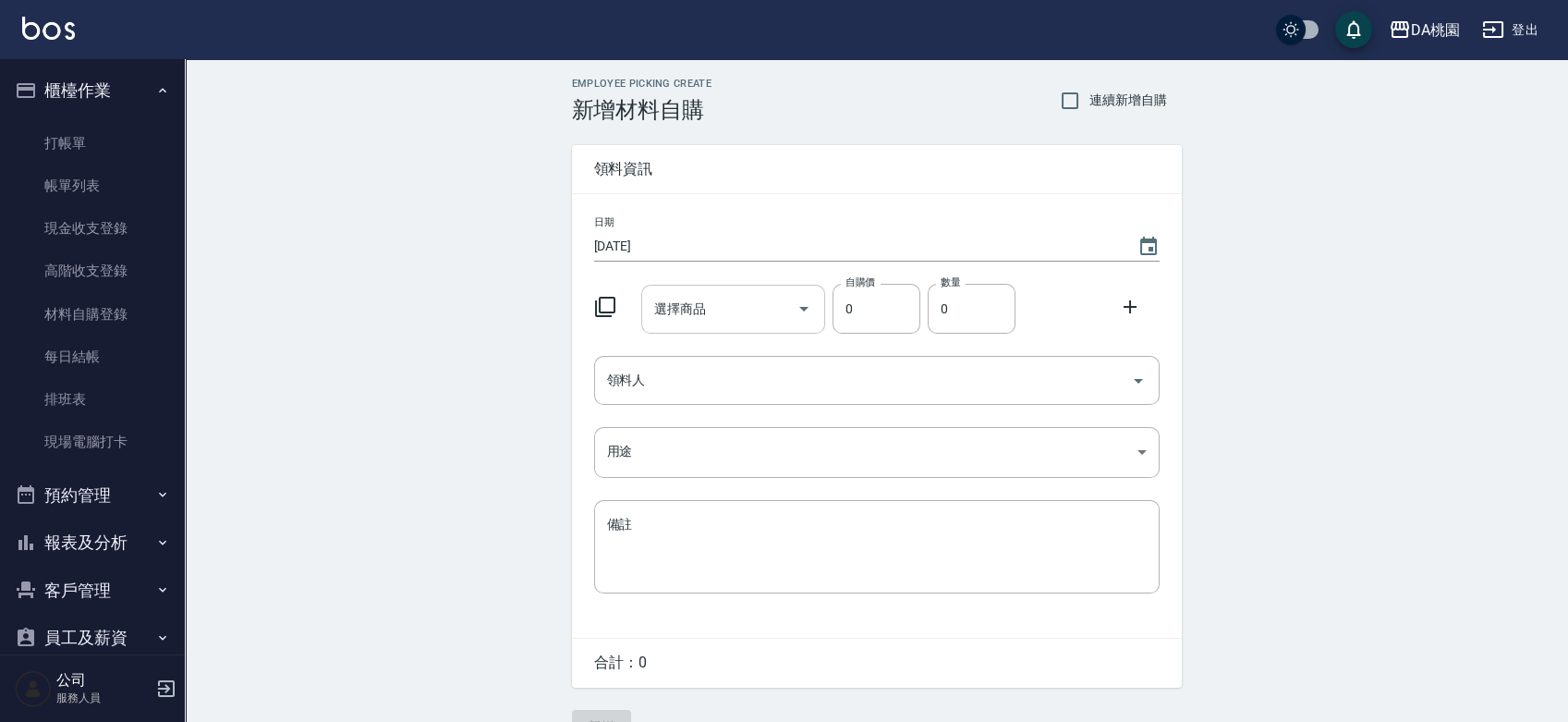
click at [710, 290] on div "選擇商品" at bounding box center [733, 308] width 184 height 49
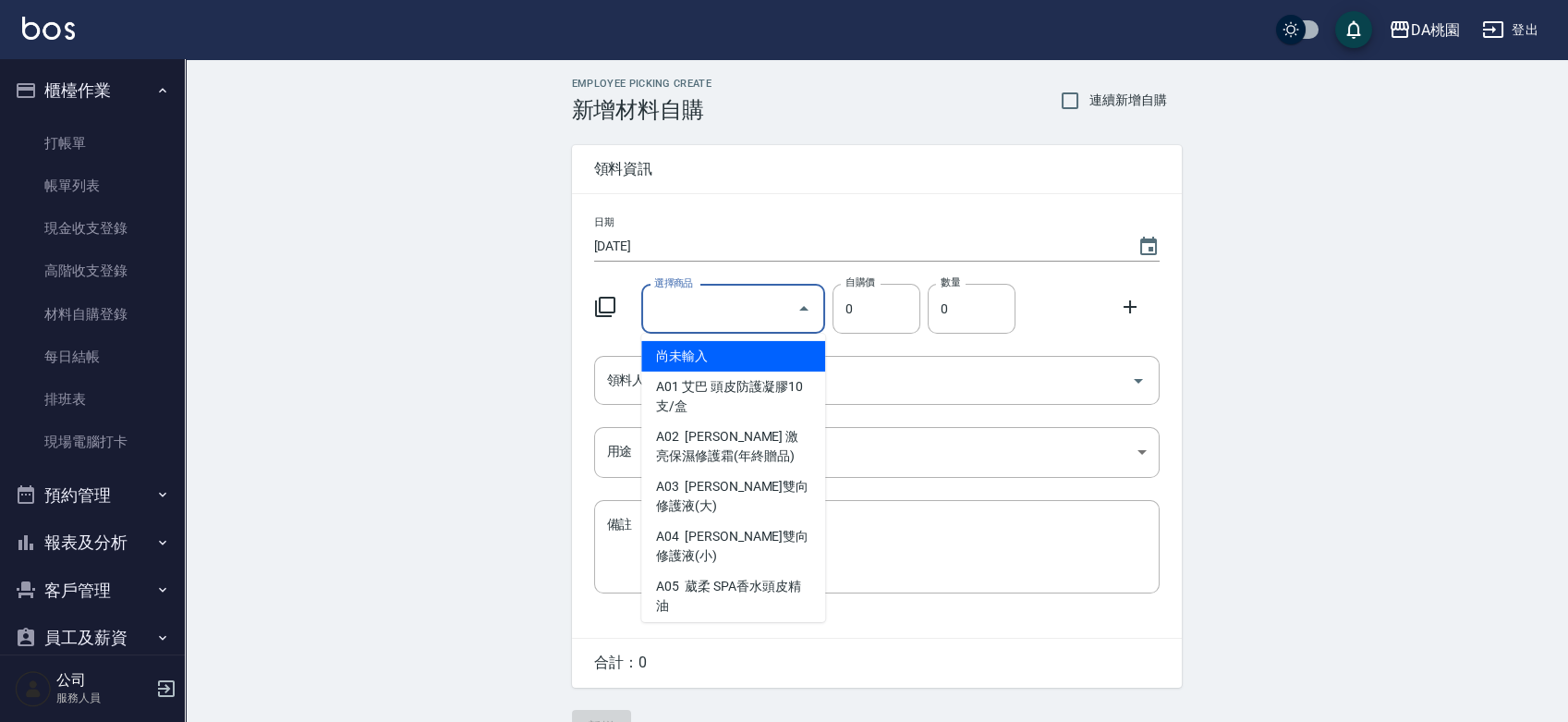
click at [710, 310] on input "選擇商品" at bounding box center [719, 309] width 139 height 33
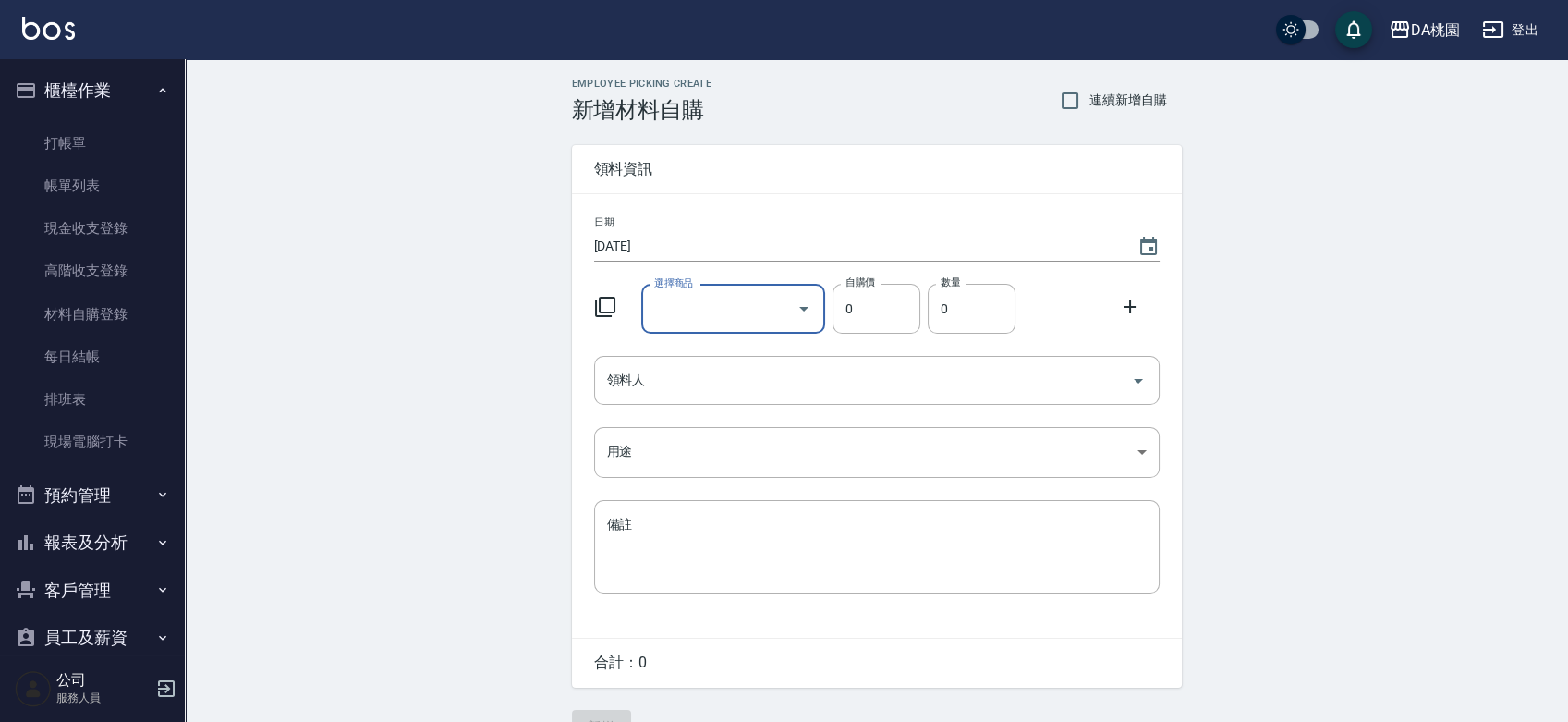
type input "金髮兒質感冷燙液(健康)2劑型"
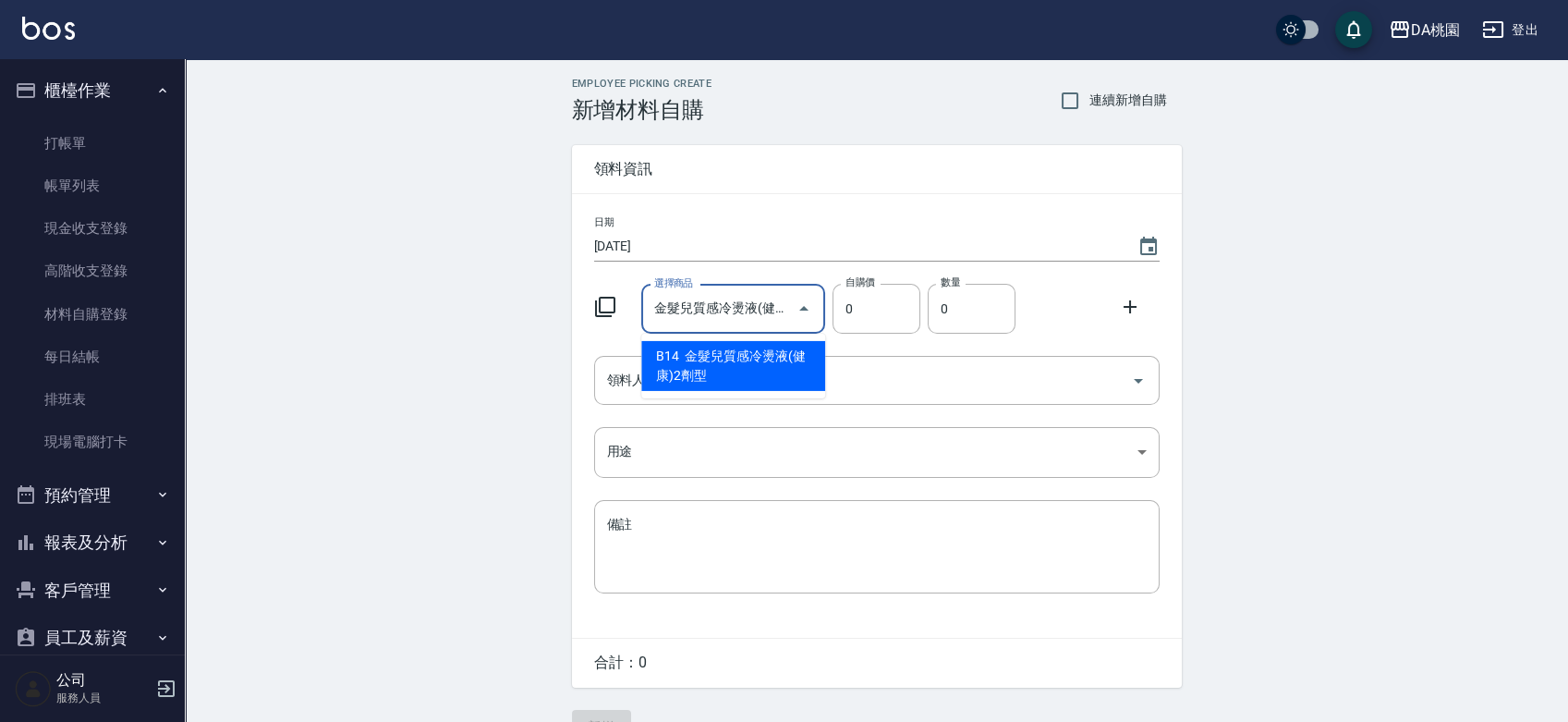
type input "45"
type input "1"
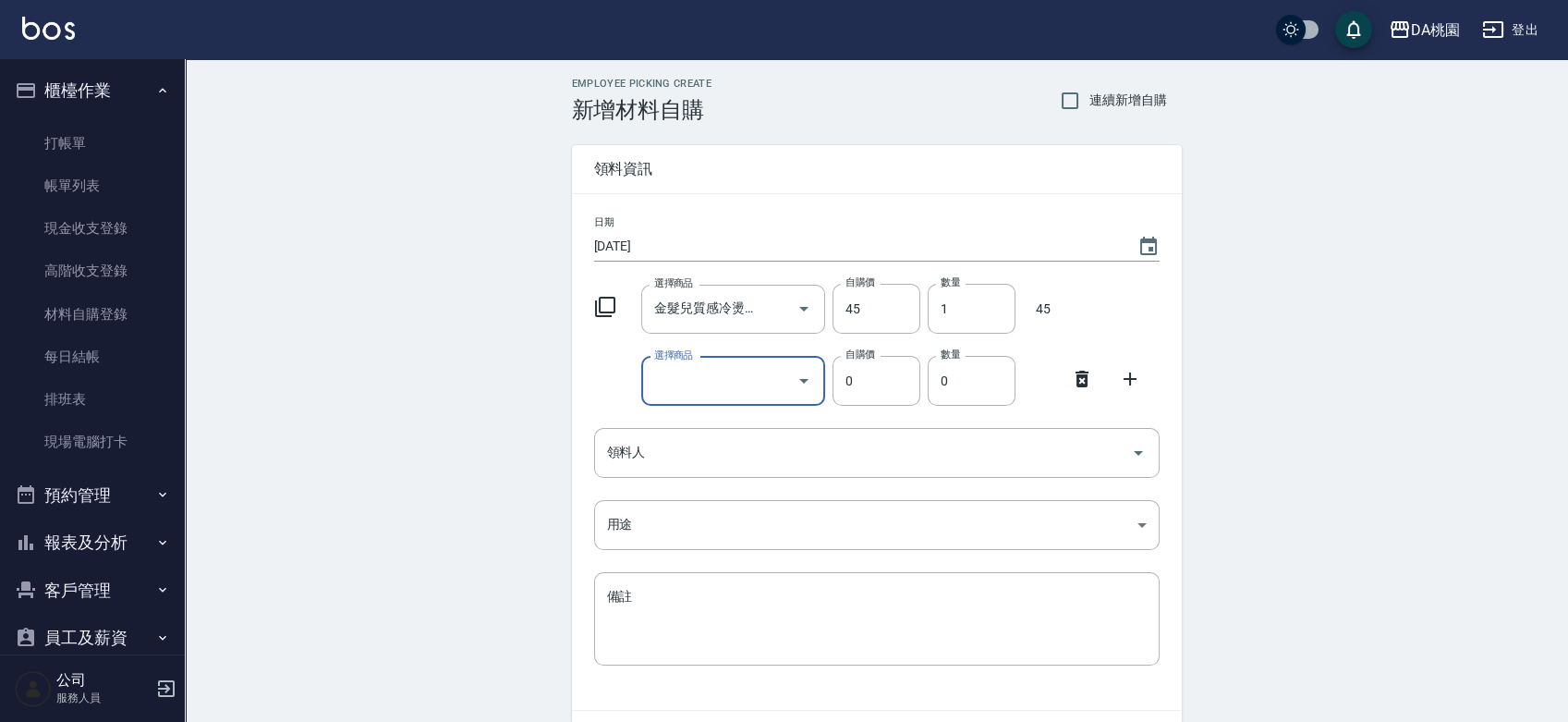
click at [732, 398] on div "選擇商品" at bounding box center [733, 381] width 184 height 49
click at [702, 376] on input "選擇商品" at bounding box center [719, 381] width 139 height 33
type input "九黑護髮"
type input "80"
type input "2"
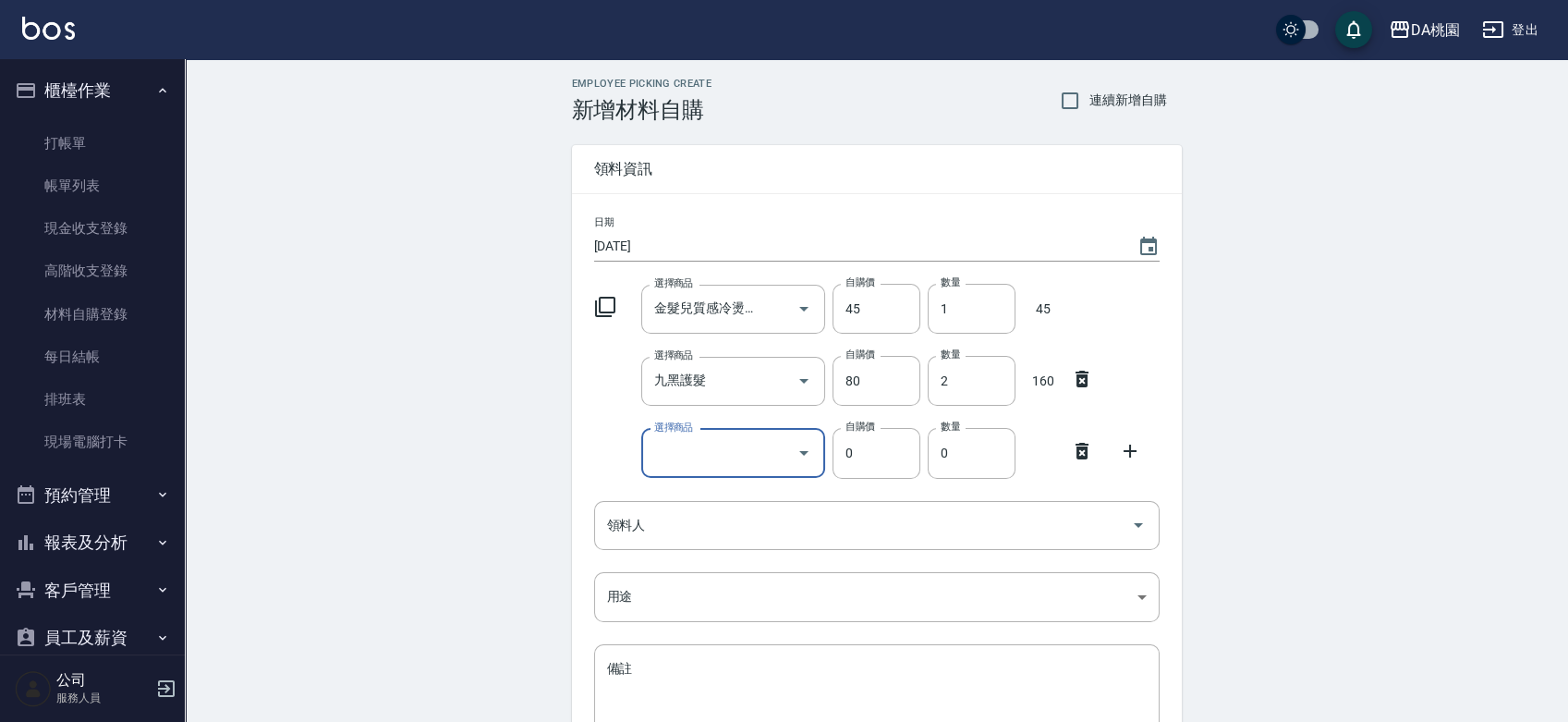
click at [742, 461] on input "選擇商品" at bounding box center [719, 453] width 139 height 33
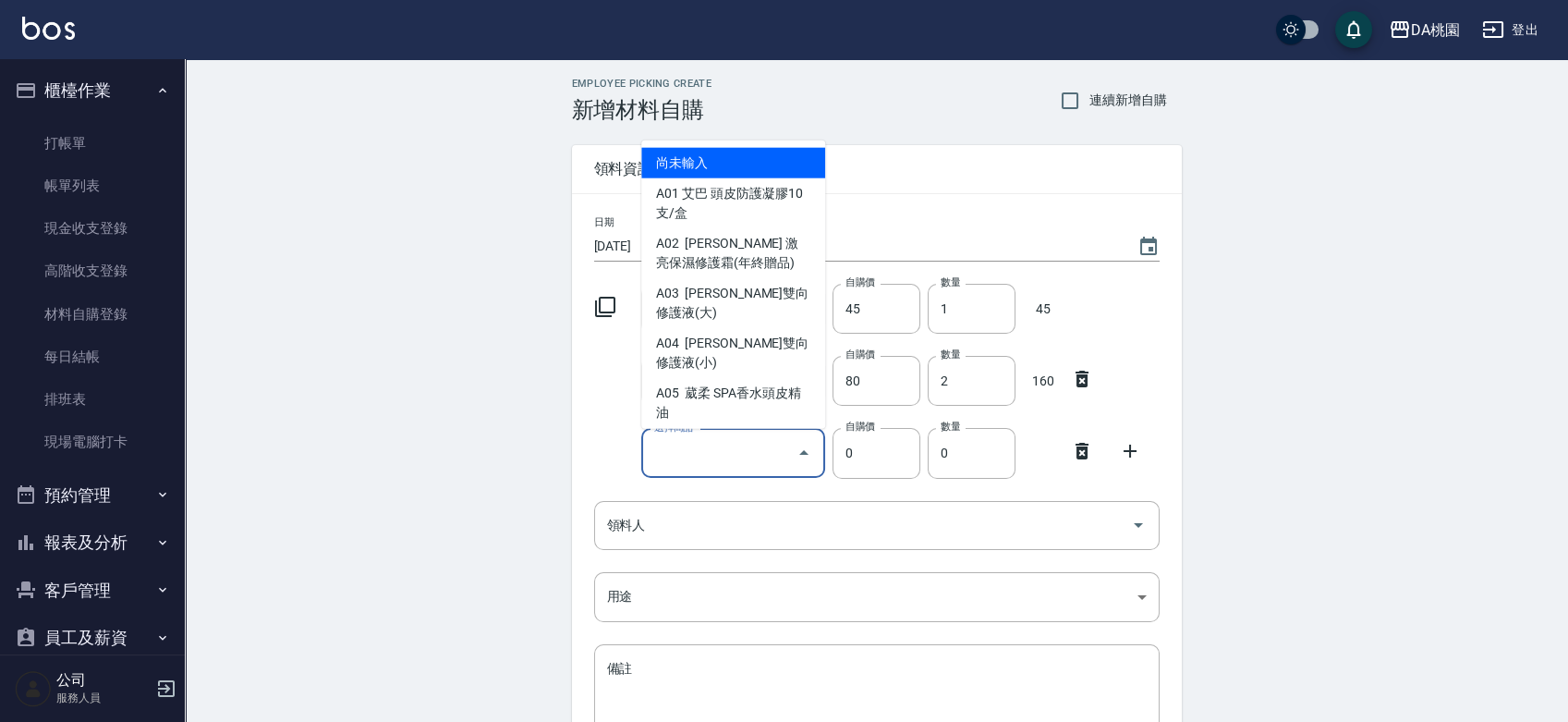
type input "Atag染膏-85"
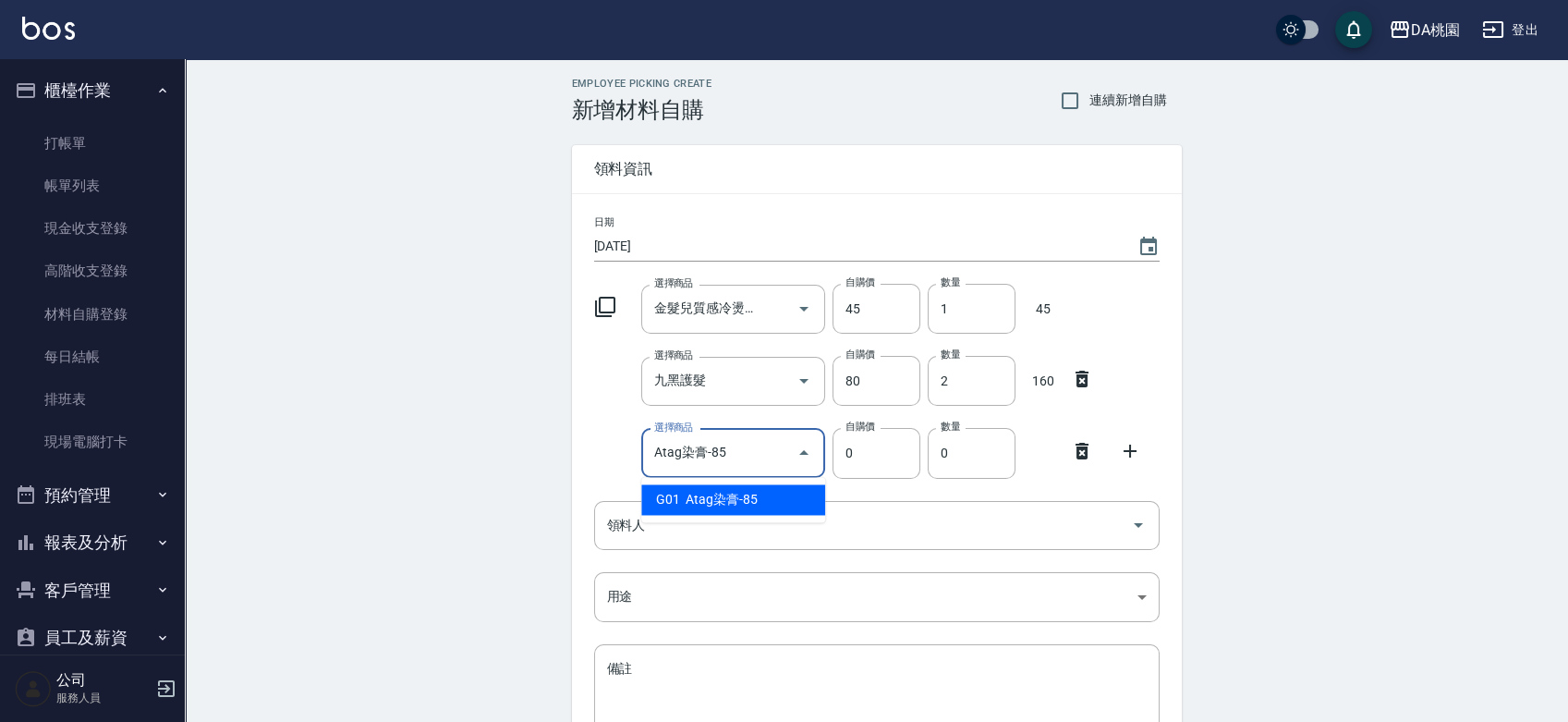
type input "85"
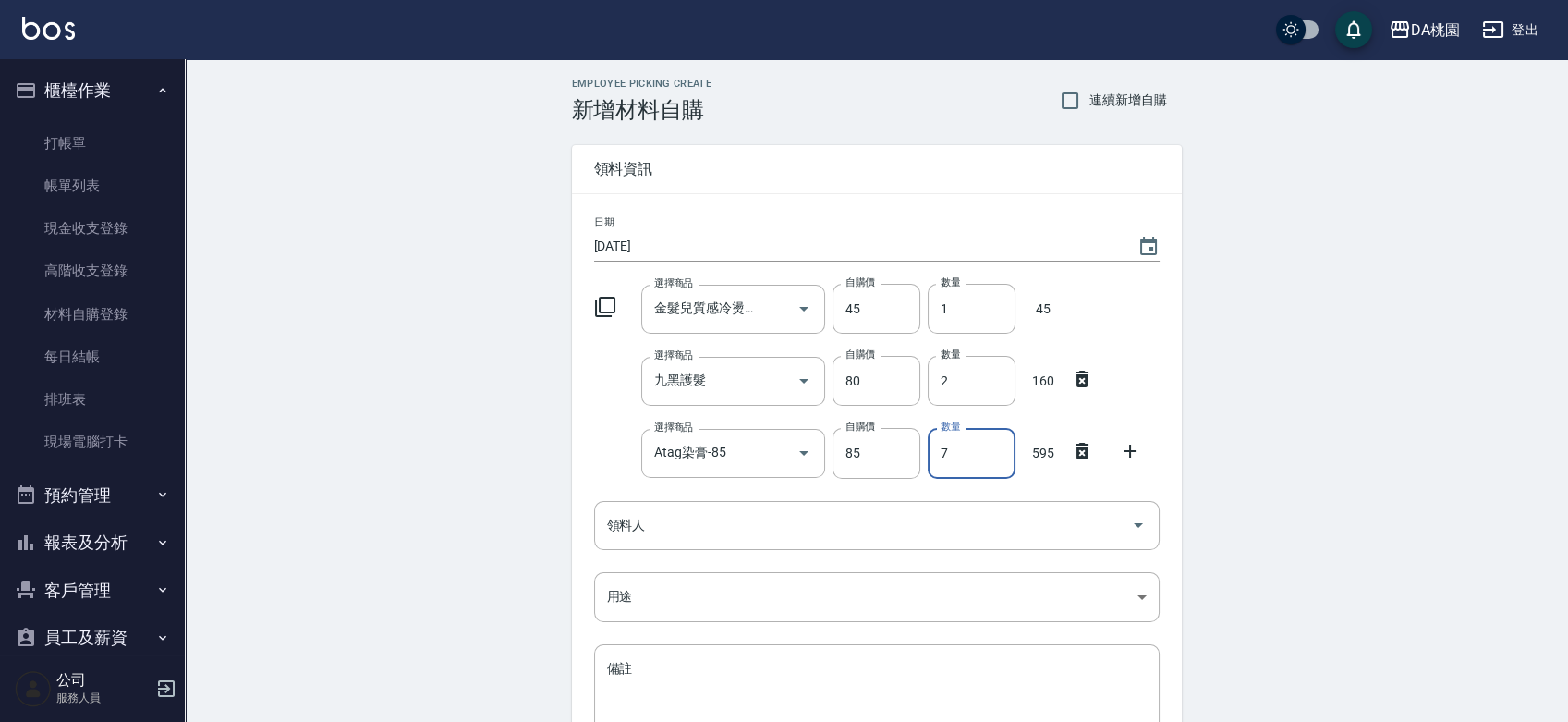
type input "7"
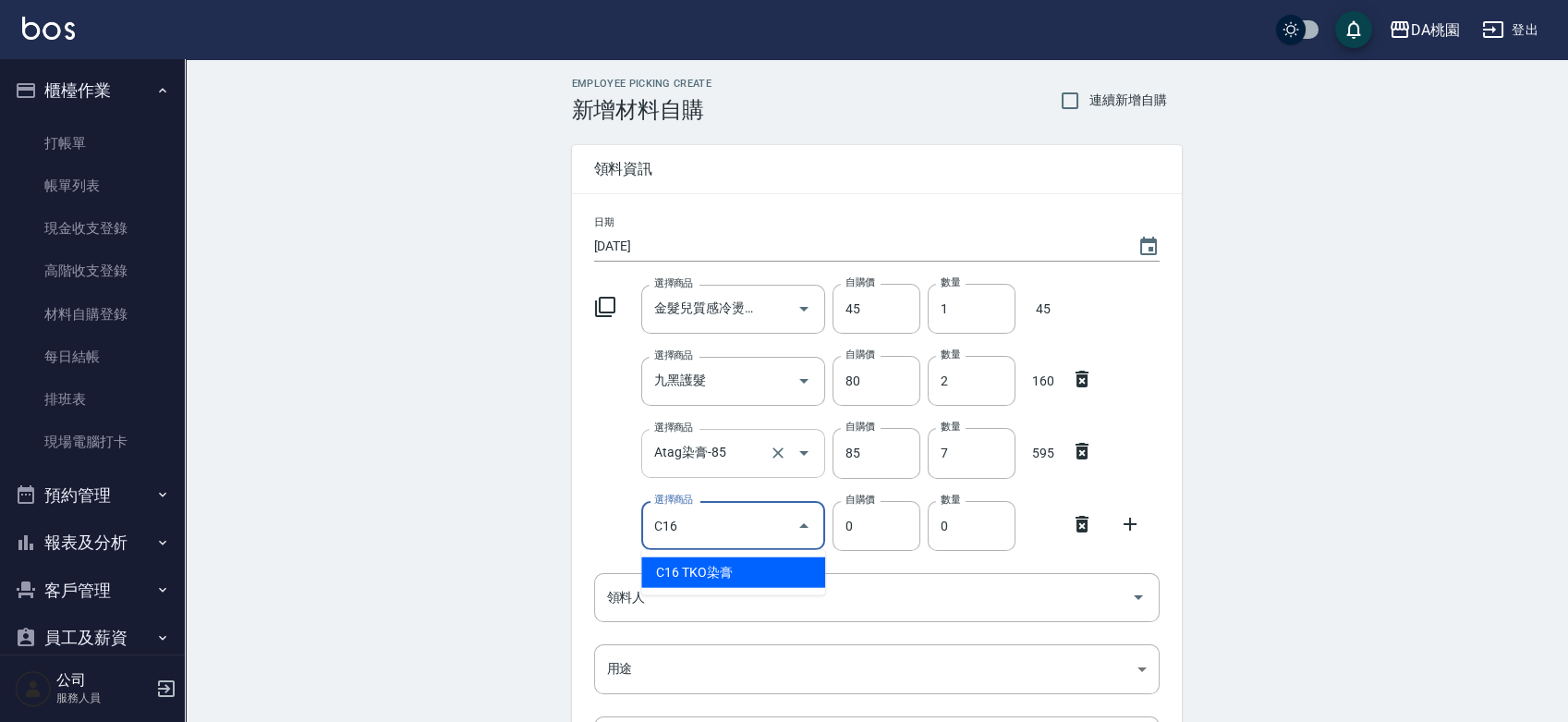
type input "TKO染膏"
type input "105"
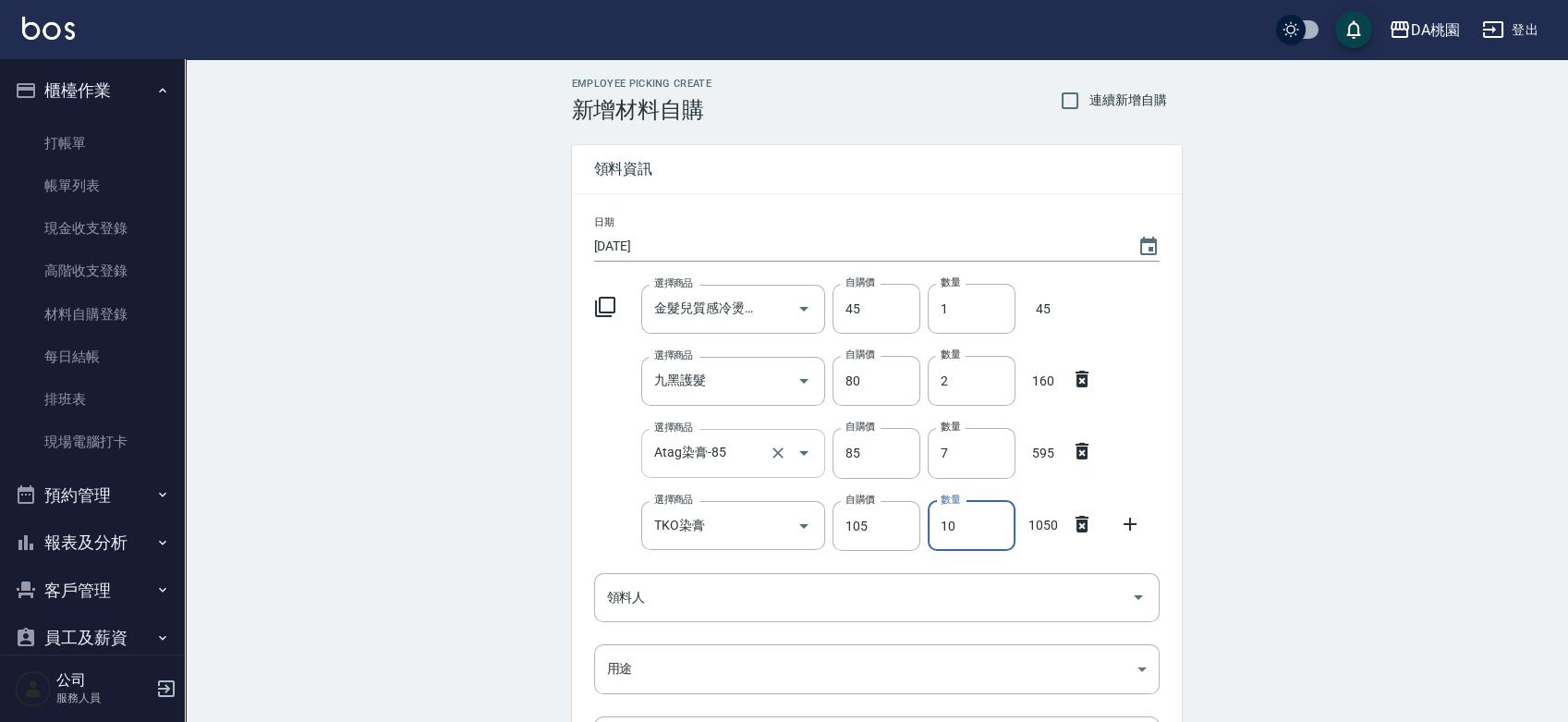
type input "10"
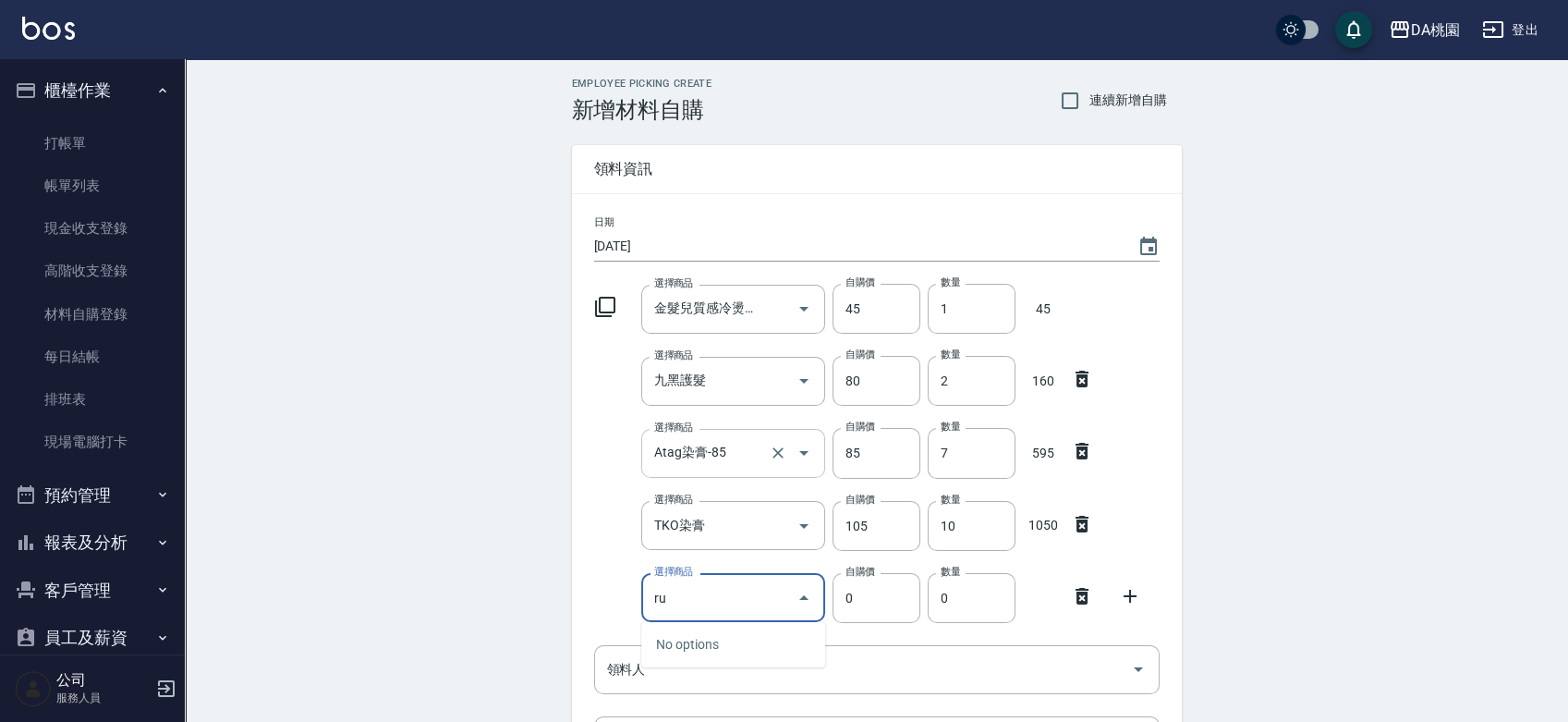
type input "r"
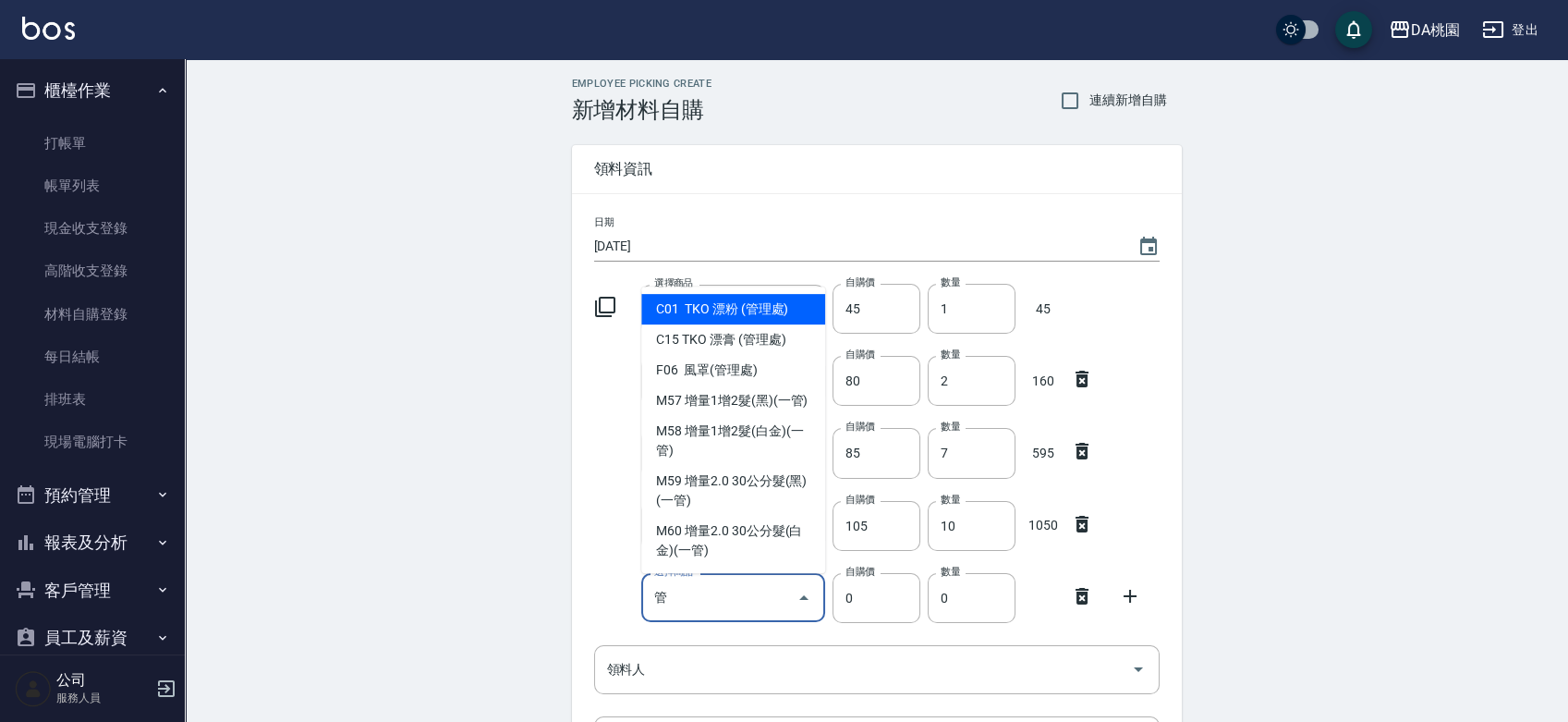
type input "TKO 漂粉 (管理處)"
type input "450"
type input "1"
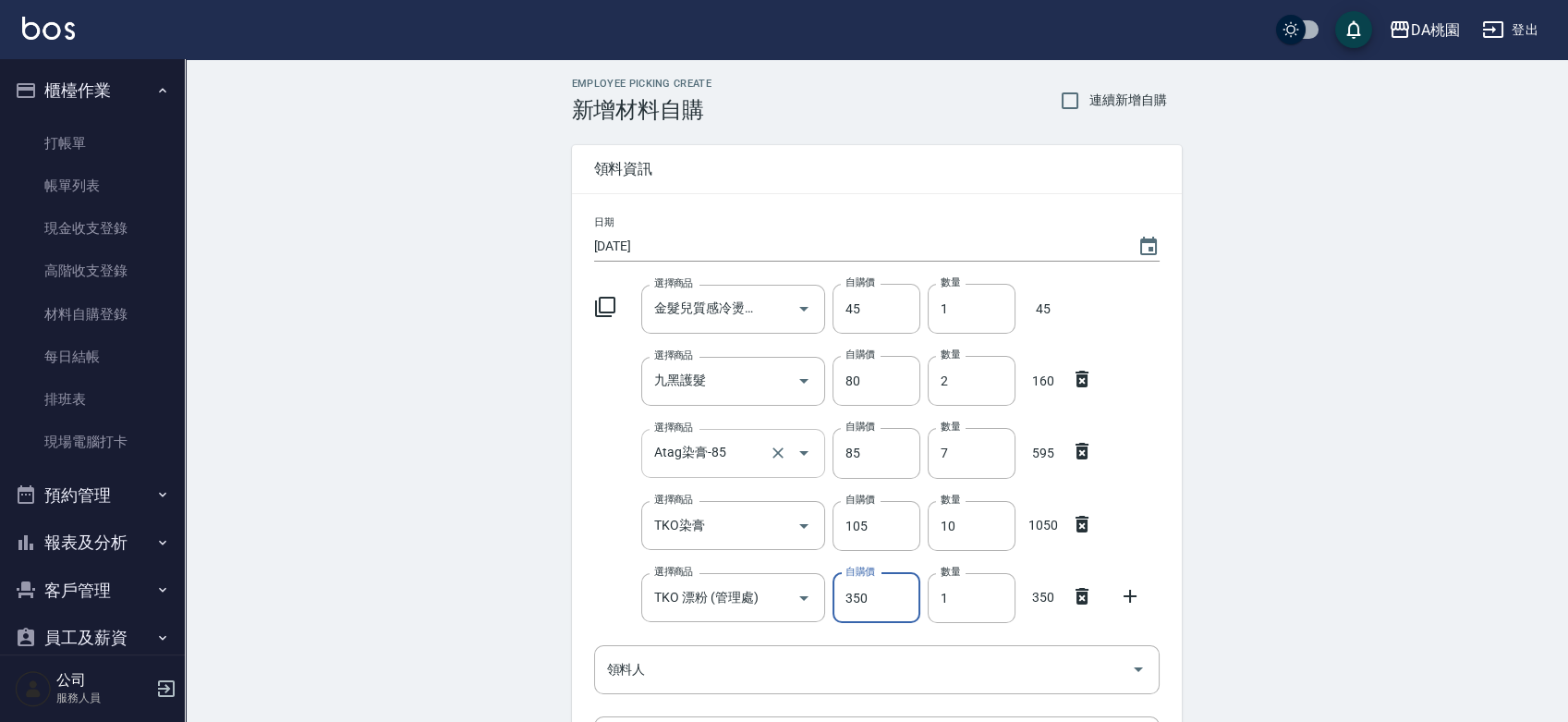
type input "350"
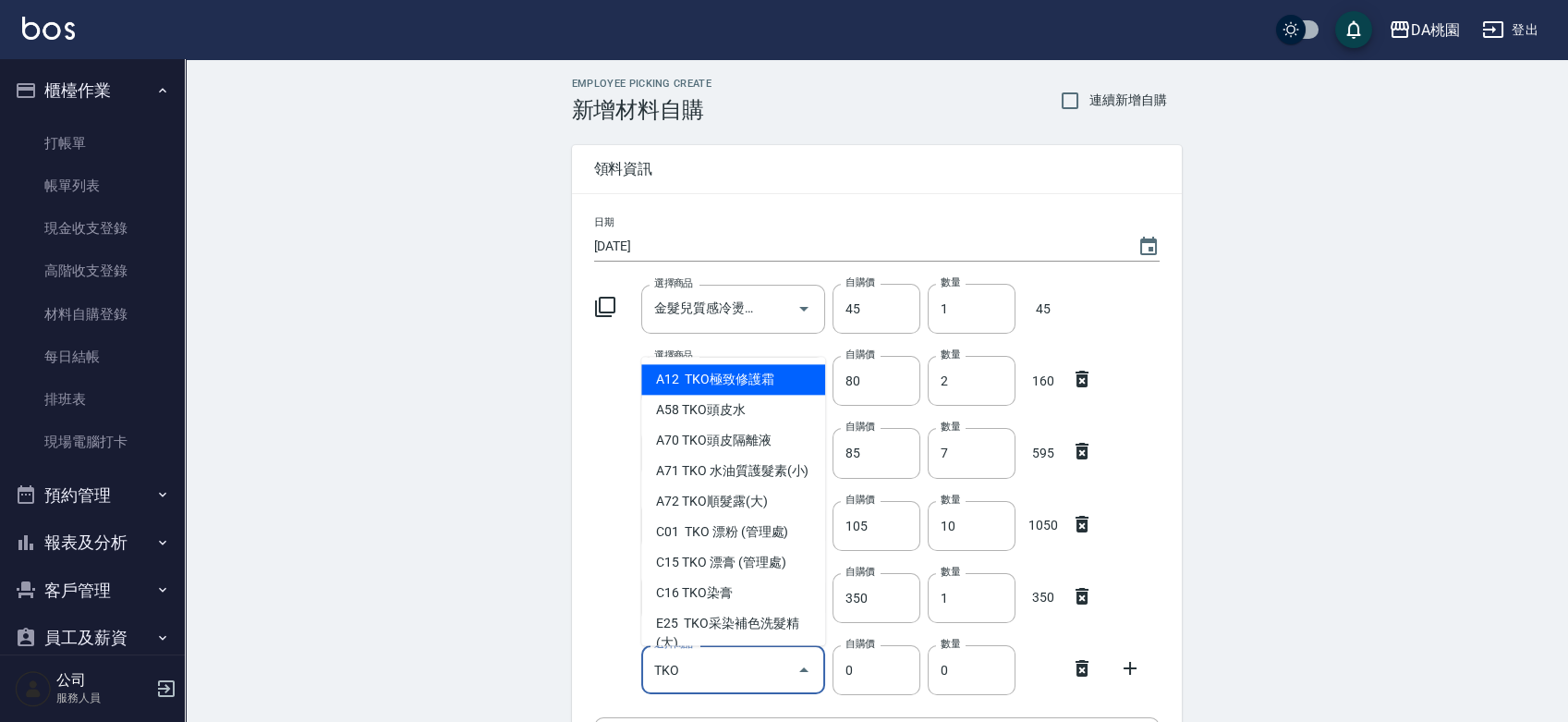
type input "TKO"
type input "407"
type input "TKO極致修護霜"
type input "1"
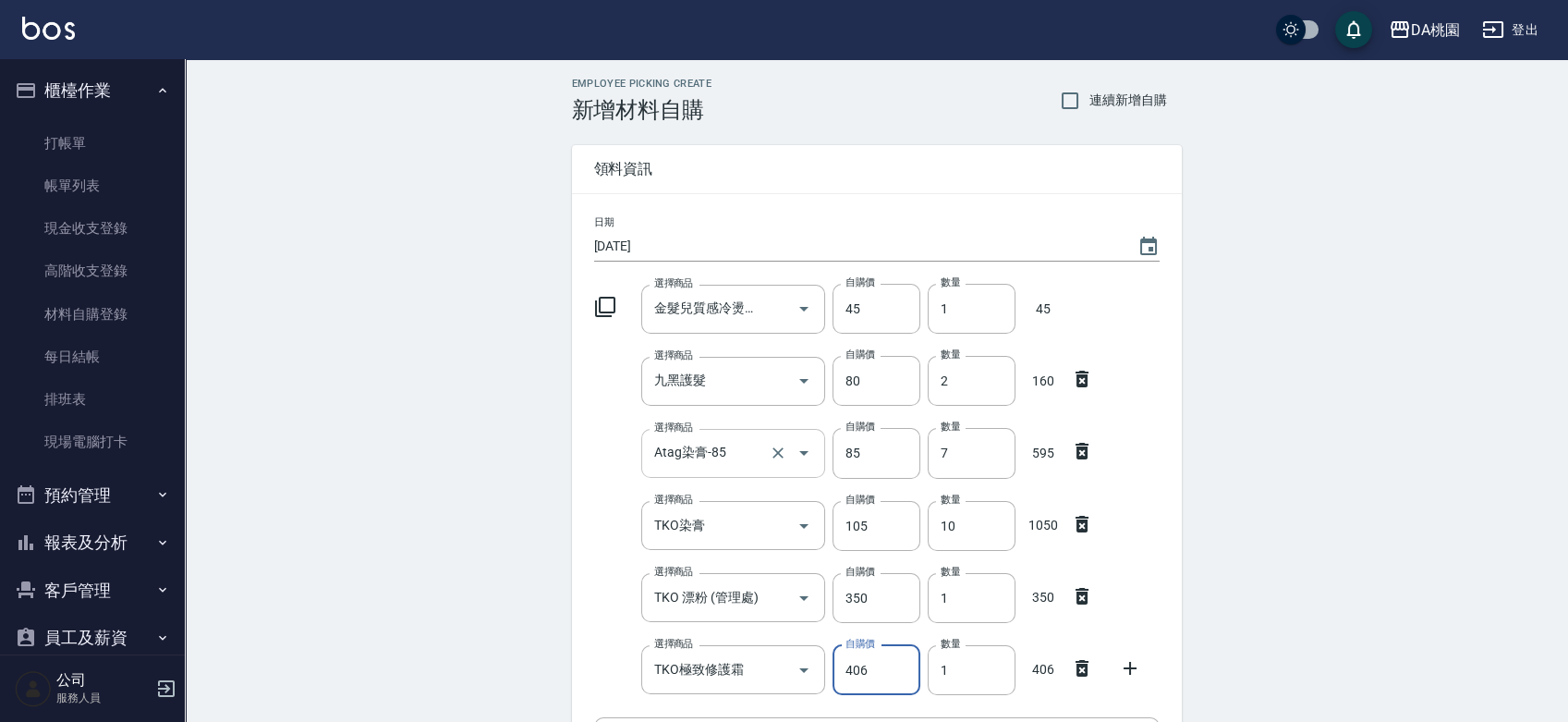
type input "406"
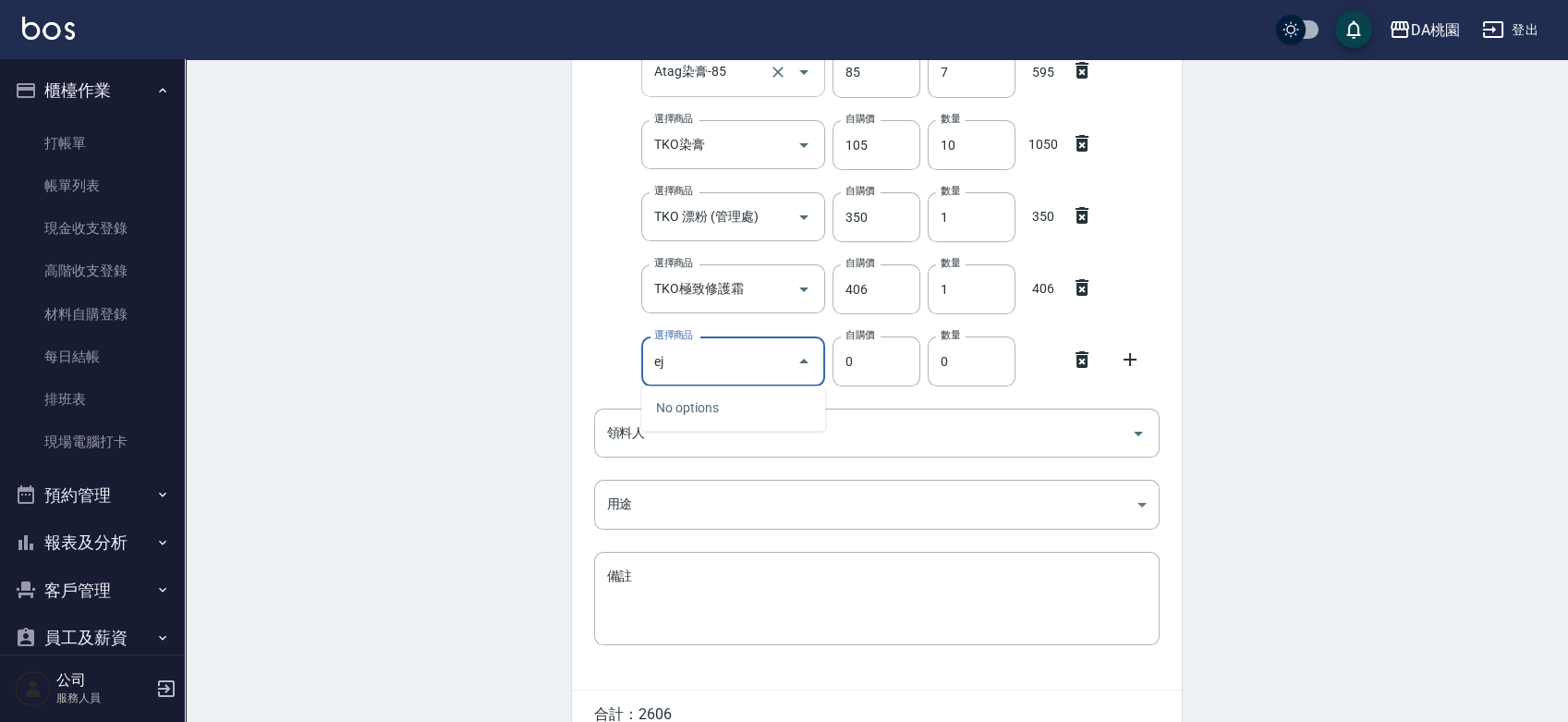
type input "e"
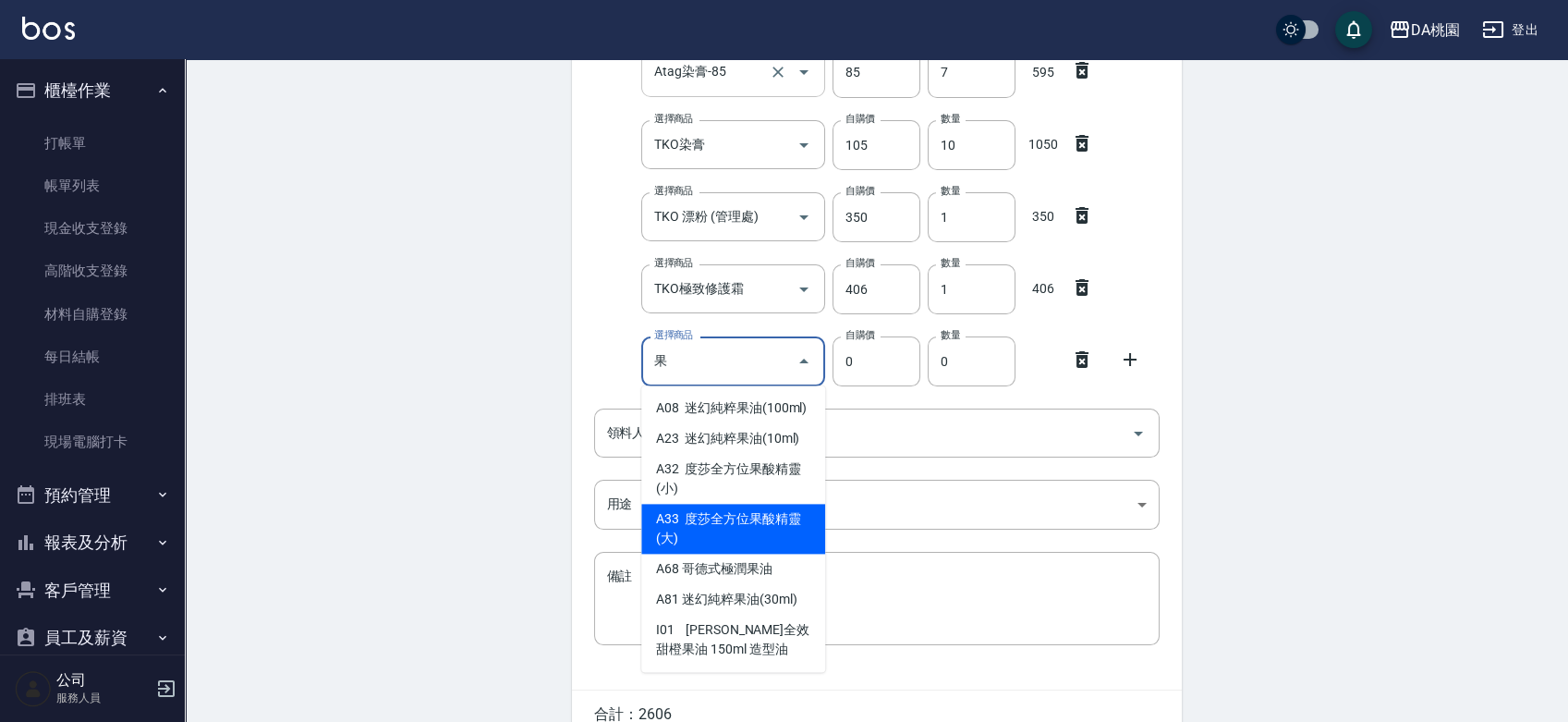
type input "果"
type input "600"
type input "度莎全方位果酸精靈(大)"
type input "1"
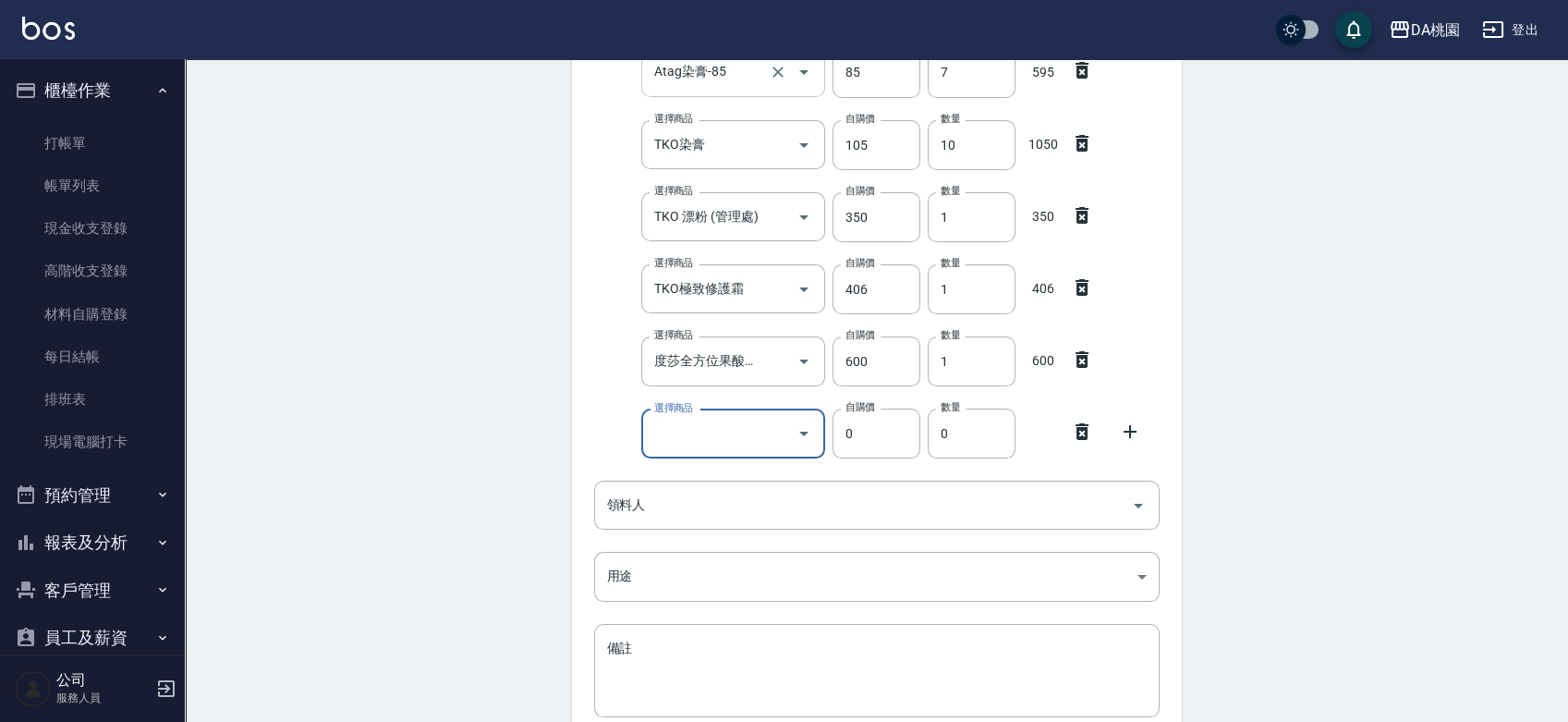
type input "q"
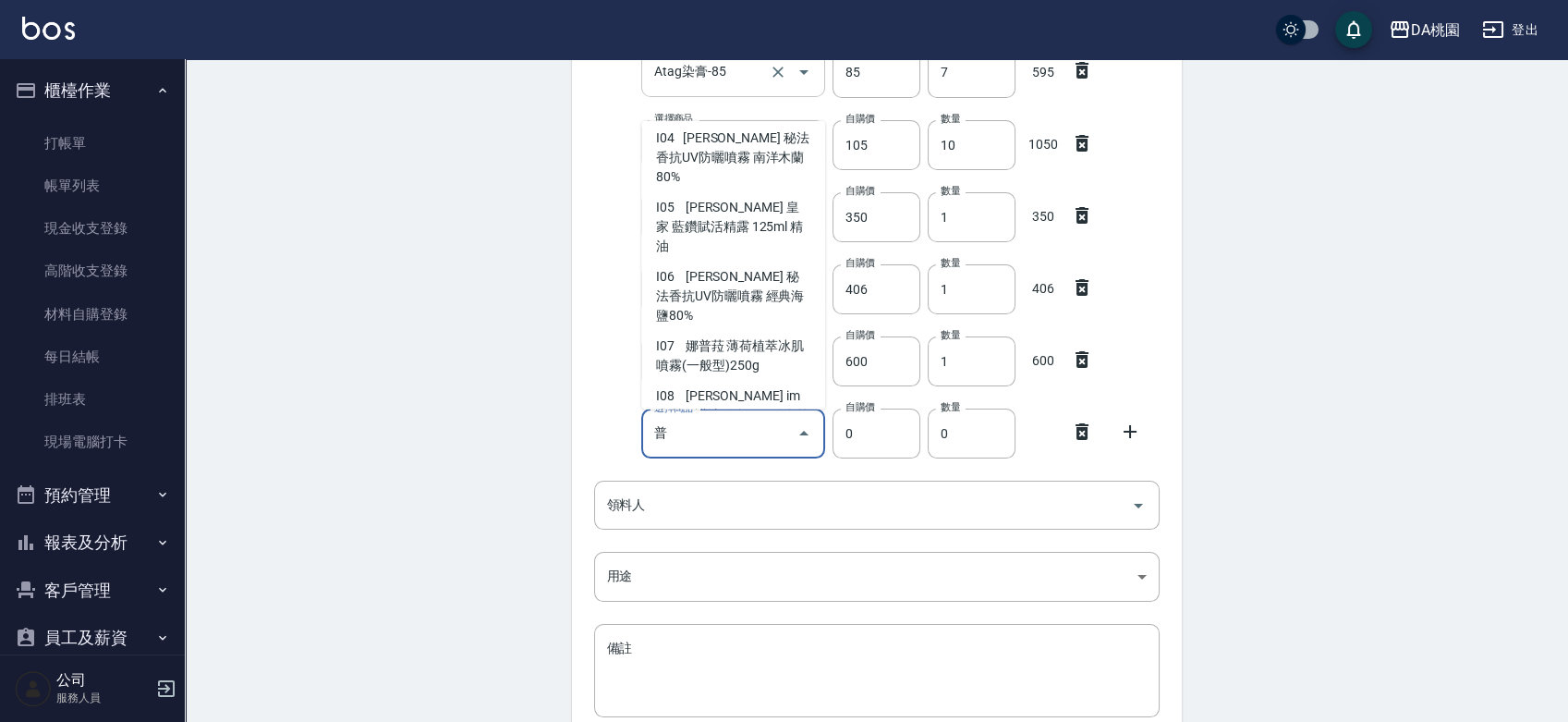
scroll to position [226, 0]
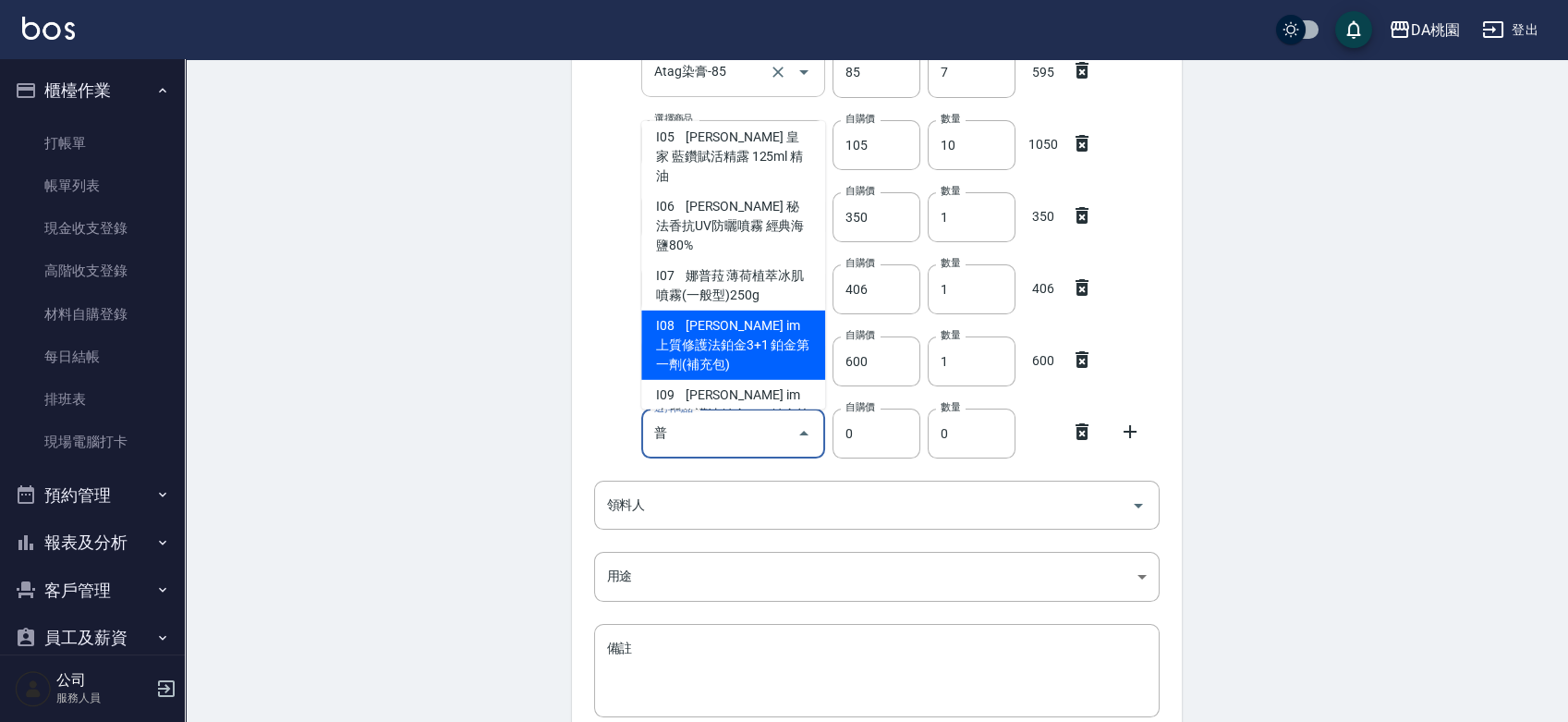
type input "普"
type input "1170"
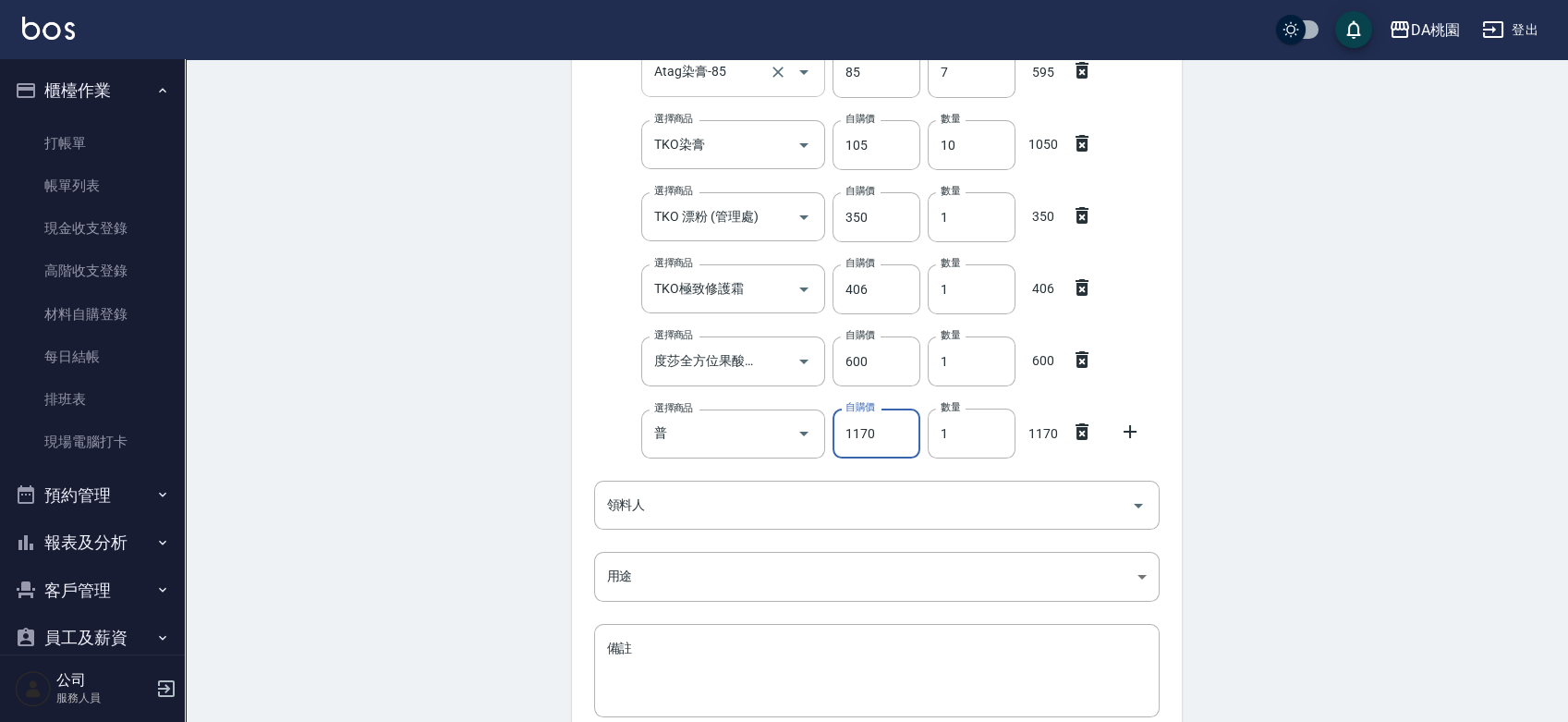
type input "娜普菈 im 上質修護法鉑金3+1 鉑金第一劑(補充包)"
type input "1"
type input "1800"
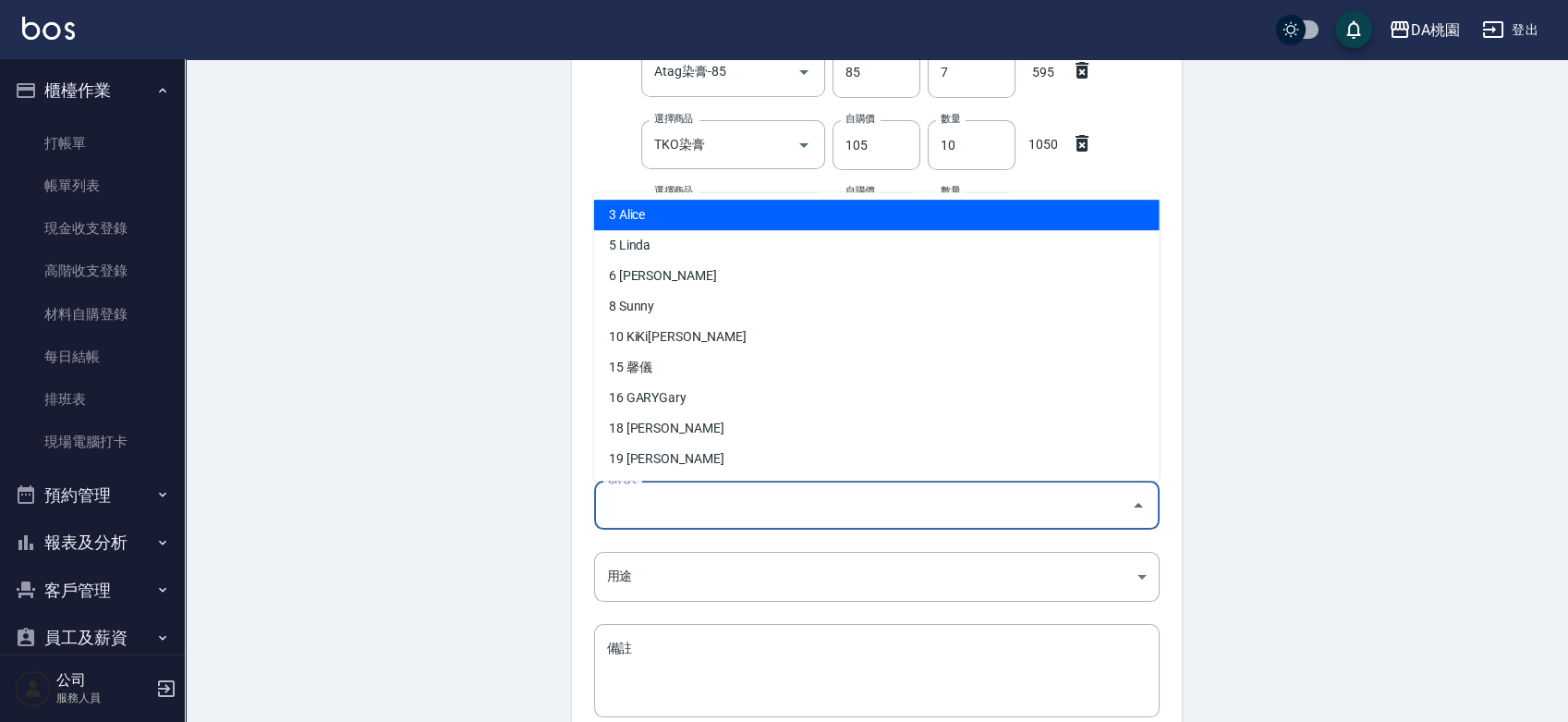
click at [743, 496] on input "領料人" at bounding box center [863, 505] width 521 height 33
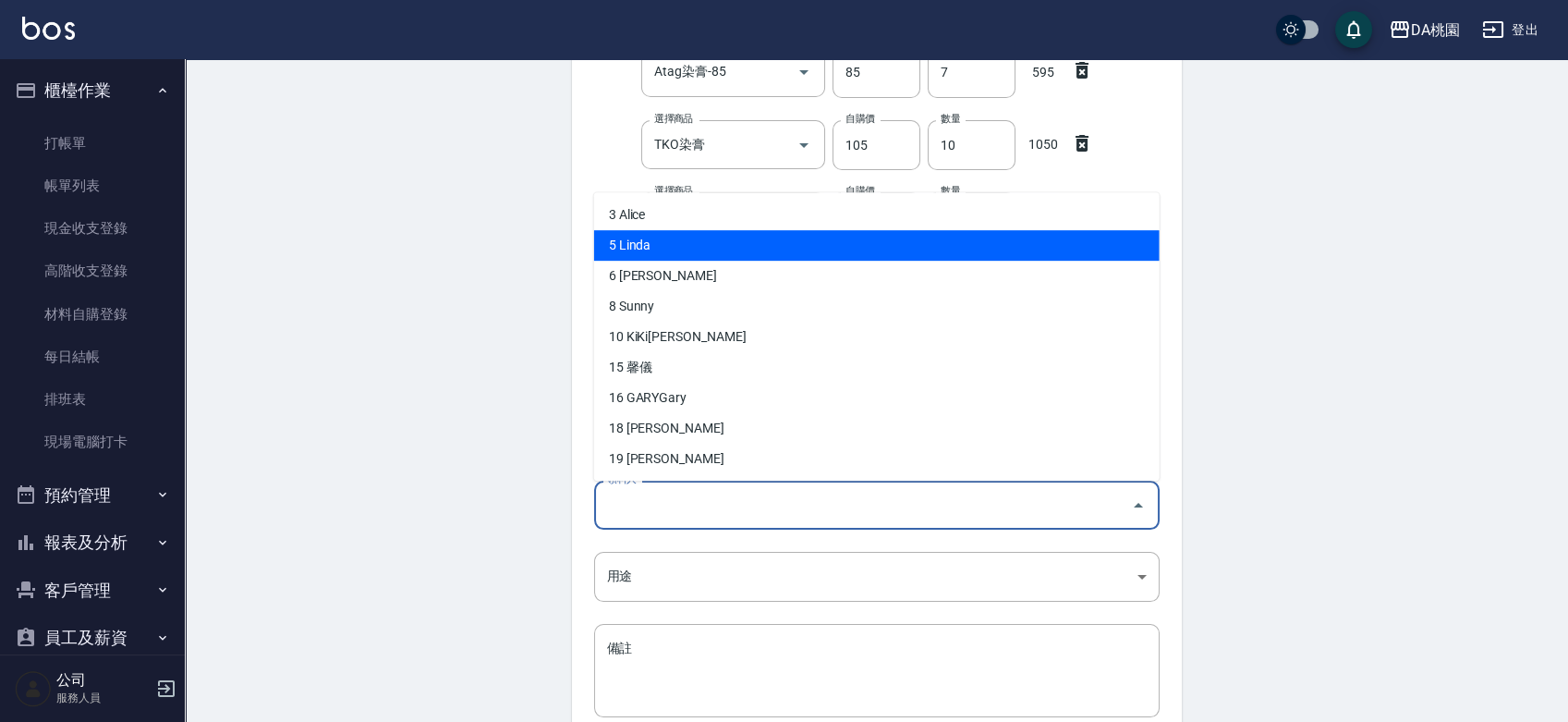
click at [697, 243] on li "5 Linda" at bounding box center [877, 245] width 566 height 31
type input "Linda"
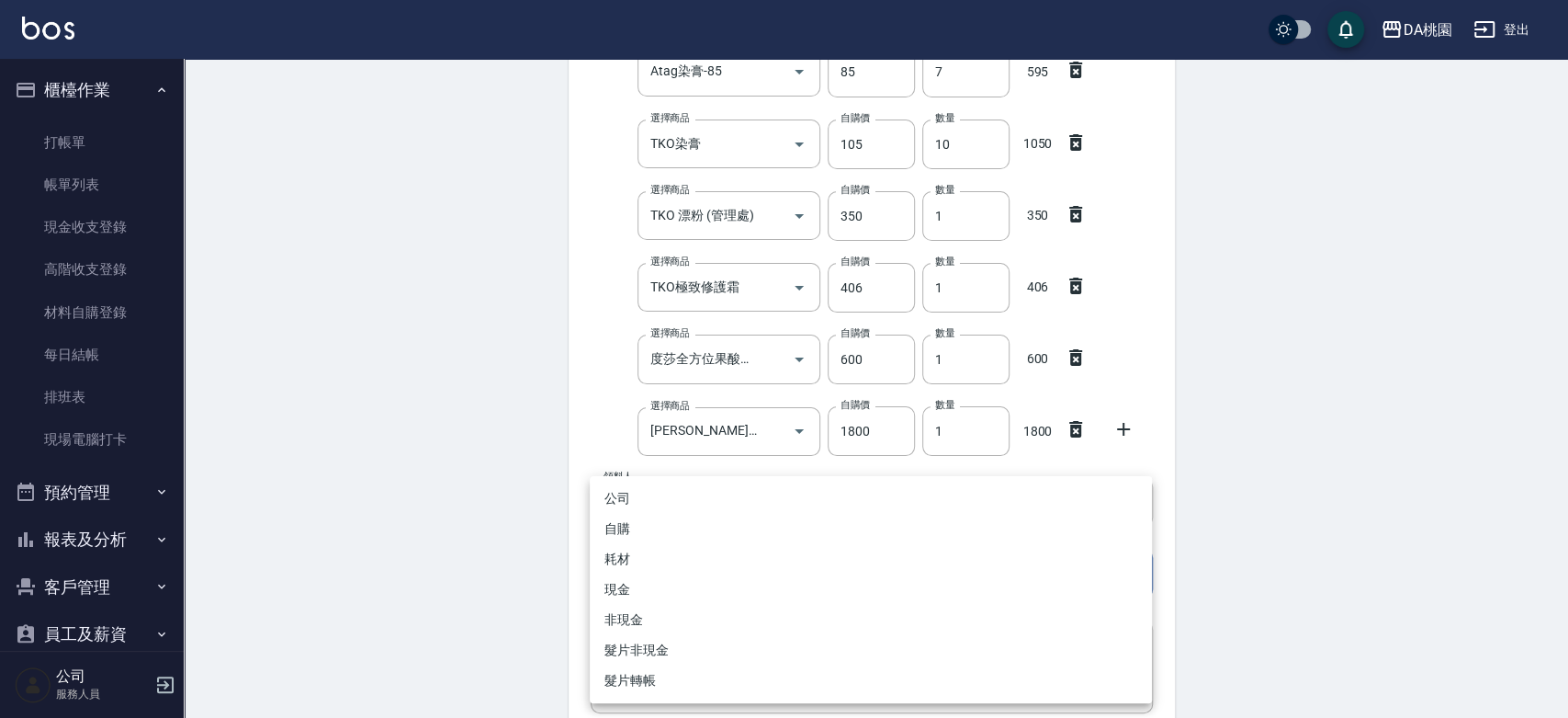
click at [682, 579] on body "DA桃園 登出 櫃檯作業 打帳單 帳單列表 現金收支登錄 高階收支登錄 材料自購登錄 每日結帳 排班表 現場電腦打卡 預約管理 預約管理 單日預約紀錄 單週預…" at bounding box center [784, 251] width 1568 height 1260
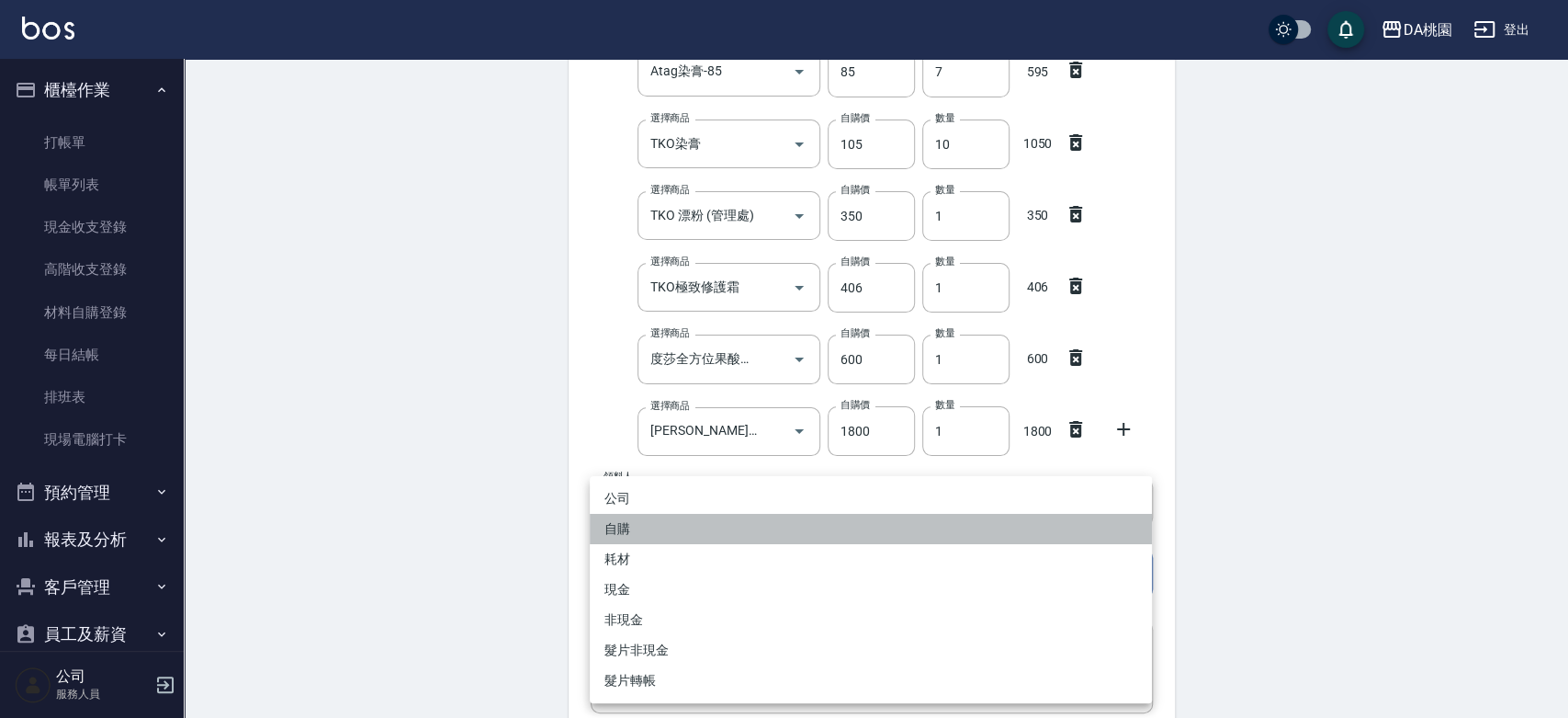
click at [682, 526] on li "自購" at bounding box center [871, 528] width 563 height 31
type input "自購"
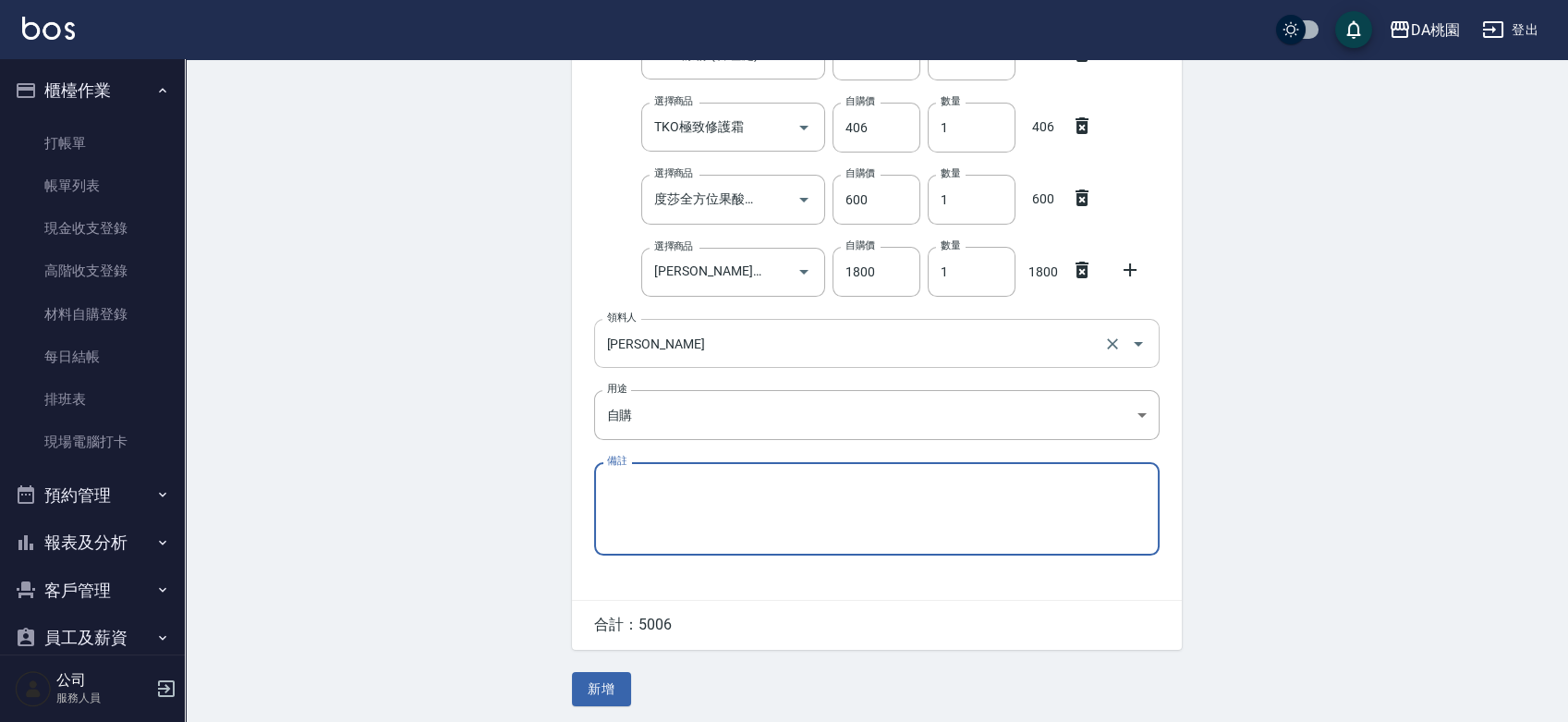
scroll to position [546, 0]
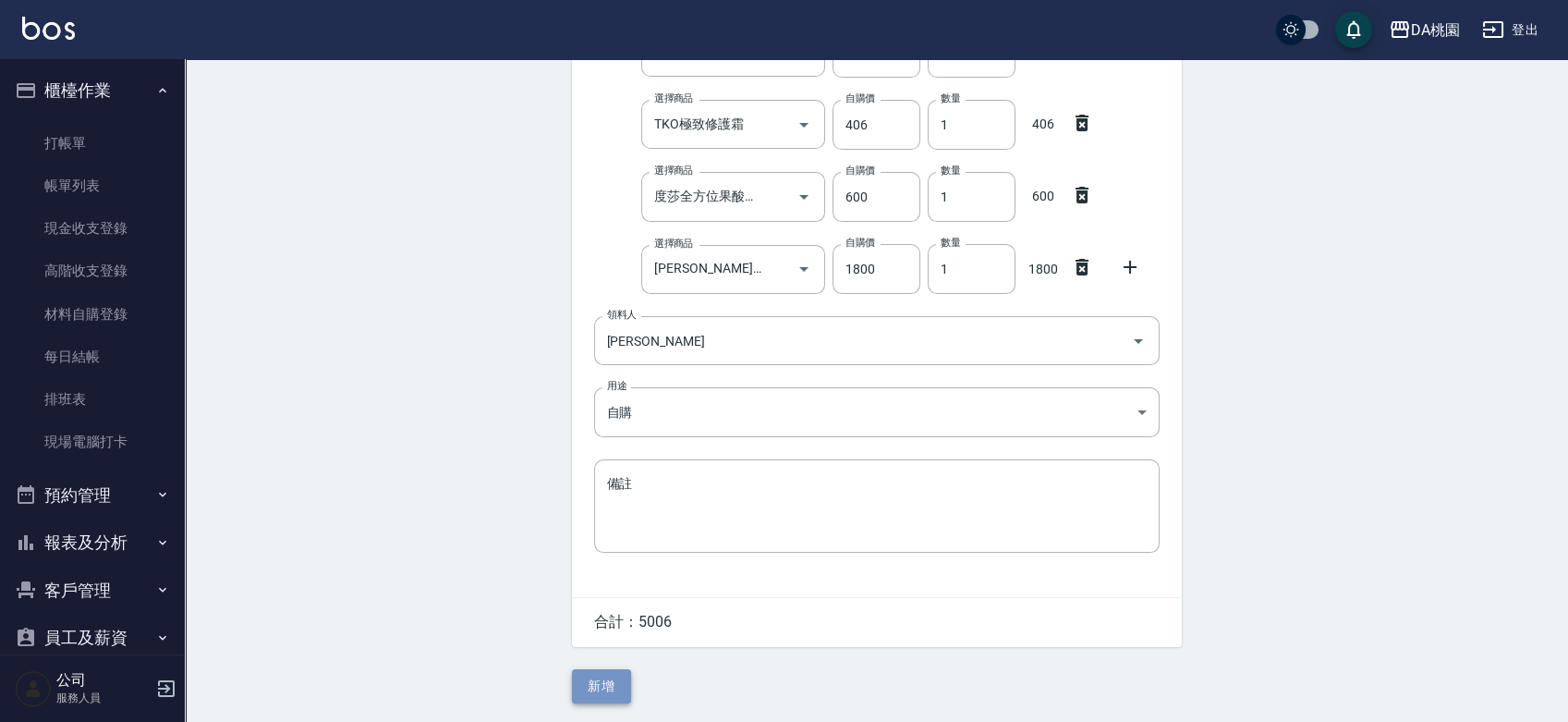
click at [607, 691] on button "新增" at bounding box center [601, 686] width 59 height 34
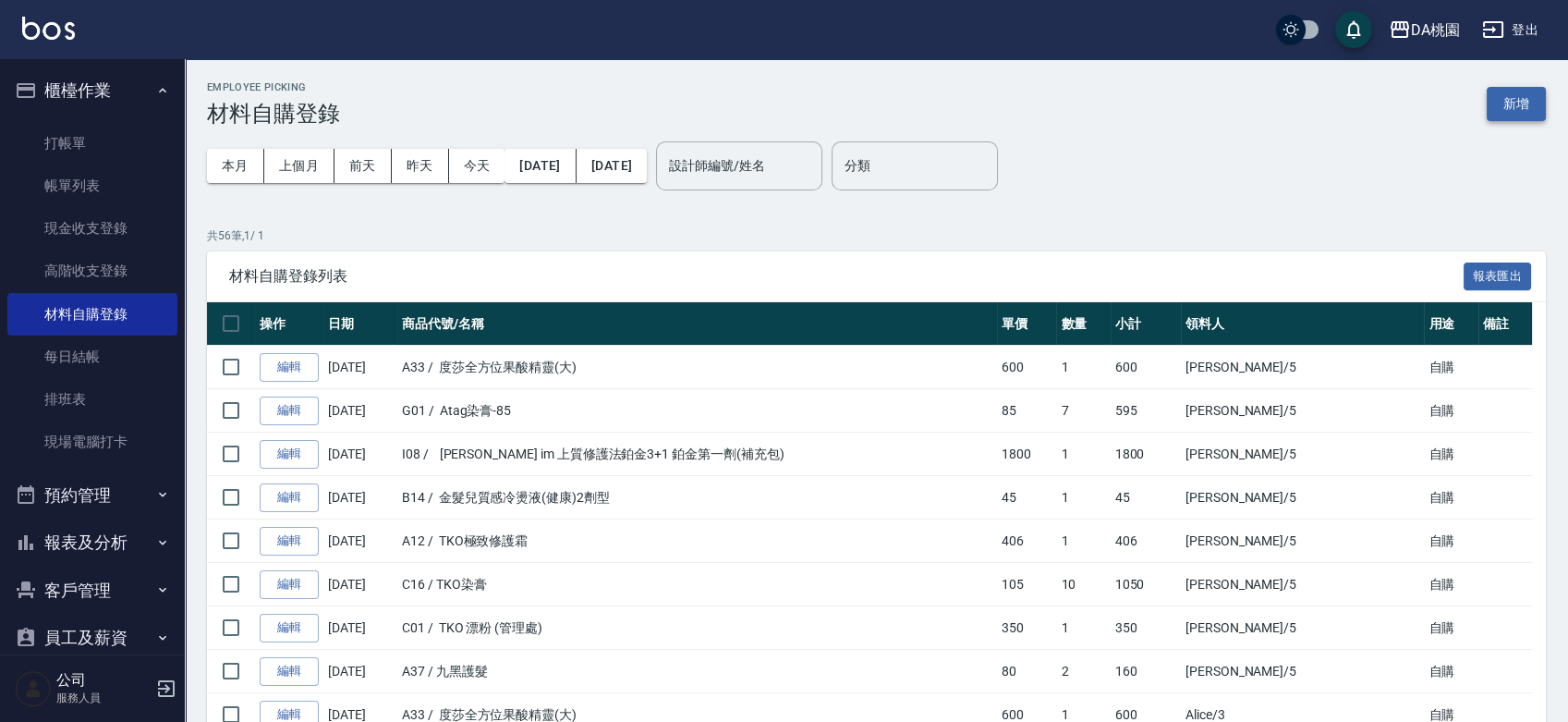
click at [1520, 103] on button "新增" at bounding box center [1515, 103] width 59 height 34
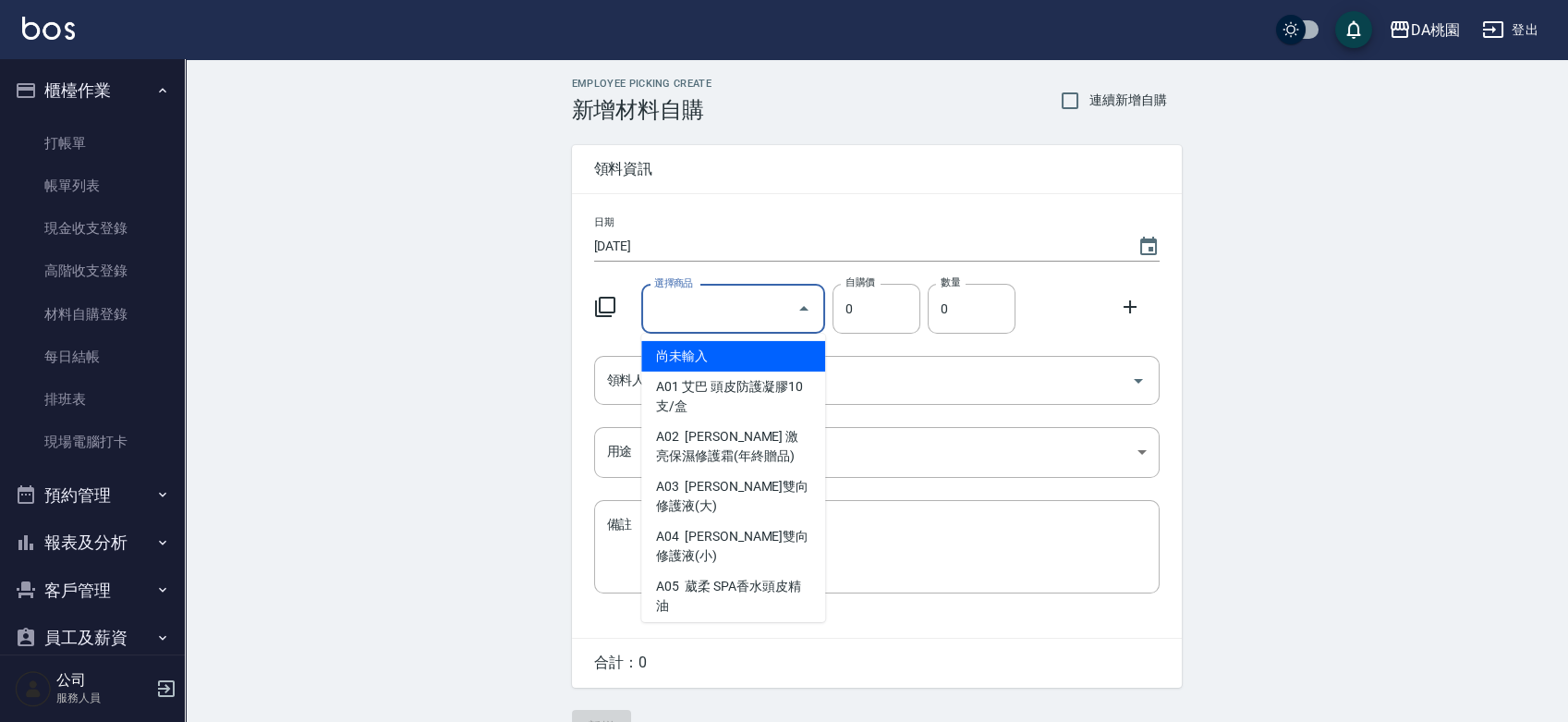
click at [687, 317] on input "選擇商品" at bounding box center [719, 309] width 139 height 33
type input "艾巴 頭皮防護凝膠10支/盒"
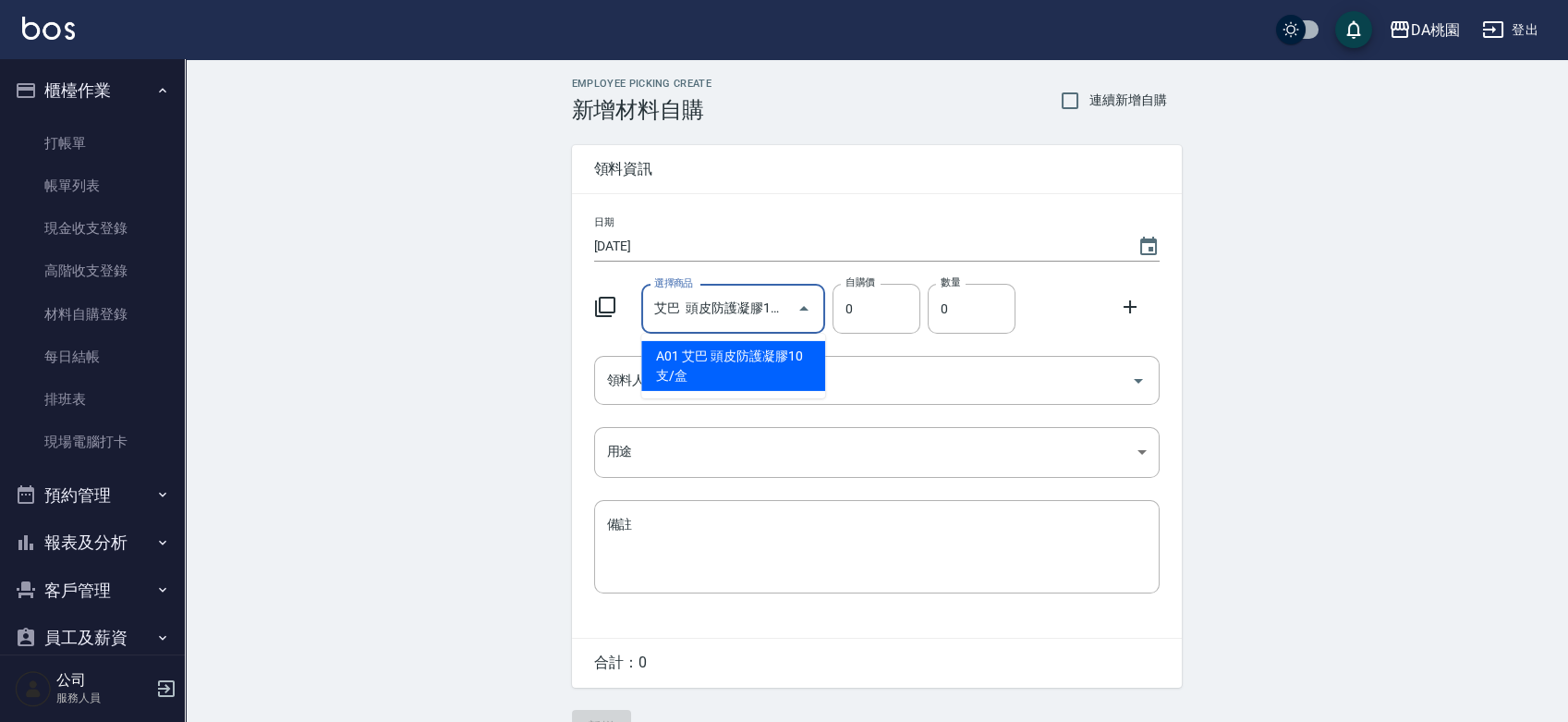
type input "50"
type input "1"
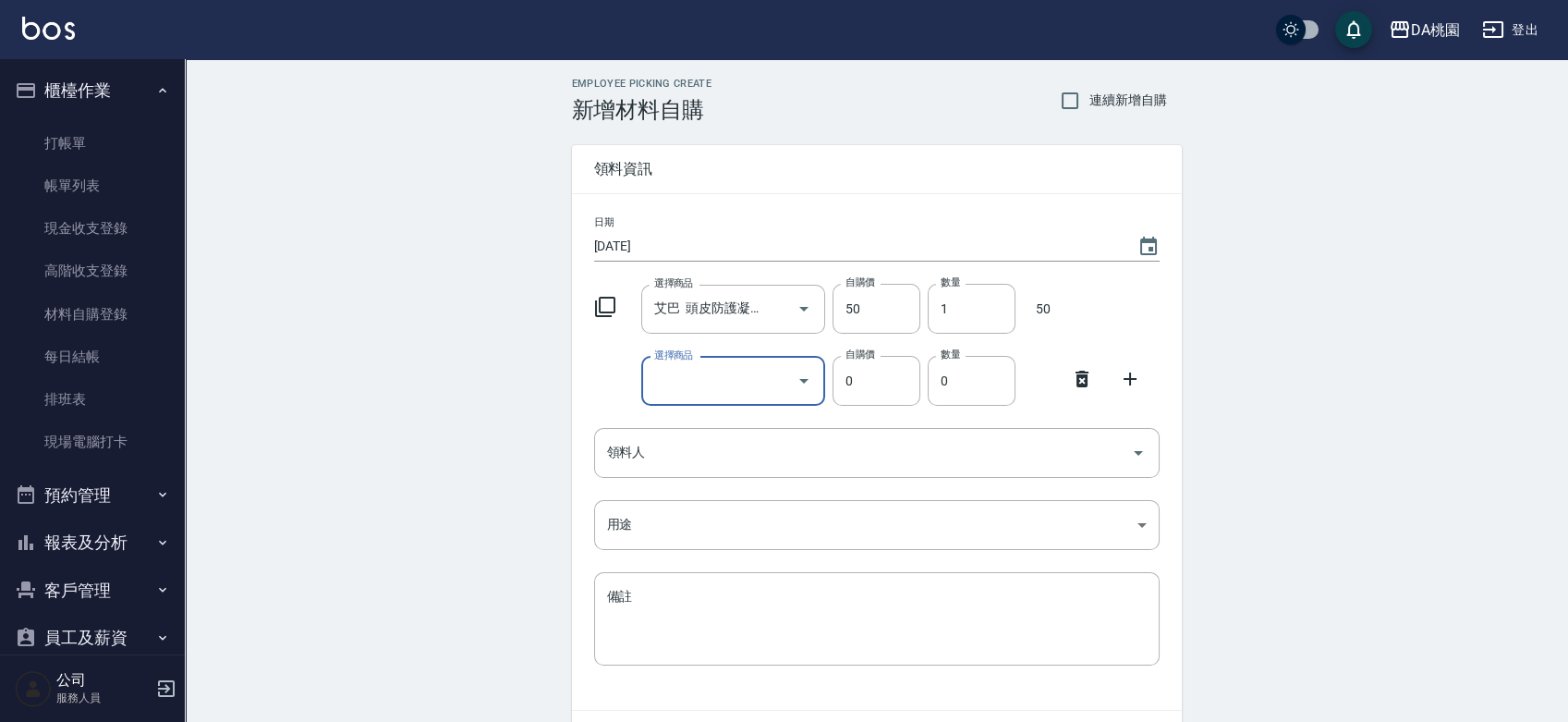
click at [726, 386] on input "選擇商品" at bounding box center [719, 381] width 139 height 33
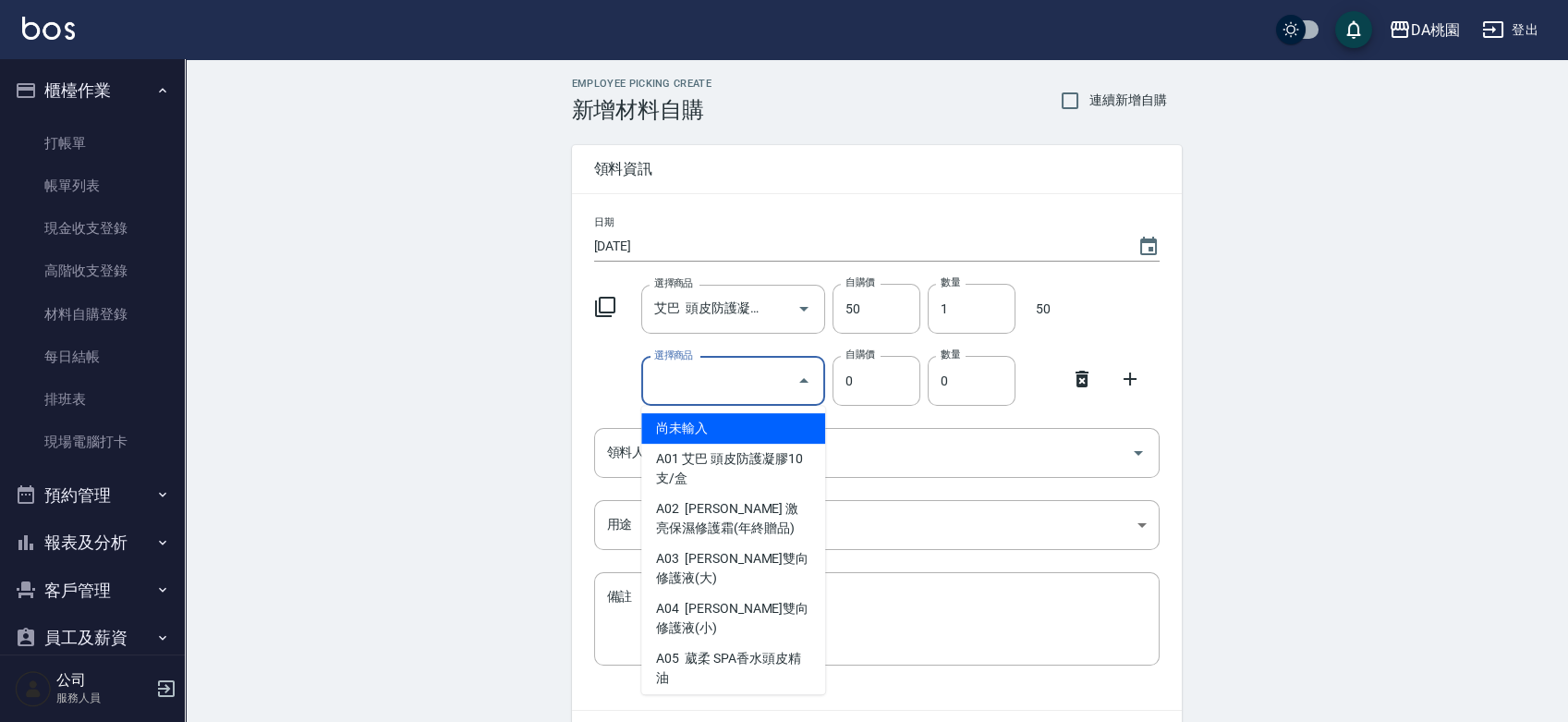
type input "九黑護髮"
type input "80"
type input "1"
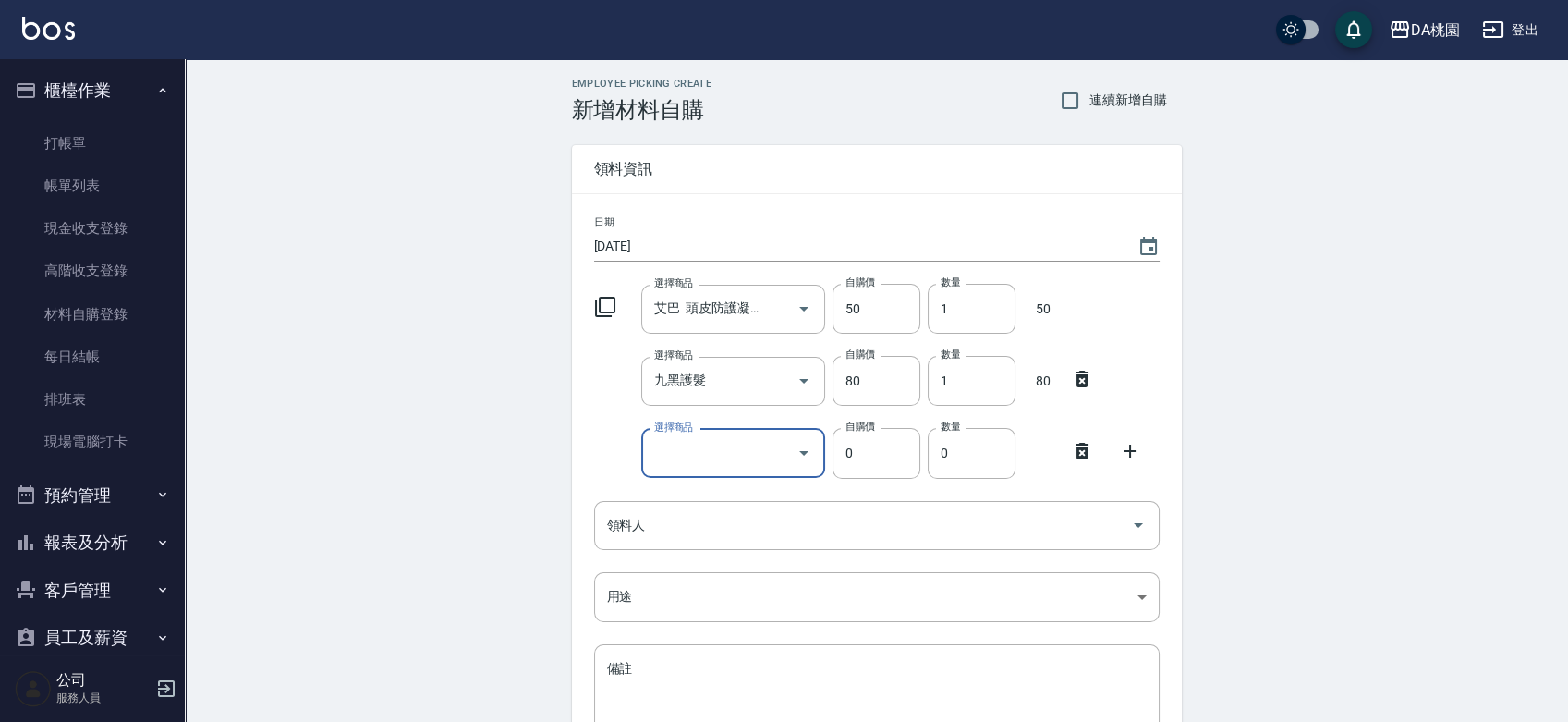
click at [741, 461] on input "選擇商品" at bounding box center [719, 453] width 139 height 33
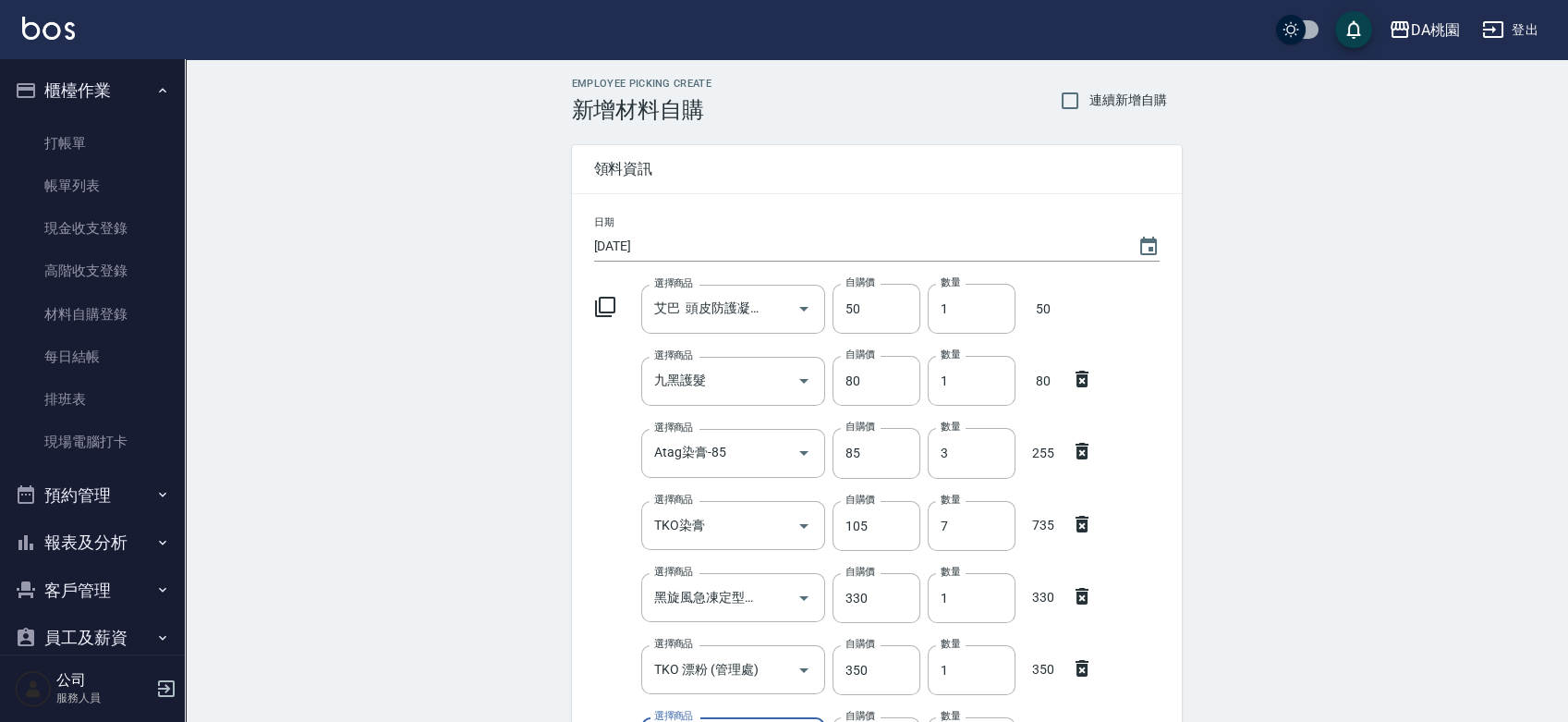
scroll to position [381, 0]
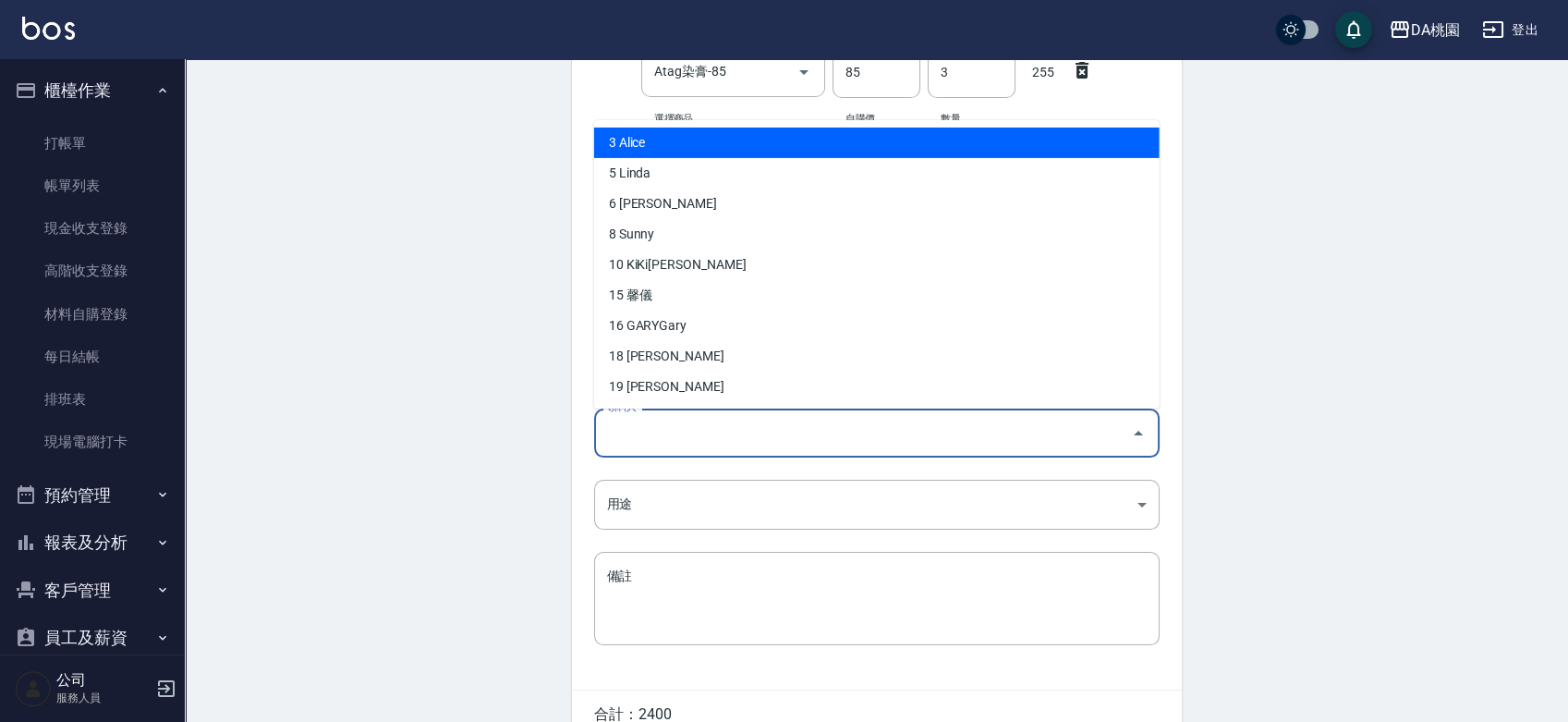
click at [746, 441] on input "領料人" at bounding box center [863, 433] width 521 height 33
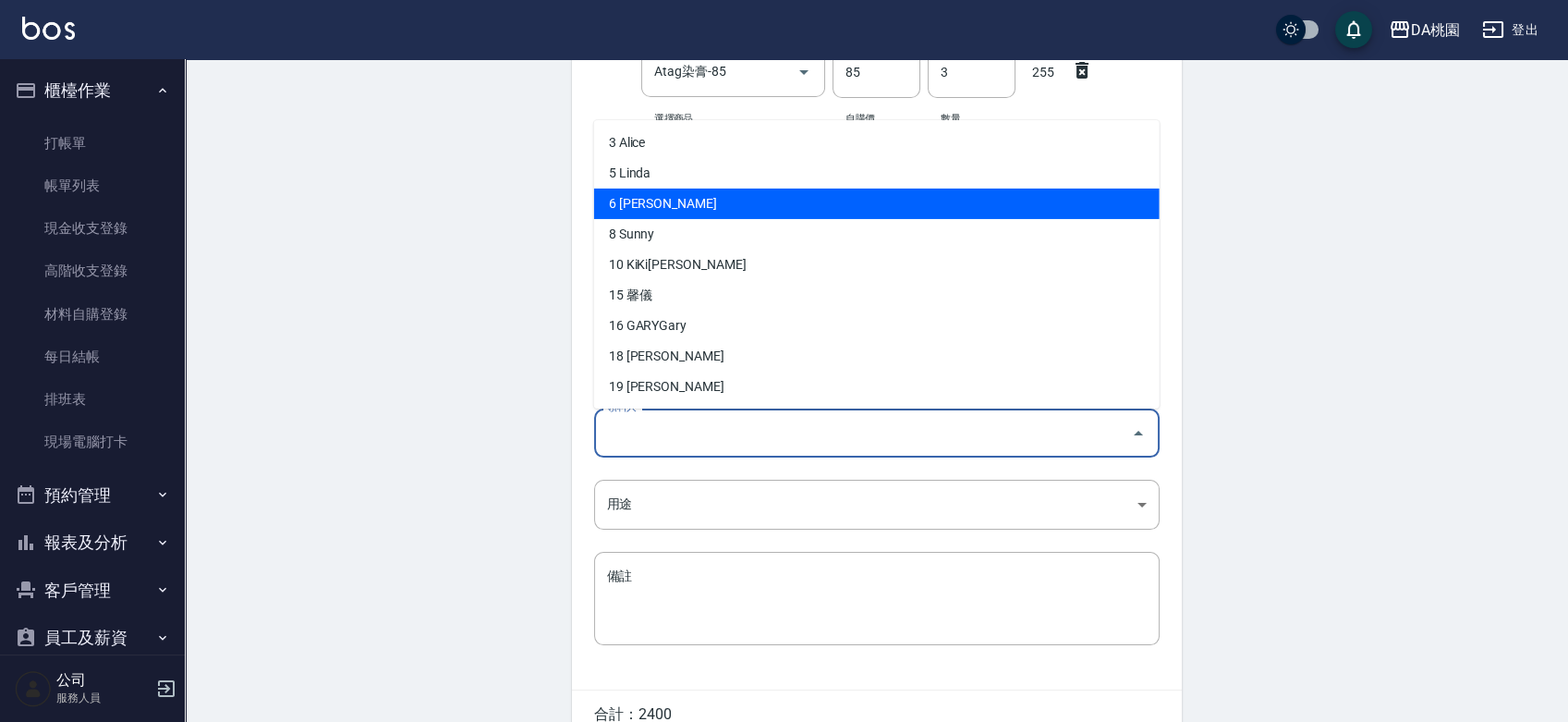
click at [727, 203] on li "6 貝菈Bella" at bounding box center [877, 203] width 566 height 31
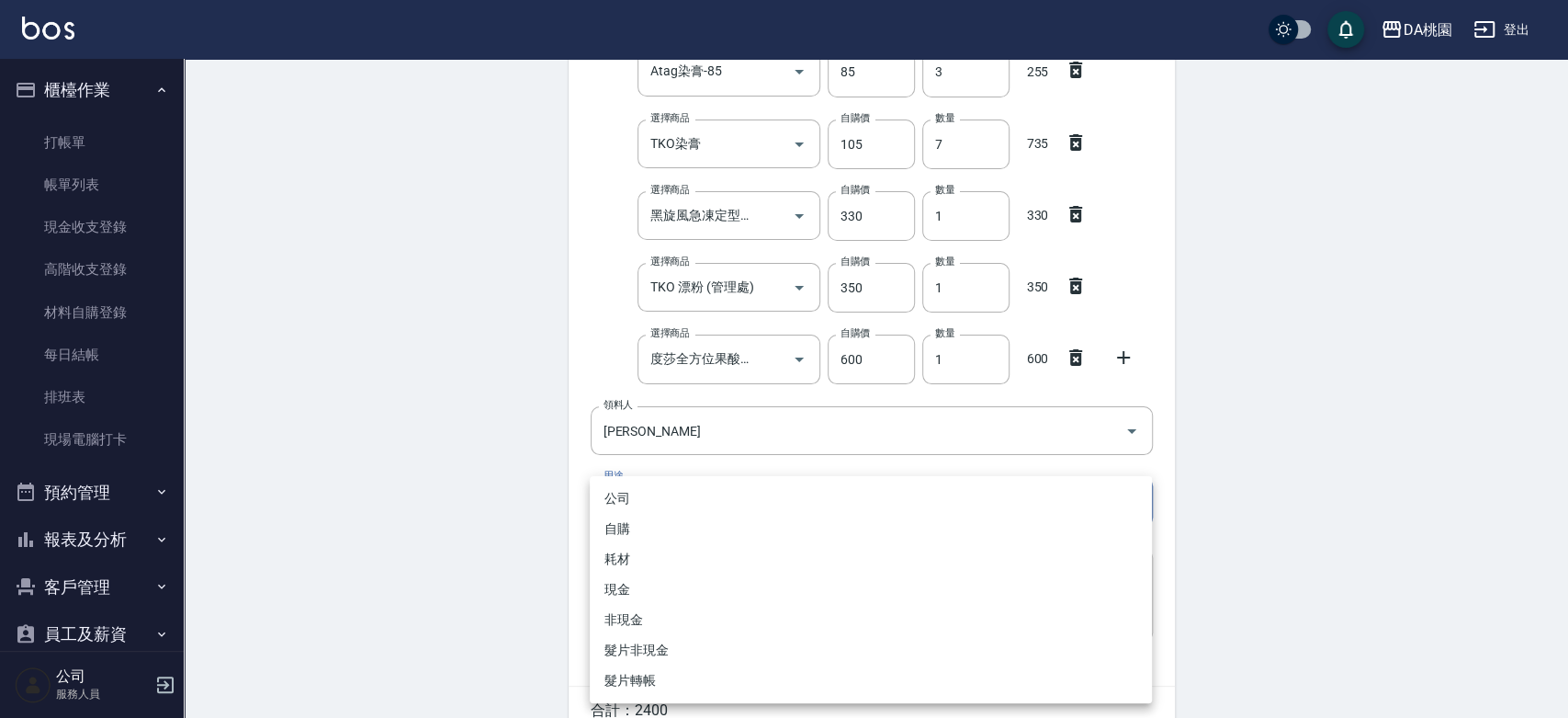
click at [728, 494] on body "DA桃園 登出 櫃檯作業 打帳單 帳單列表 現金收支登錄 高階收支登錄 材料自購登錄 每日結帳 排班表 現場電腦打卡 預約管理 預約管理 單日預約紀錄 單週預…" at bounding box center [784, 216] width 1568 height 1189
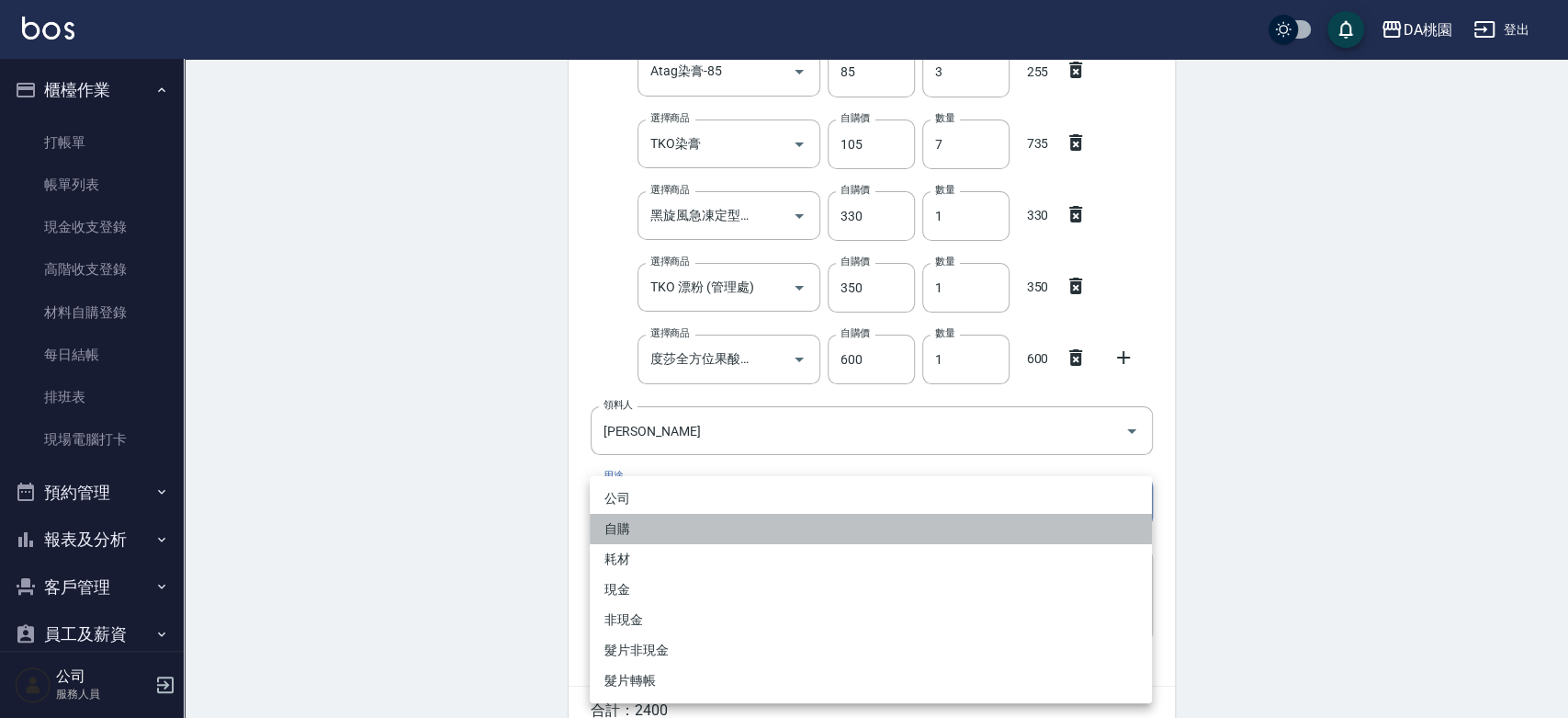
click at [712, 526] on li "自購" at bounding box center [871, 528] width 563 height 31
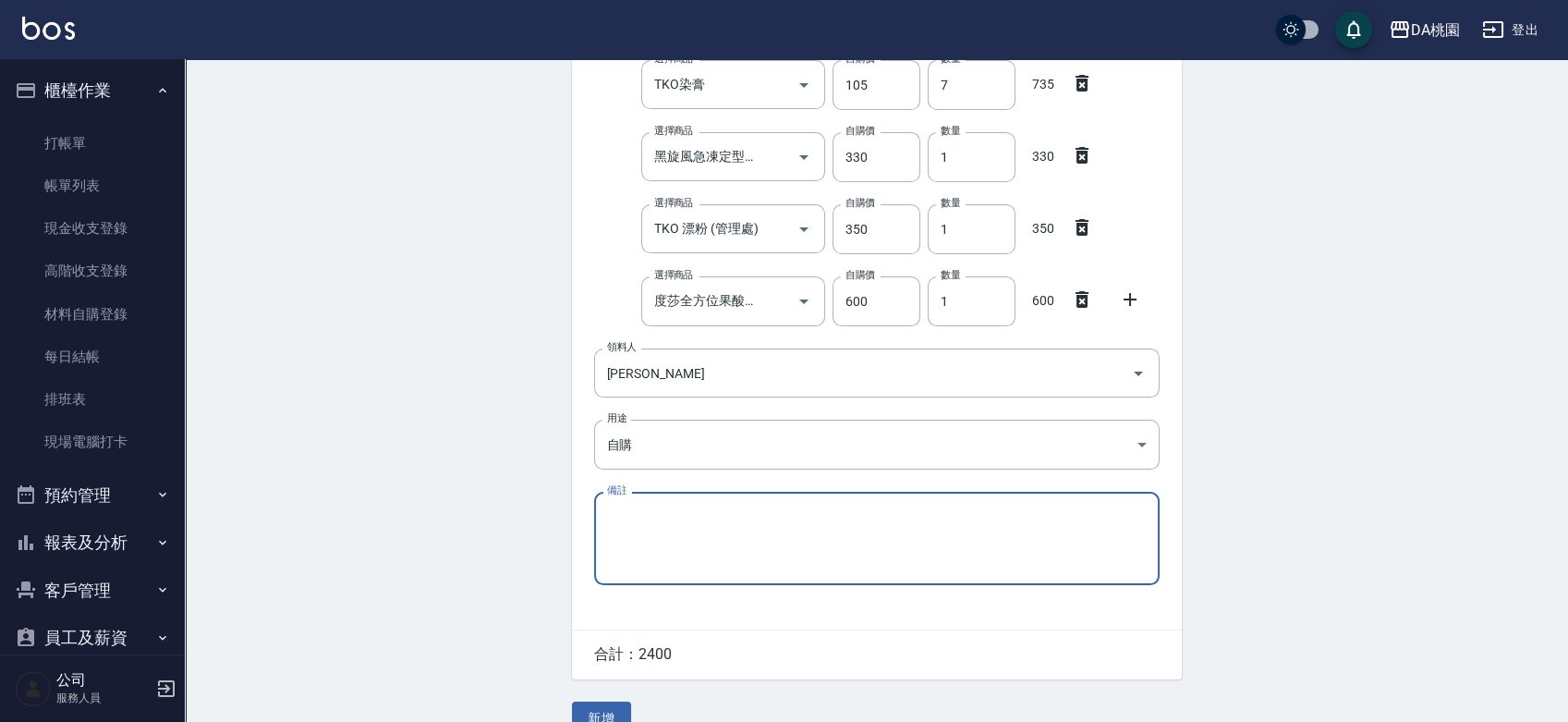
scroll to position [473, 0]
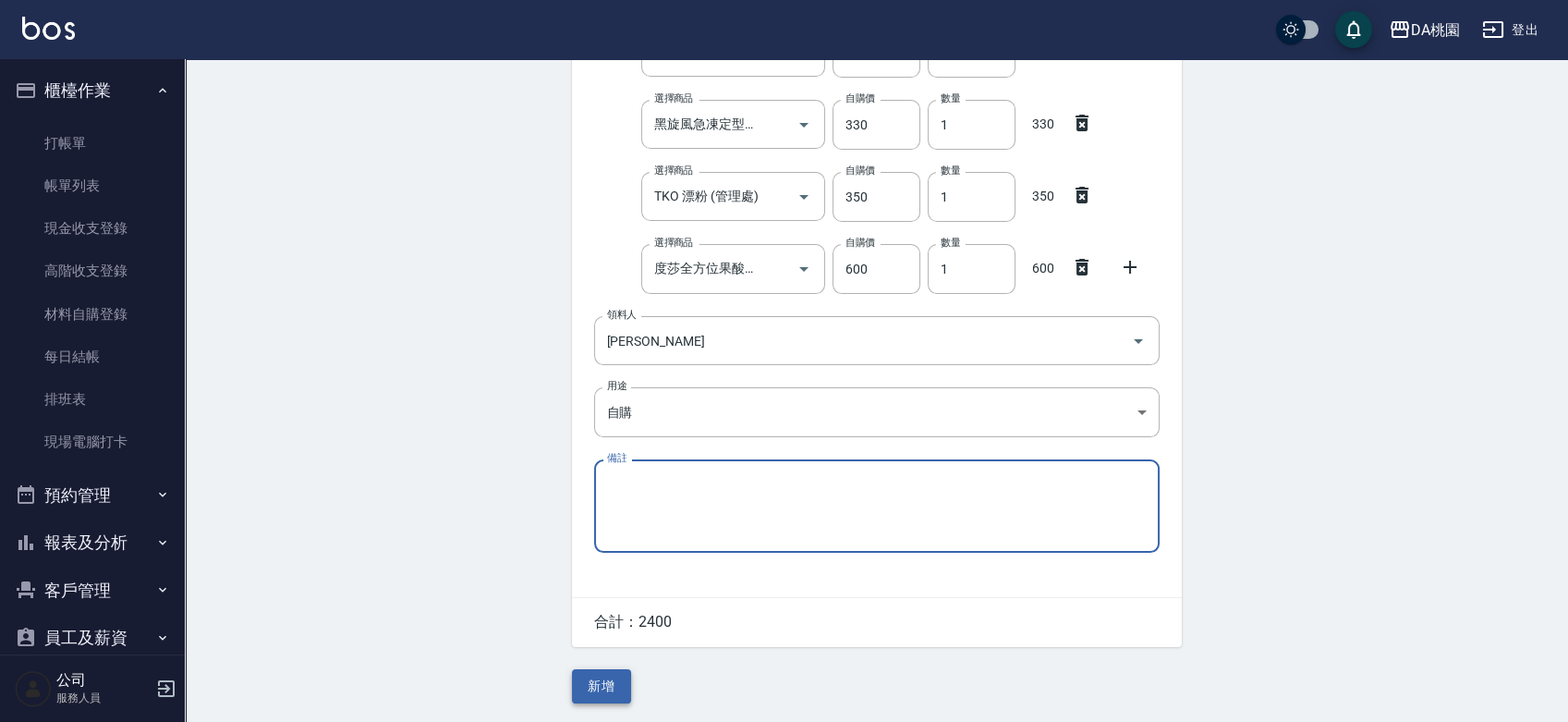
click at [612, 684] on button "新增" at bounding box center [601, 686] width 59 height 34
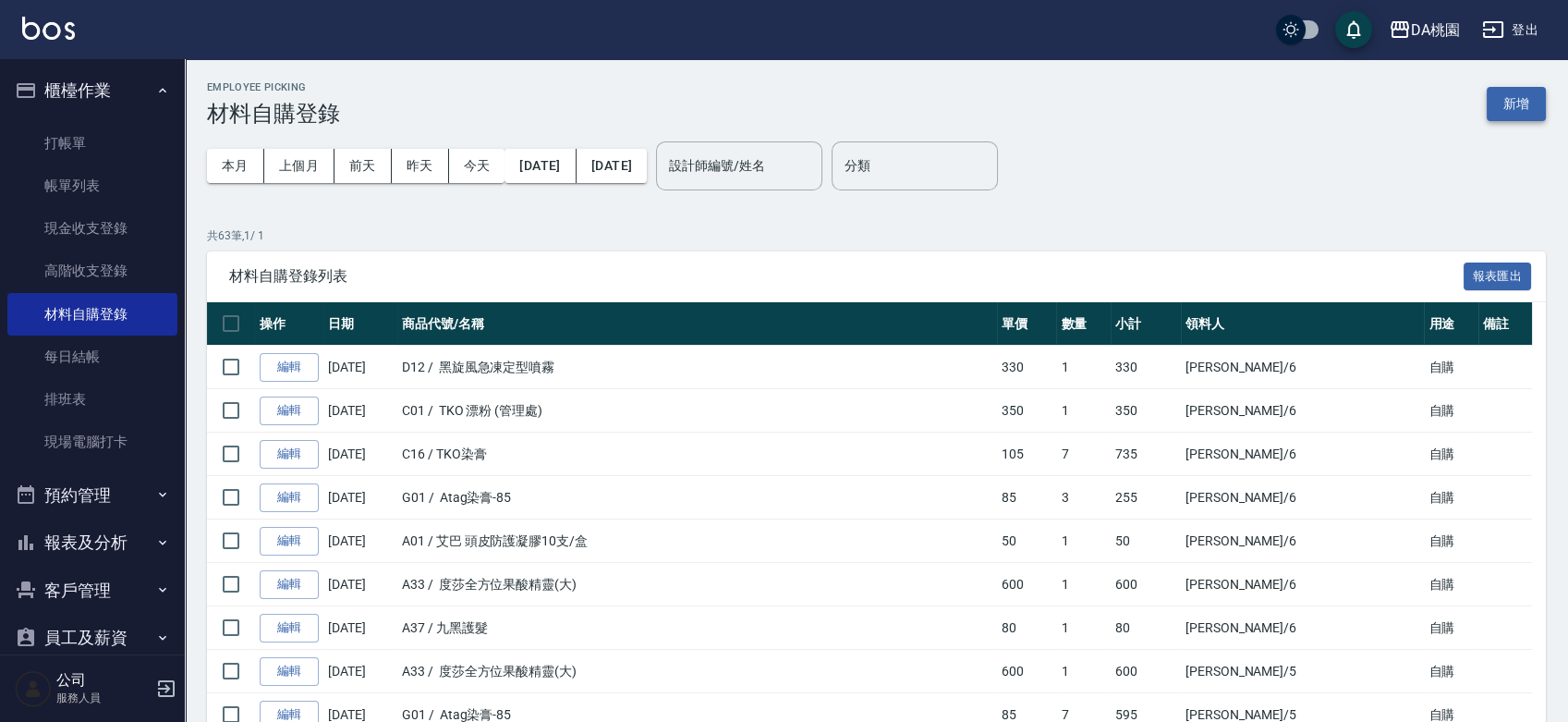
click at [1509, 105] on button "新增" at bounding box center [1515, 103] width 59 height 34
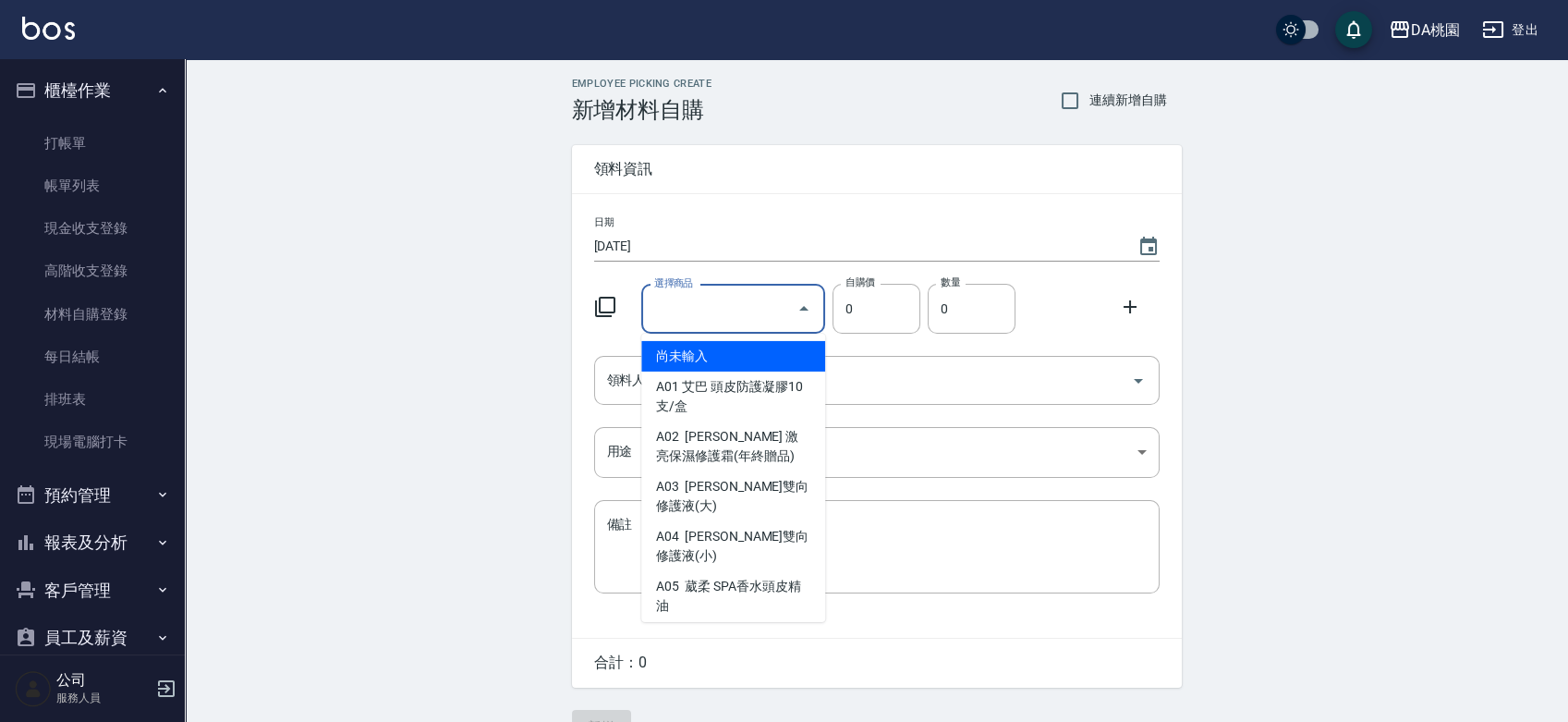
click at [718, 294] on input "選擇商品" at bounding box center [719, 309] width 139 height 33
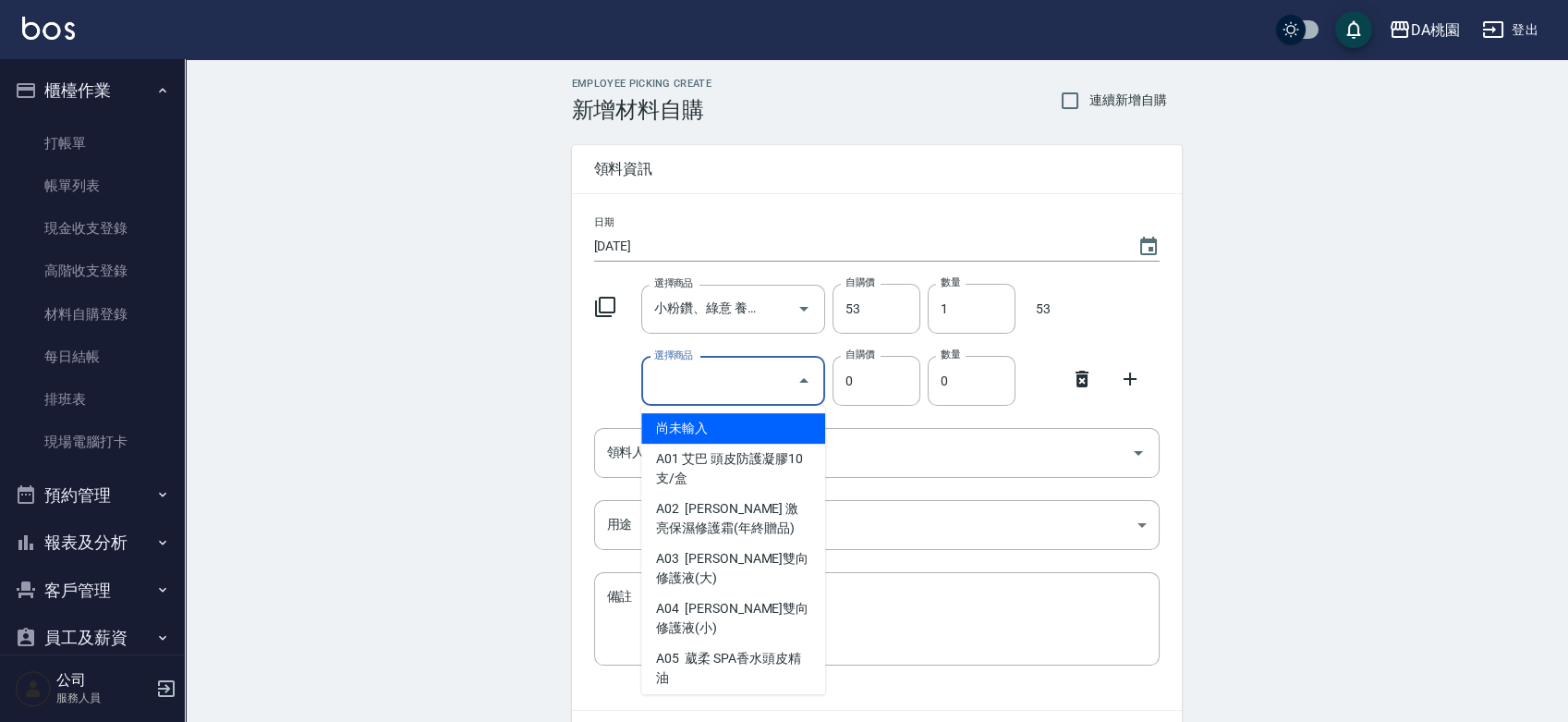
click at [741, 376] on input "選擇商品" at bounding box center [719, 381] width 139 height 33
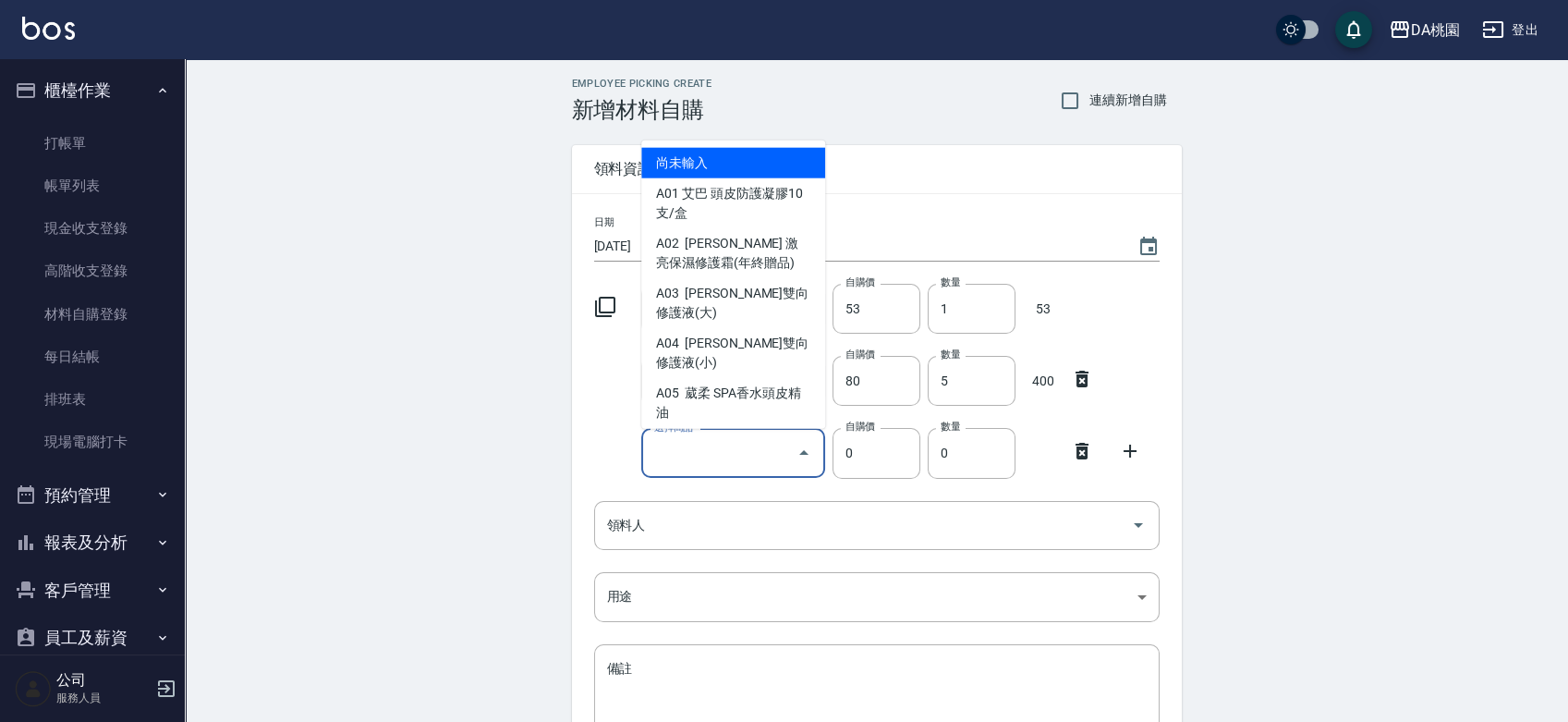
click at [748, 468] on input "選擇商品" at bounding box center [719, 453] width 139 height 33
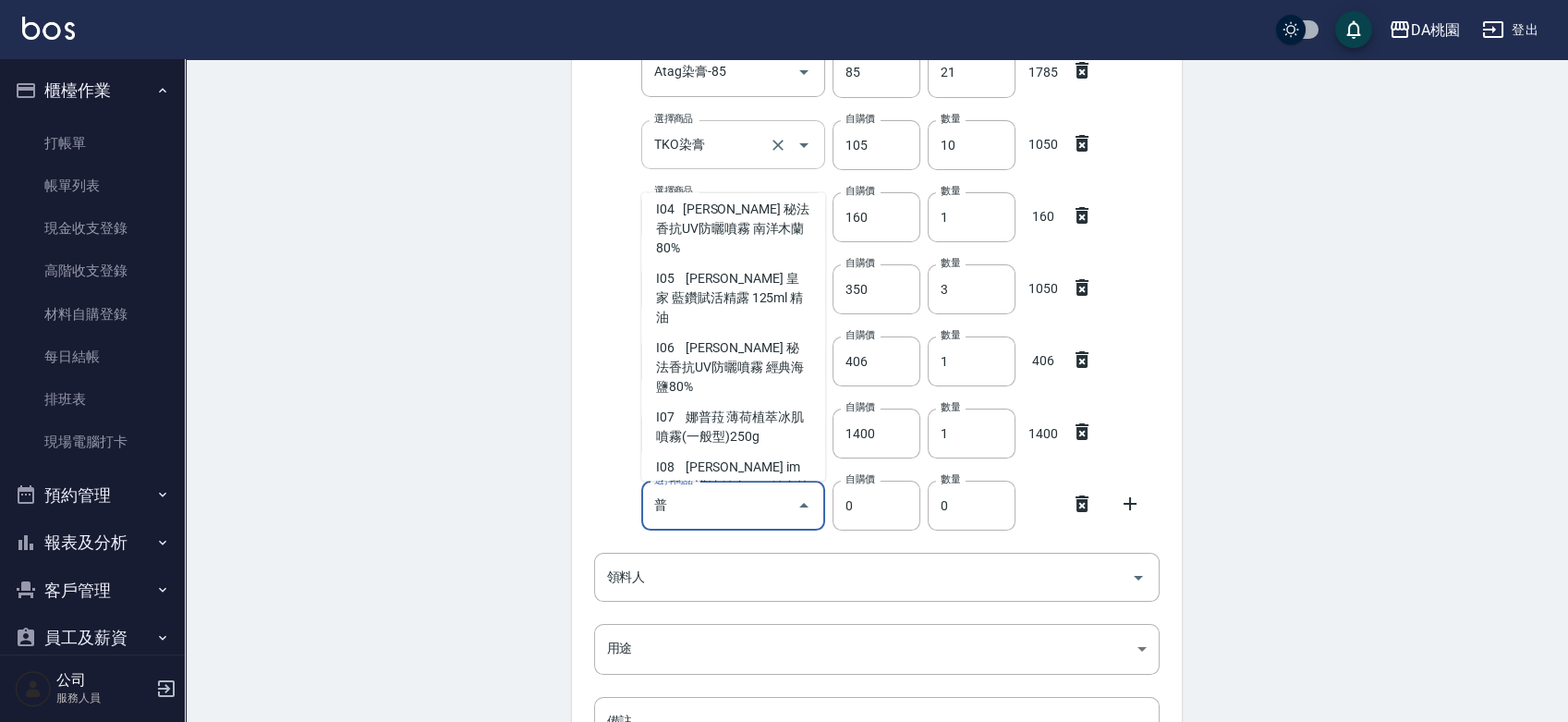
scroll to position [345, 0]
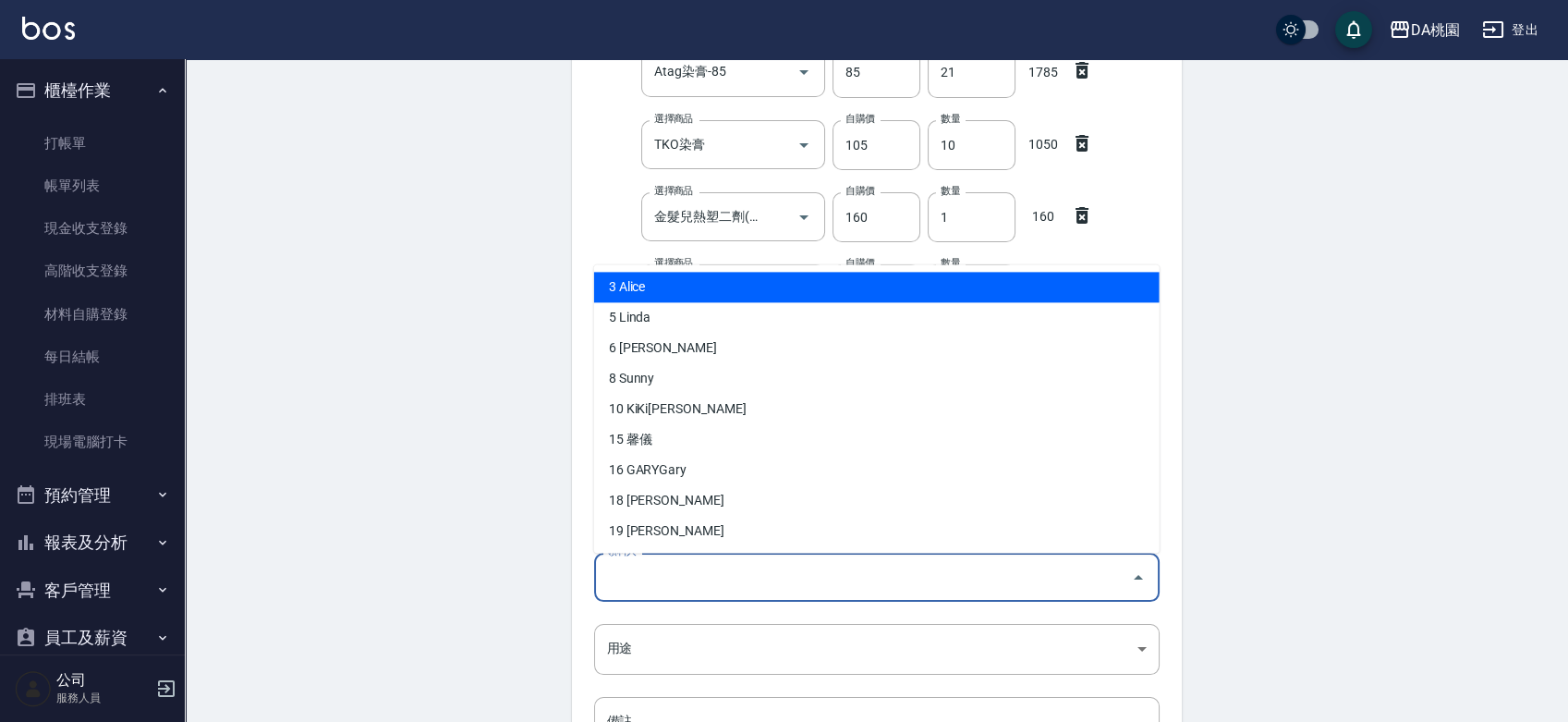
click at [722, 578] on input "領料人" at bounding box center [863, 577] width 521 height 33
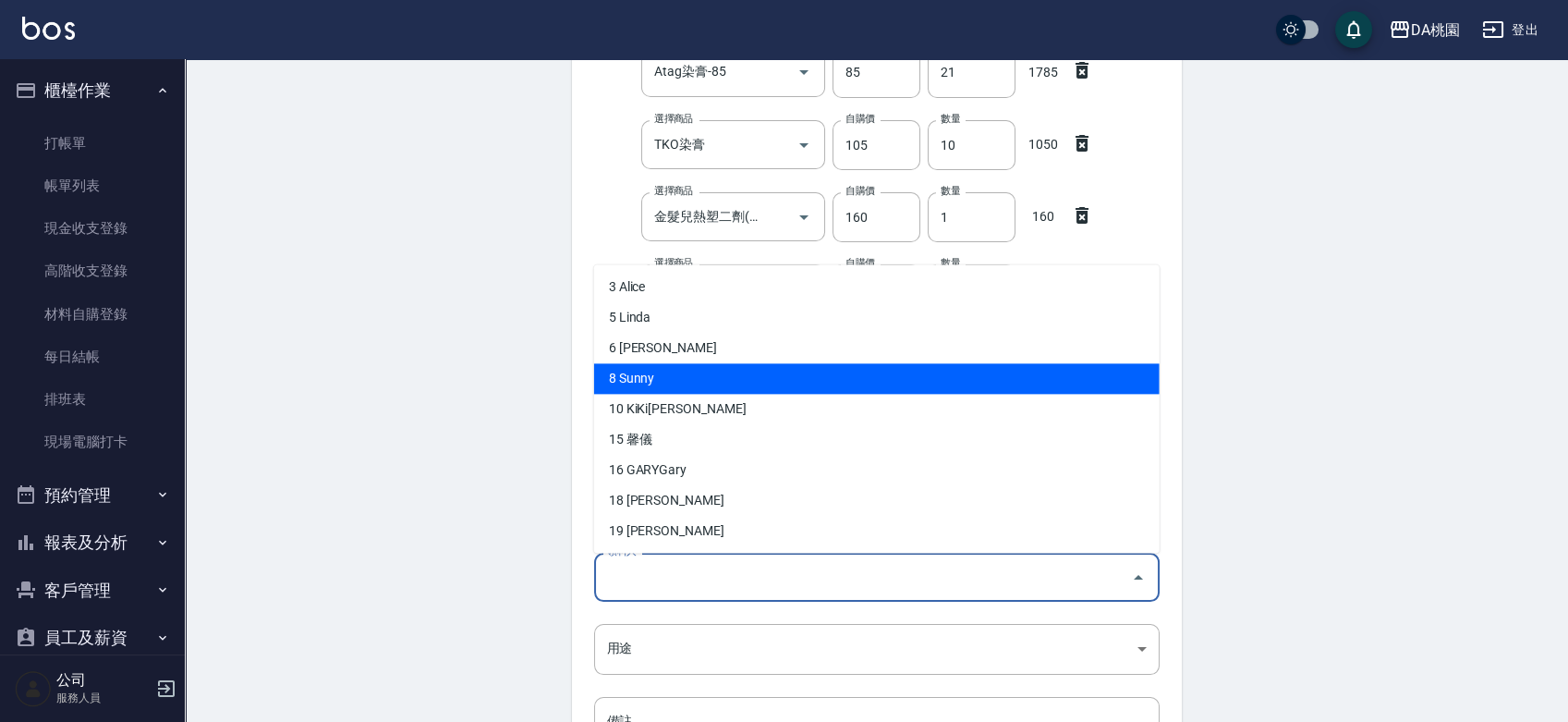
click at [735, 373] on li "8 Sunny" at bounding box center [877, 378] width 566 height 31
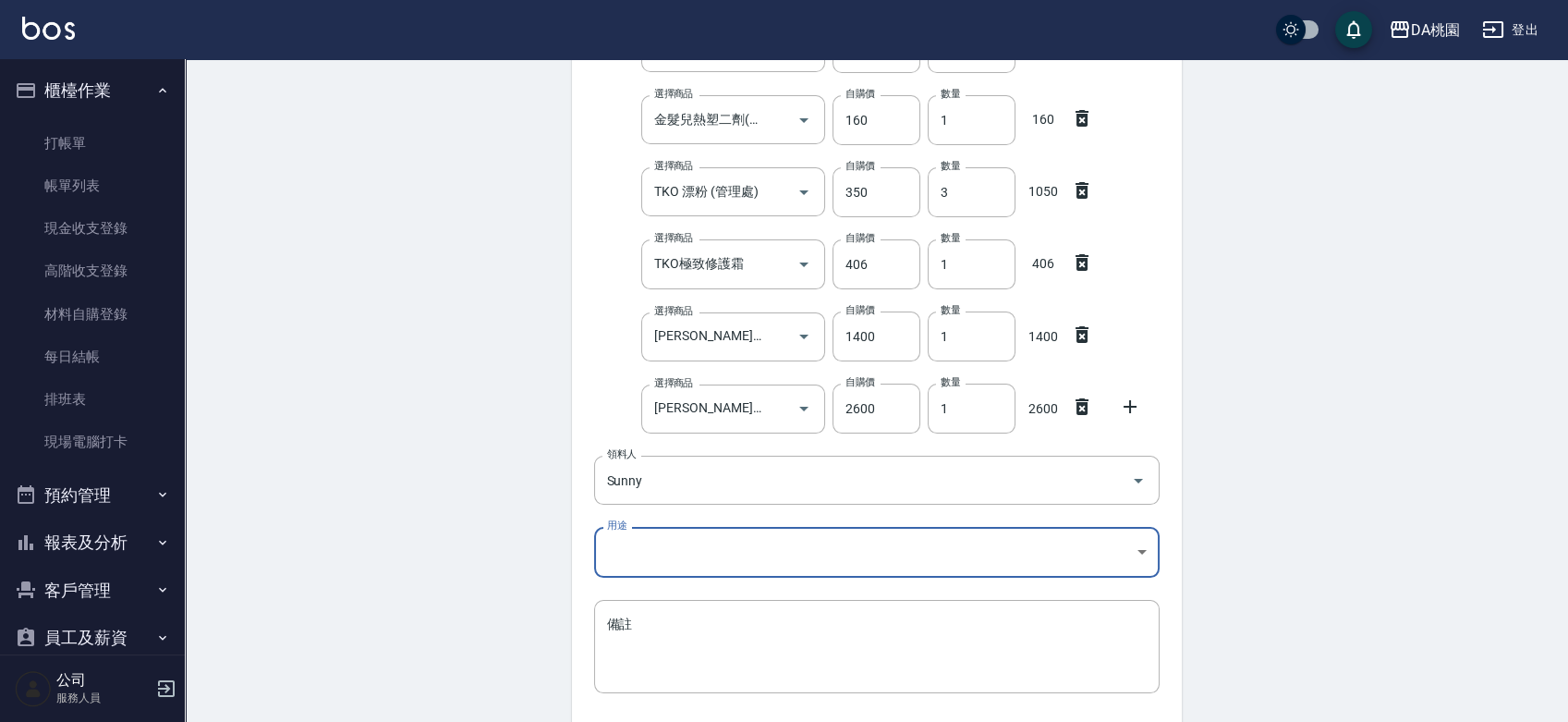
scroll to position [619, 0]
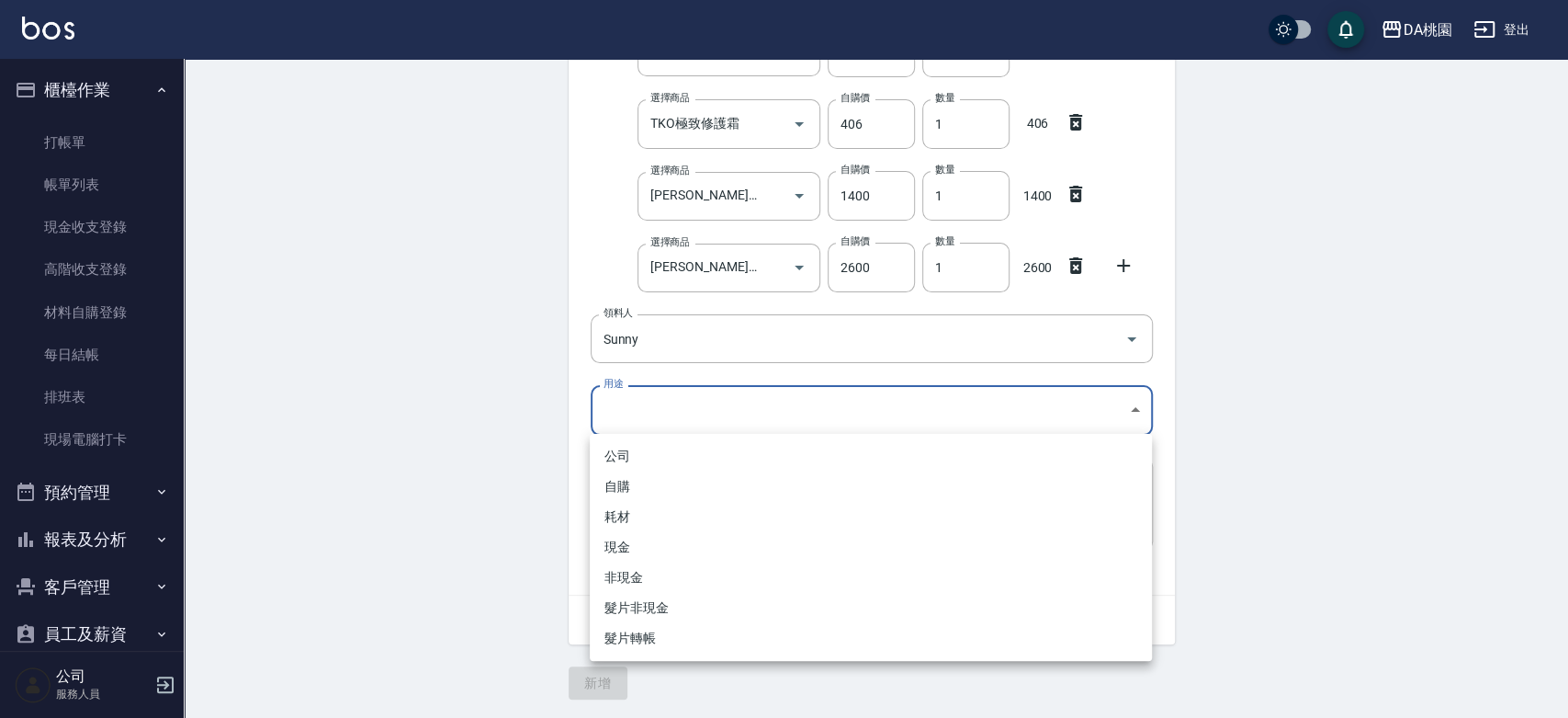
click at [715, 403] on body "DA桃園 登出 櫃檯作業 打帳單 帳單列表 現金收支登錄 高階收支登錄 材料自購登錄 每日結帳 排班表 現場電腦打卡 預約管理 預約管理 單日預約紀錄 單週預…" at bounding box center [784, 51] width 1568 height 1332
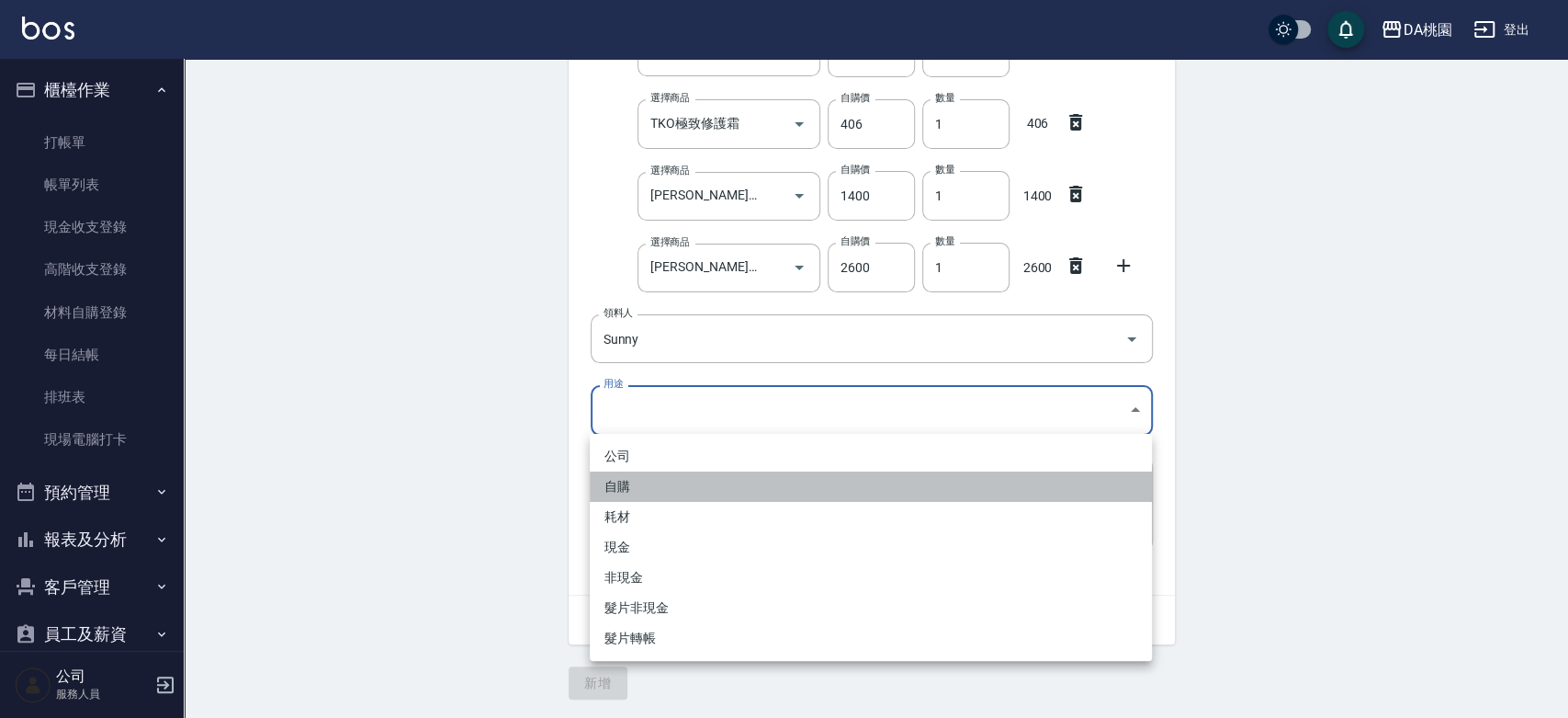
click at [691, 481] on li "自購" at bounding box center [871, 487] width 563 height 31
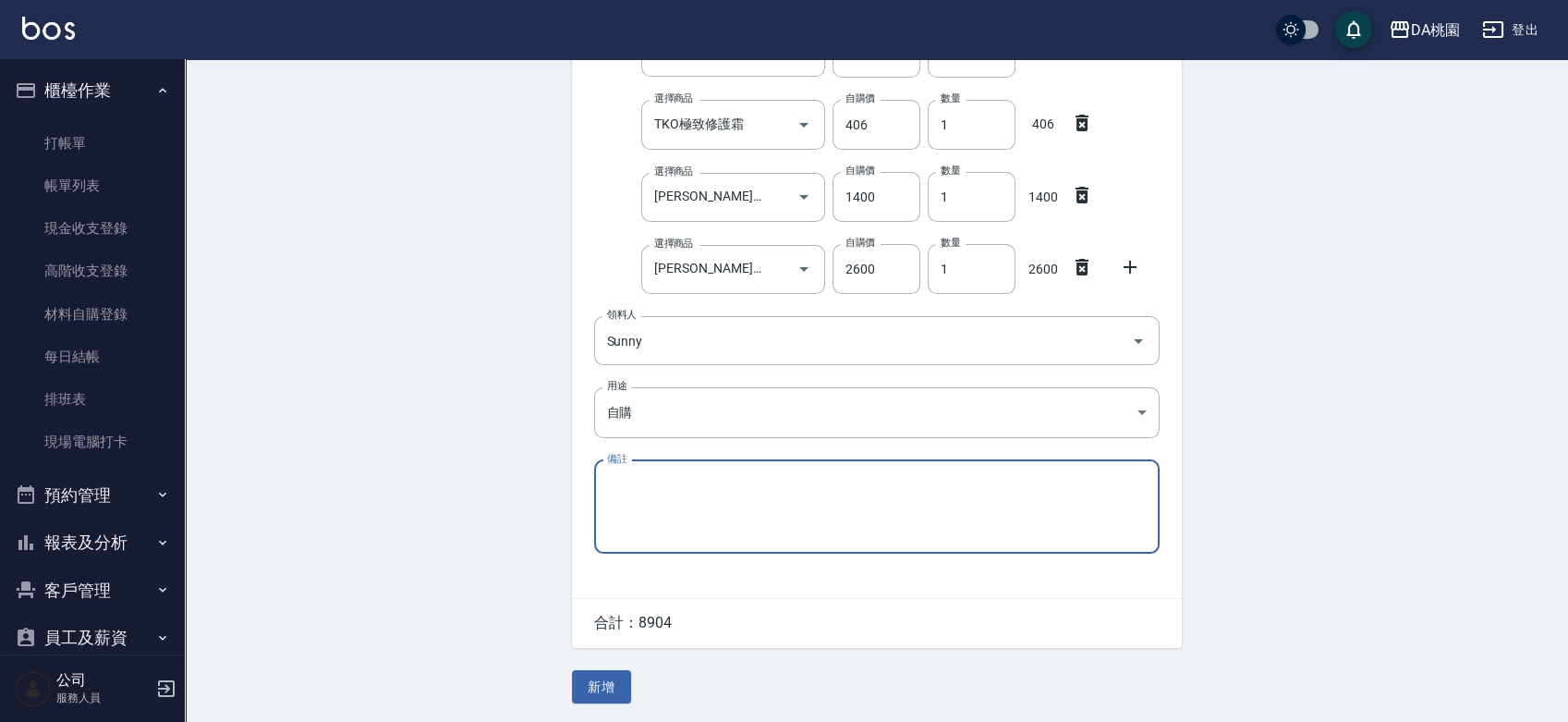
scroll to position [207, 0]
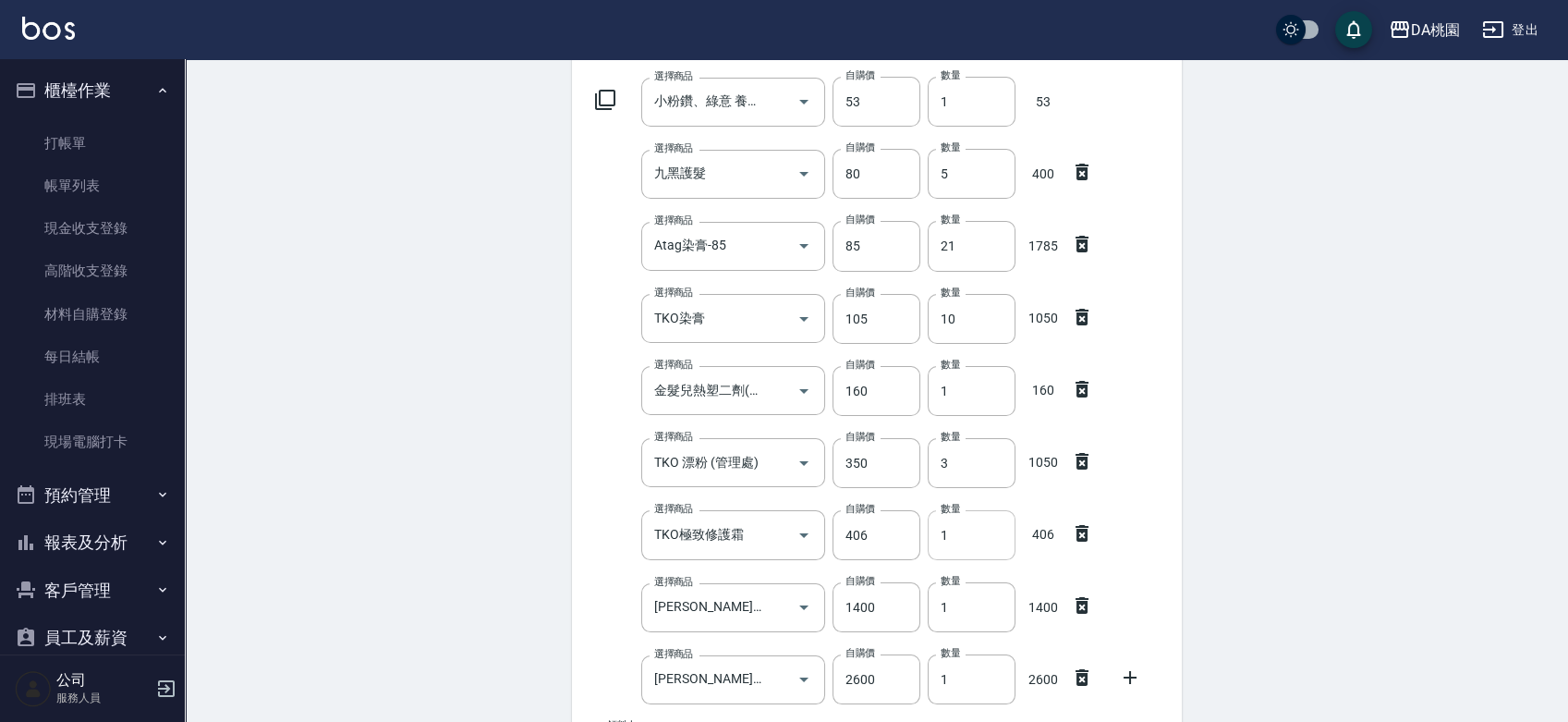
click at [939, 529] on input "1" at bounding box center [971, 535] width 87 height 50
click at [957, 530] on input "1" at bounding box center [971, 535] width 87 height 50
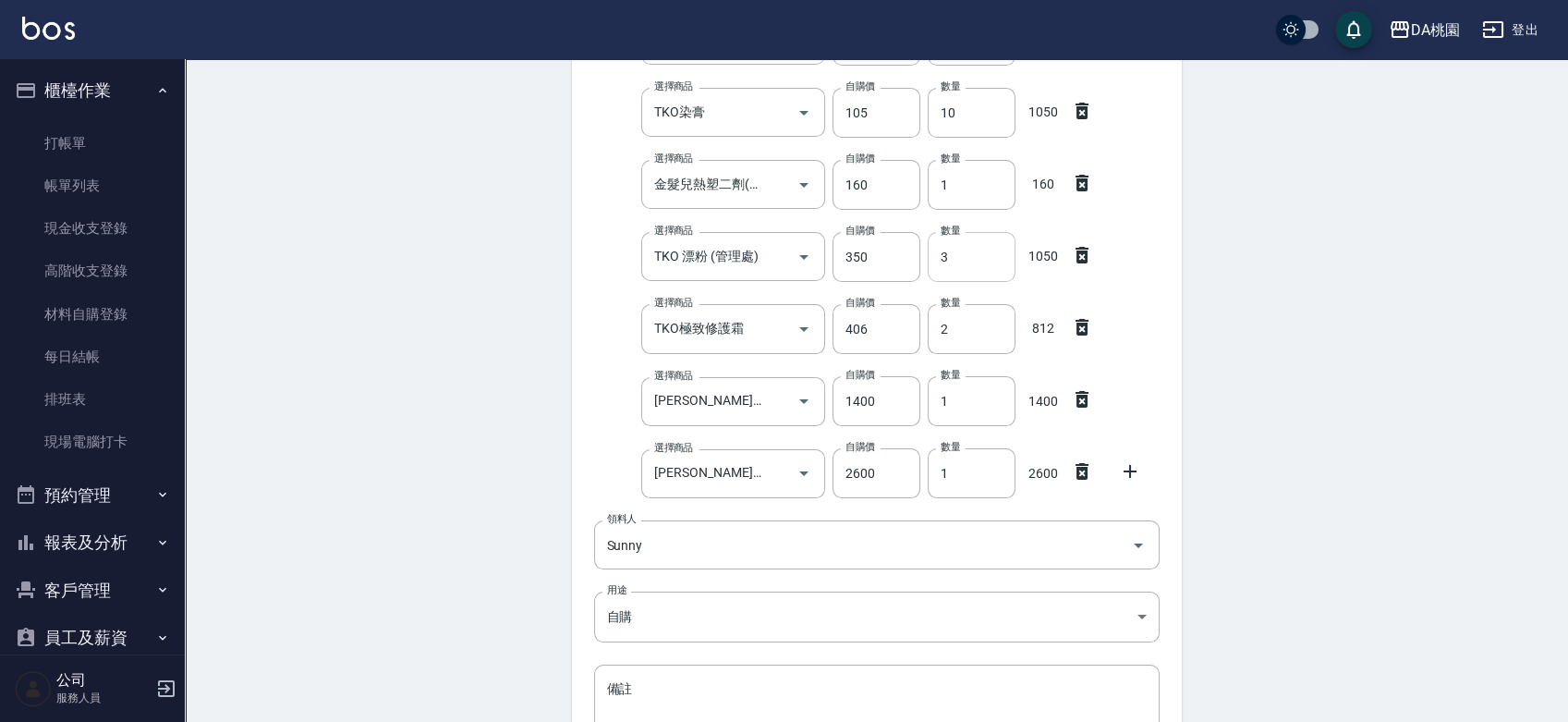
scroll to position [619, 0]
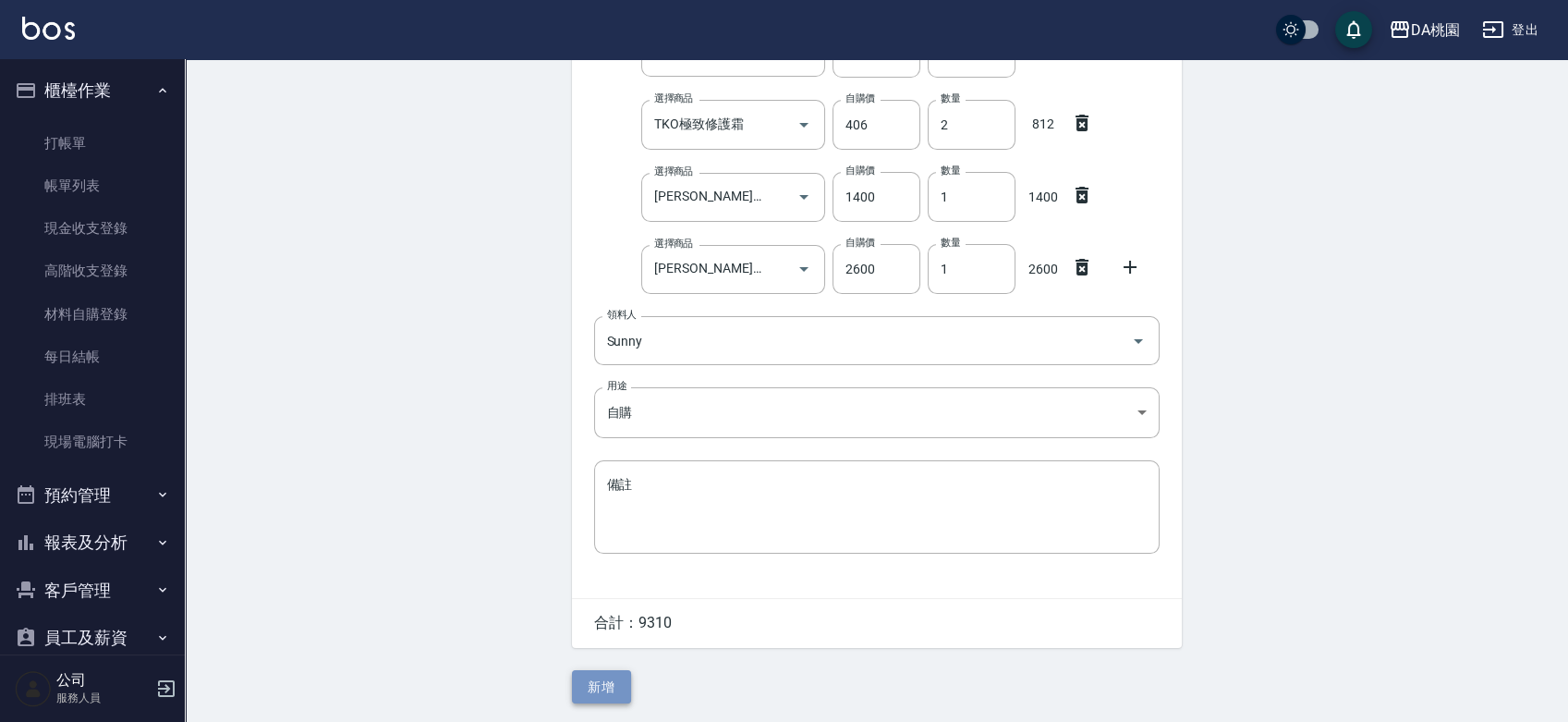
click at [617, 680] on button "新增" at bounding box center [601, 687] width 59 height 34
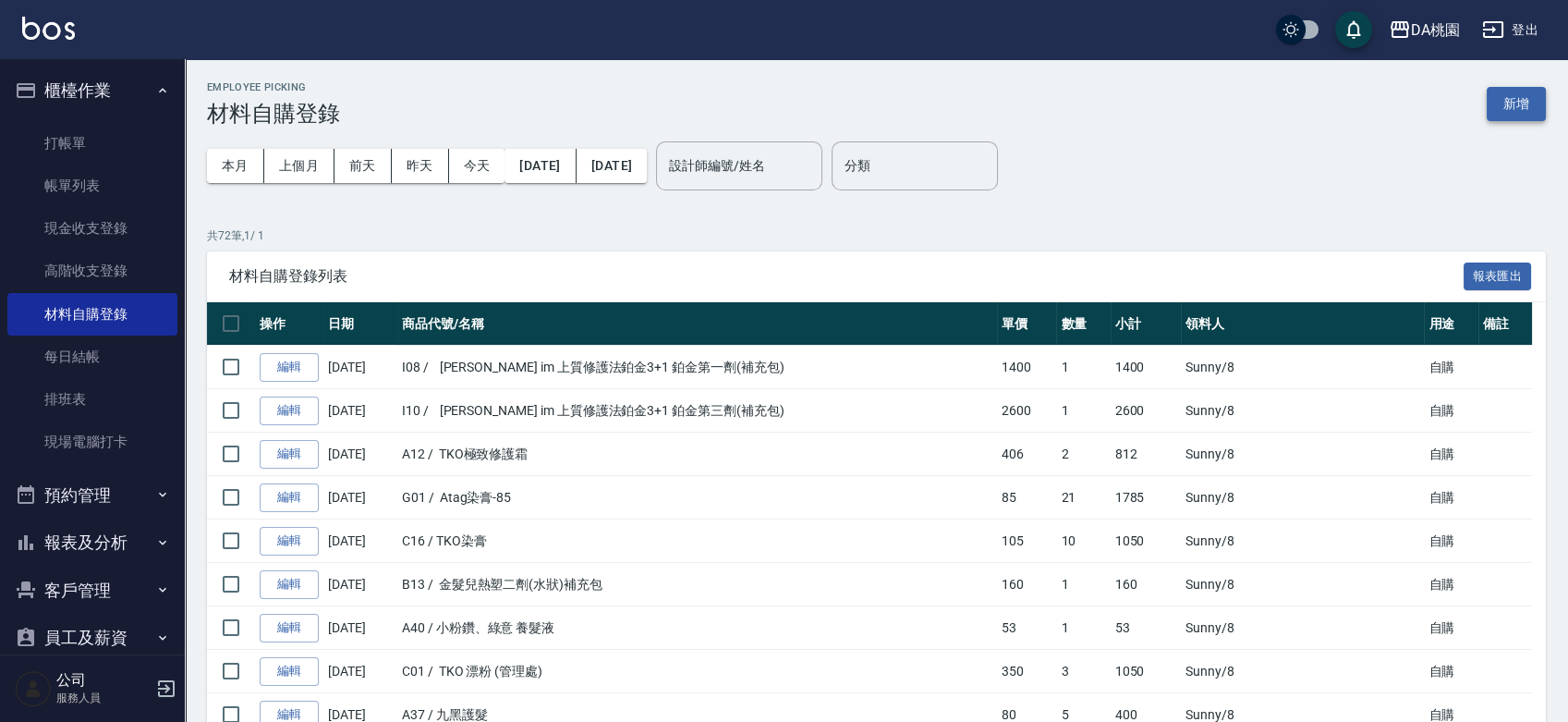
click at [1496, 101] on button "新增" at bounding box center [1515, 103] width 59 height 34
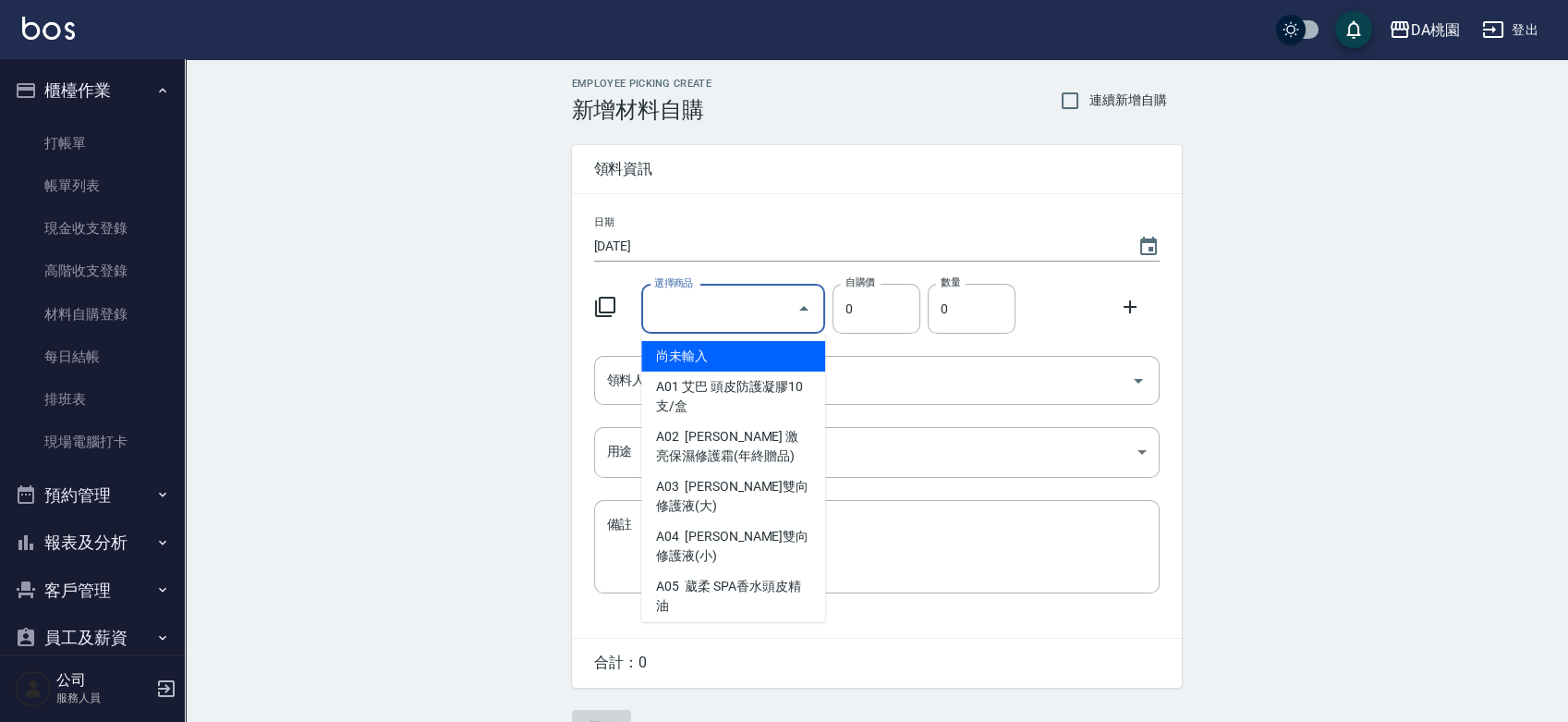
click at [699, 300] on input "選擇商品" at bounding box center [719, 309] width 139 height 33
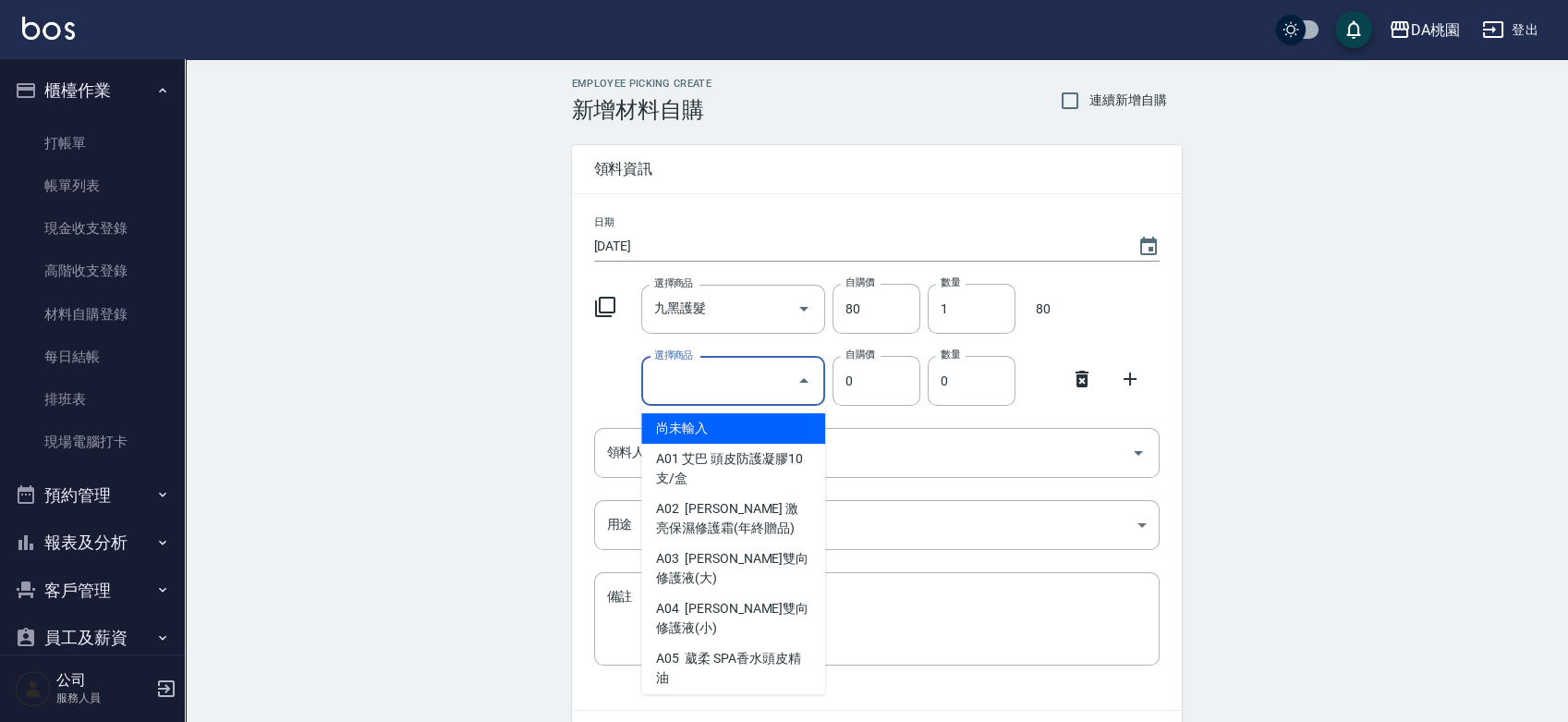
click at [739, 387] on input "選擇商品" at bounding box center [719, 381] width 139 height 33
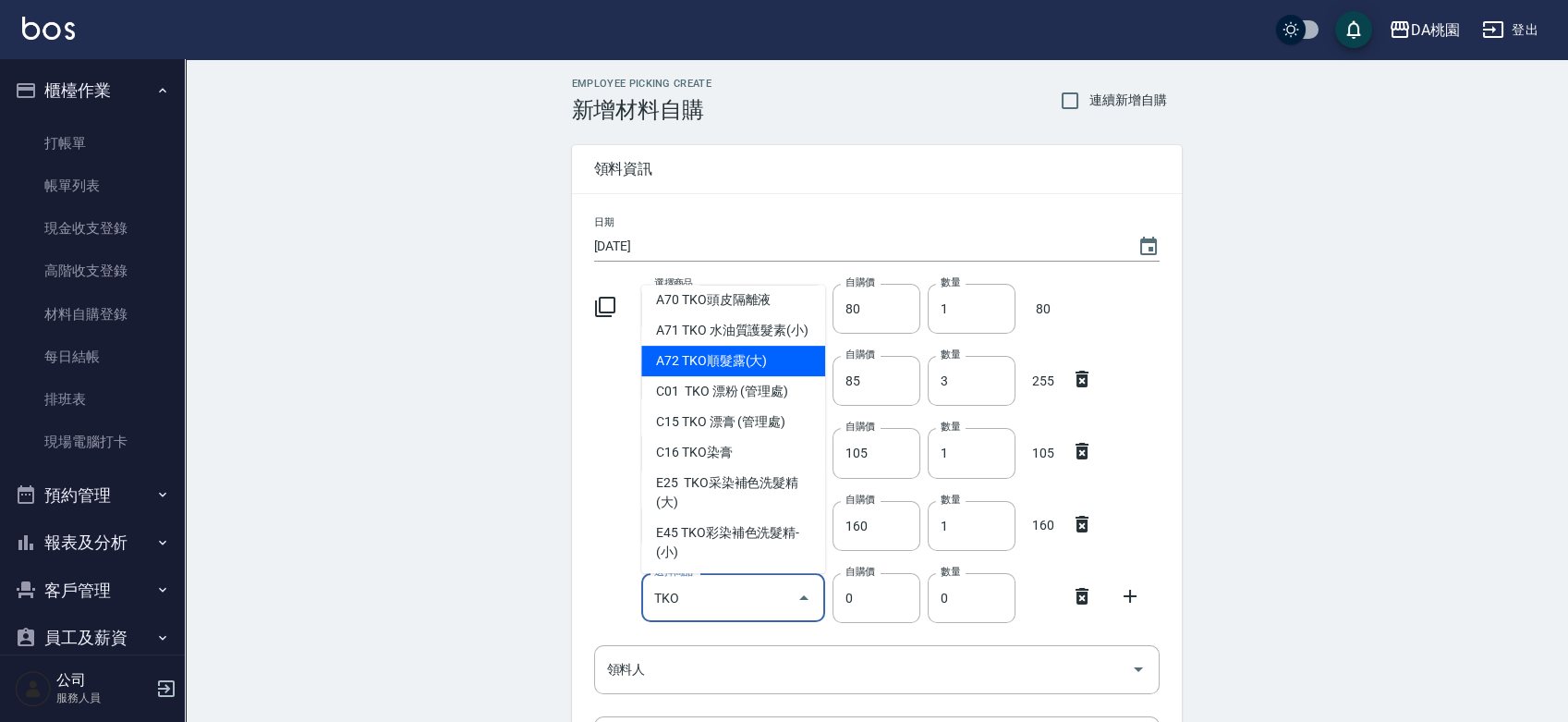
scroll to position [169, 0]
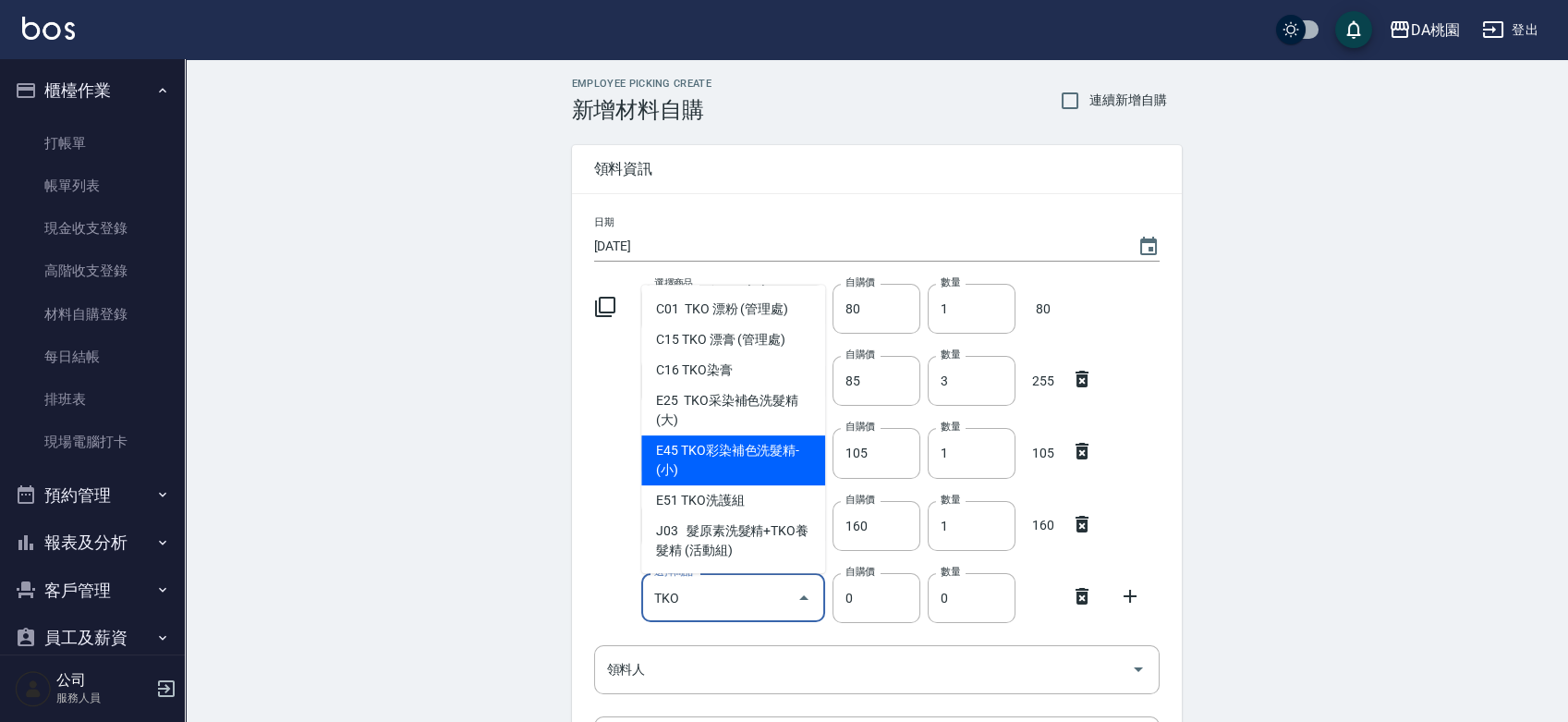
click at [777, 450] on li "E45 TKO彩染補色洗髮精-(小)" at bounding box center [733, 460] width 184 height 50
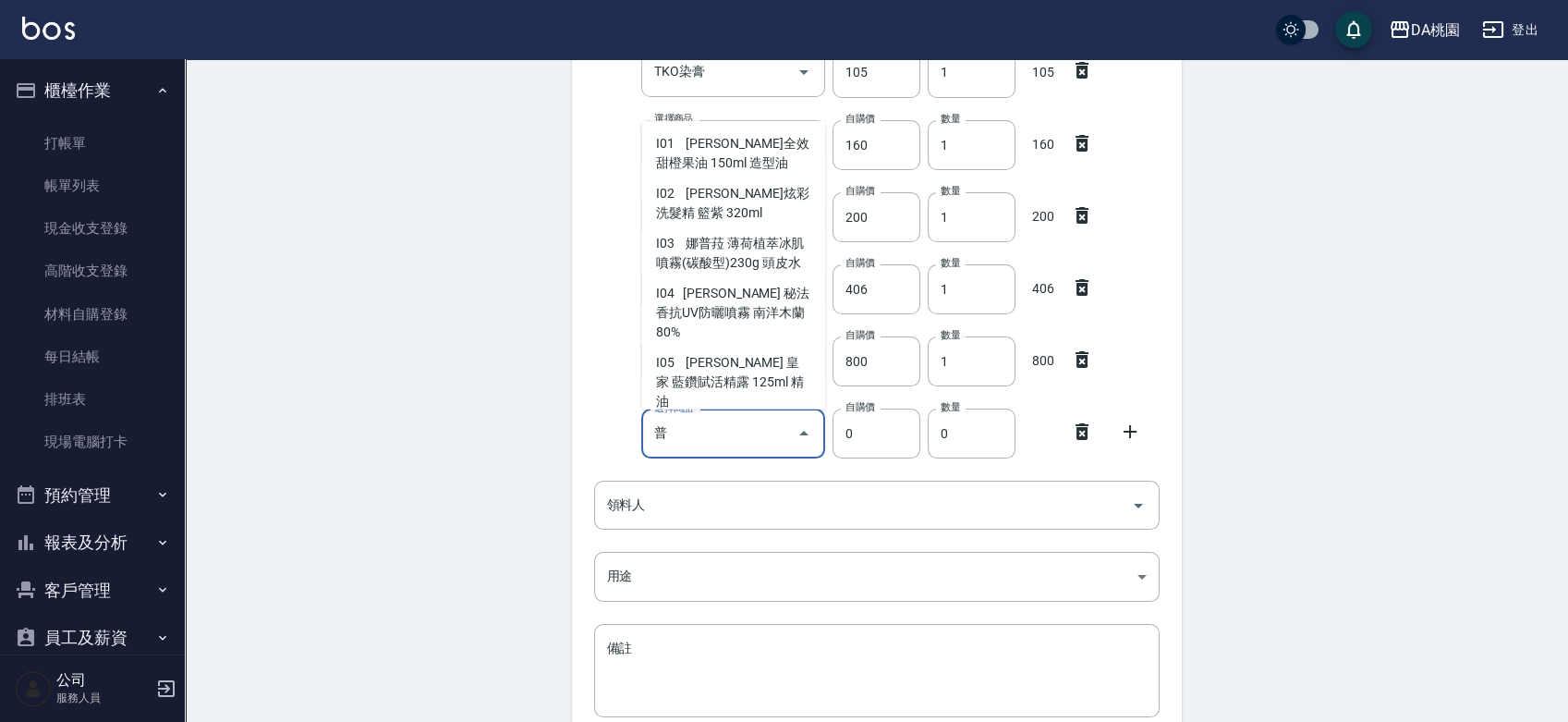
scroll to position [294, 0]
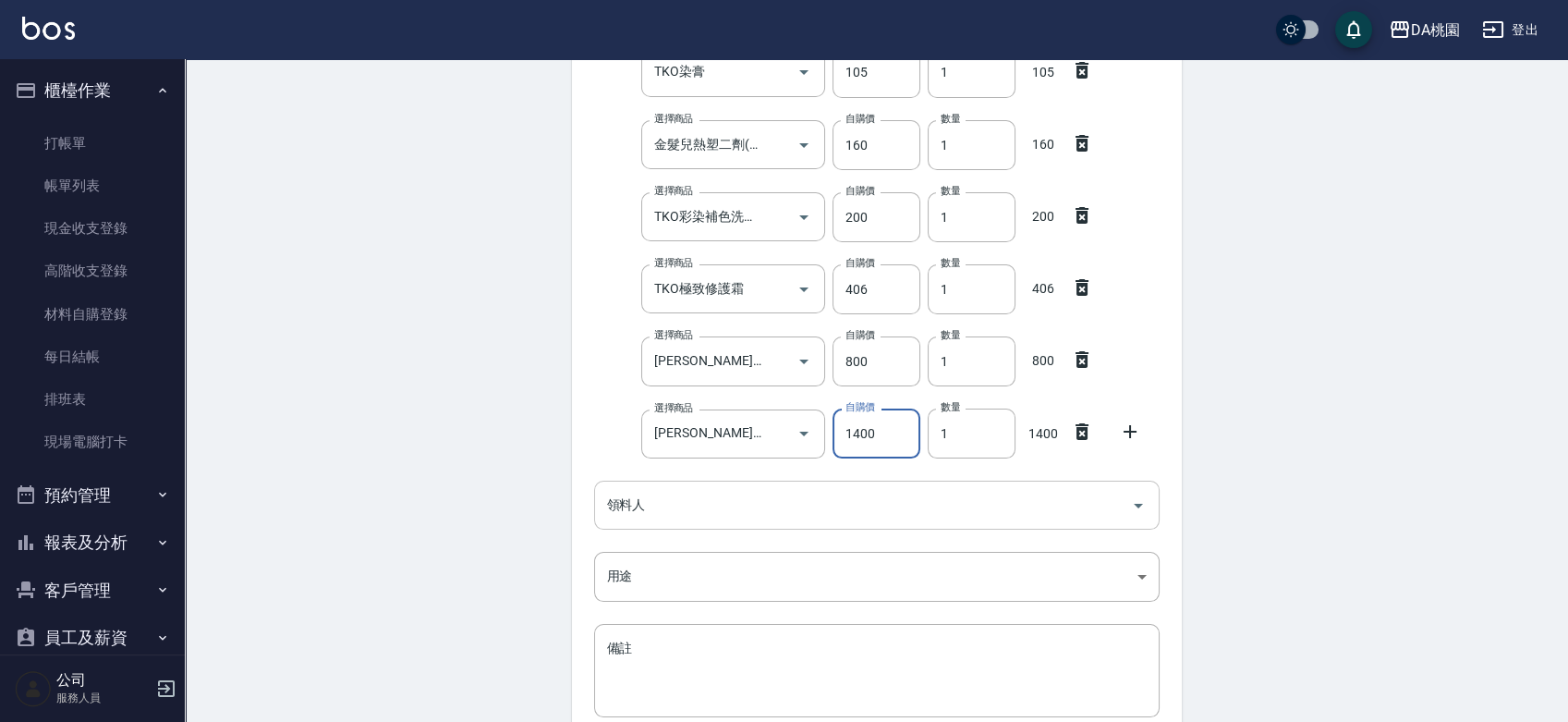
click at [765, 509] on input "領料人" at bounding box center [863, 505] width 521 height 33
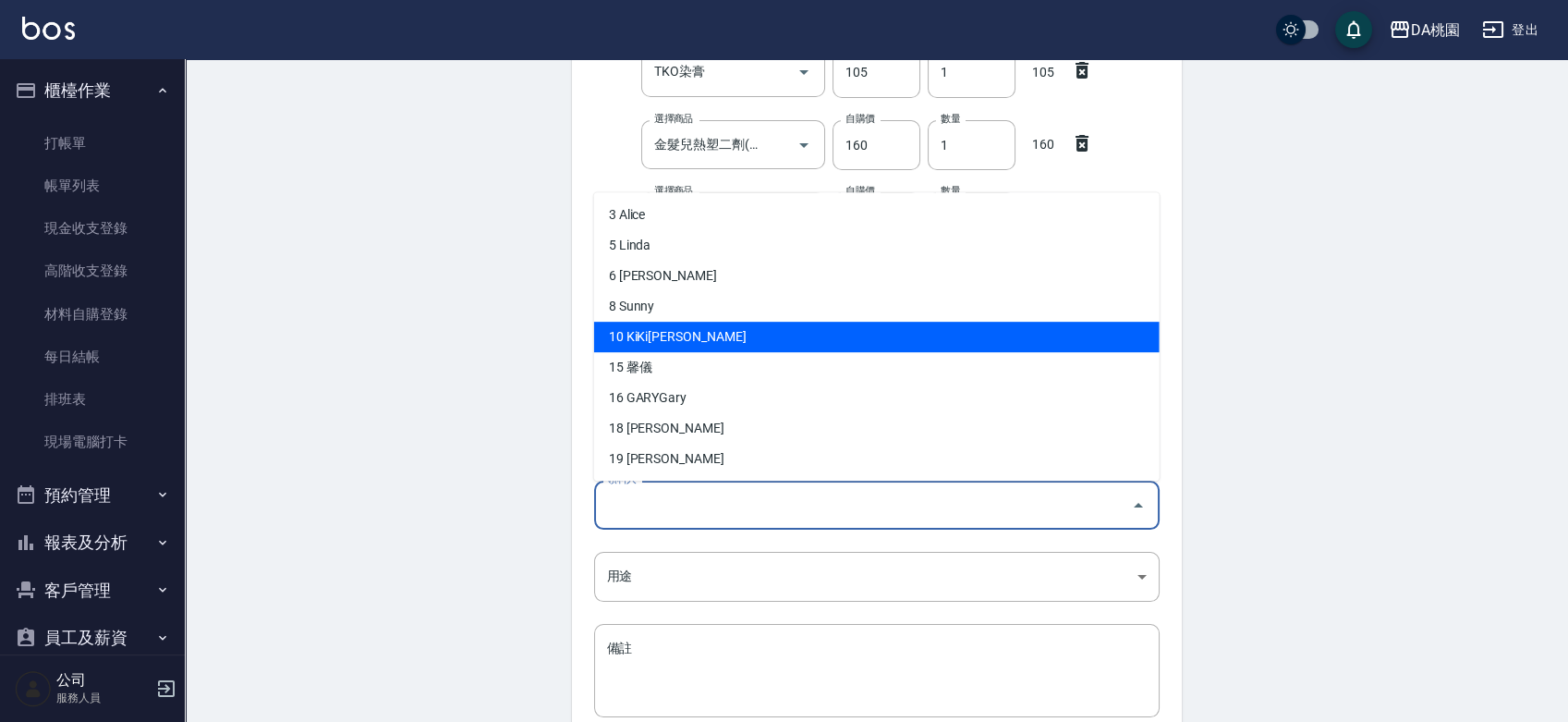
click at [717, 336] on li "10 KiKi簡" at bounding box center [877, 336] width 566 height 31
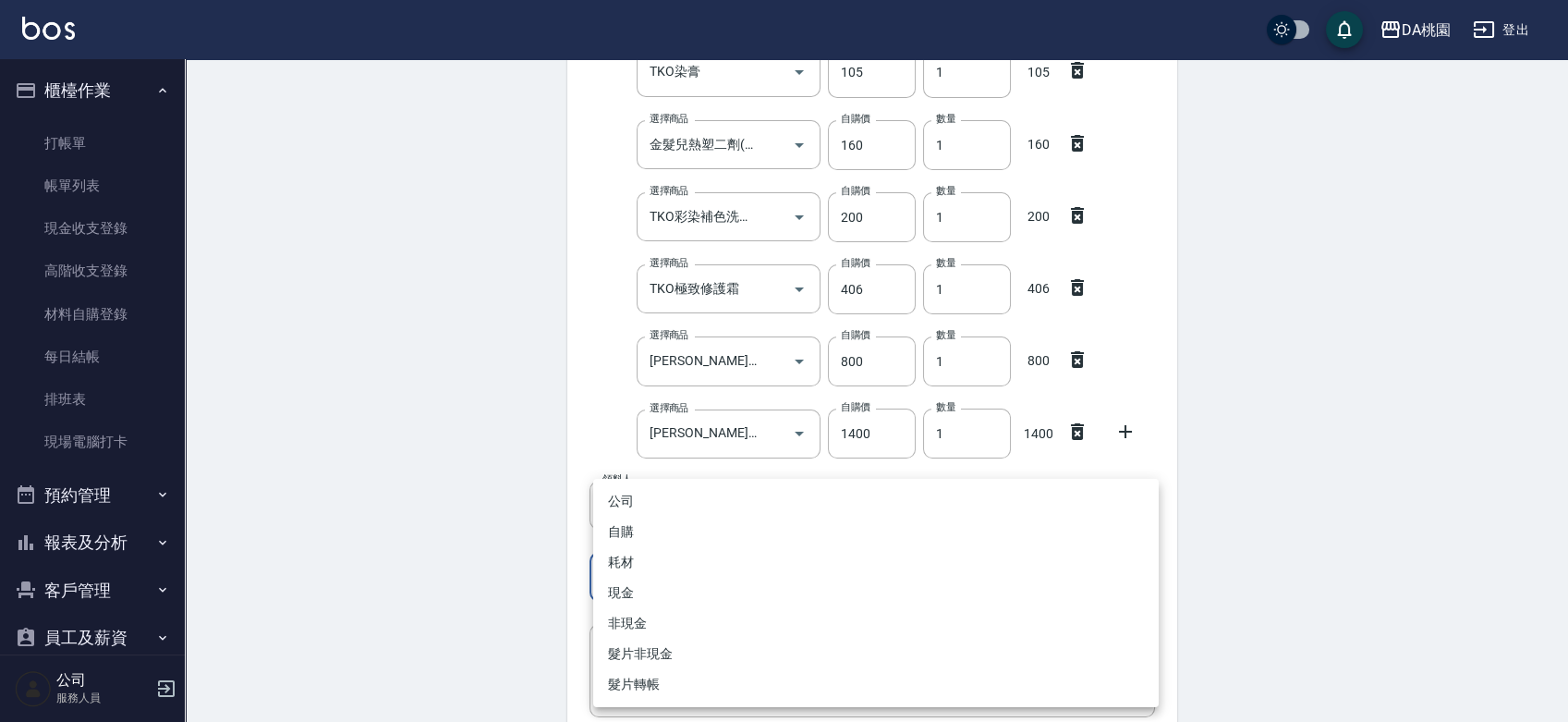
click at [705, 573] on body "DA桃園 登出 櫃檯作業 打帳單 帳單列表 現金收支登錄 高階收支登錄 材料自購登錄 每日結帳 排班表 現場電腦打卡 預約管理 預約管理 單日預約紀錄 單週預…" at bounding box center [784, 253] width 1568 height 1267
click at [712, 529] on li "自購" at bounding box center [876, 531] width 566 height 31
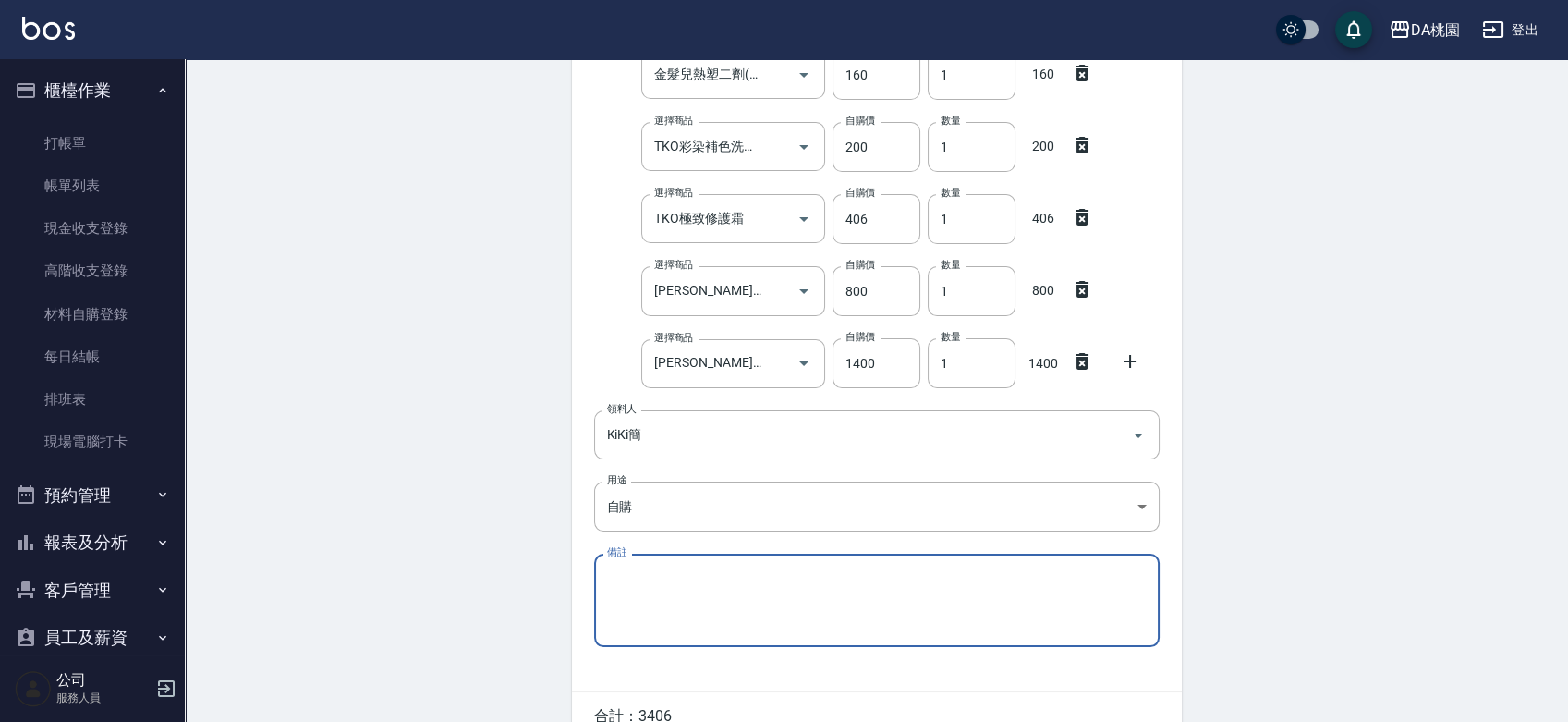
scroll to position [546, 0]
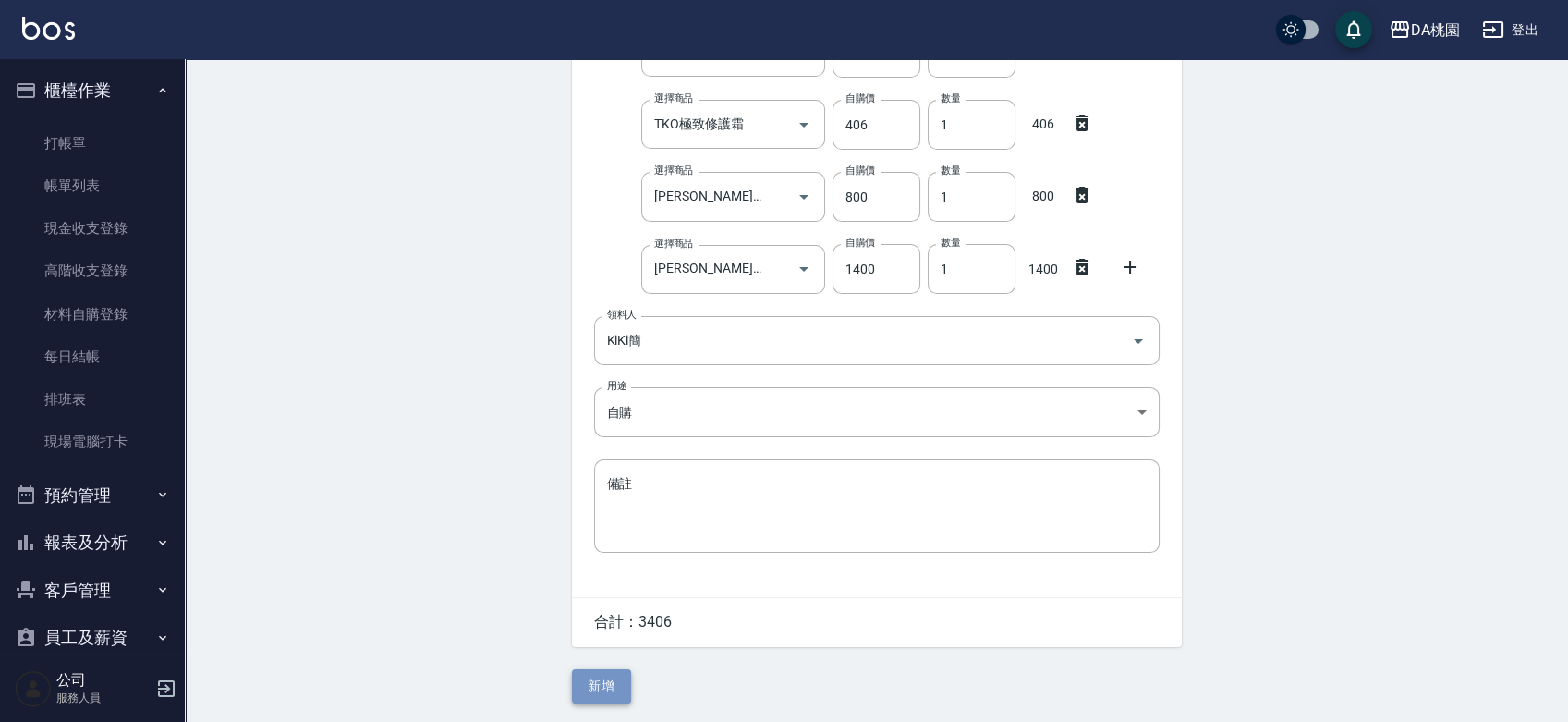
click at [606, 683] on button "新增" at bounding box center [601, 686] width 59 height 34
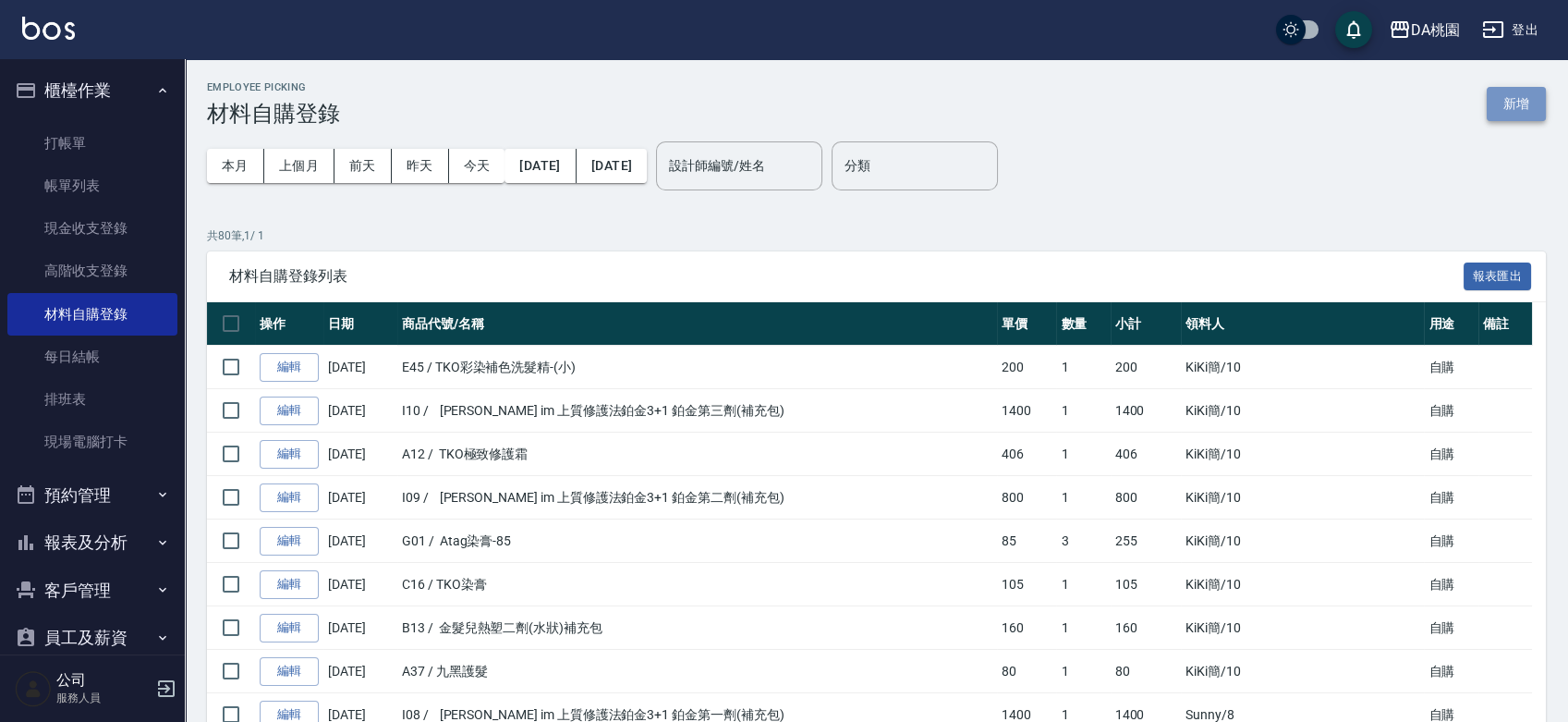
click at [1515, 97] on button "新增" at bounding box center [1515, 103] width 59 height 34
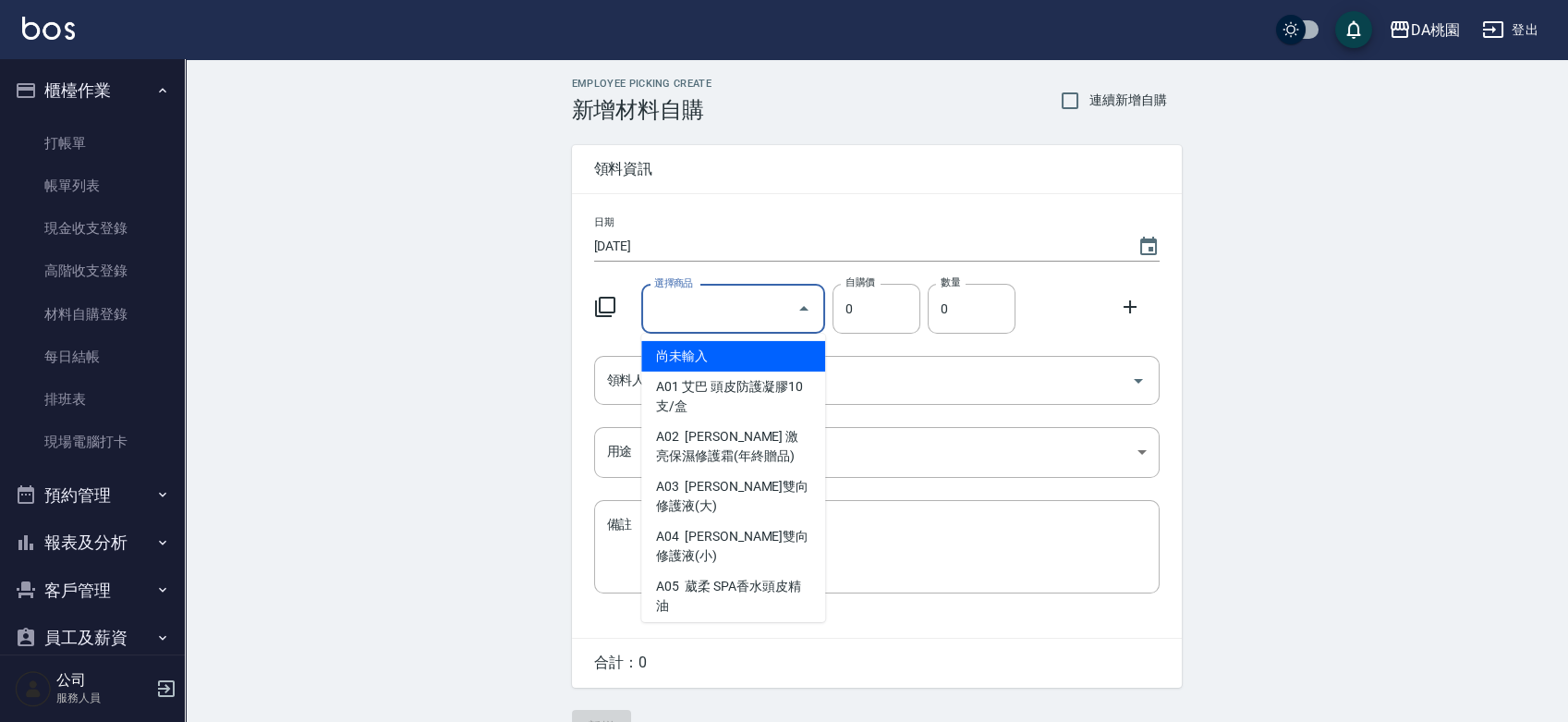
click at [732, 323] on input "選擇商品" at bounding box center [719, 309] width 139 height 33
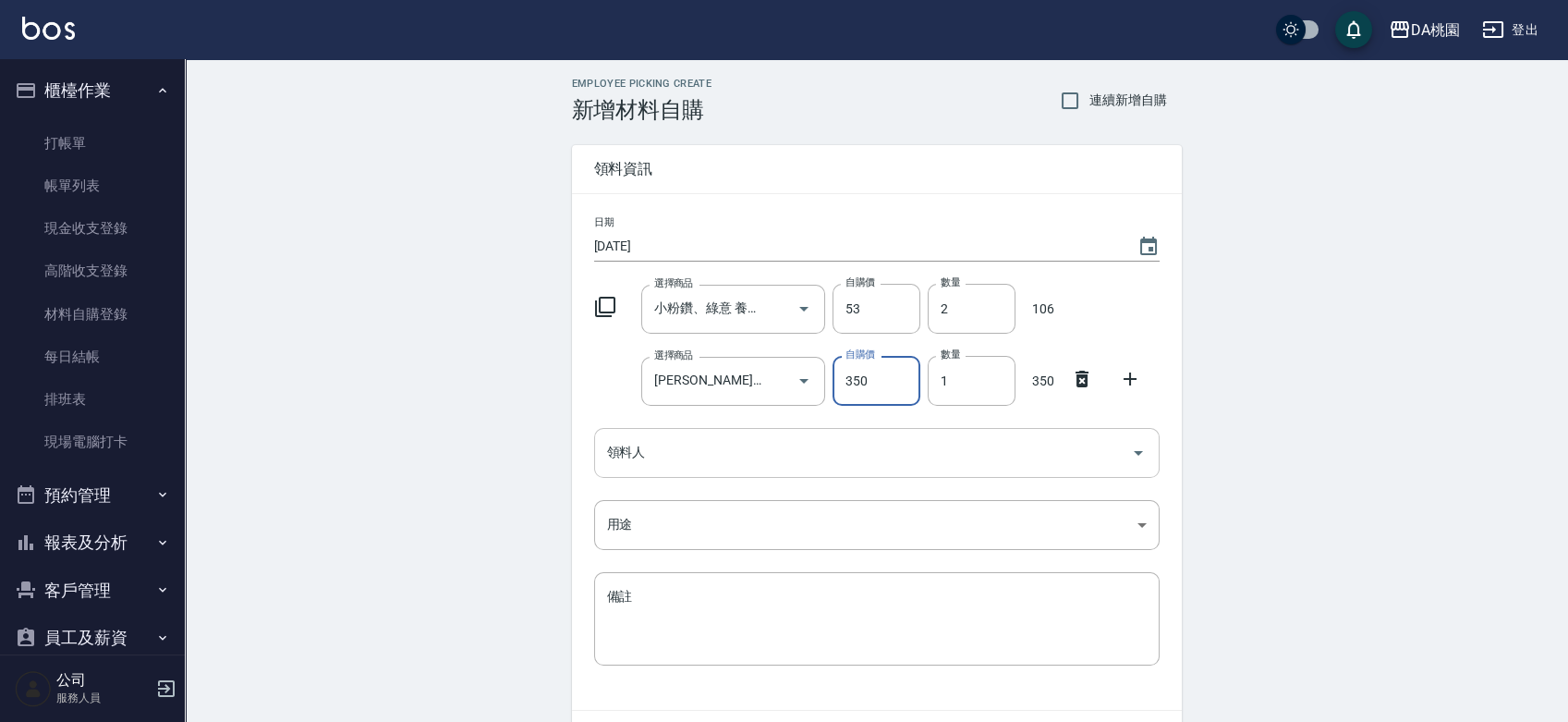
click at [701, 449] on input "領料人" at bounding box center [863, 452] width 521 height 33
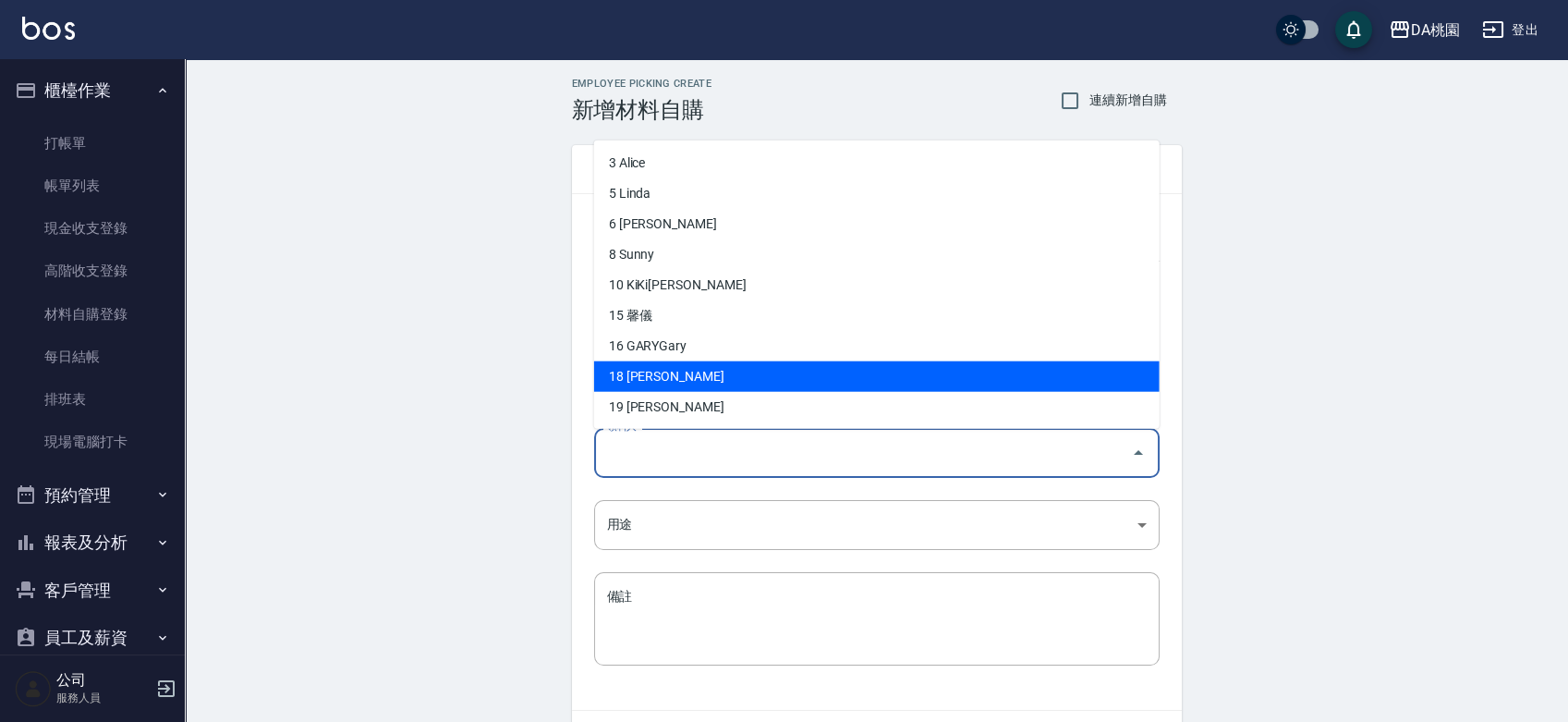
click at [696, 368] on li "18 徐妤蓉" at bounding box center [877, 375] width 566 height 31
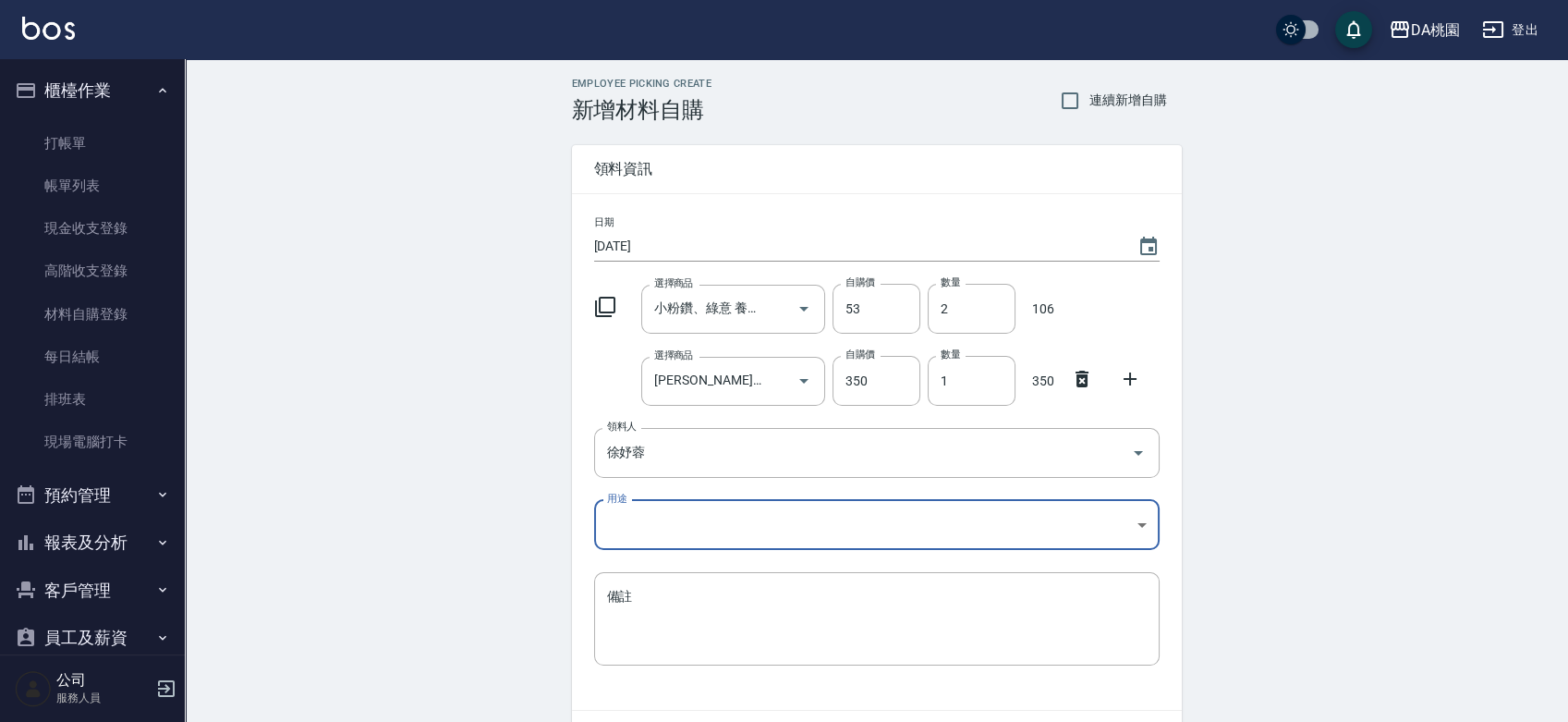
click at [686, 529] on body "DA桃園 登出 櫃檯作業 打帳單 帳單列表 現金收支登錄 高階收支登錄 材料自購登錄 每日結帳 排班表 現場電腦打卡 預約管理 預約管理 單日預約紀錄 單週預…" at bounding box center [784, 417] width 1568 height 833
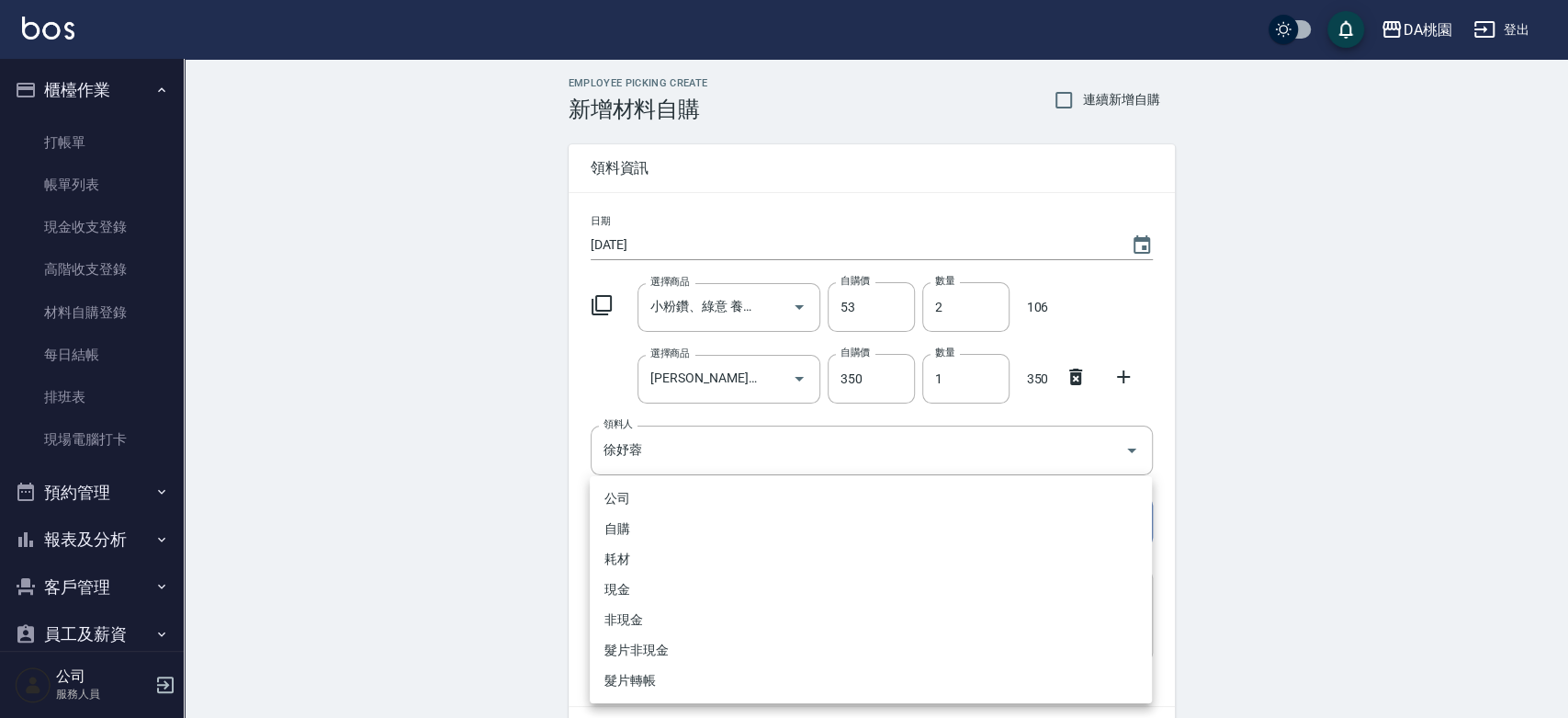
click at [682, 526] on li "自購" at bounding box center [871, 528] width 563 height 31
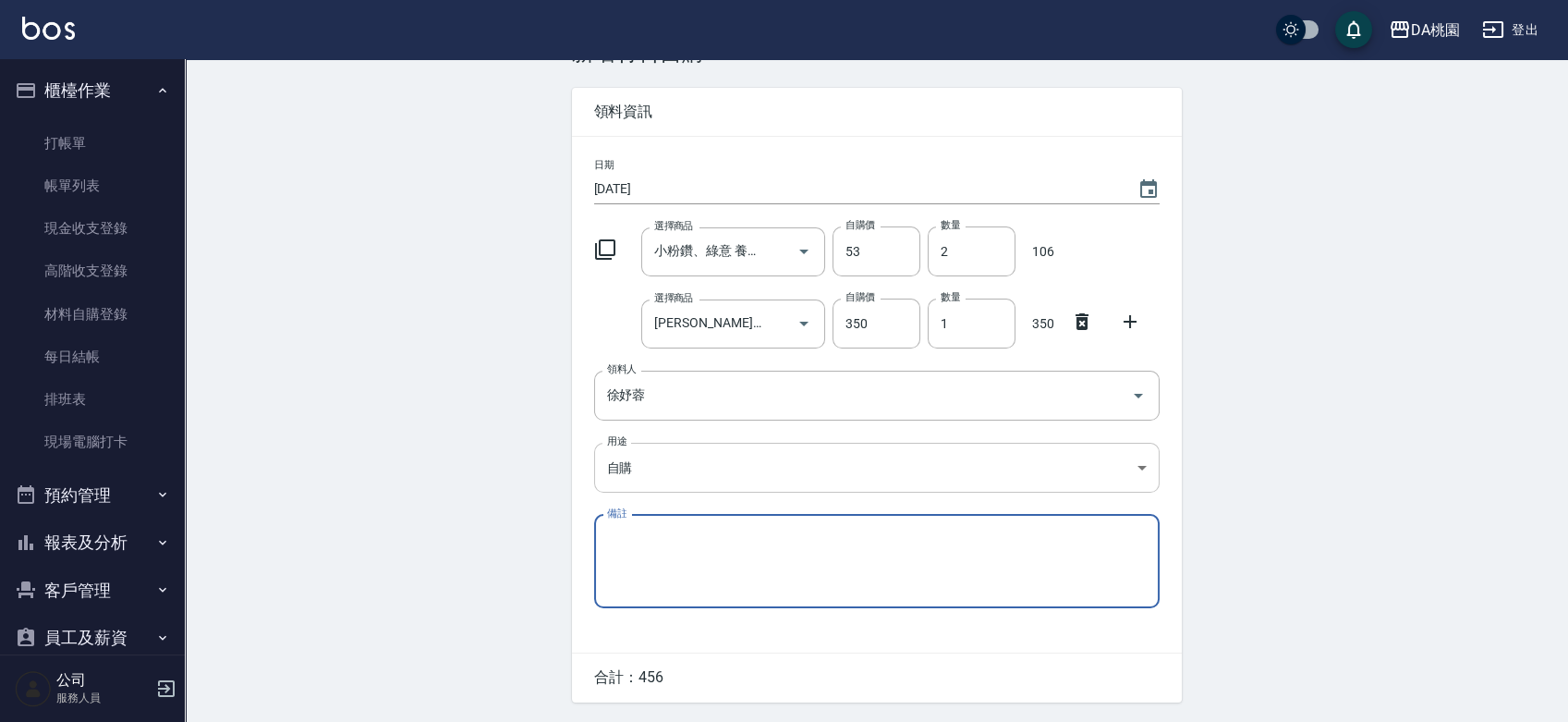
scroll to position [112, 0]
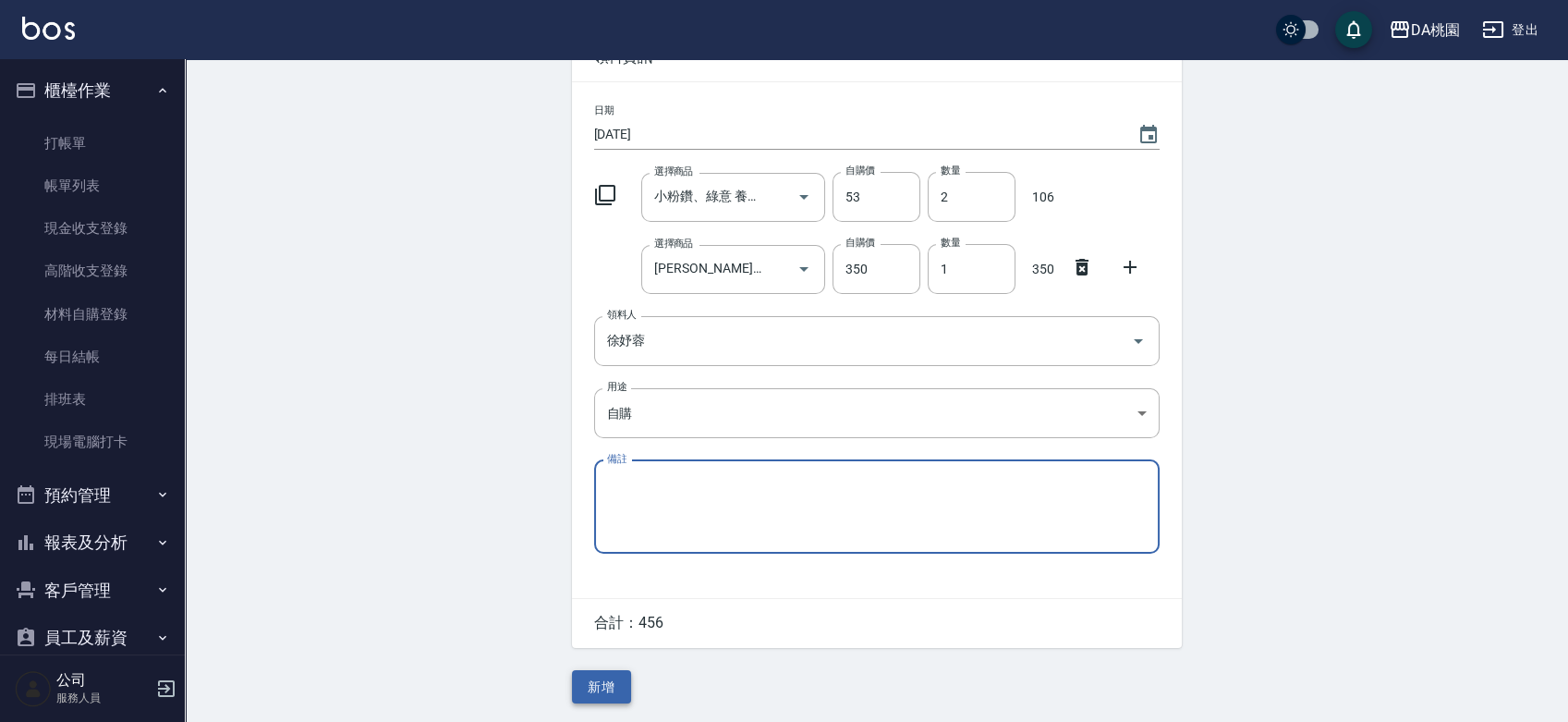
click at [610, 676] on button "新增" at bounding box center [601, 687] width 59 height 34
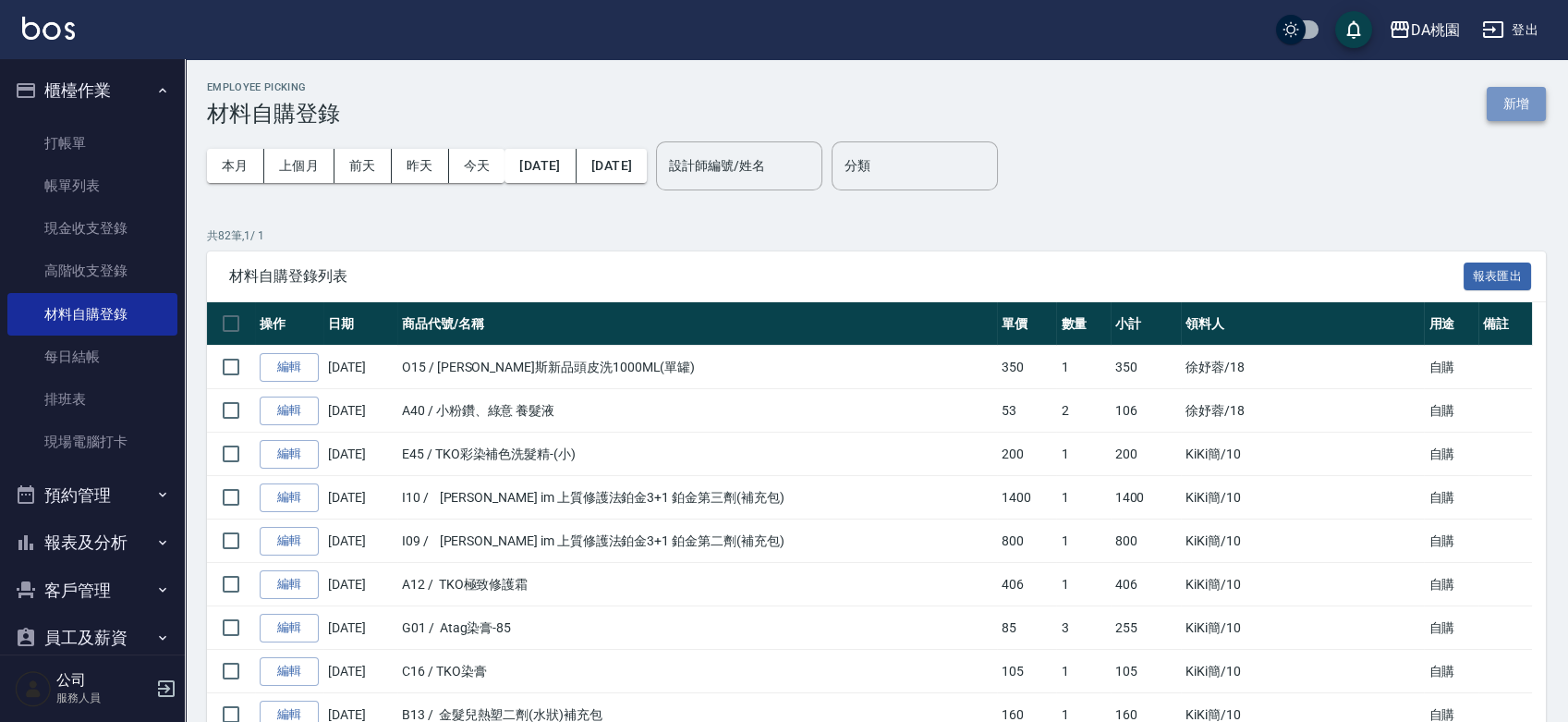
click at [1500, 99] on button "新增" at bounding box center [1515, 103] width 59 height 34
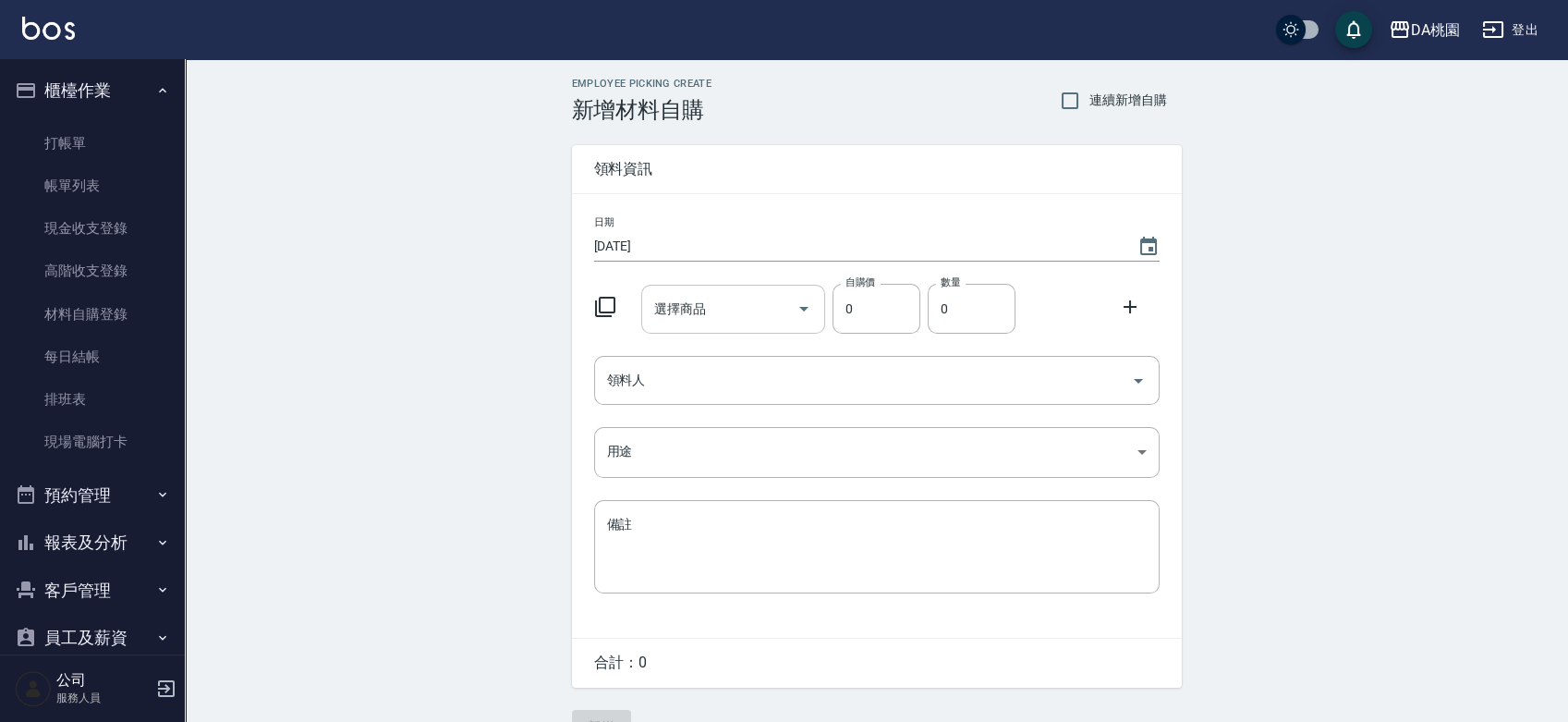
click at [695, 313] on input "選擇商品" at bounding box center [719, 309] width 139 height 33
click at [664, 388] on input "領料人" at bounding box center [863, 380] width 521 height 33
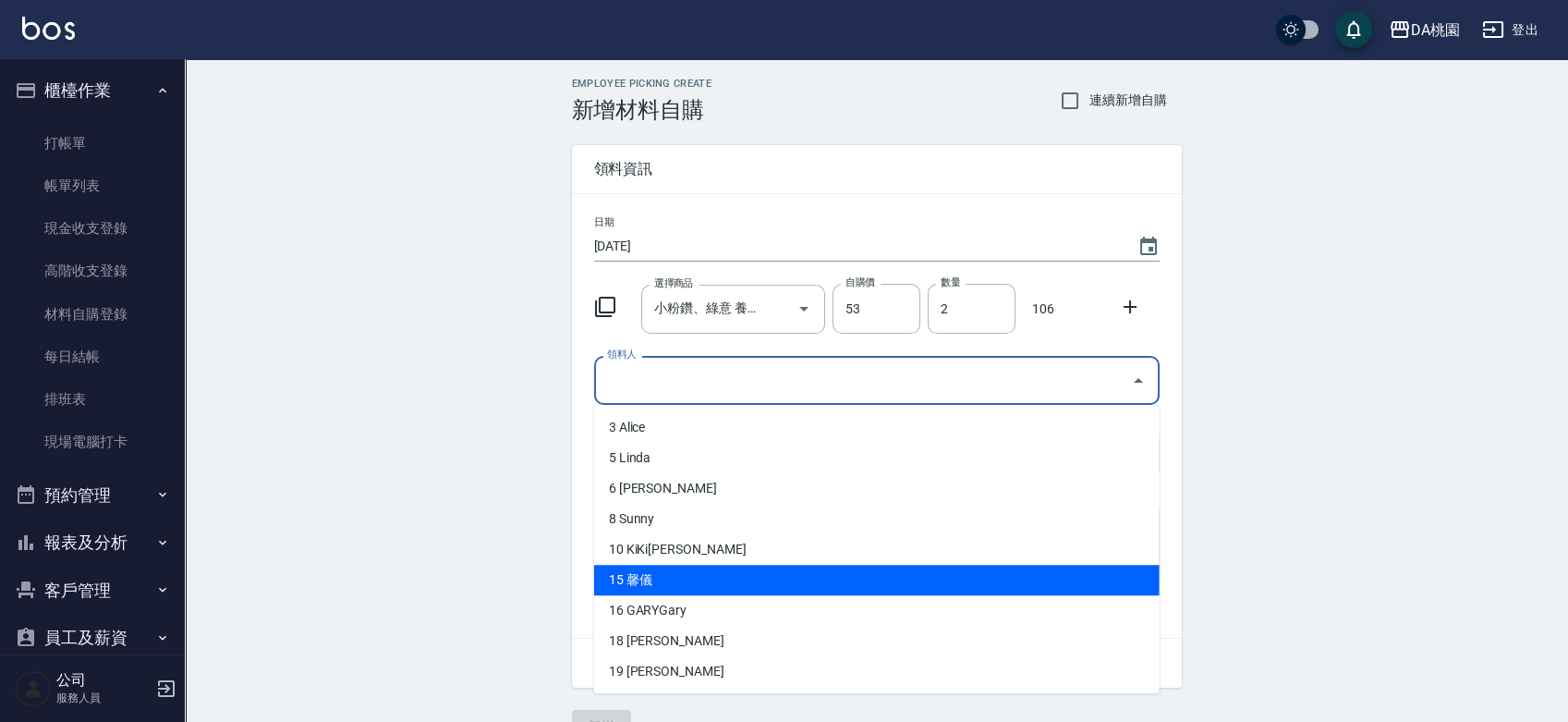
scroll to position [102, 0]
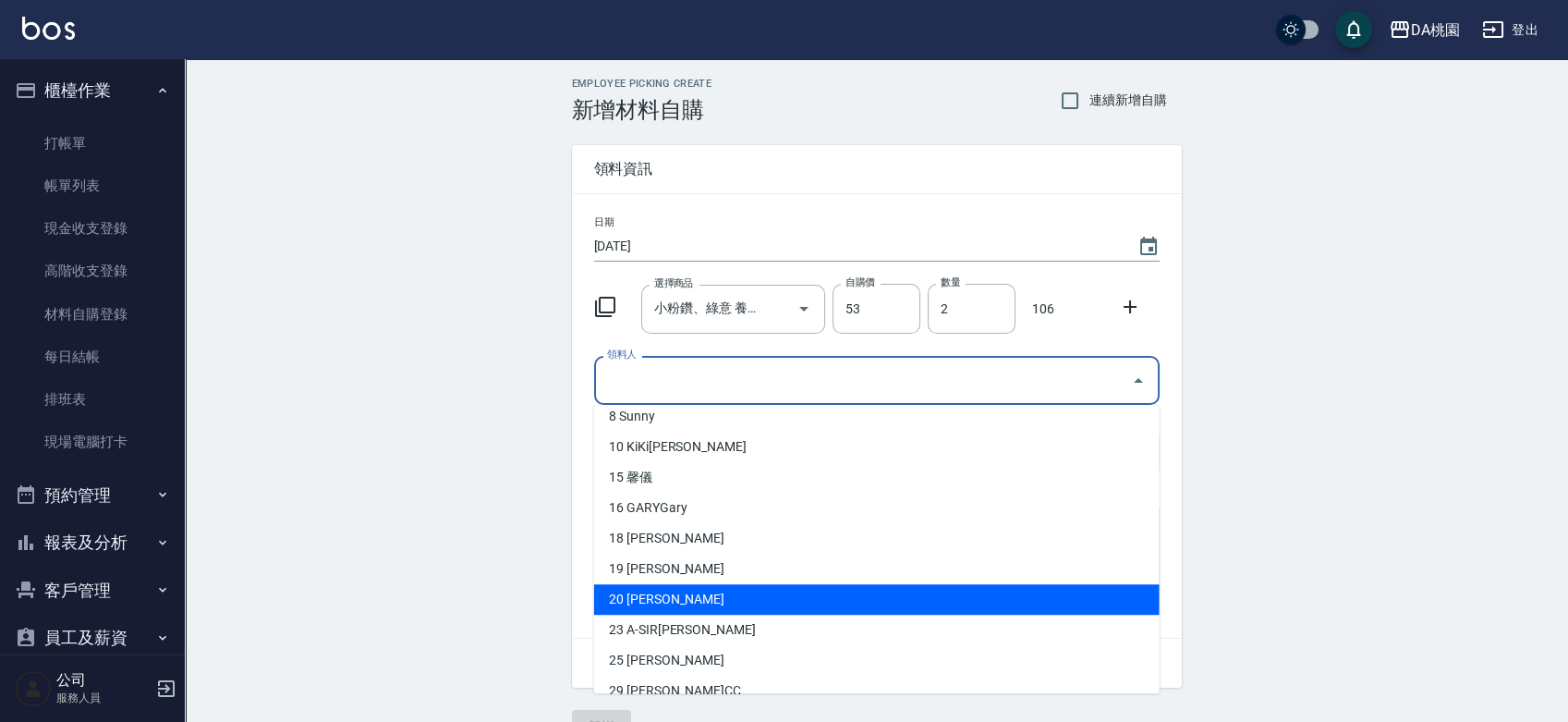
click at [651, 603] on li "20 徐怡葶" at bounding box center [877, 599] width 566 height 31
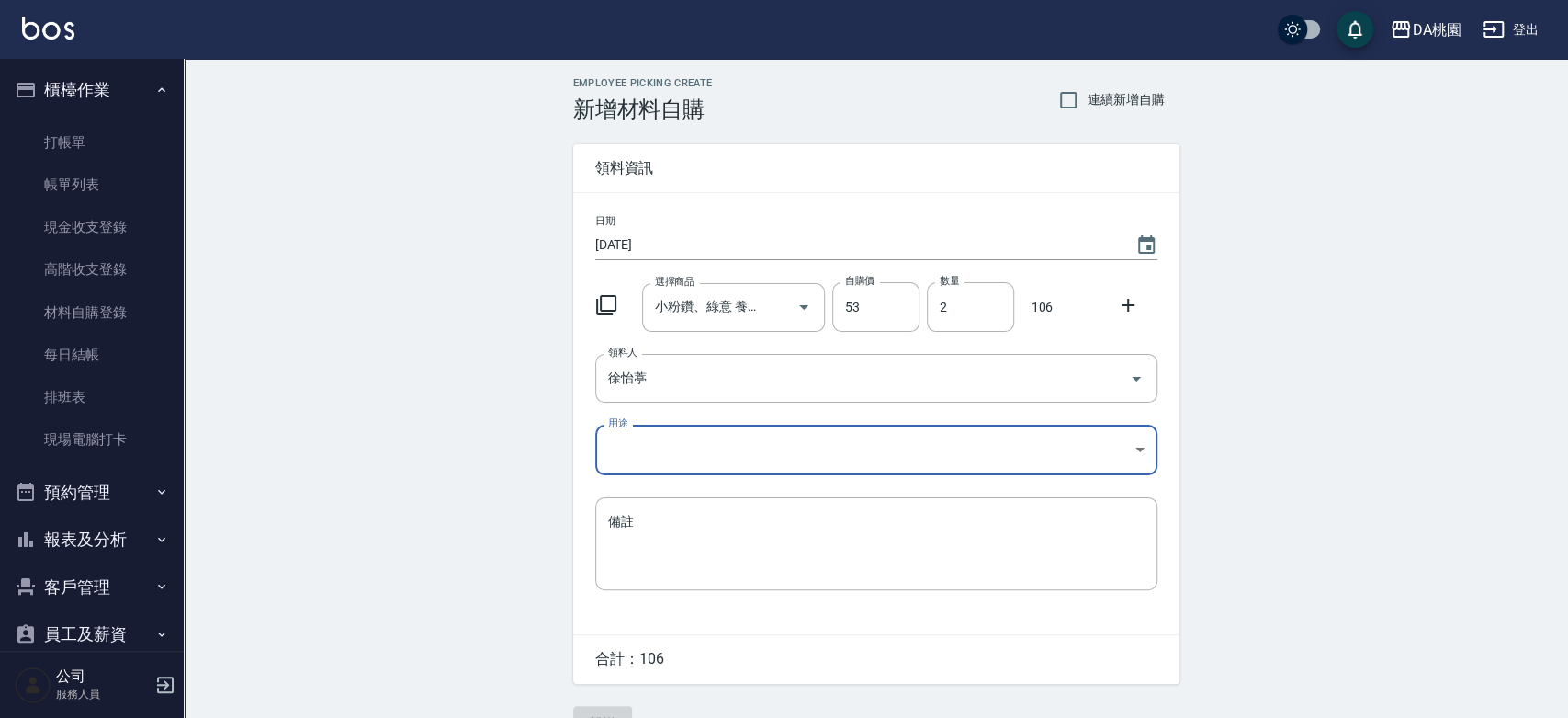
click at [637, 447] on body "DA桃園 登出 櫃檯作業 打帳單 帳單列表 現金收支登錄 高階收支登錄 材料自購登錄 每日結帳 排班表 現場電腦打卡 預約管理 預約管理 單日預約紀錄 單週預…" at bounding box center [784, 379] width 1568 height 758
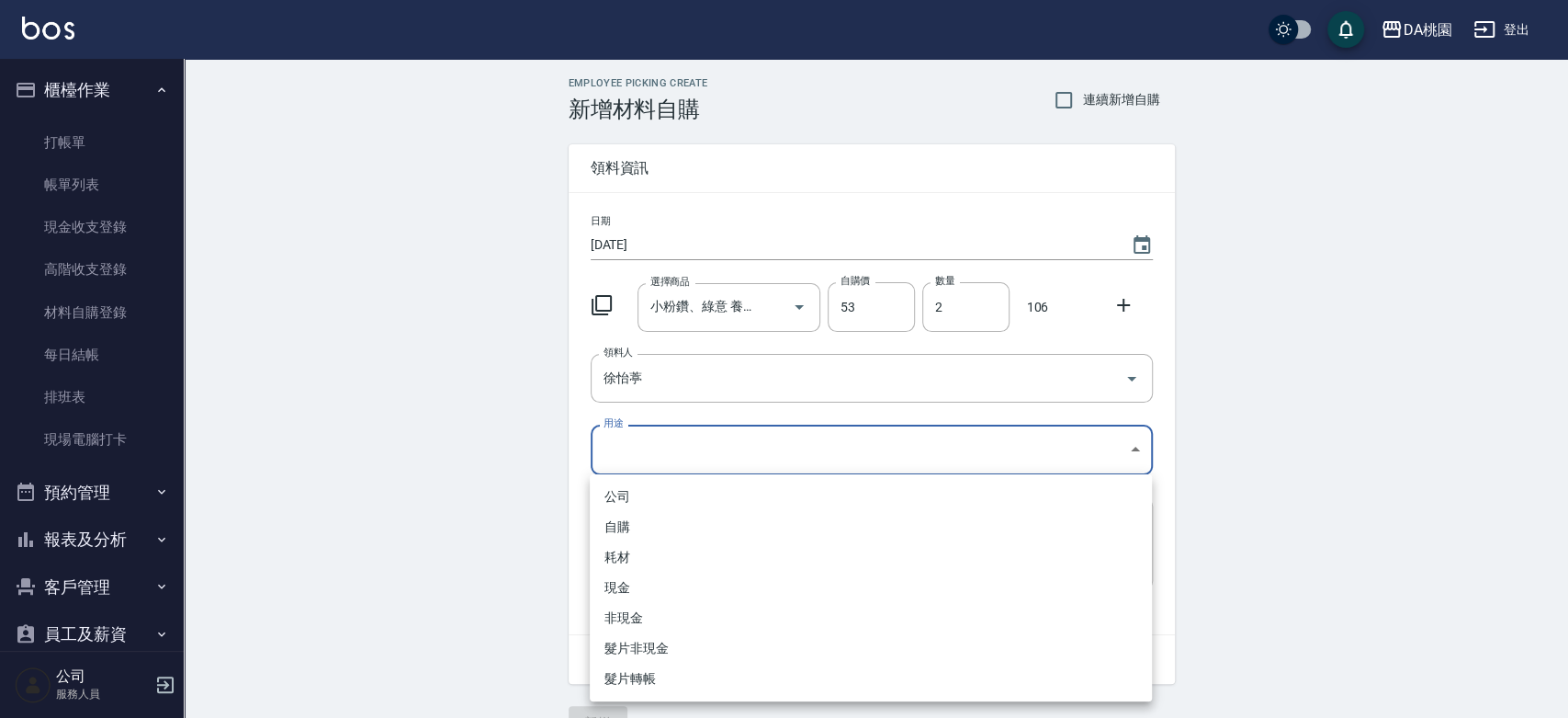
click at [644, 524] on li "自購" at bounding box center [871, 527] width 563 height 31
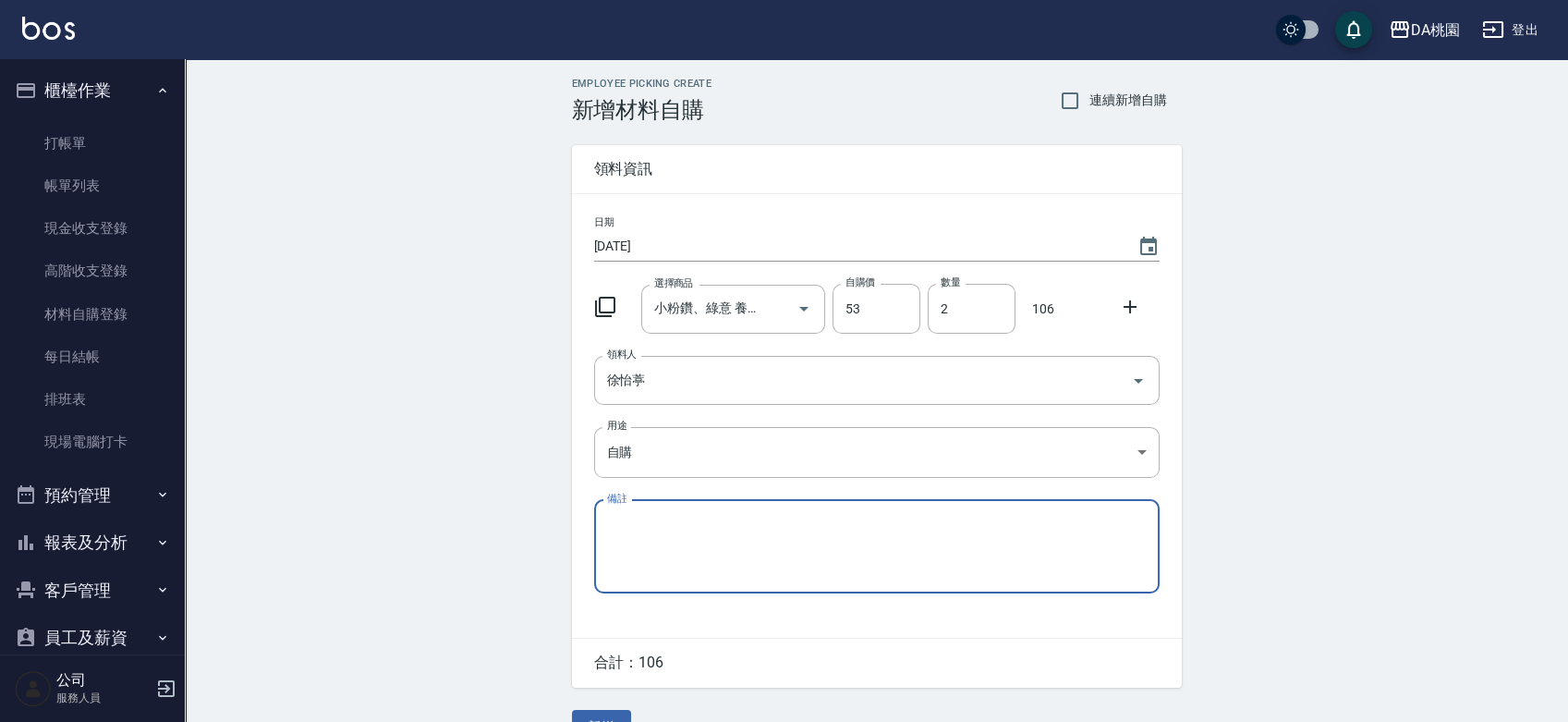
scroll to position [41, 0]
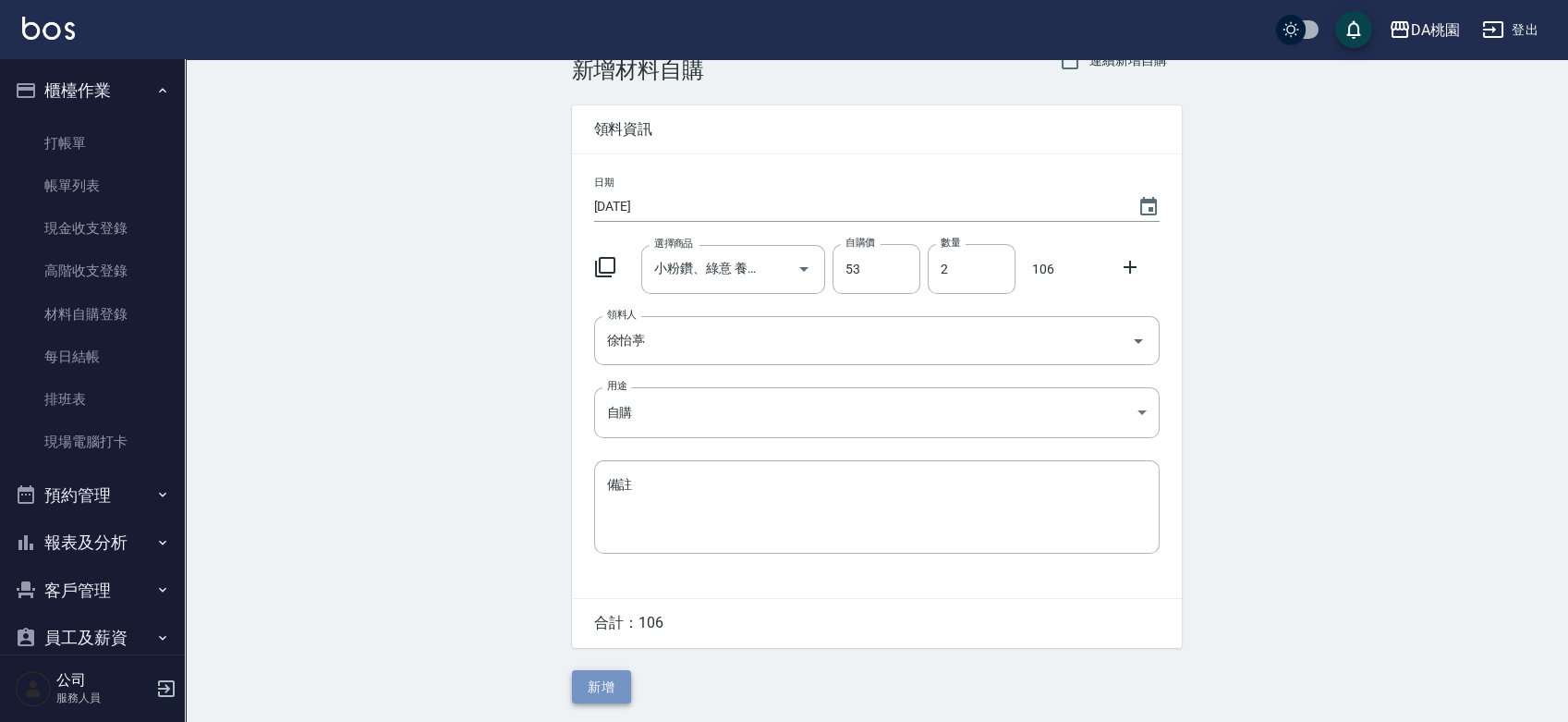
click at [616, 674] on button "新增" at bounding box center [601, 687] width 59 height 34
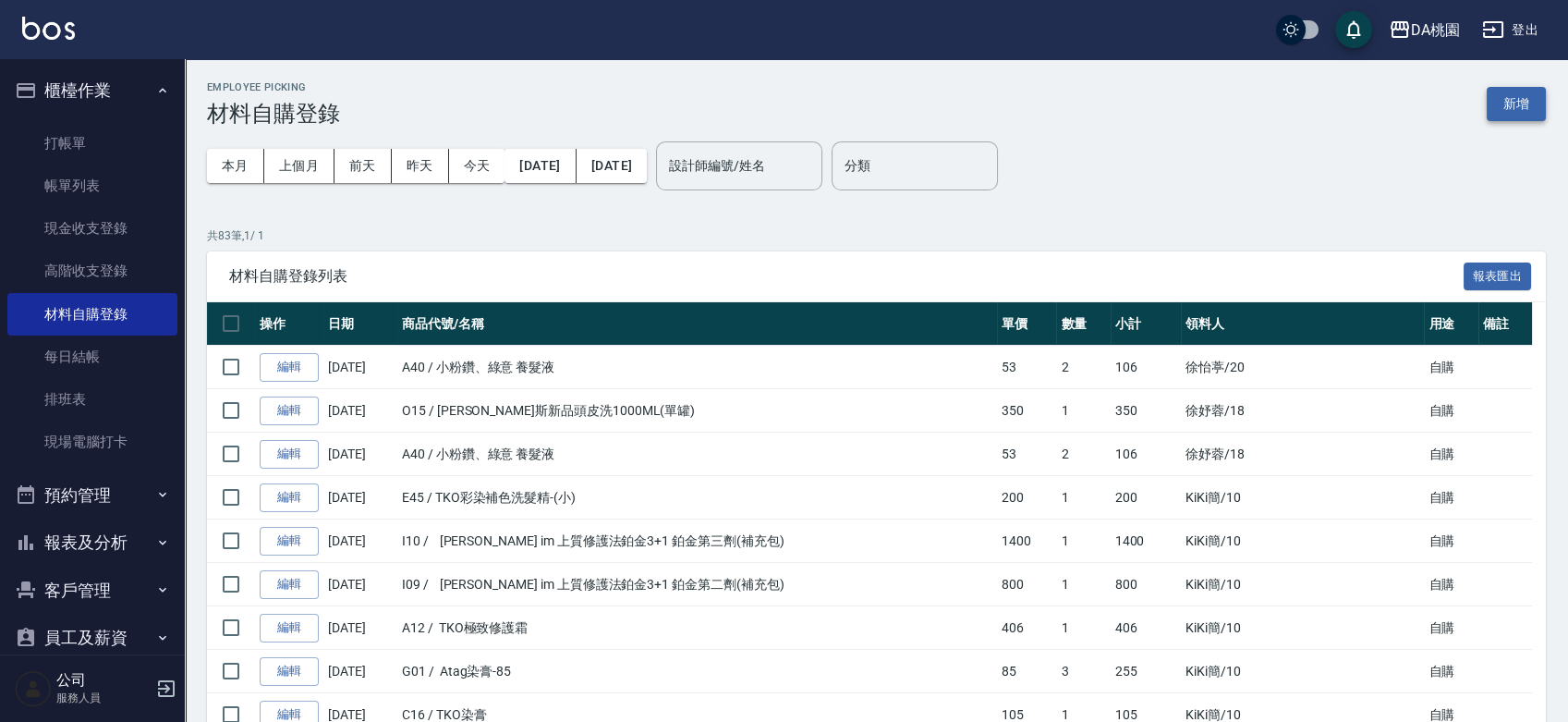
click at [1522, 102] on button "新增" at bounding box center [1515, 103] width 59 height 34
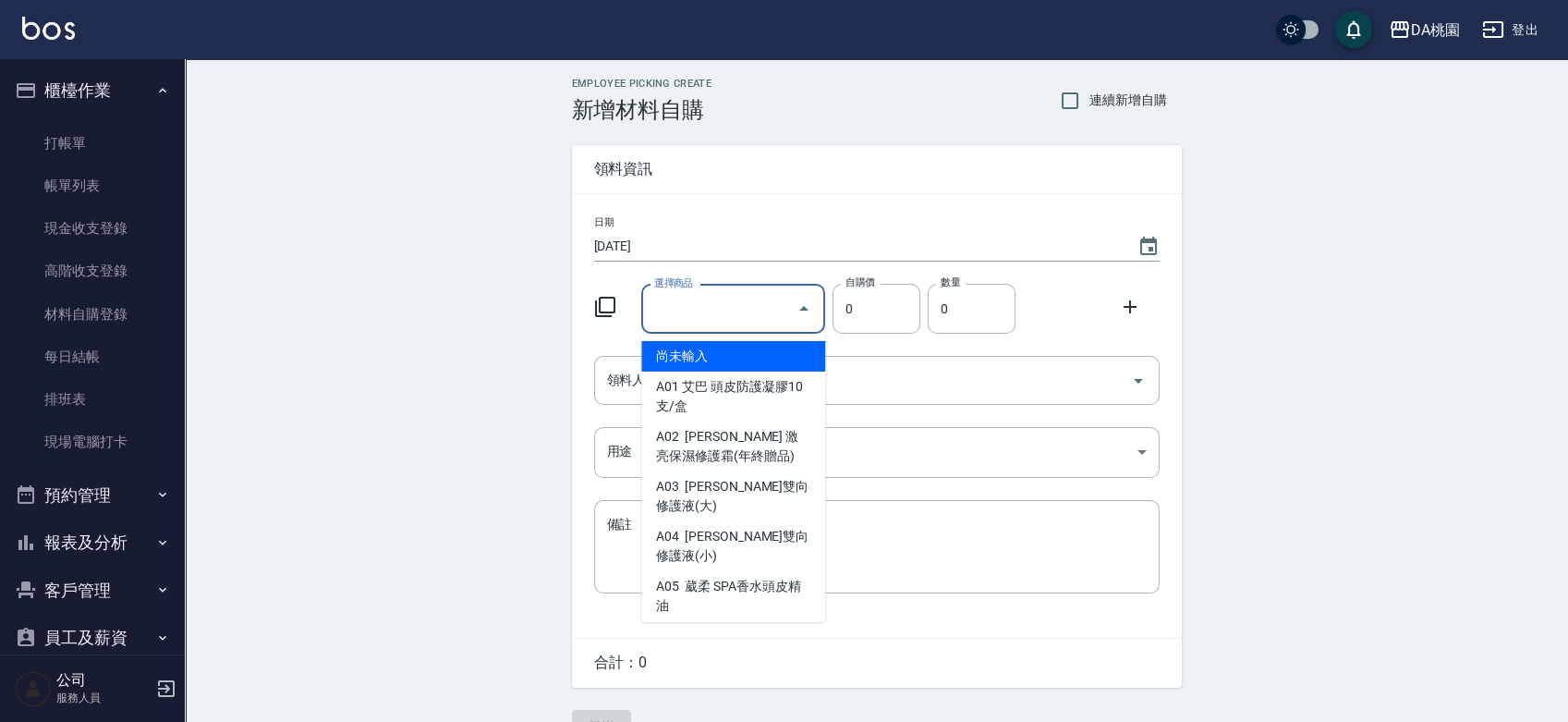
click at [725, 312] on input "選擇商品" at bounding box center [719, 309] width 139 height 33
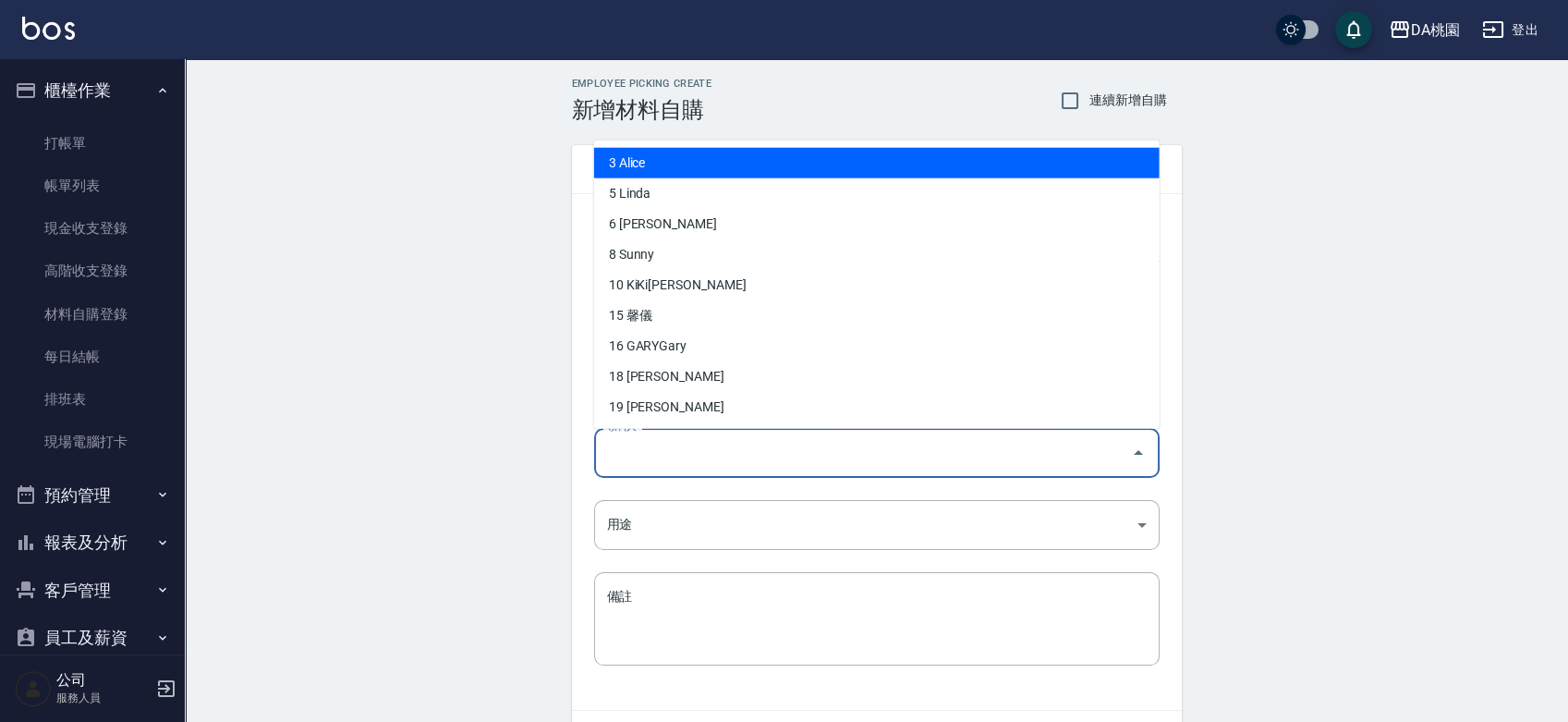
click at [684, 465] on input "領料人" at bounding box center [863, 452] width 521 height 33
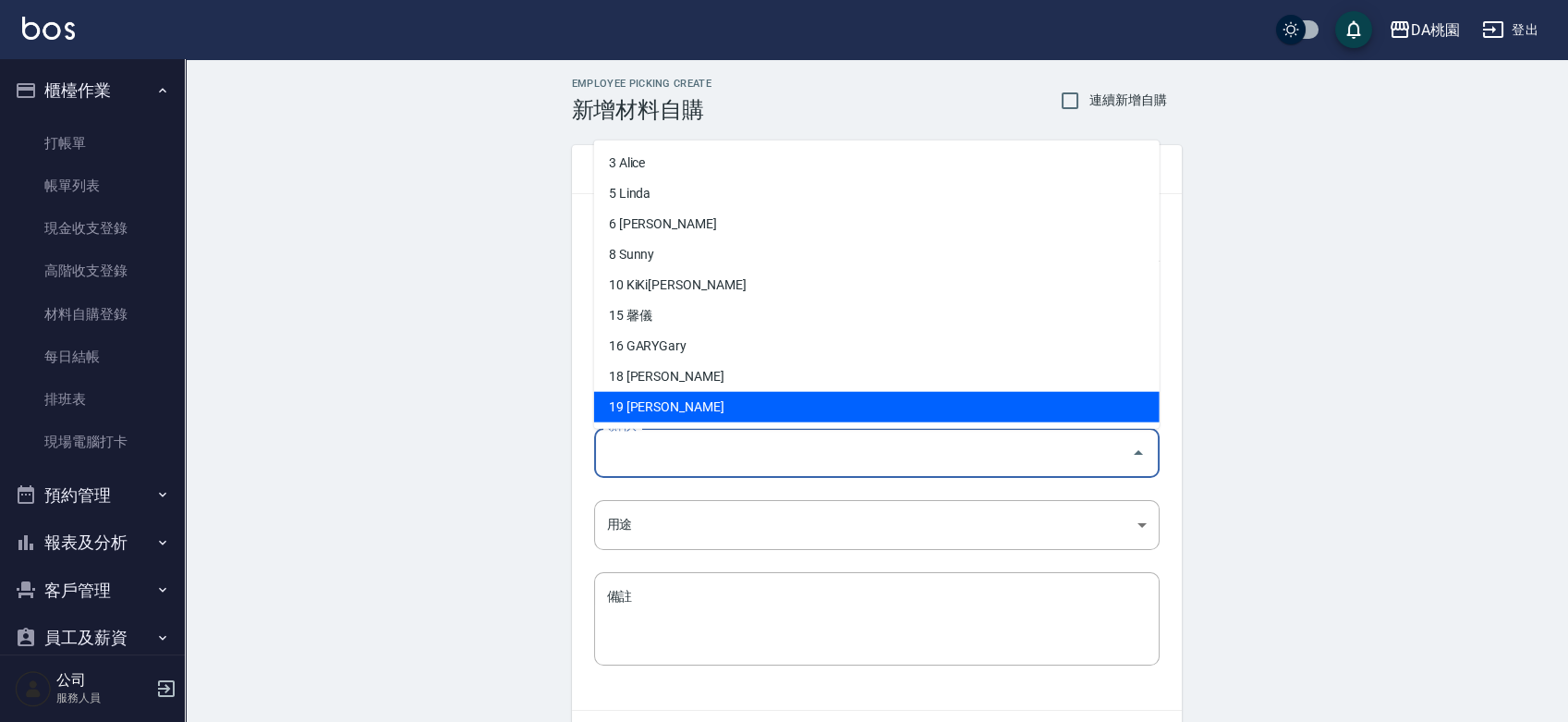
click at [687, 417] on li "19 朱雅歆" at bounding box center [877, 406] width 566 height 31
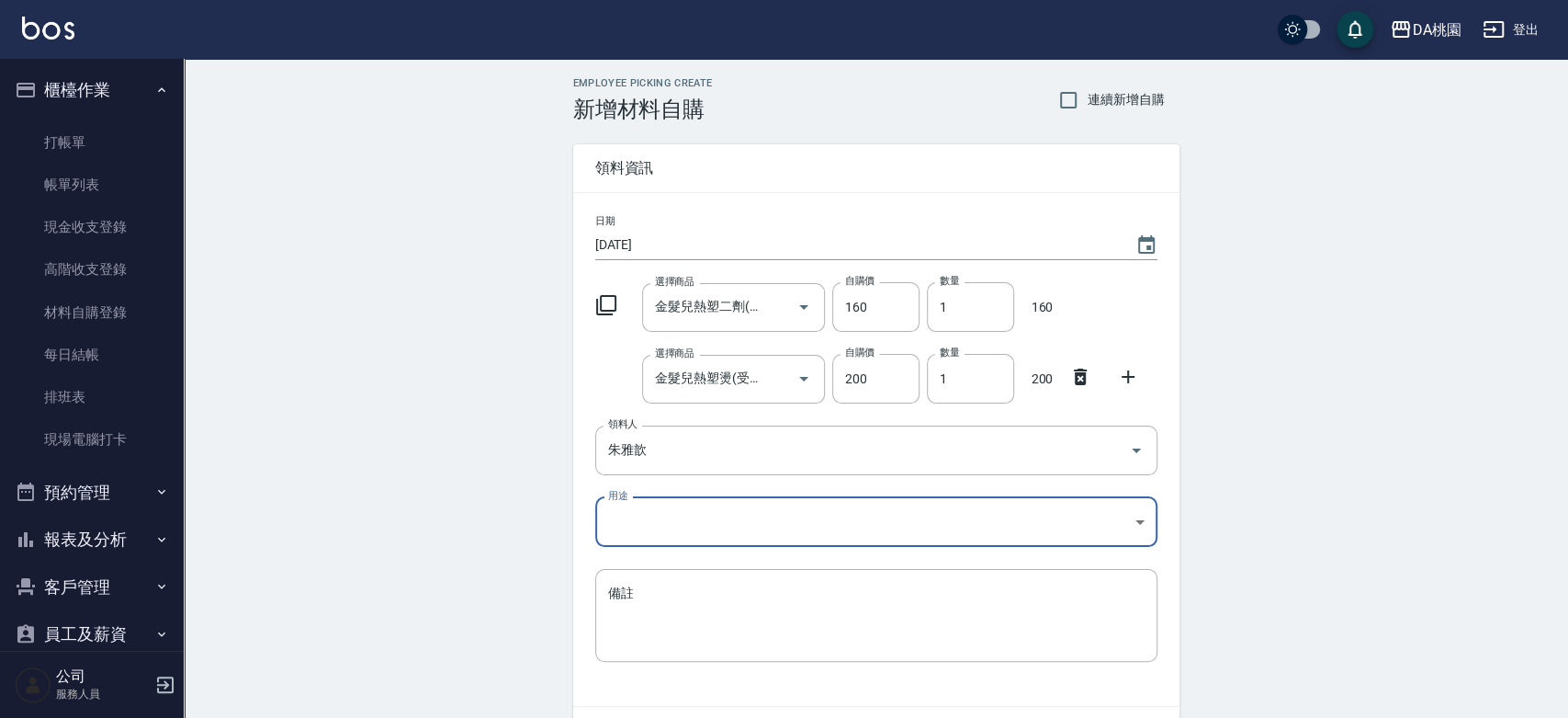
click at [669, 514] on body "DA桃園 登出 櫃檯作業 打帳單 帳單列表 現金收支登錄 高階收支登錄 材料自購登錄 每日結帳 排班表 現場電腦打卡 預約管理 預約管理 單日預約紀錄 單週預…" at bounding box center [784, 414] width 1568 height 829
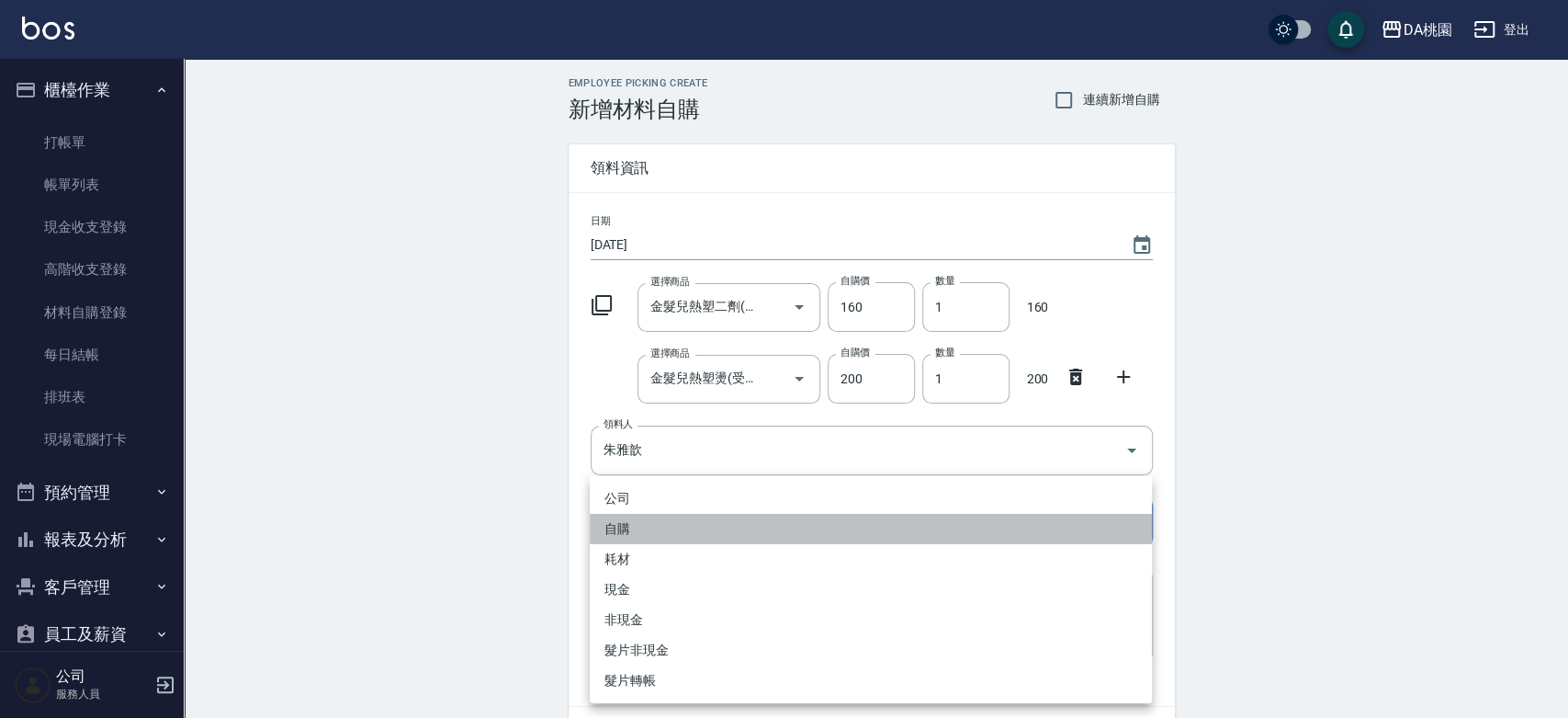
click at [662, 526] on li "自購" at bounding box center [871, 528] width 563 height 31
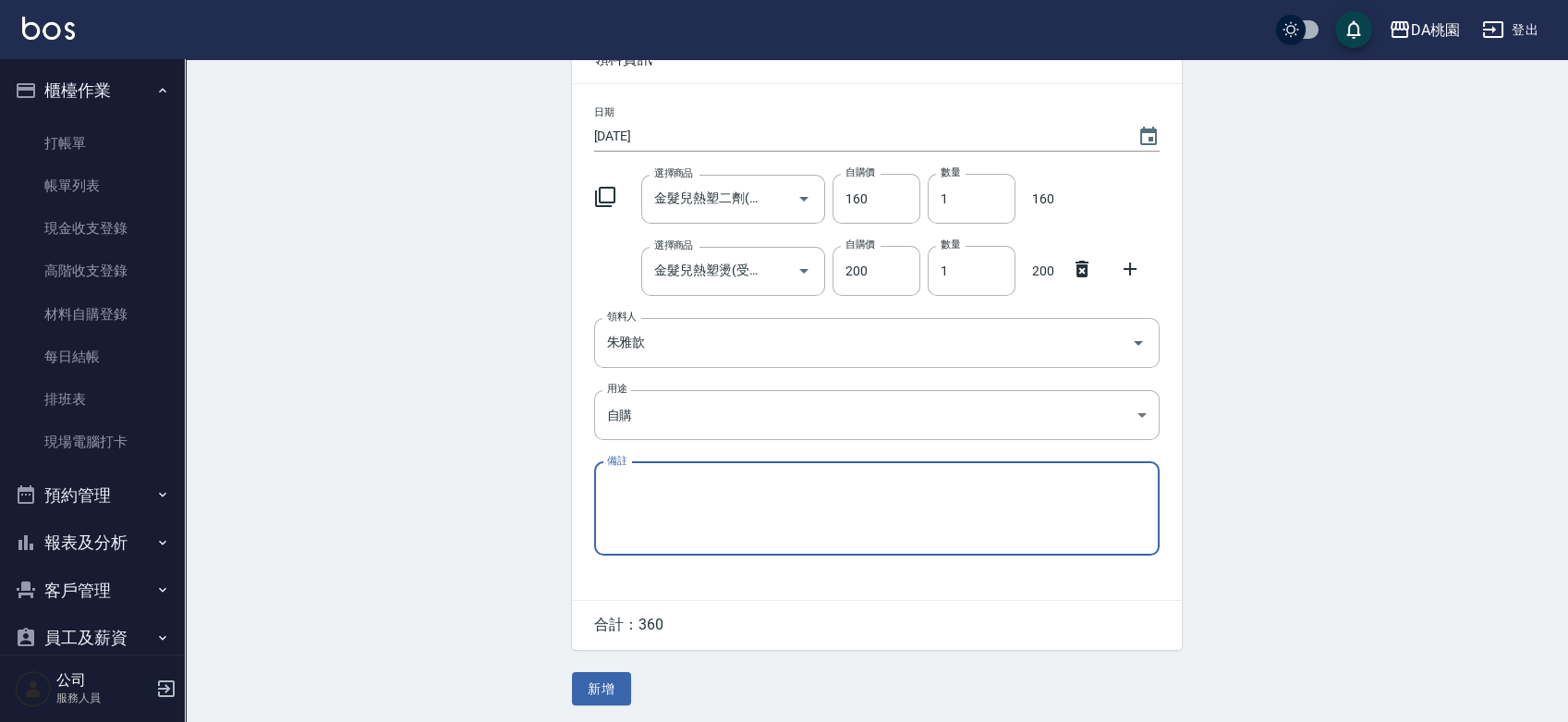
scroll to position [112, 0]
click at [588, 697] on button "新增" at bounding box center [601, 687] width 59 height 34
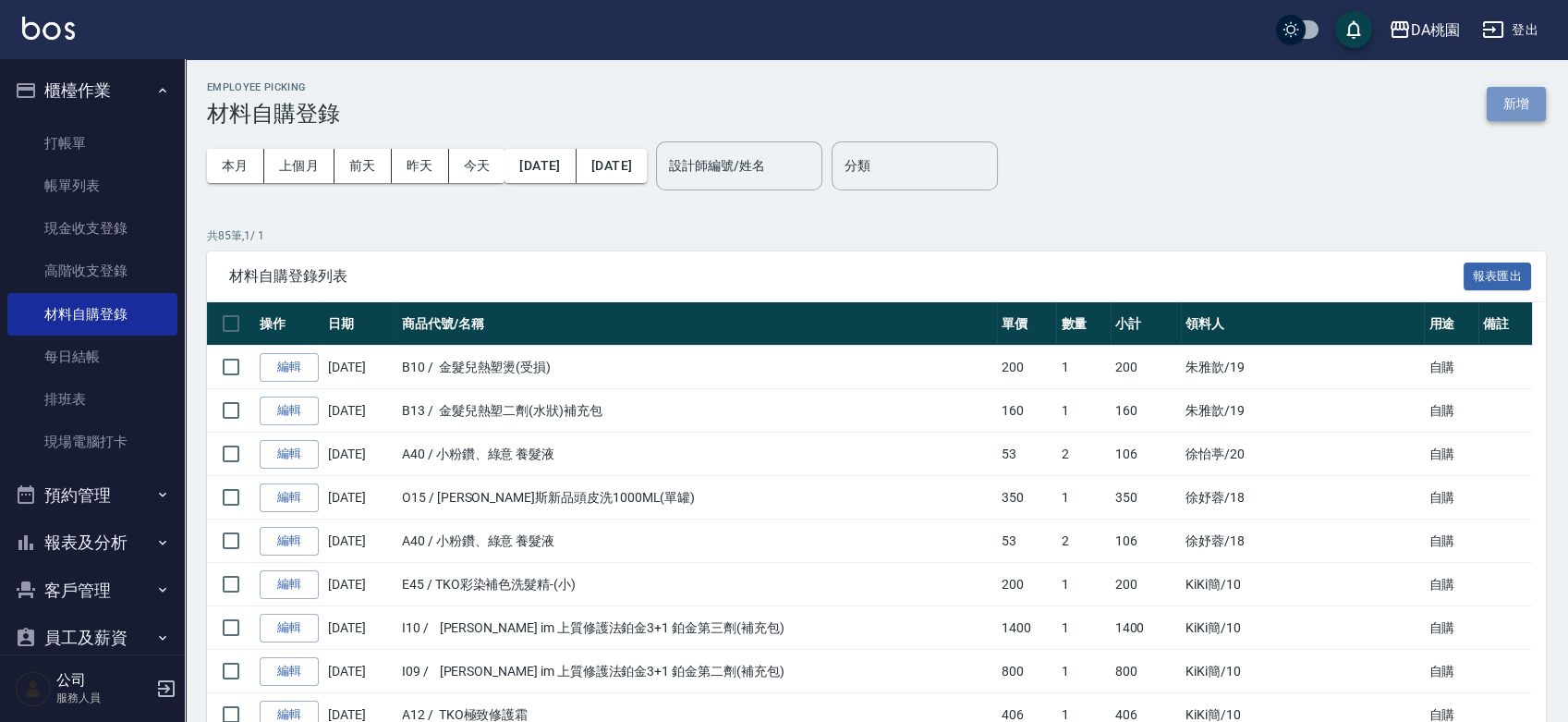
click at [1504, 117] on button "新增" at bounding box center [1515, 103] width 59 height 34
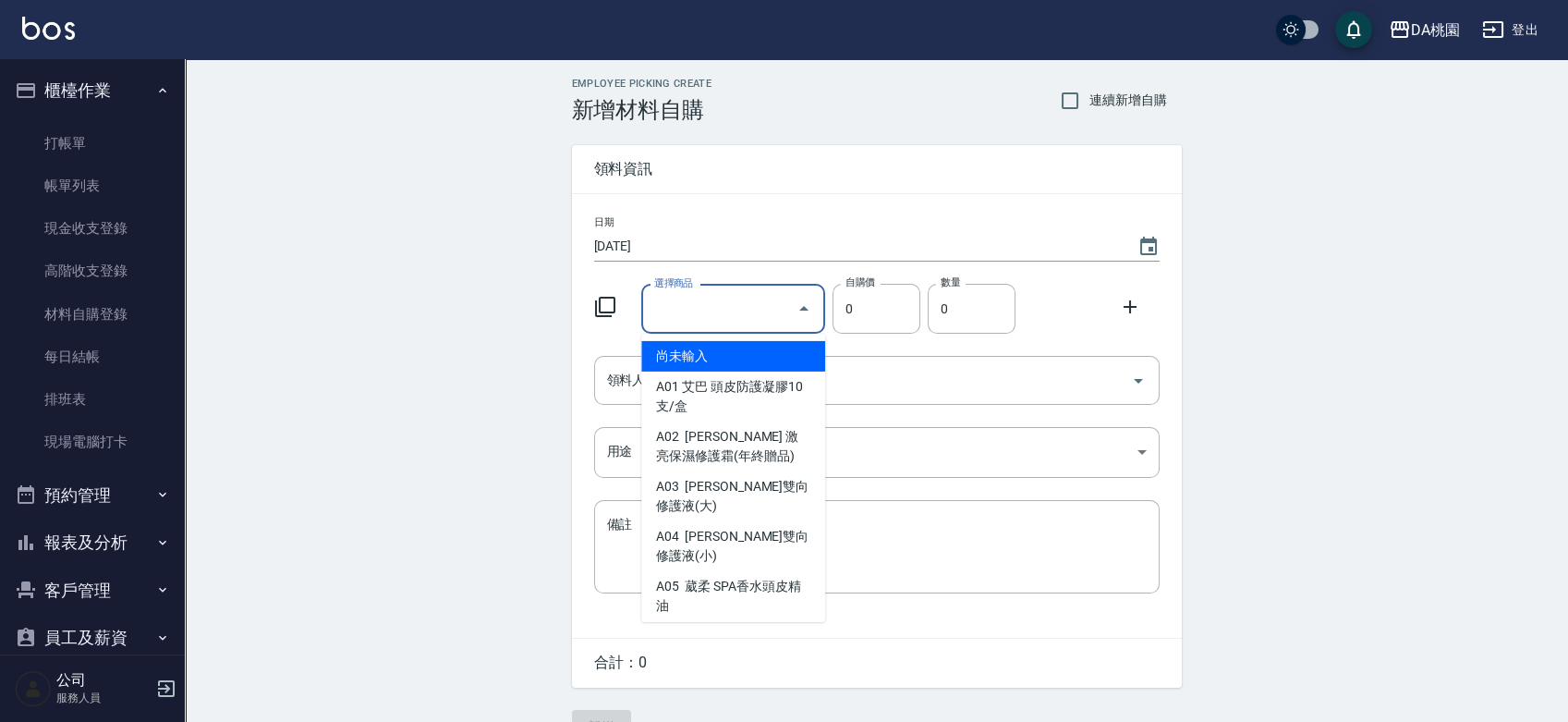
click at [725, 319] on input "選擇商品" at bounding box center [719, 309] width 139 height 33
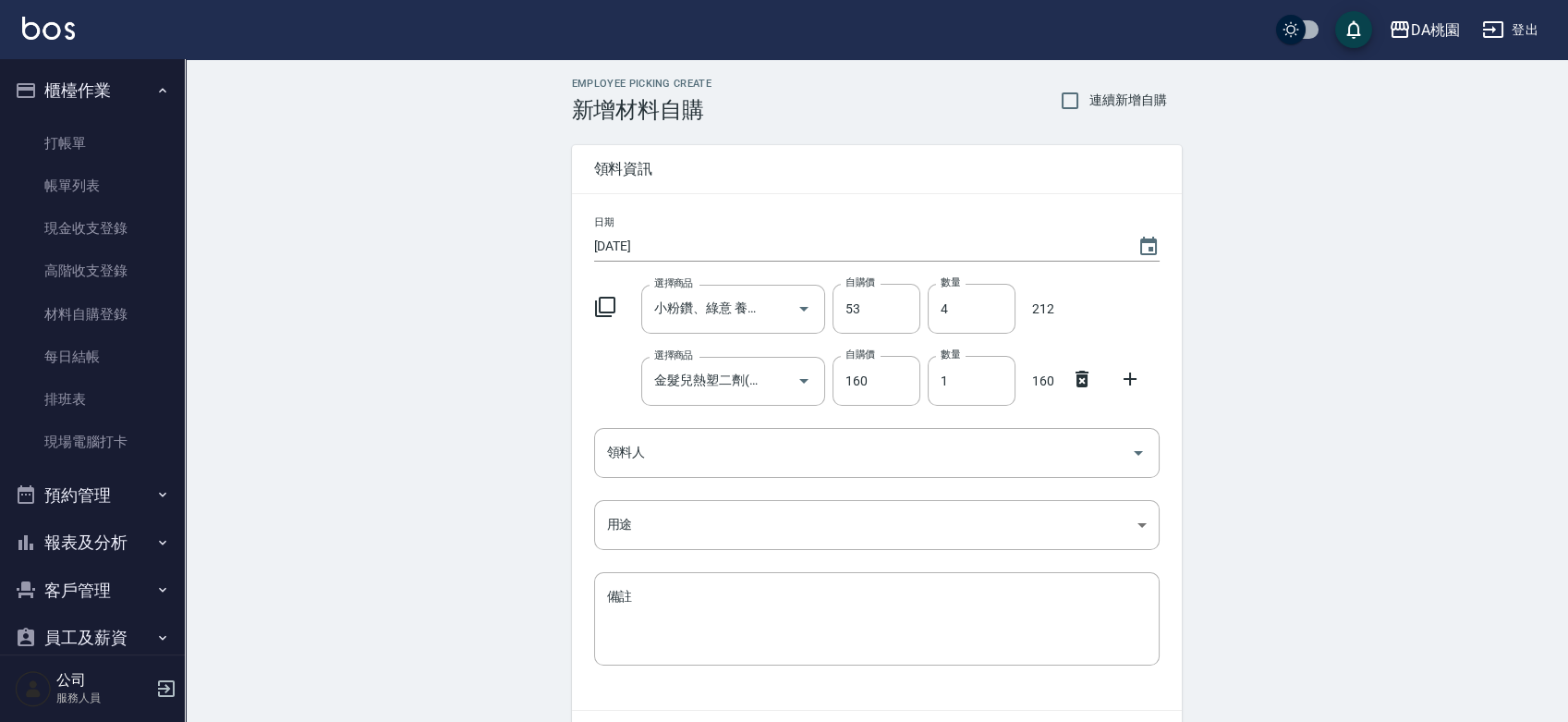
click at [1078, 376] on icon at bounding box center [1082, 379] width 13 height 17
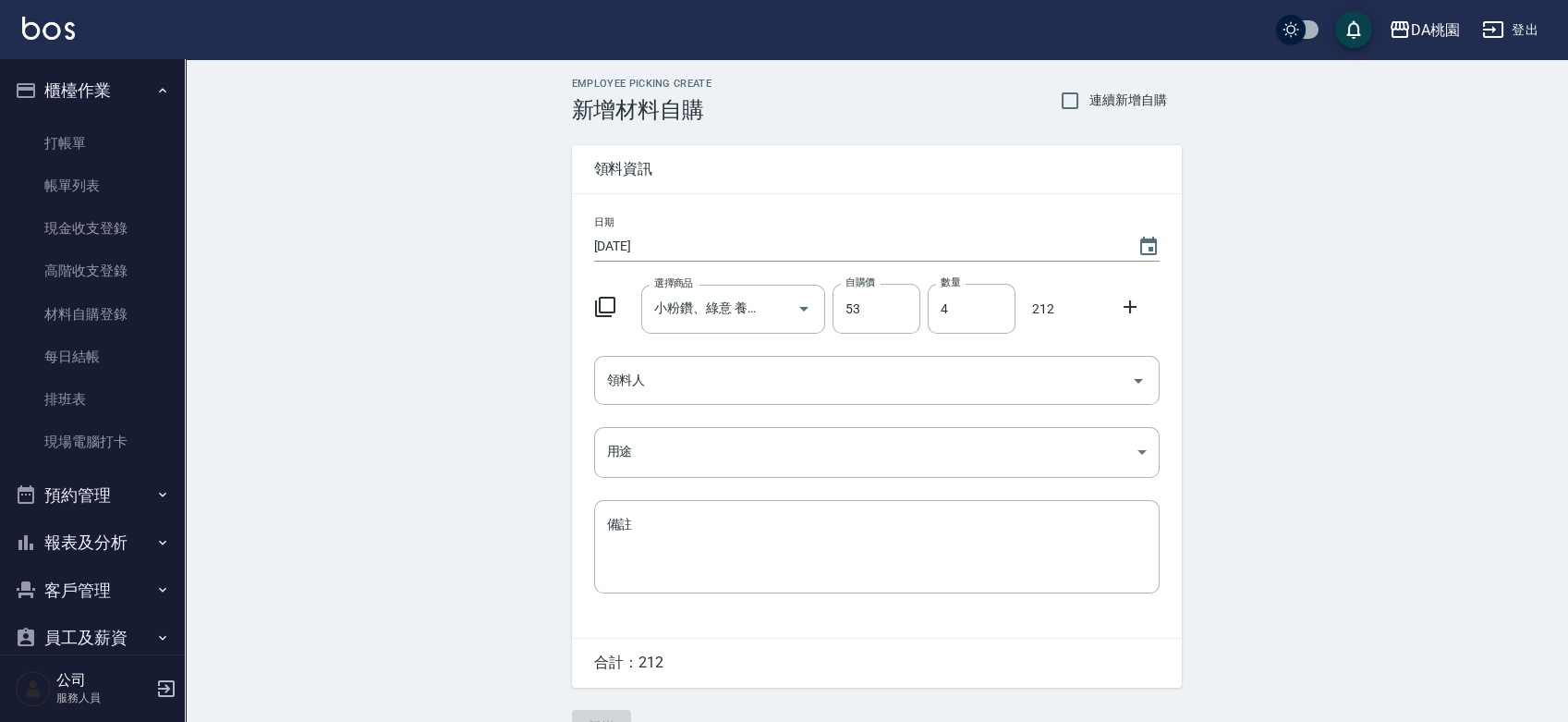
click at [1131, 308] on icon at bounding box center [1130, 306] width 22 height 22
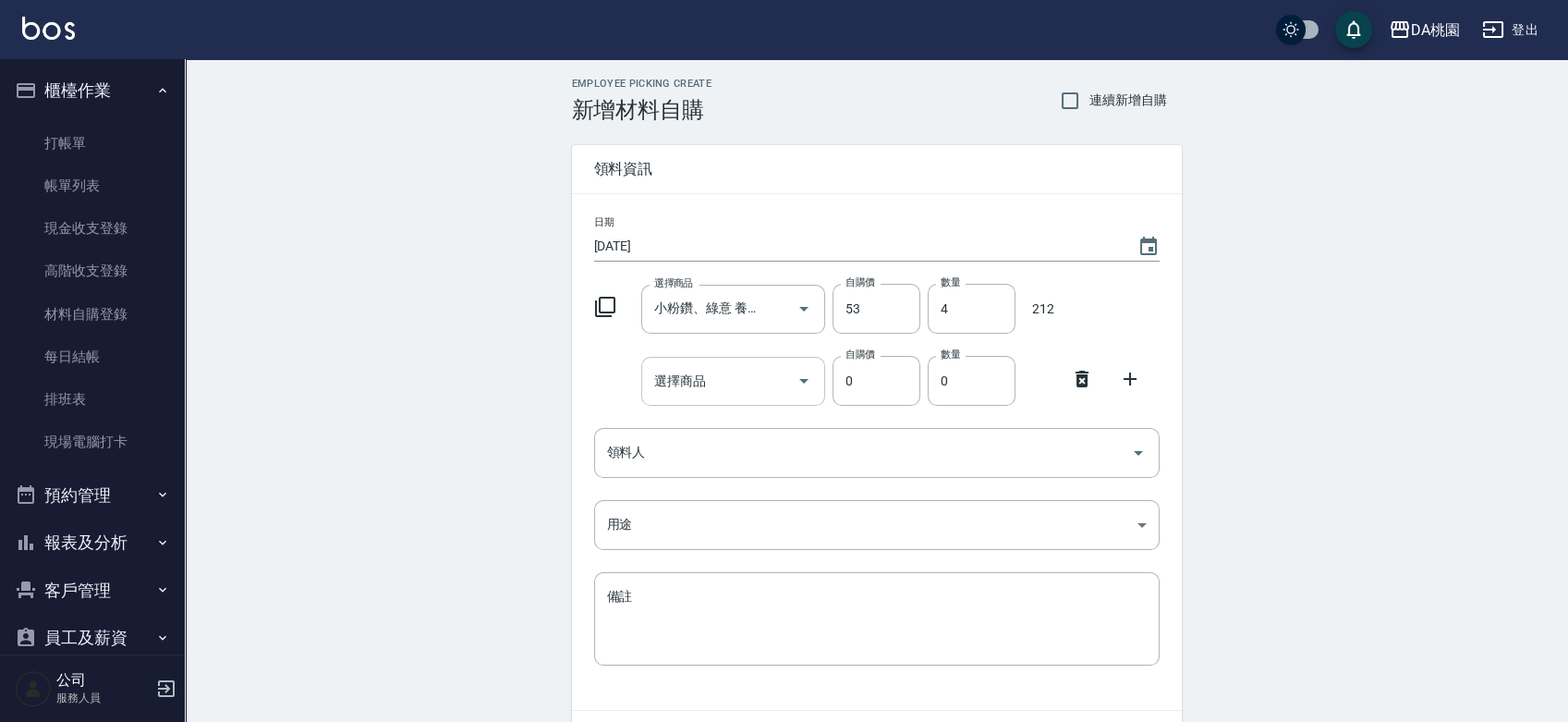
click at [711, 387] on input "選擇商品" at bounding box center [719, 381] width 139 height 33
click at [711, 476] on div "領料人" at bounding box center [877, 451] width 566 height 49
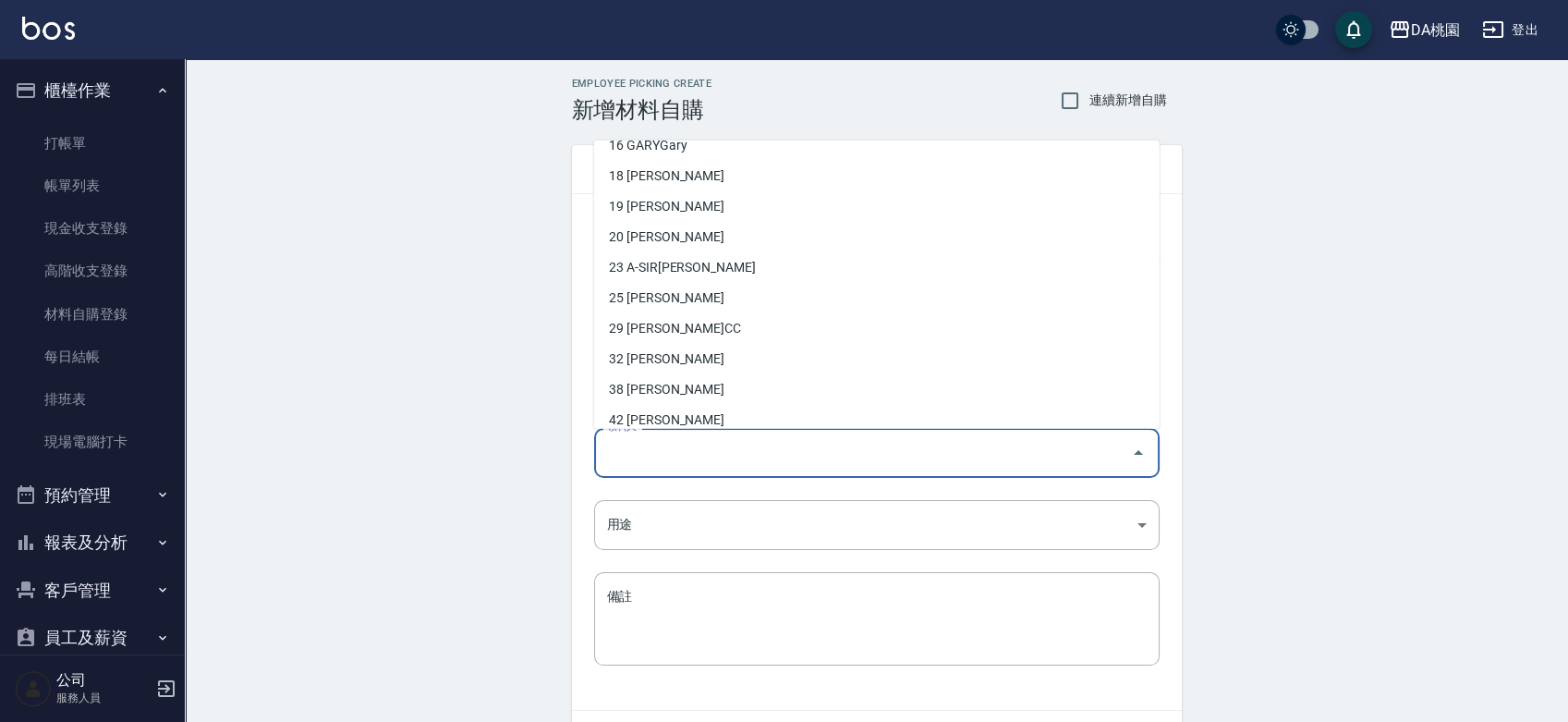
scroll to position [205, 0]
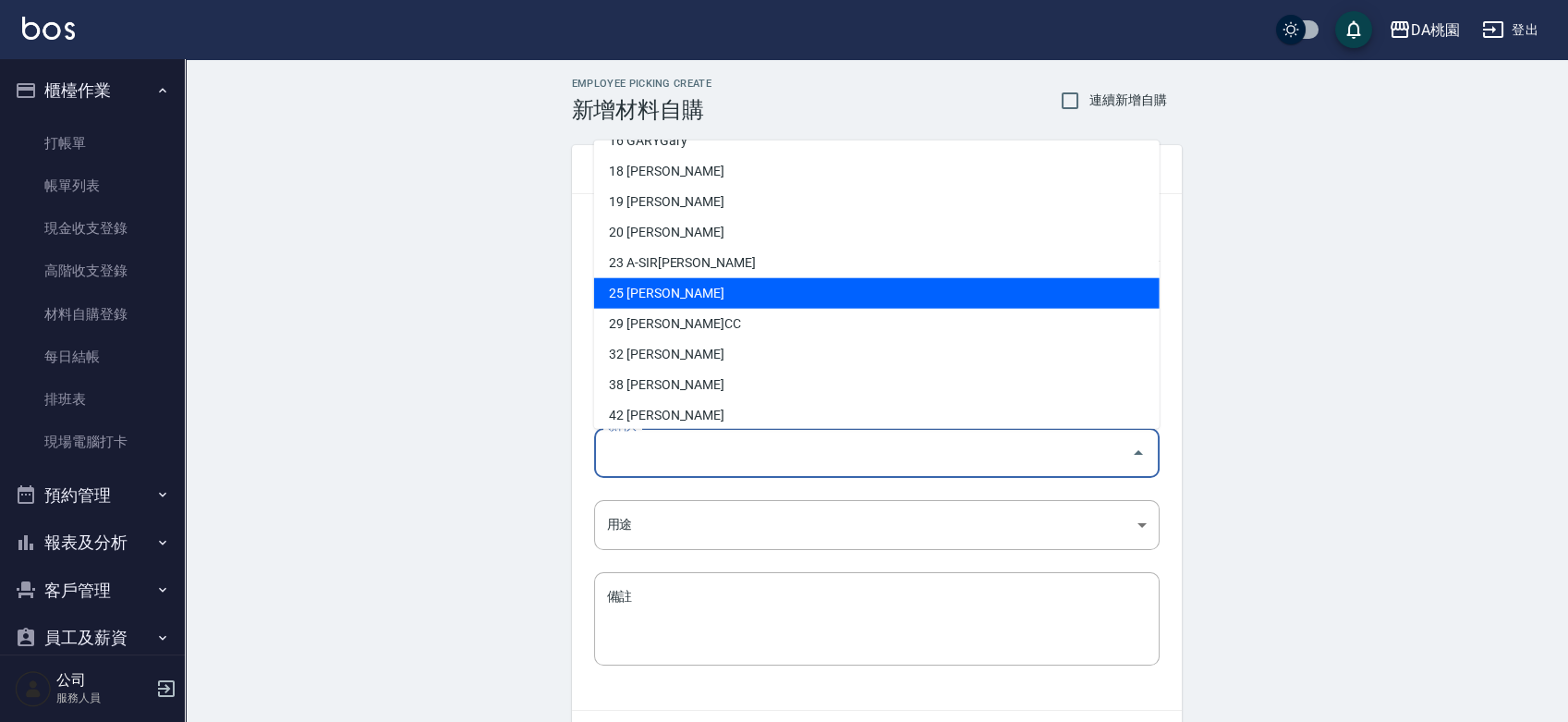
click at [716, 298] on li "25 劉瑋萱" at bounding box center [877, 292] width 566 height 31
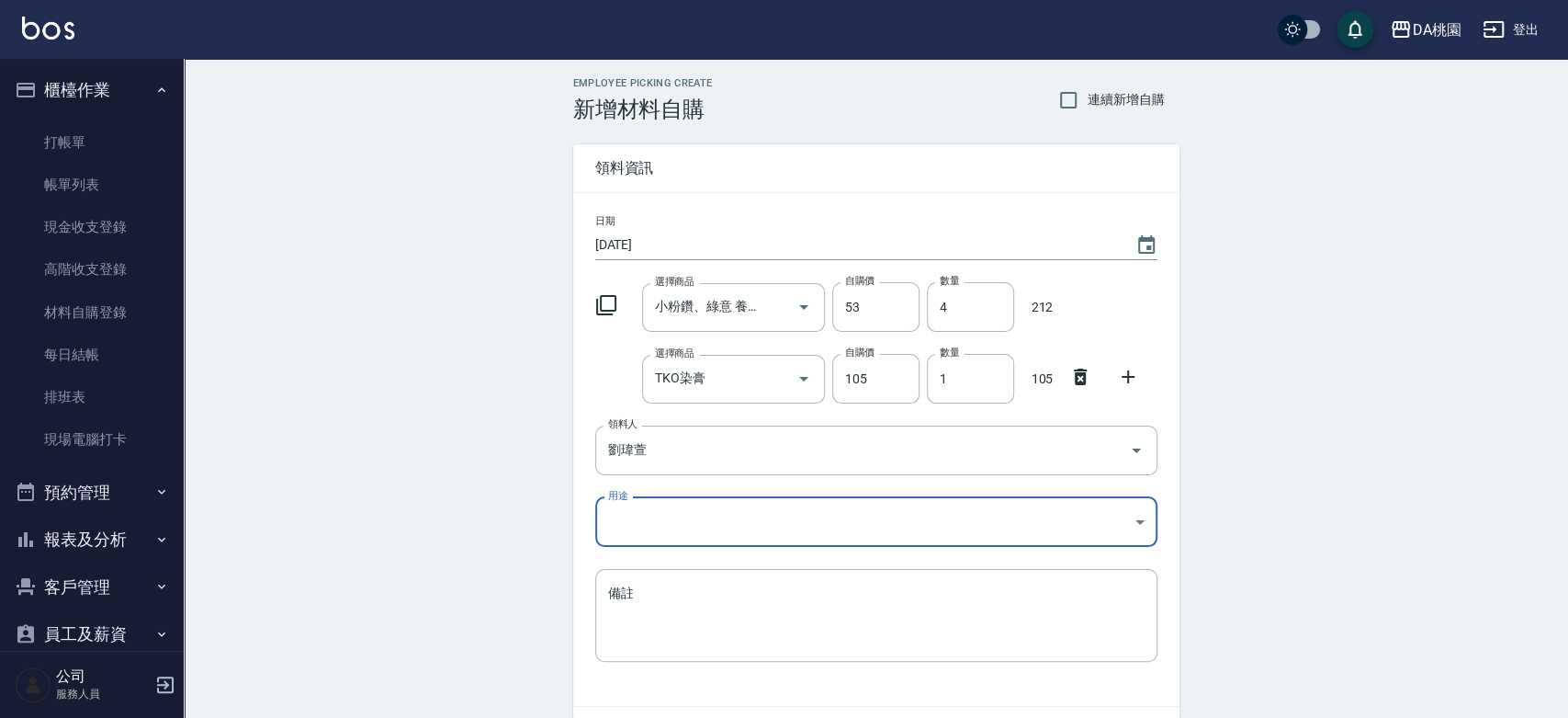
click at [720, 526] on body "DA桃園 登出 櫃檯作業 打帳單 帳單列表 現金收支登錄 高階收支登錄 材料自購登錄 每日結帳 排班表 現場電腦打卡 預約管理 預約管理 單日預約紀錄 單週預…" at bounding box center [784, 414] width 1568 height 829
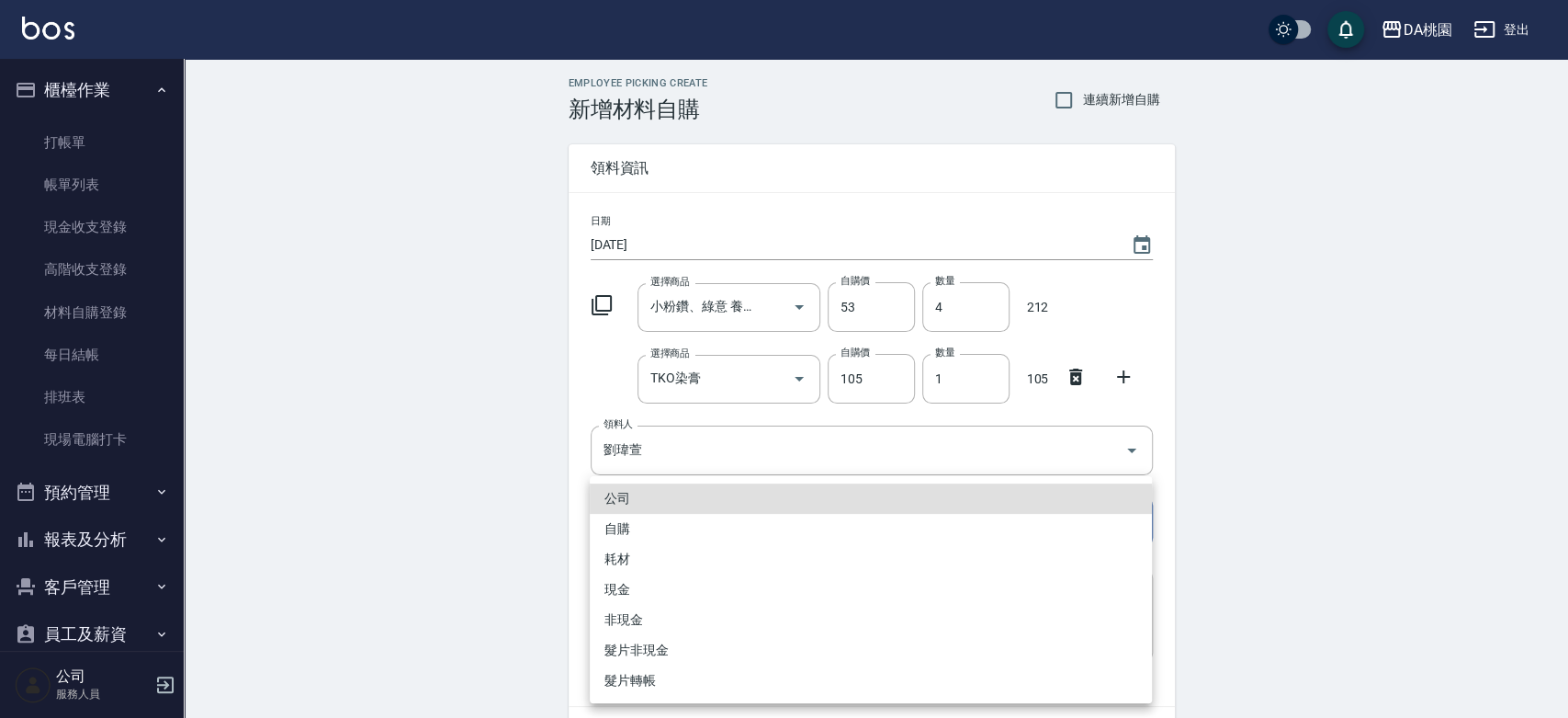
click at [714, 535] on li "自購" at bounding box center [871, 528] width 563 height 31
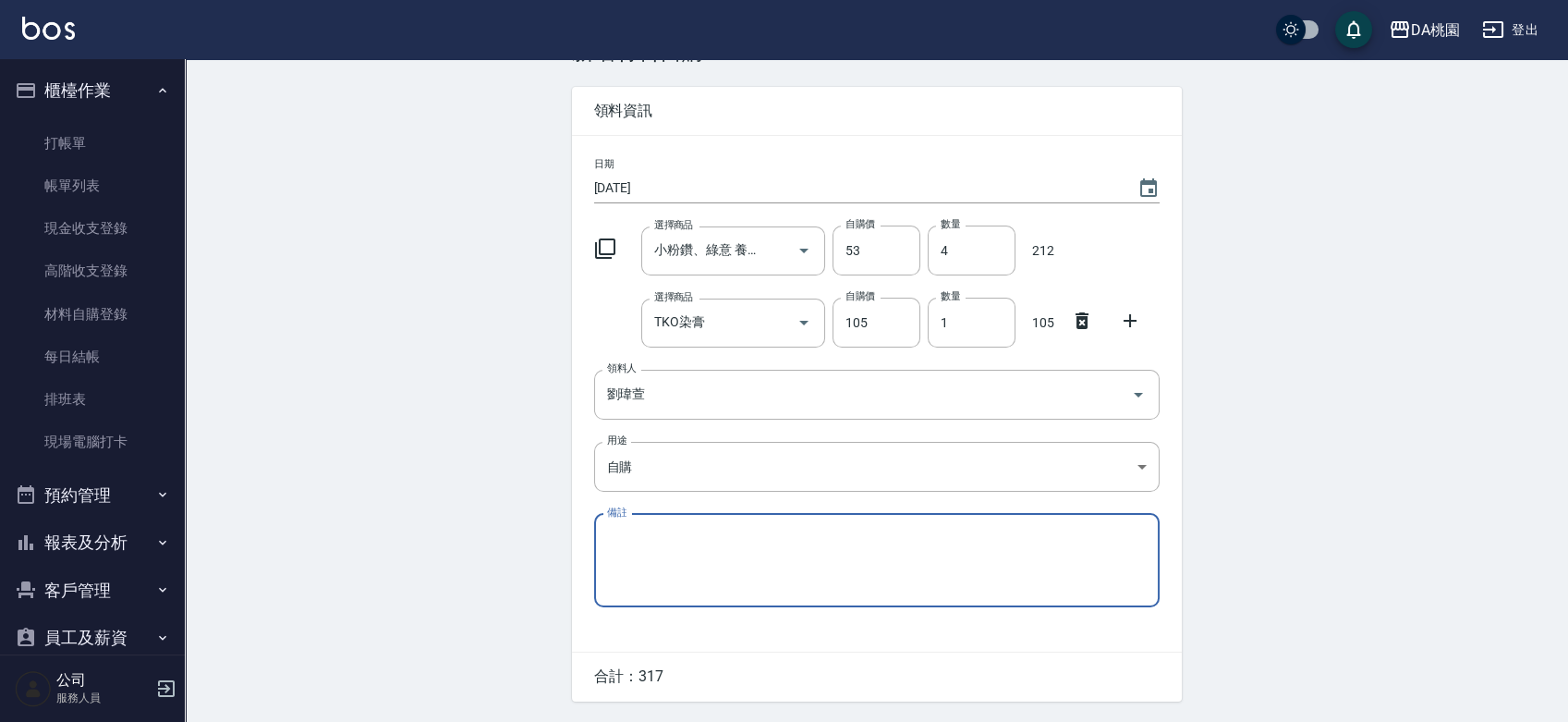
scroll to position [112, 0]
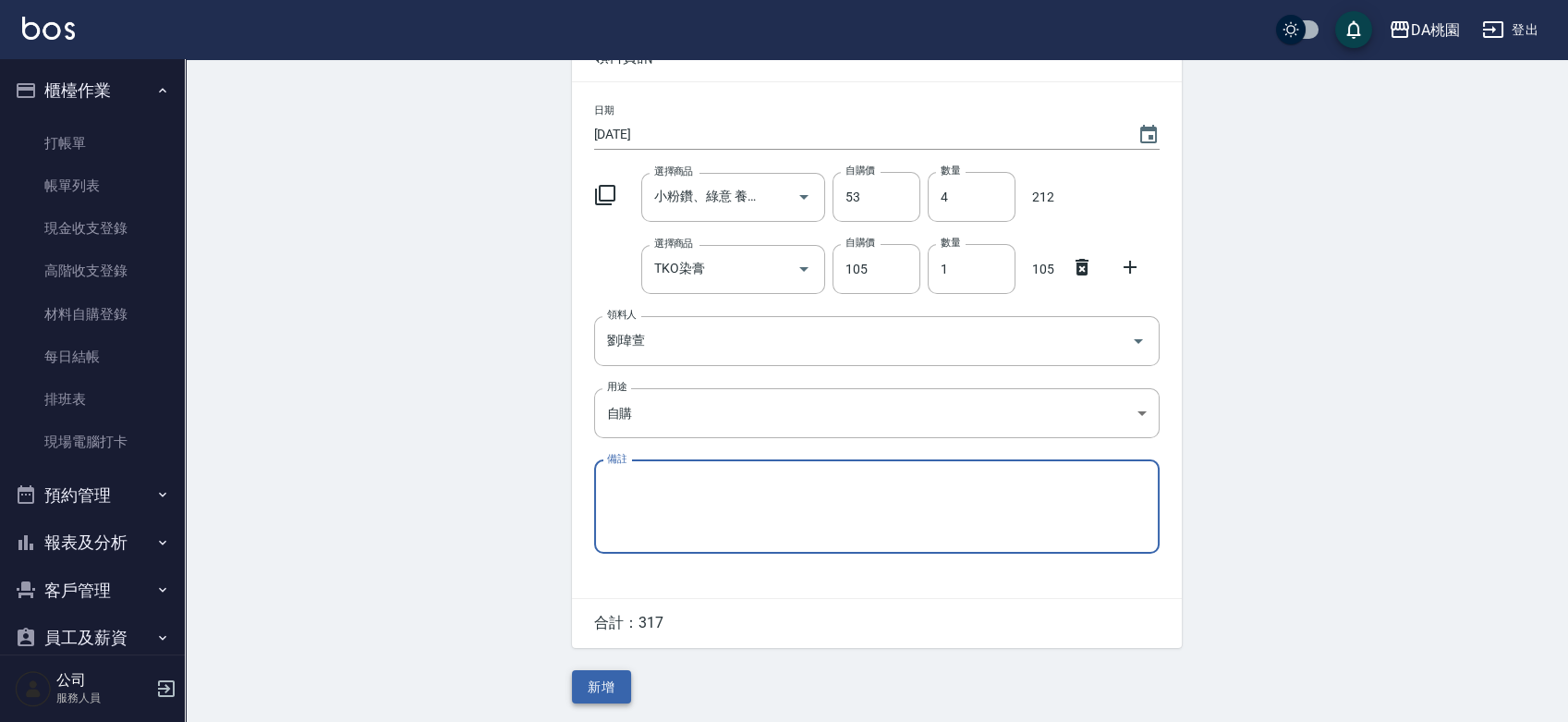
click at [615, 672] on button "新增" at bounding box center [601, 687] width 59 height 34
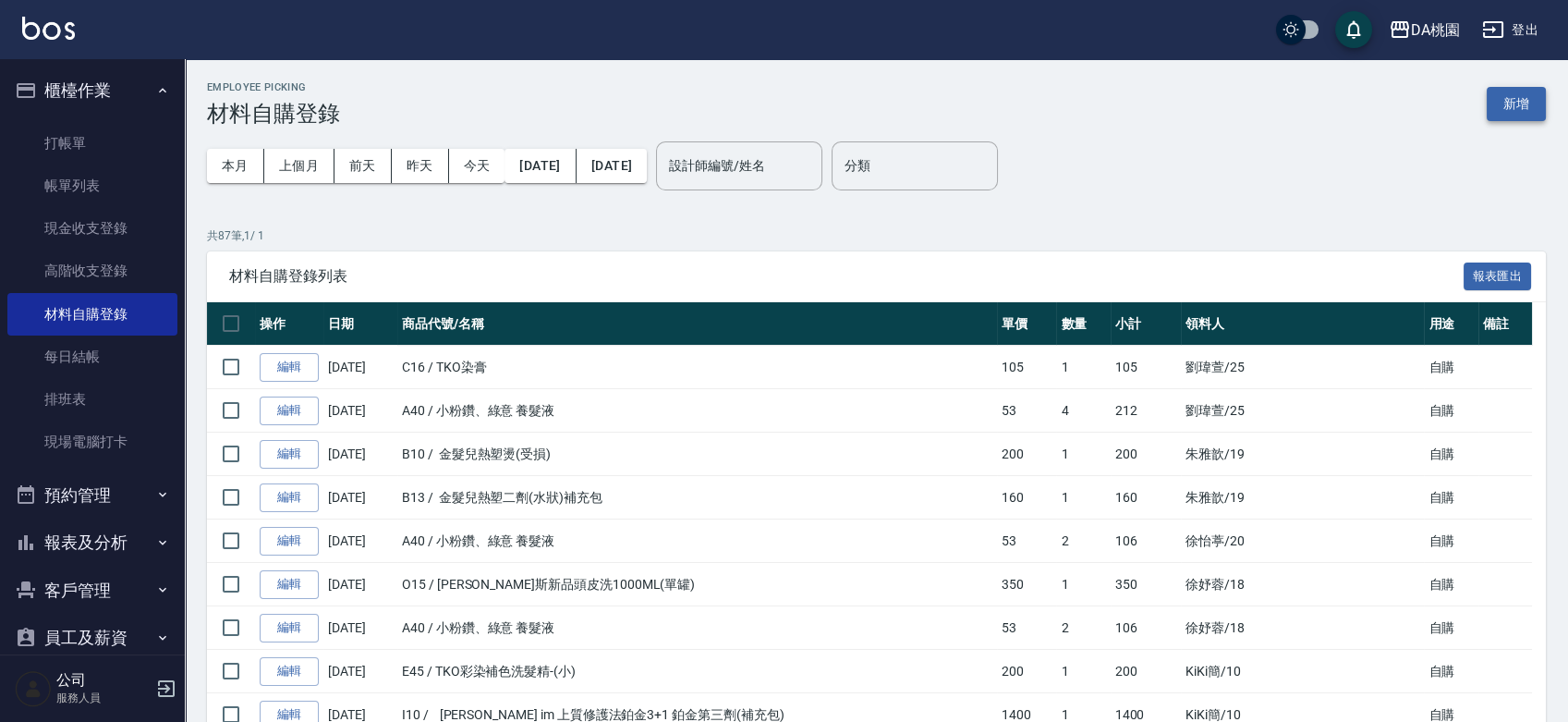
click at [1515, 98] on button "新增" at bounding box center [1515, 103] width 59 height 34
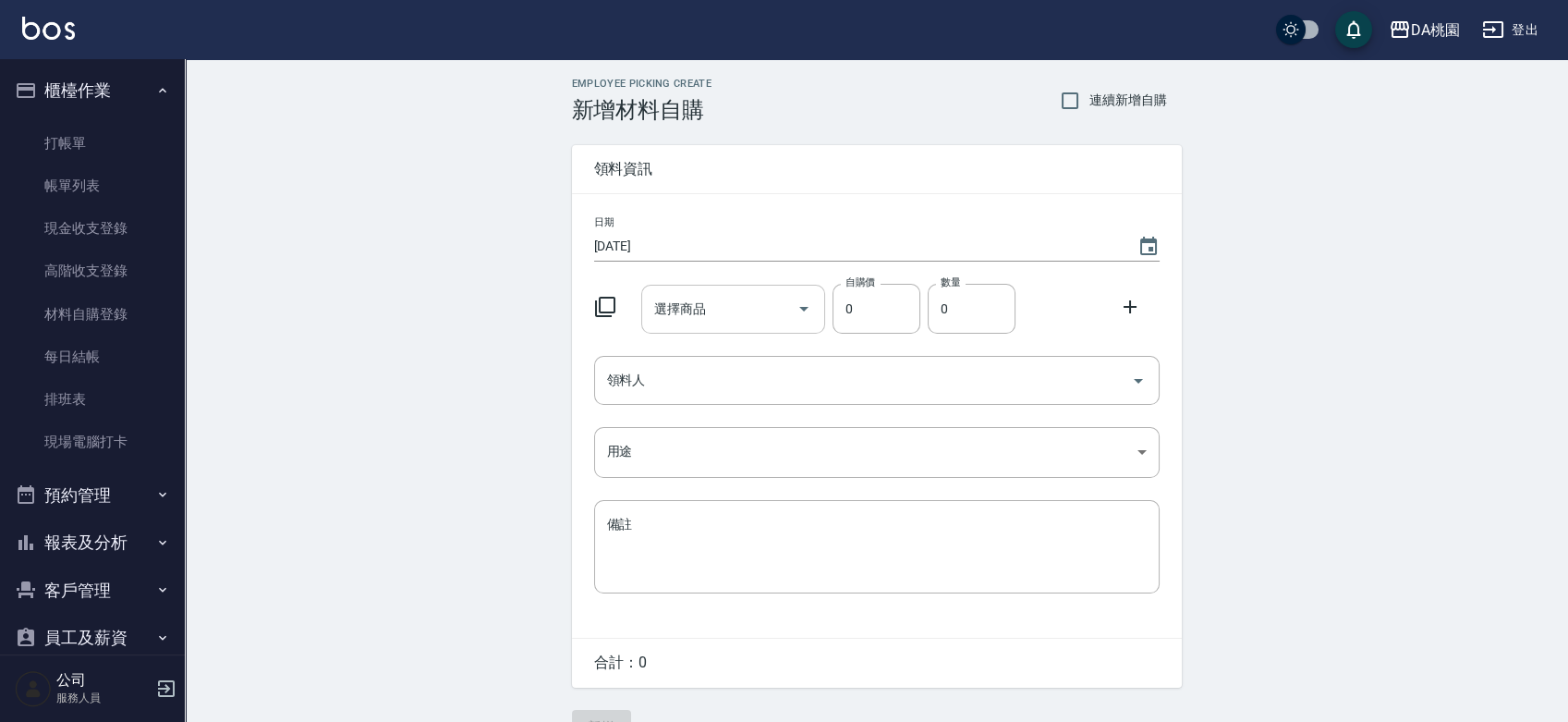
click at [709, 299] on input "選擇商品" at bounding box center [719, 309] width 139 height 33
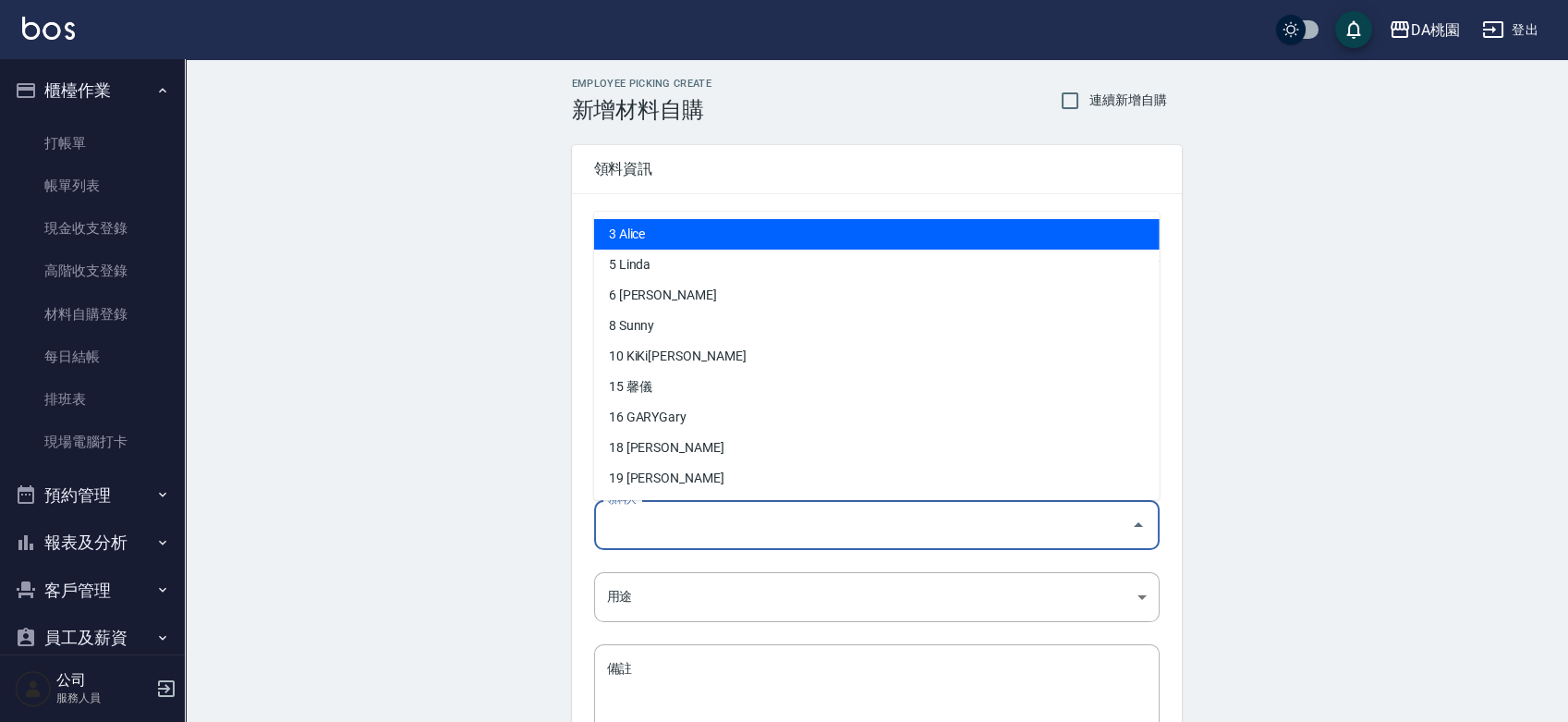
click at [695, 520] on input "領料人" at bounding box center [863, 525] width 521 height 33
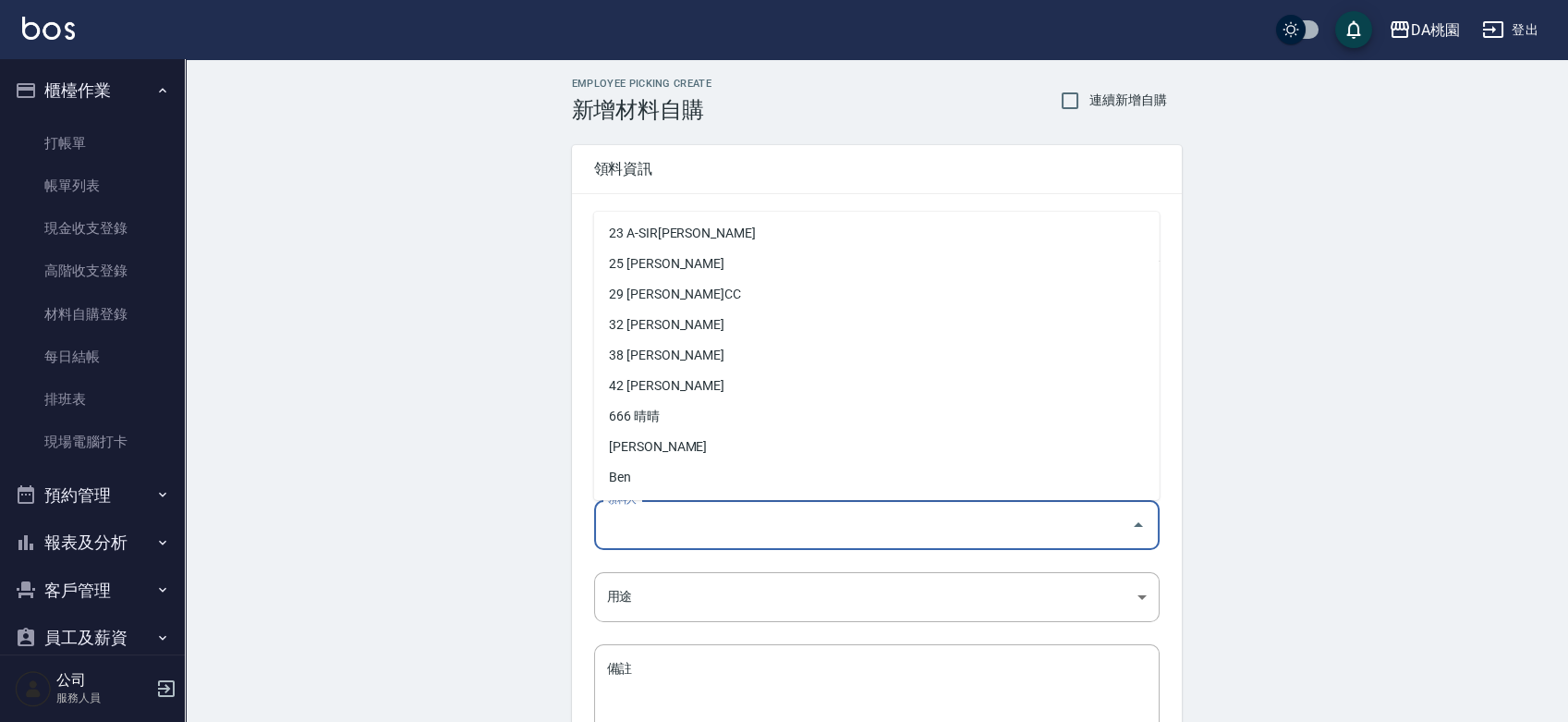
scroll to position [307, 0]
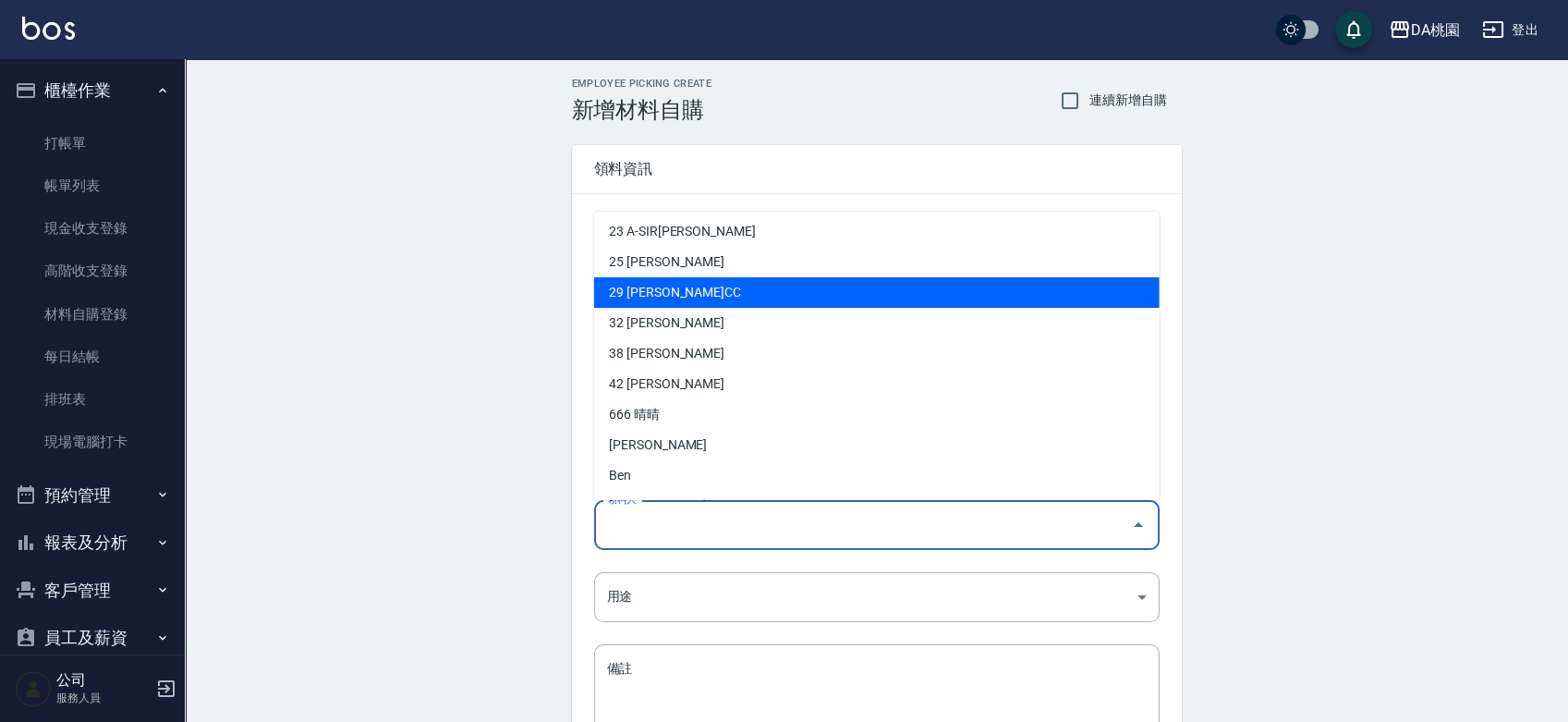
click at [742, 305] on li "29 陳以柔 CC" at bounding box center [877, 292] width 566 height 31
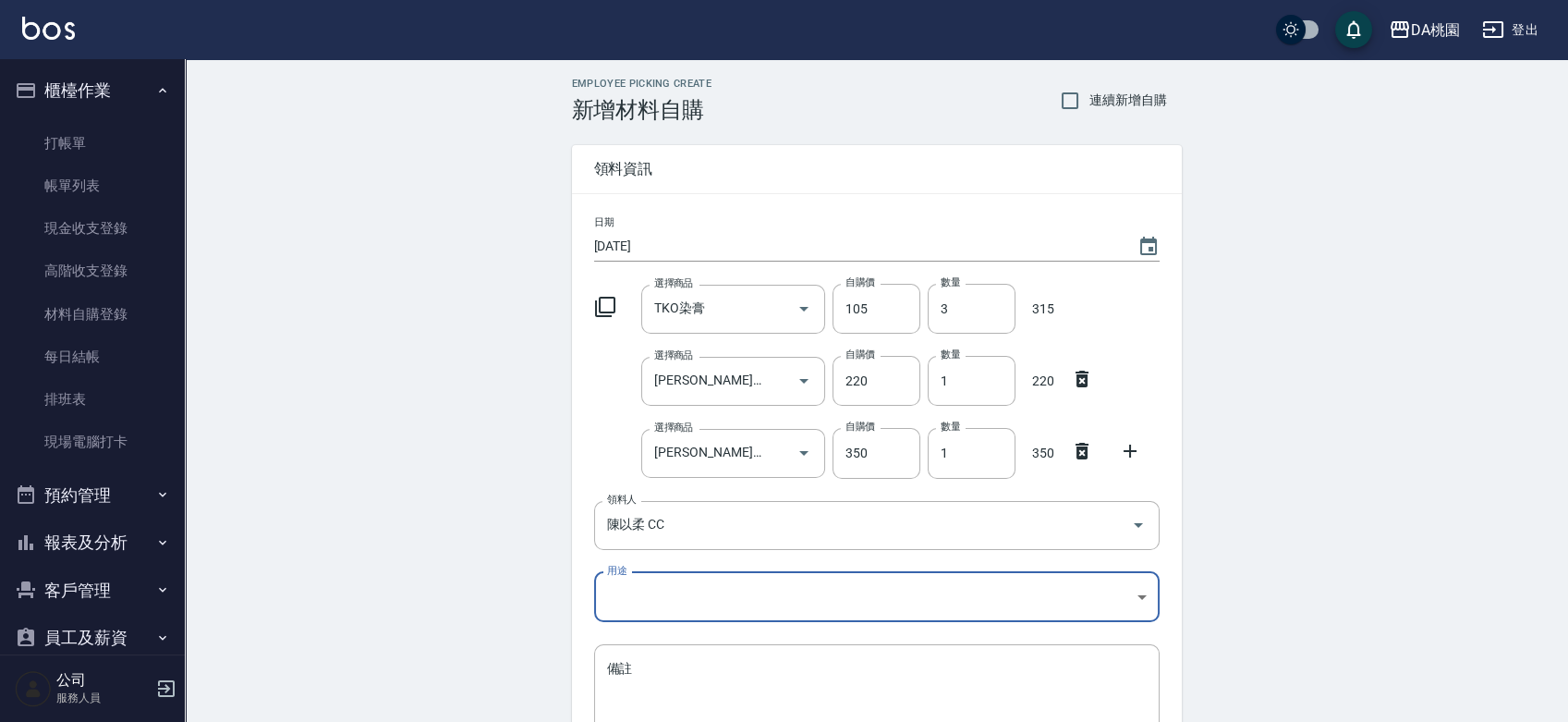
click at [670, 608] on body "DA桃園 登出 櫃檯作業 打帳單 帳單列表 現金收支登錄 高階收支登錄 材料自購登錄 每日結帳 排班表 現場電腦打卡 預約管理 預約管理 單日預約紀錄 單週預…" at bounding box center [784, 452] width 1568 height 906
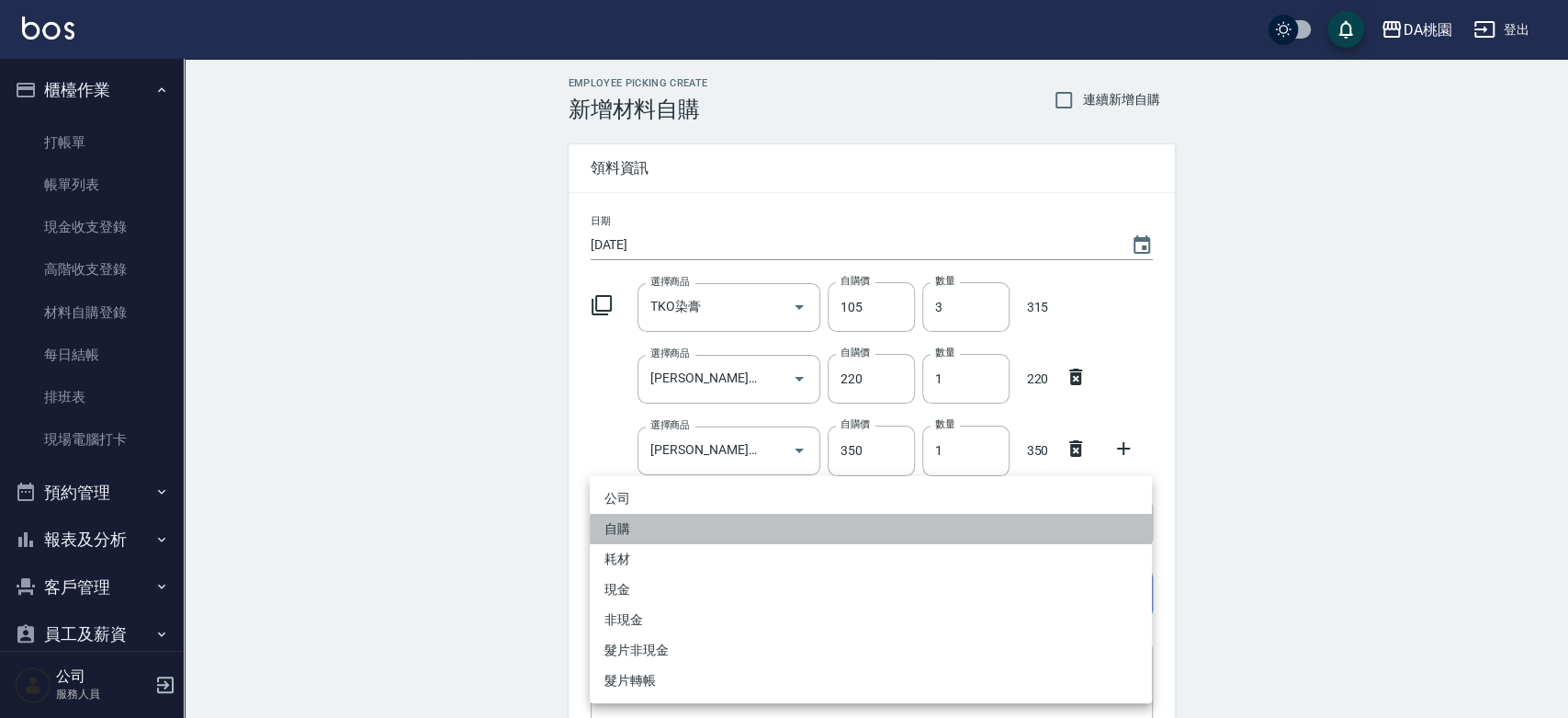
click at [679, 523] on li "自購" at bounding box center [871, 528] width 563 height 31
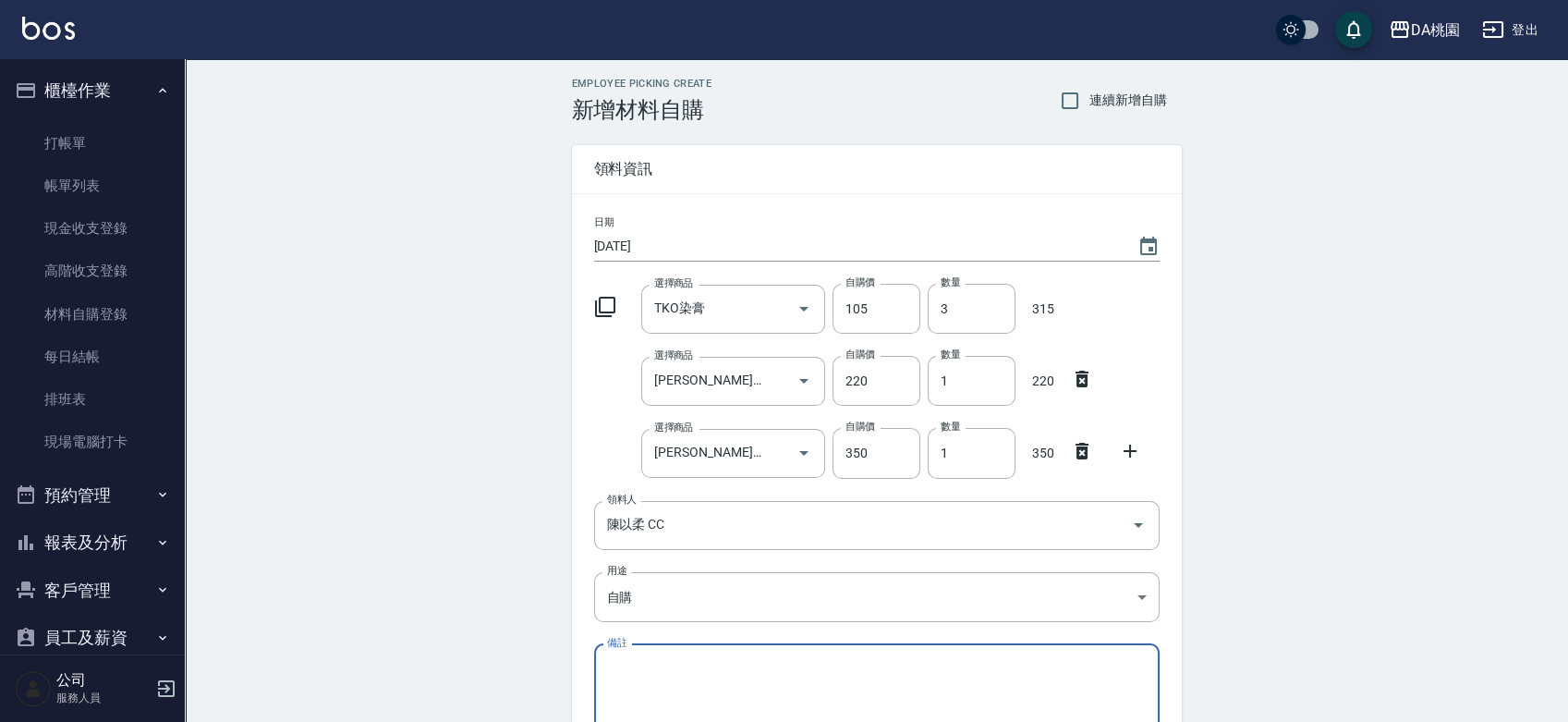
scroll to position [185, 0]
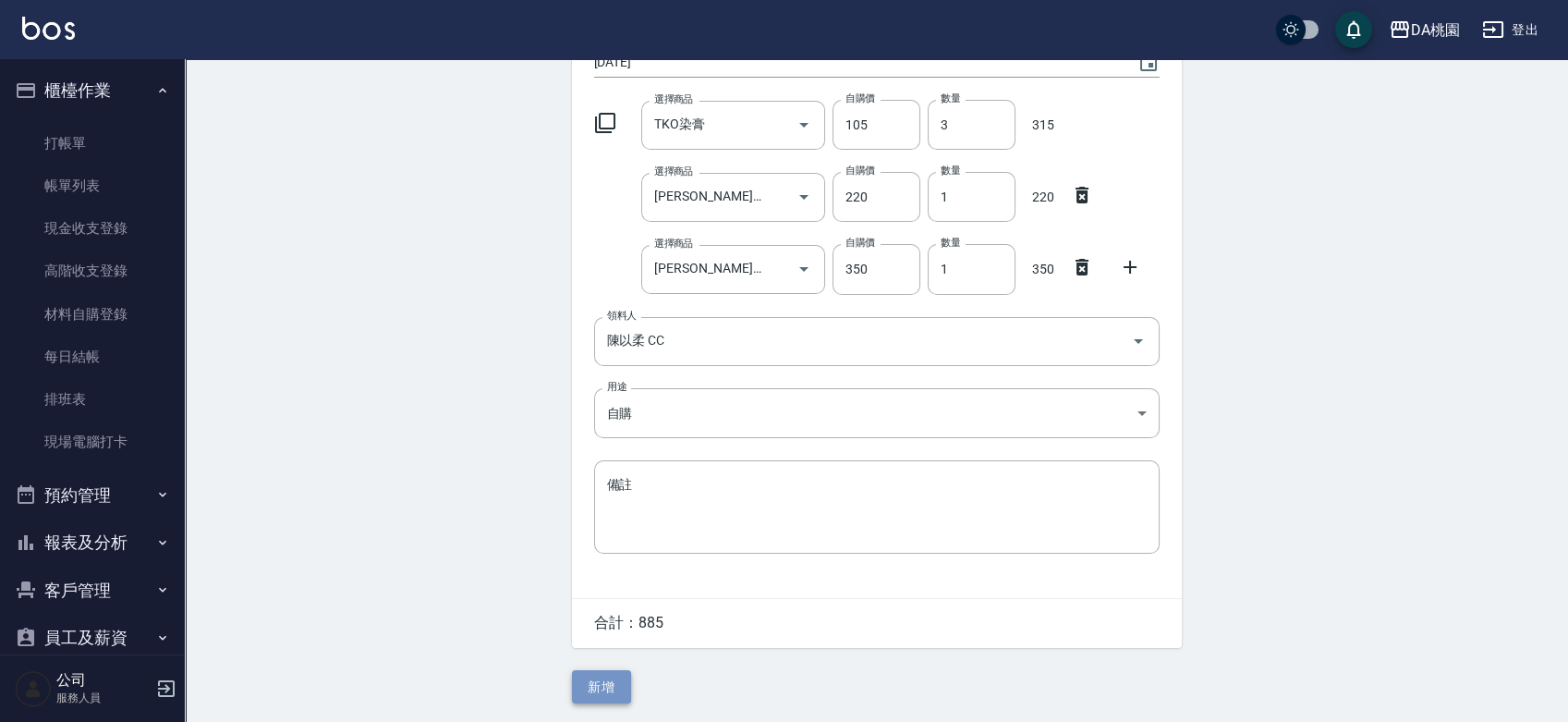
click at [613, 687] on button "新增" at bounding box center [601, 687] width 59 height 34
